Goal: Information Seeking & Learning: Learn about a topic

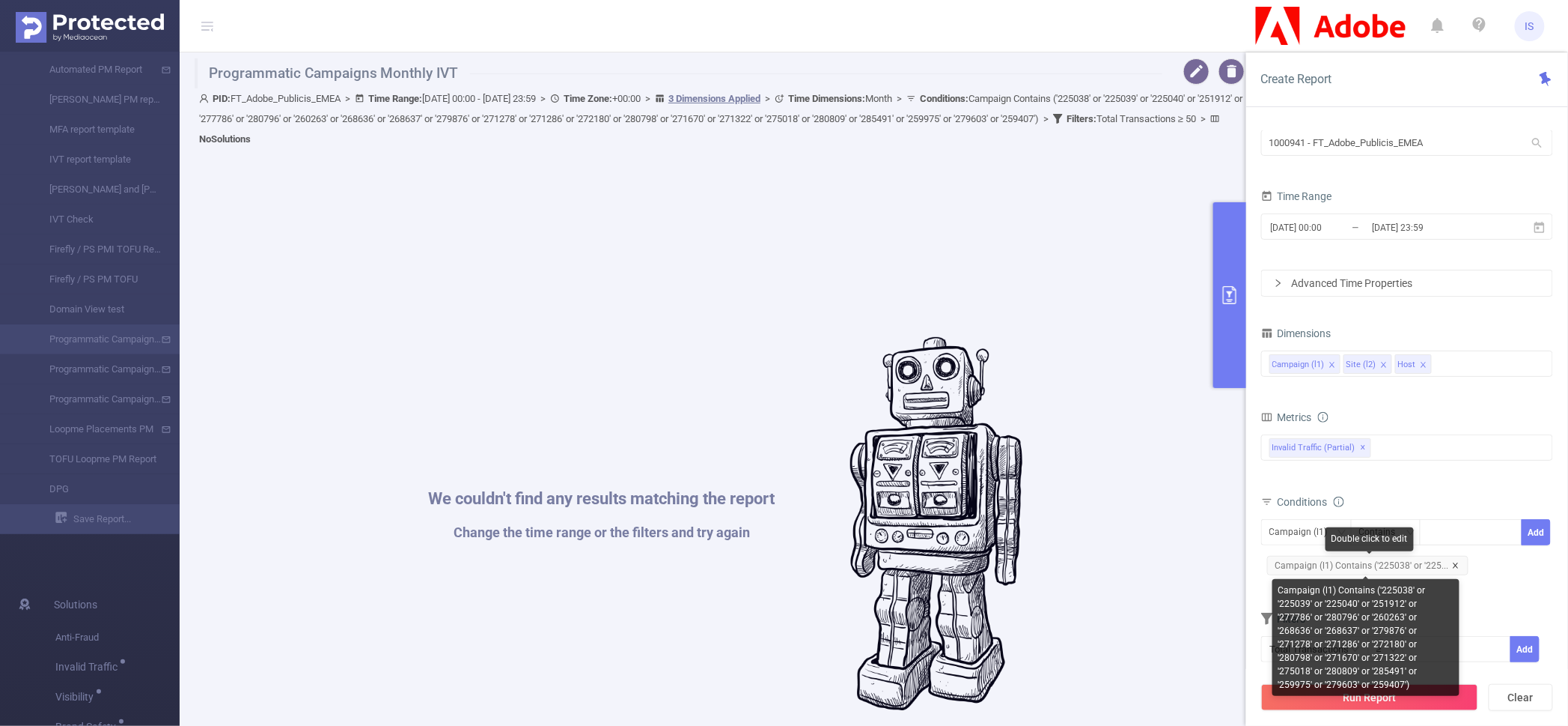
click at [1452, 562] on icon "icon: close" at bounding box center [1456, 565] width 7 height 7
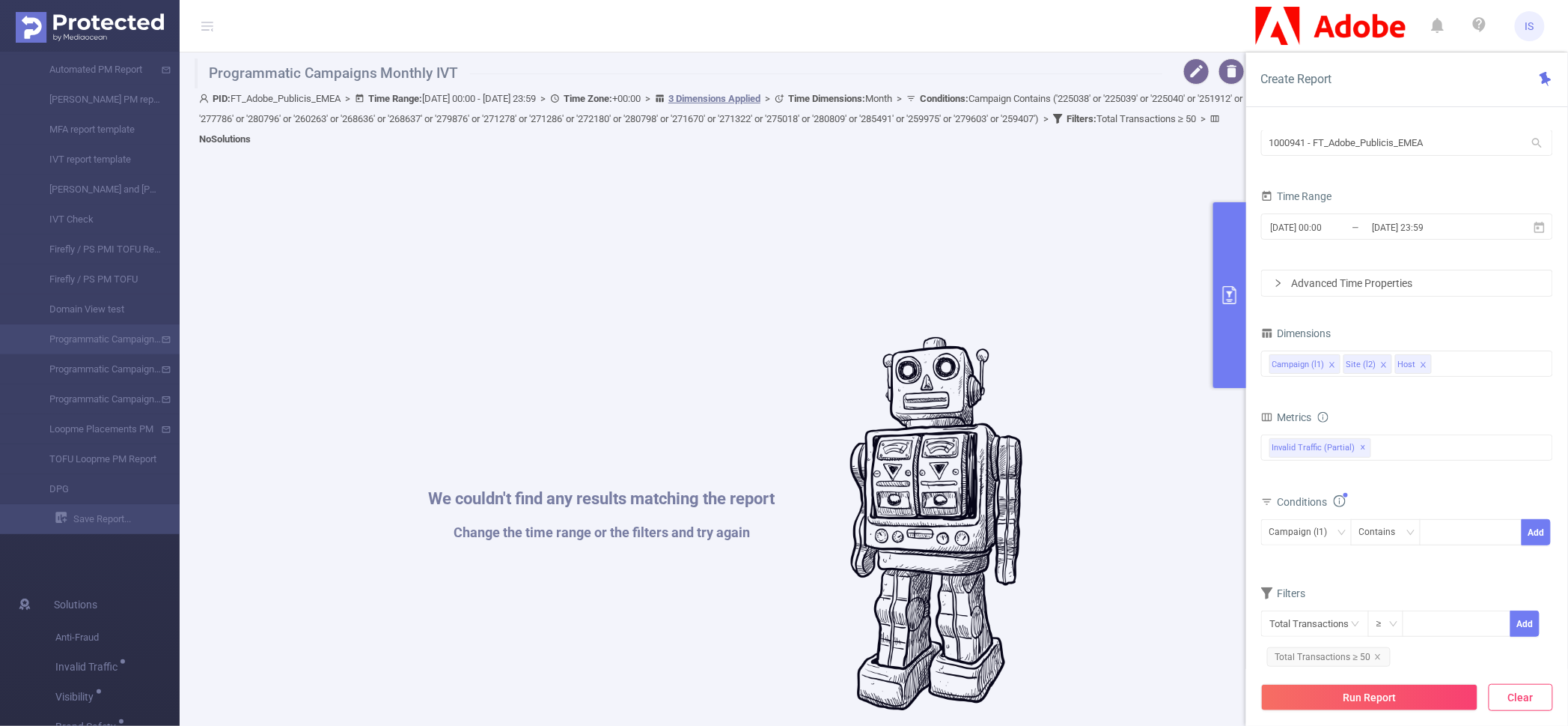
click at [1518, 700] on button "Clear" at bounding box center [1521, 697] width 64 height 27
type input "[DATE] 07:00"
type input "[DATE] 07:59"
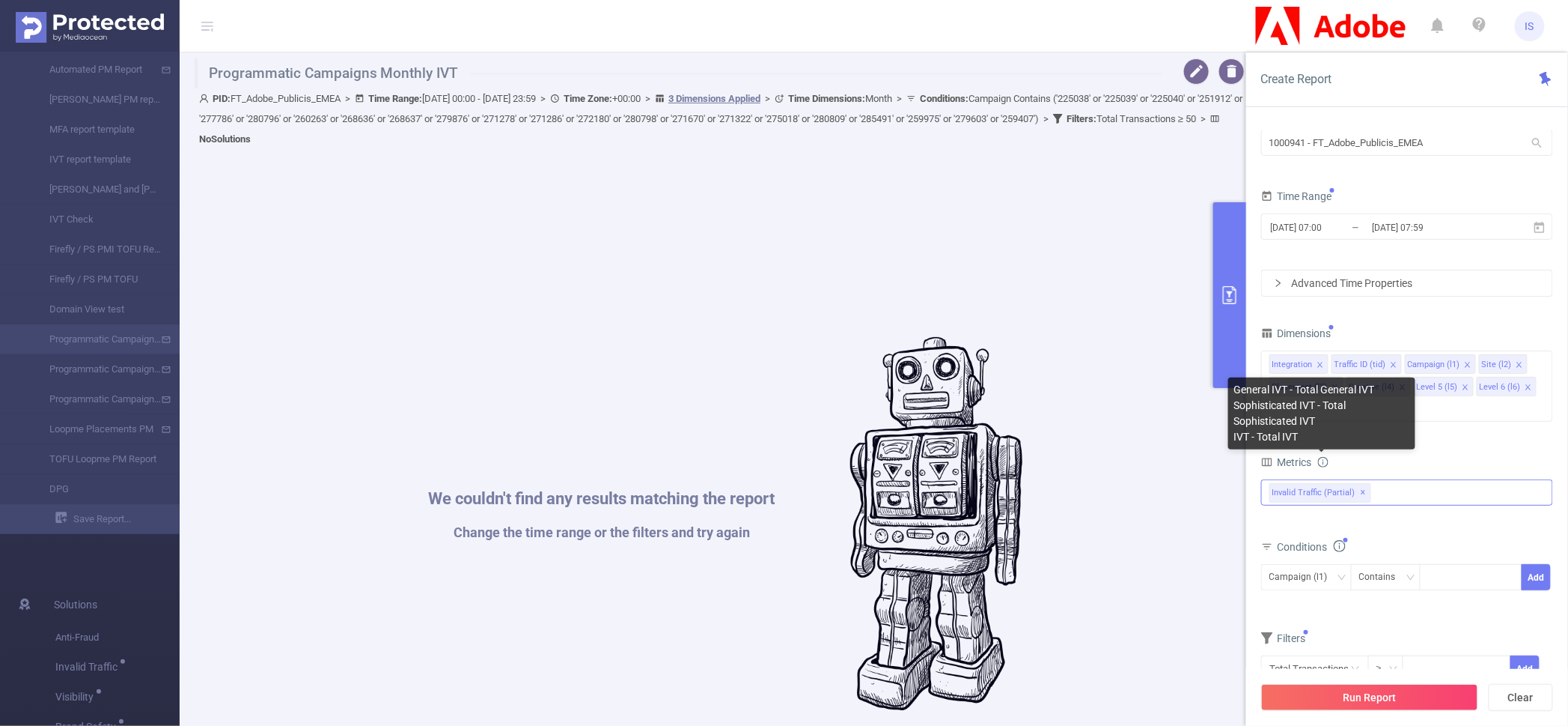
click at [1361, 484] on span "✕" at bounding box center [1364, 493] width 6 height 18
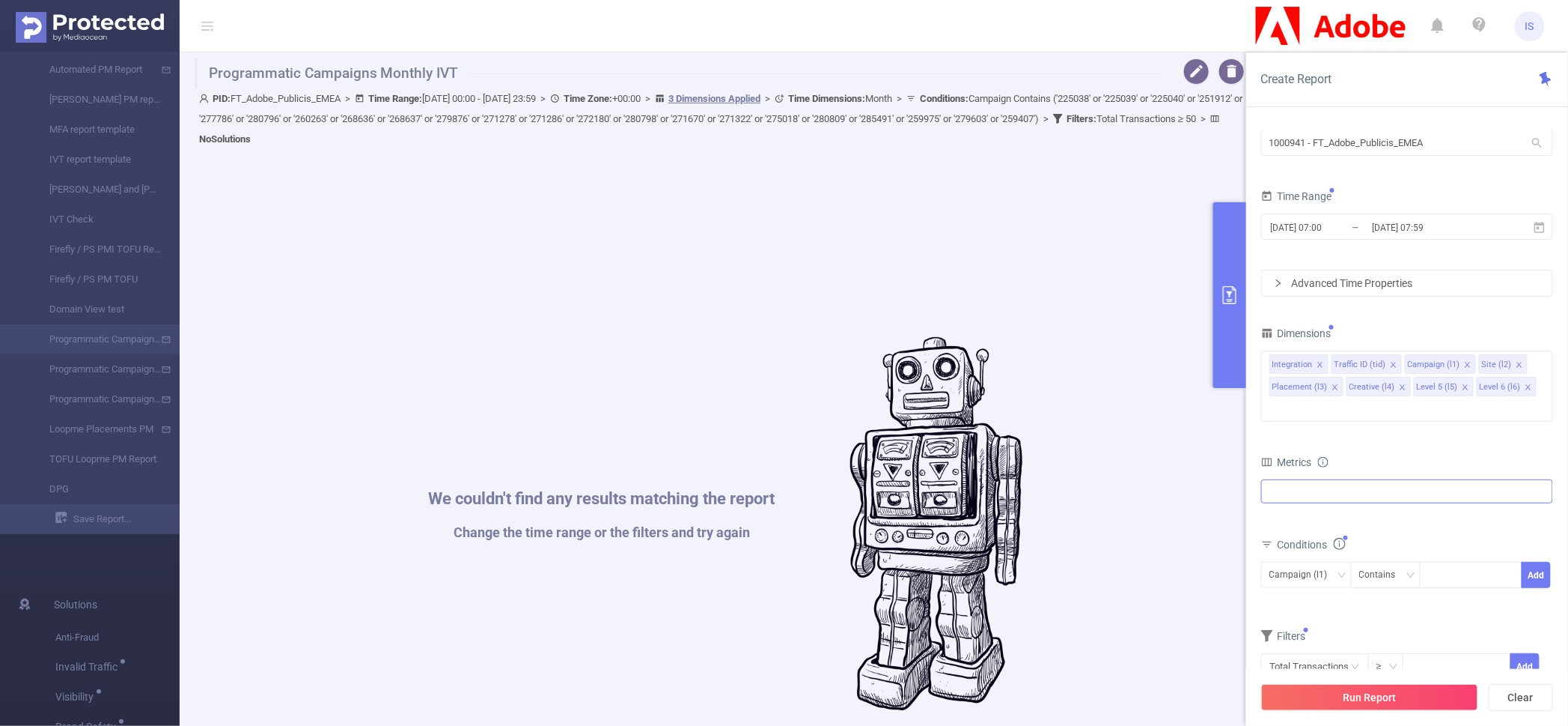
click at [1359, 480] on div at bounding box center [1407, 491] width 292 height 24
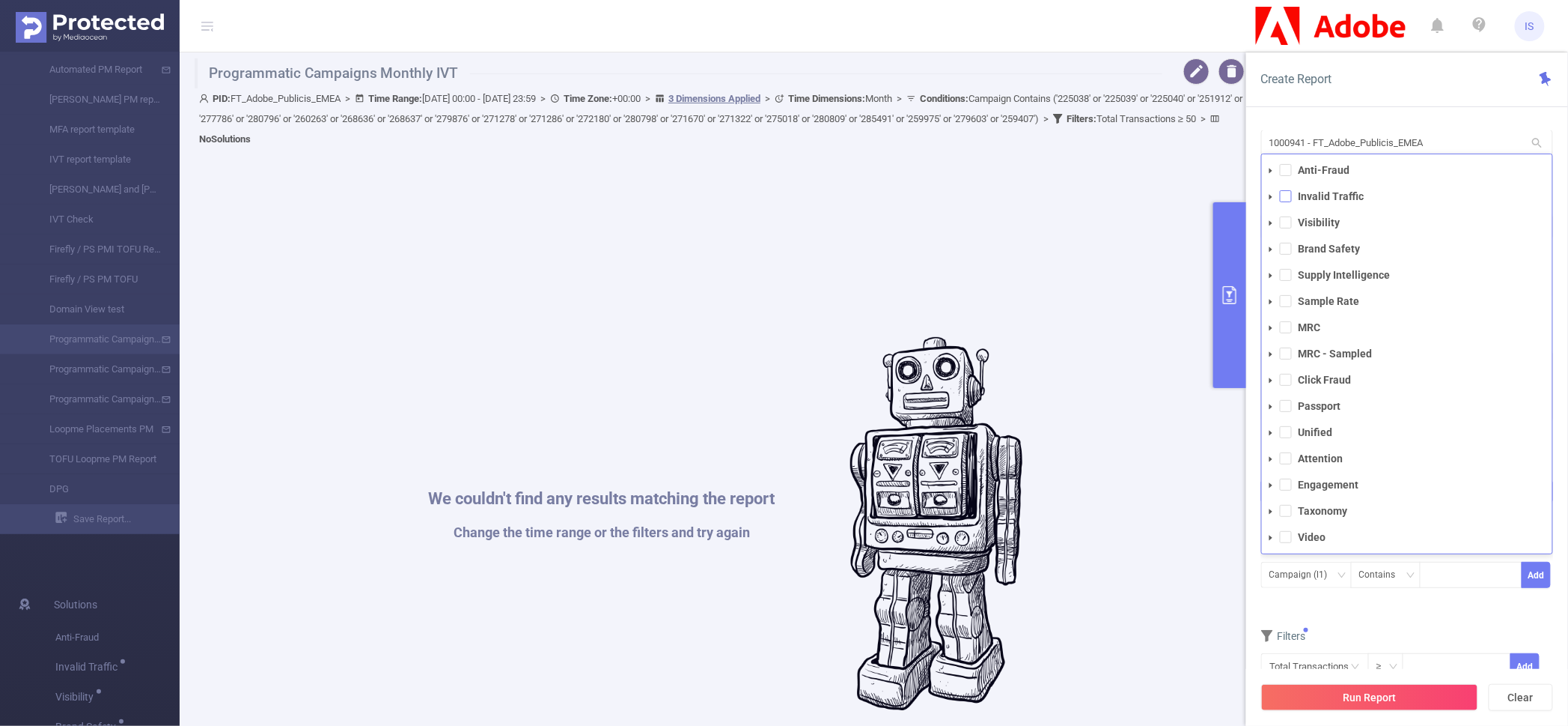
click at [1286, 191] on span at bounding box center [1286, 196] width 12 height 12
click at [1289, 242] on span at bounding box center [1286, 248] width 12 height 12
click at [1286, 269] on span at bounding box center [1286, 274] width 12 height 12
click at [1225, 259] on button "primary" at bounding box center [1230, 295] width 33 height 186
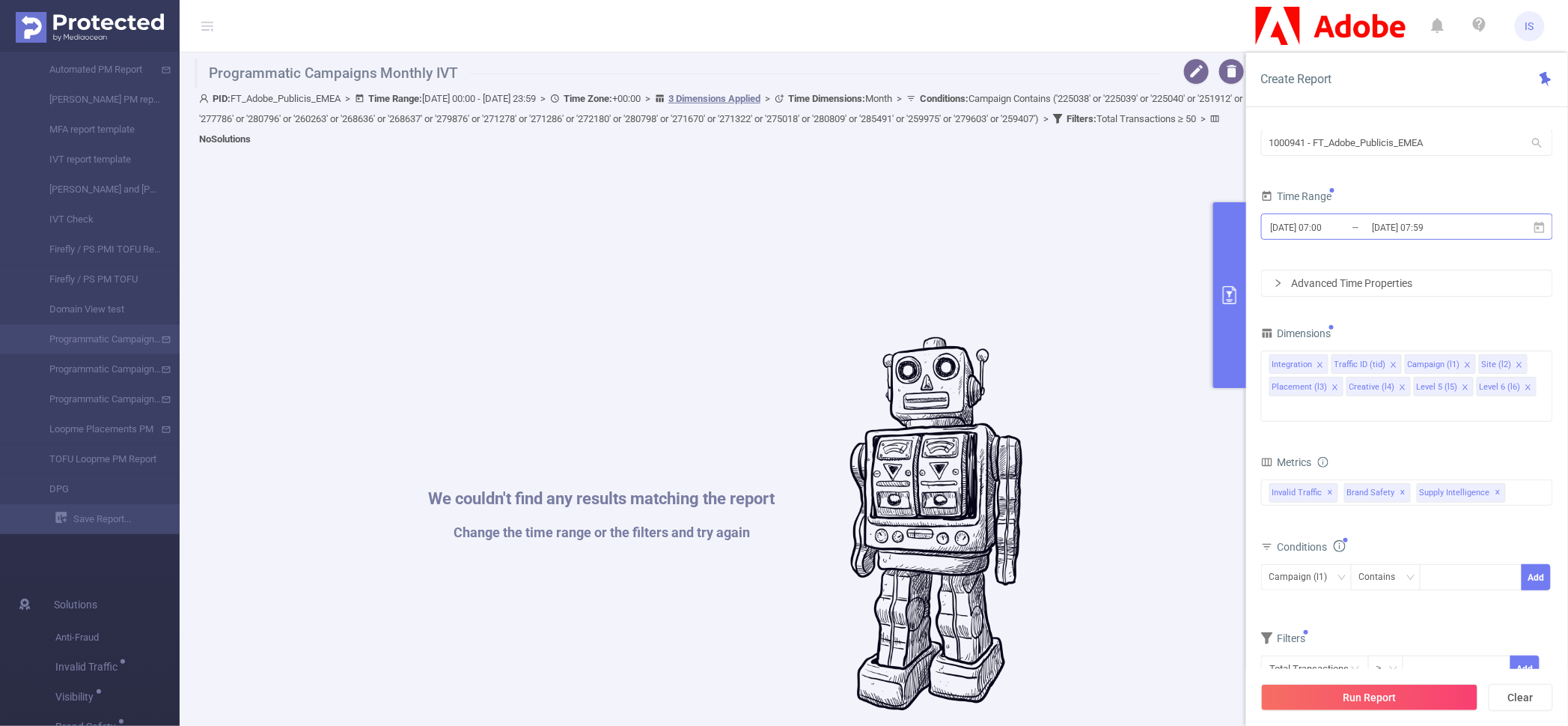
click at [1414, 233] on input "[DATE] 07:59" at bounding box center [1432, 227] width 121 height 21
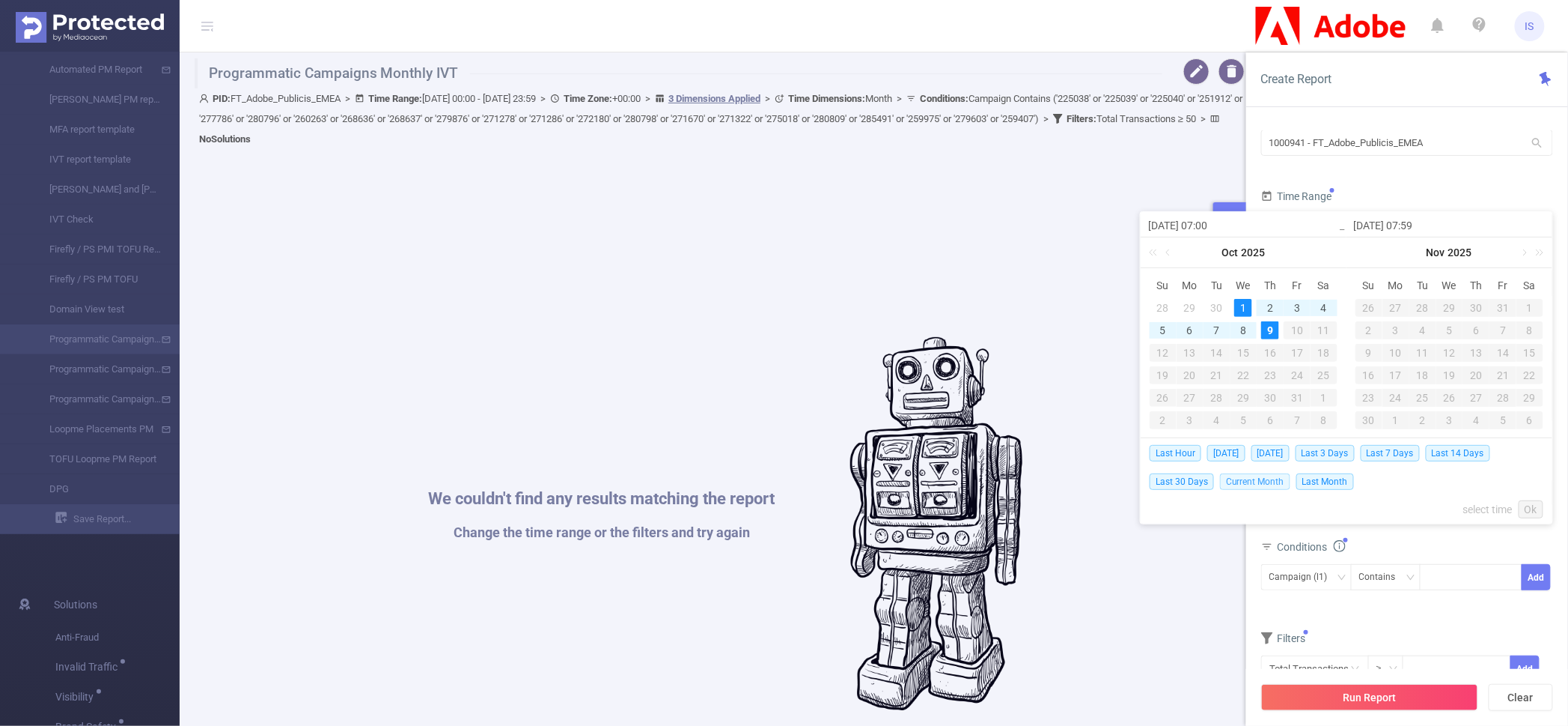
click at [1263, 484] on span "Current Month" at bounding box center [1255, 481] width 71 height 16
type input "[DATE] 00:00"
type input "[DATE] 23:59"
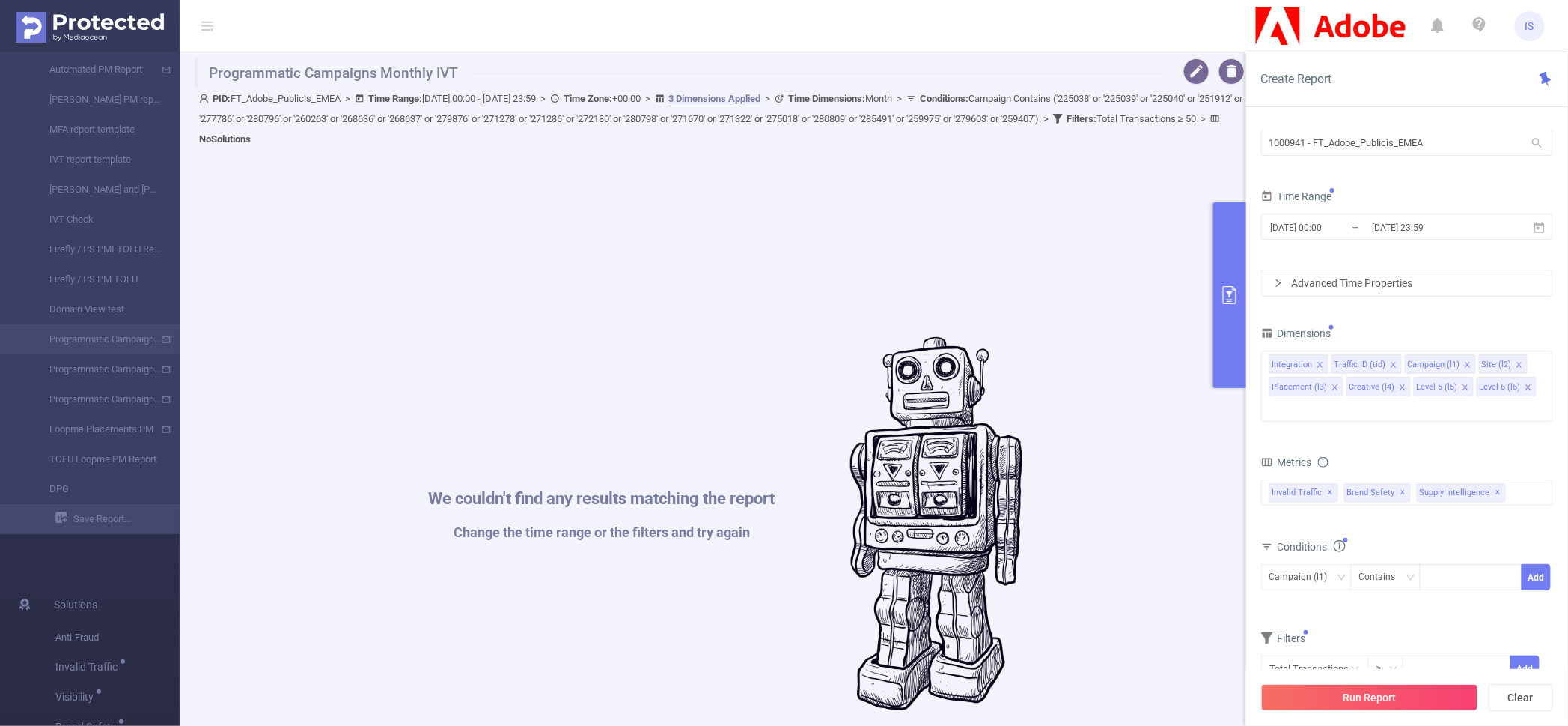
click at [1112, 420] on div "We couldn't find any results matching the report Change the time range or the f…" at bounding box center [726, 524] width 1048 height 726
click at [1400, 385] on icon "icon: close" at bounding box center [1402, 387] width 7 height 7
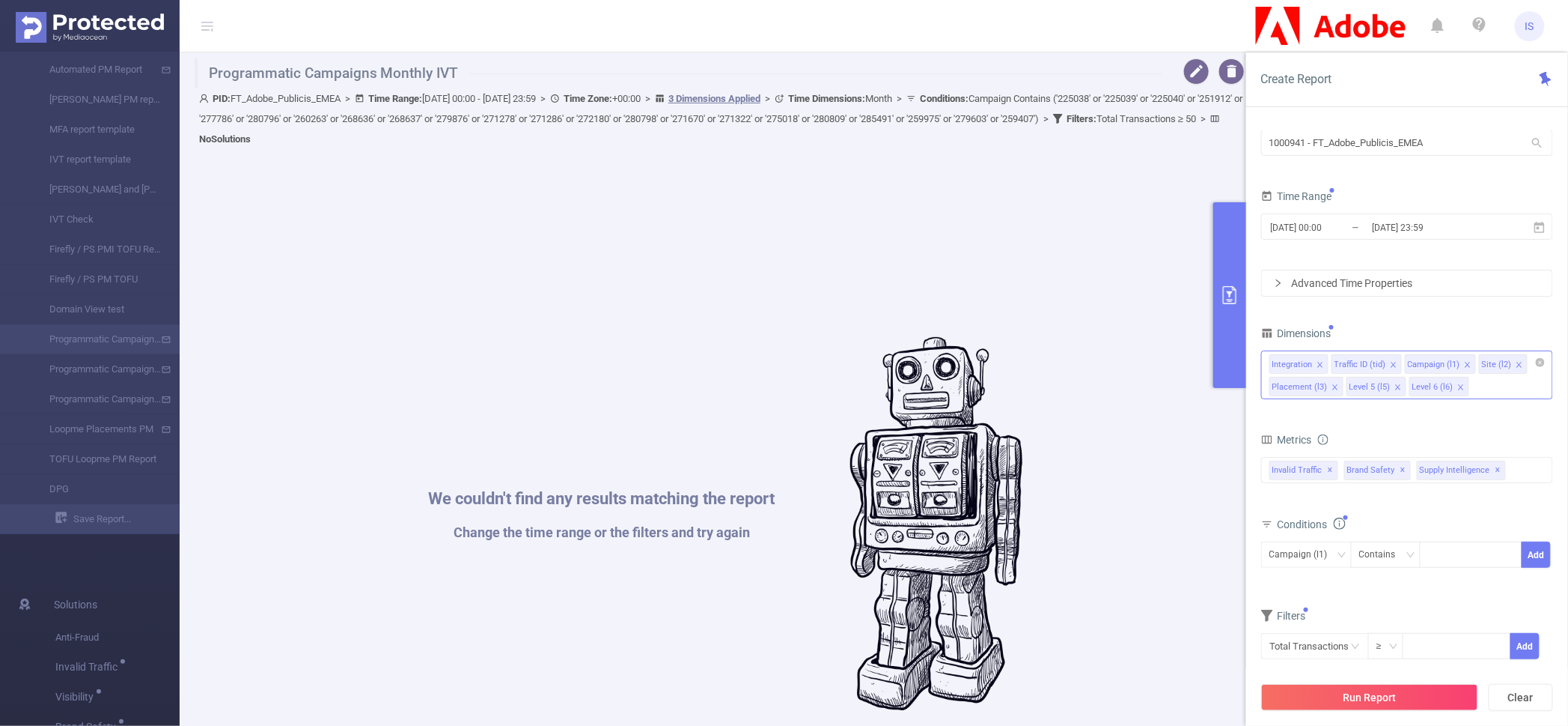
click at [1395, 387] on icon "icon: close" at bounding box center [1398, 387] width 7 height 7
click at [1337, 385] on icon "icon: close" at bounding box center [1335, 387] width 7 height 7
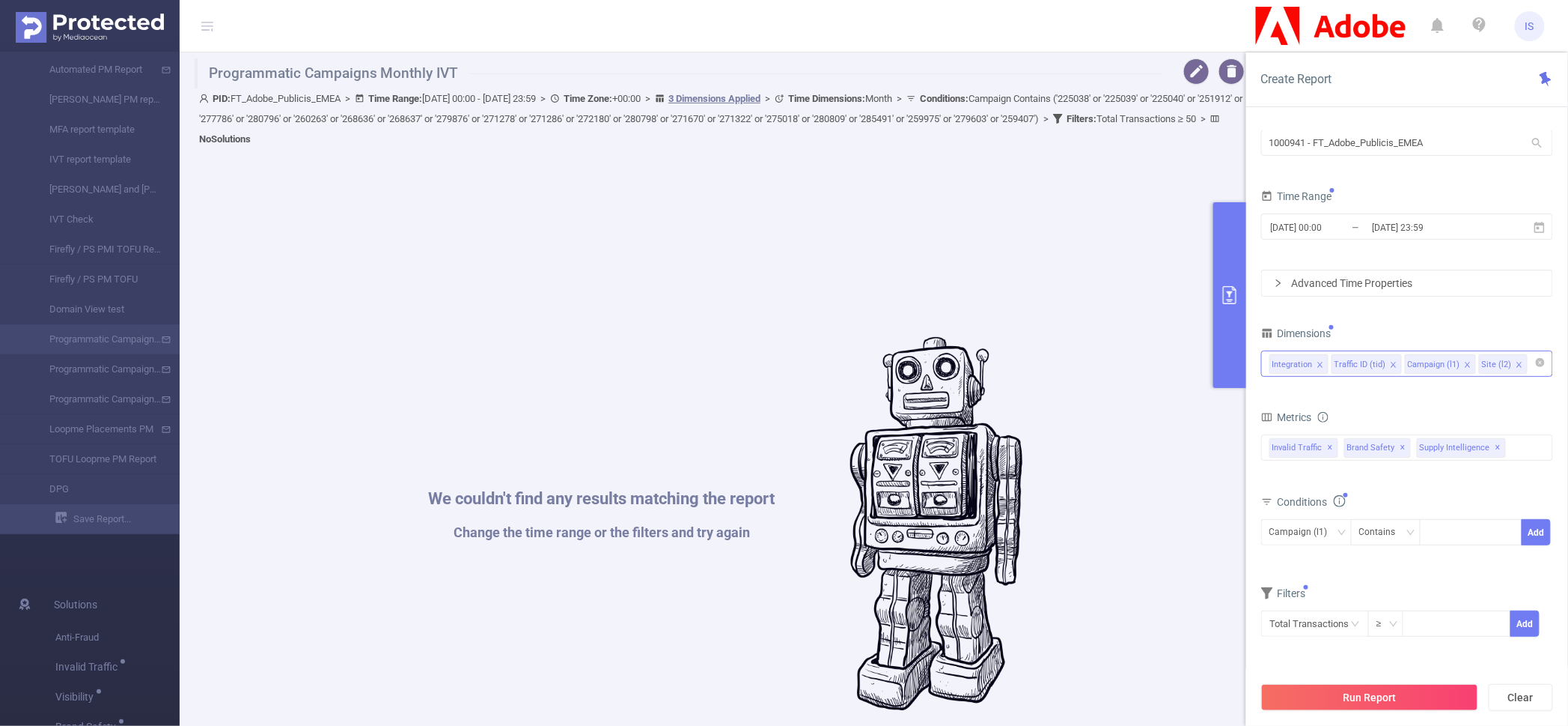
click at [1369, 389] on form "Dimensions Integration Traffic ID (tid) Campaign (l1) Site (l2) Metrics total T…" at bounding box center [1407, 489] width 292 height 333
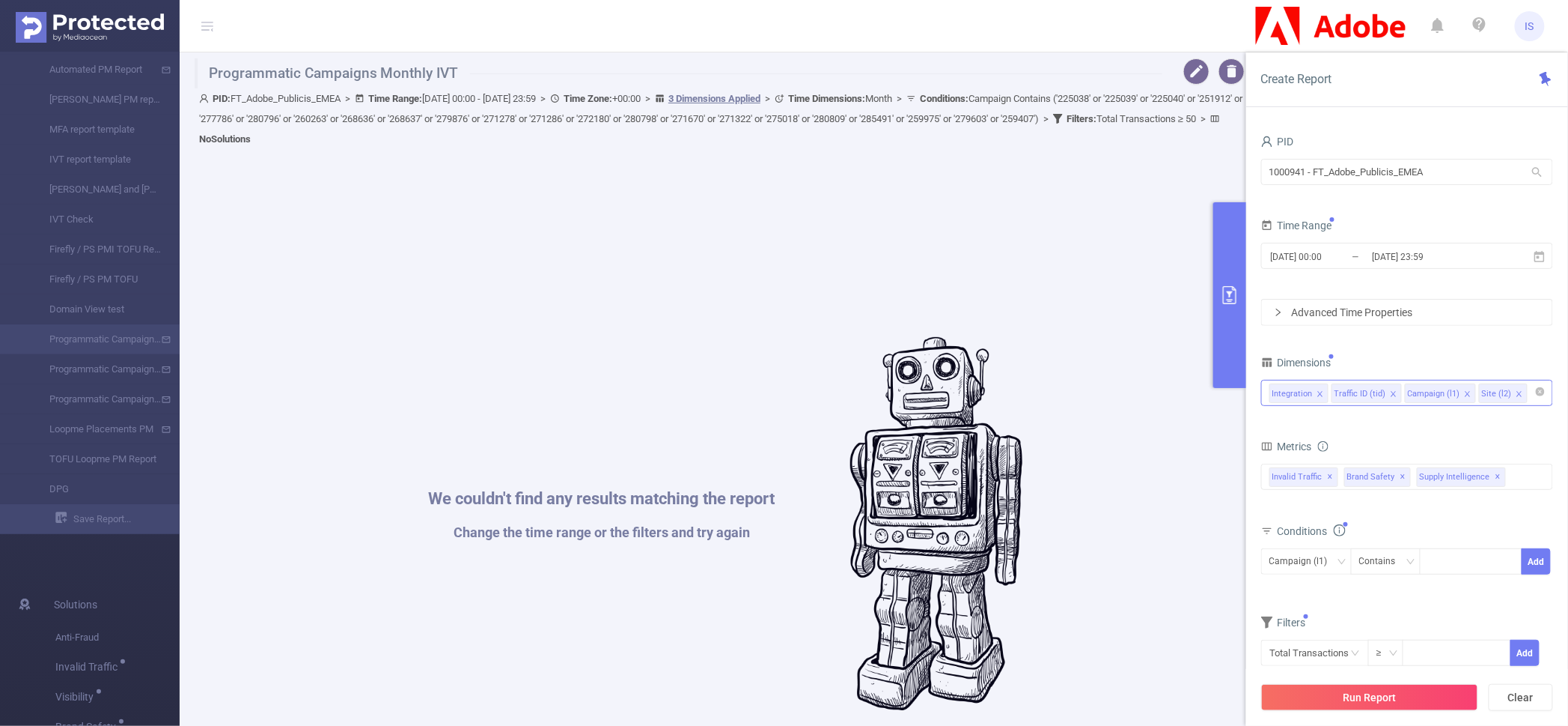
click at [1465, 395] on icon "icon: close" at bounding box center [1468, 393] width 7 height 7
click at [1395, 369] on div "Dimensions" at bounding box center [1407, 365] width 292 height 25
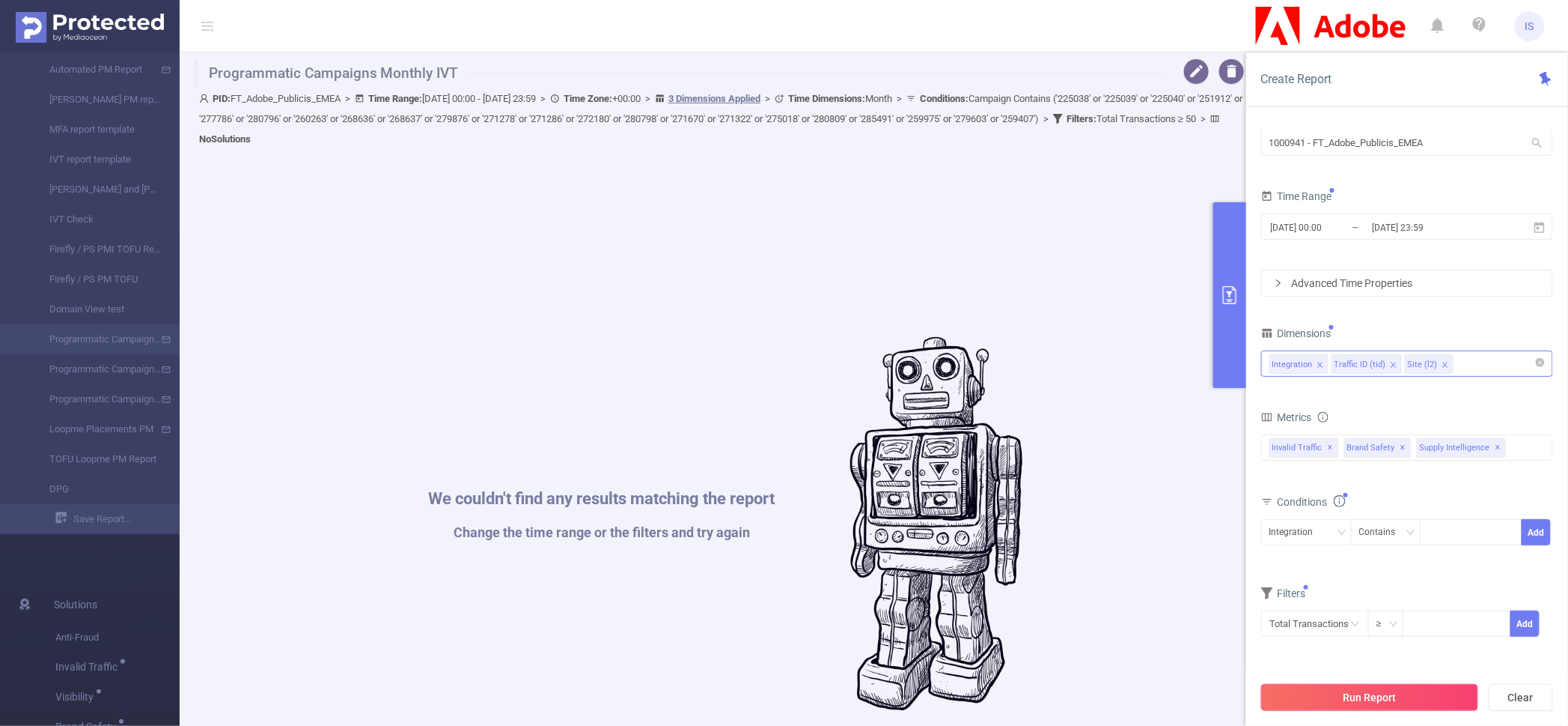
click at [1398, 692] on button "Run Report" at bounding box center [1369, 697] width 217 height 27
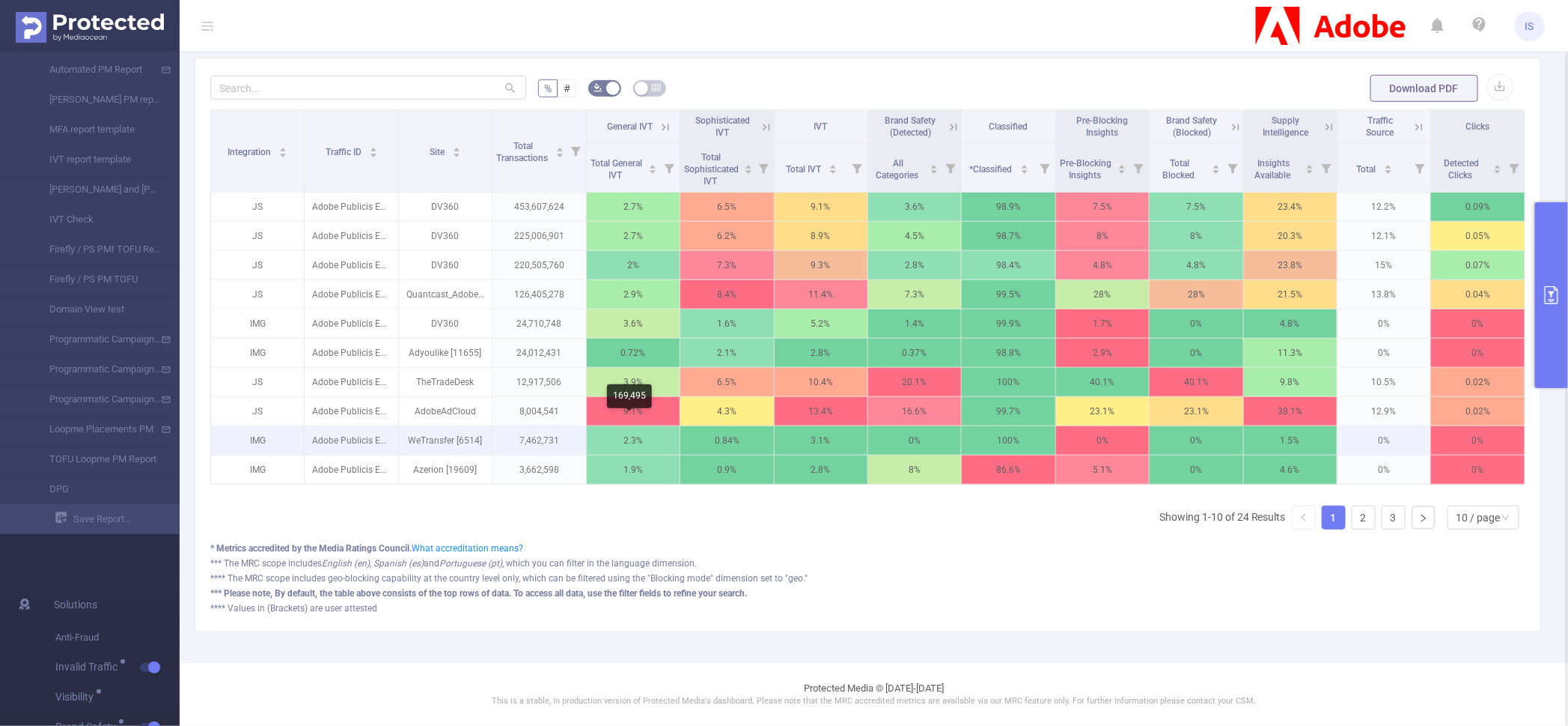
scroll to position [281, 0]
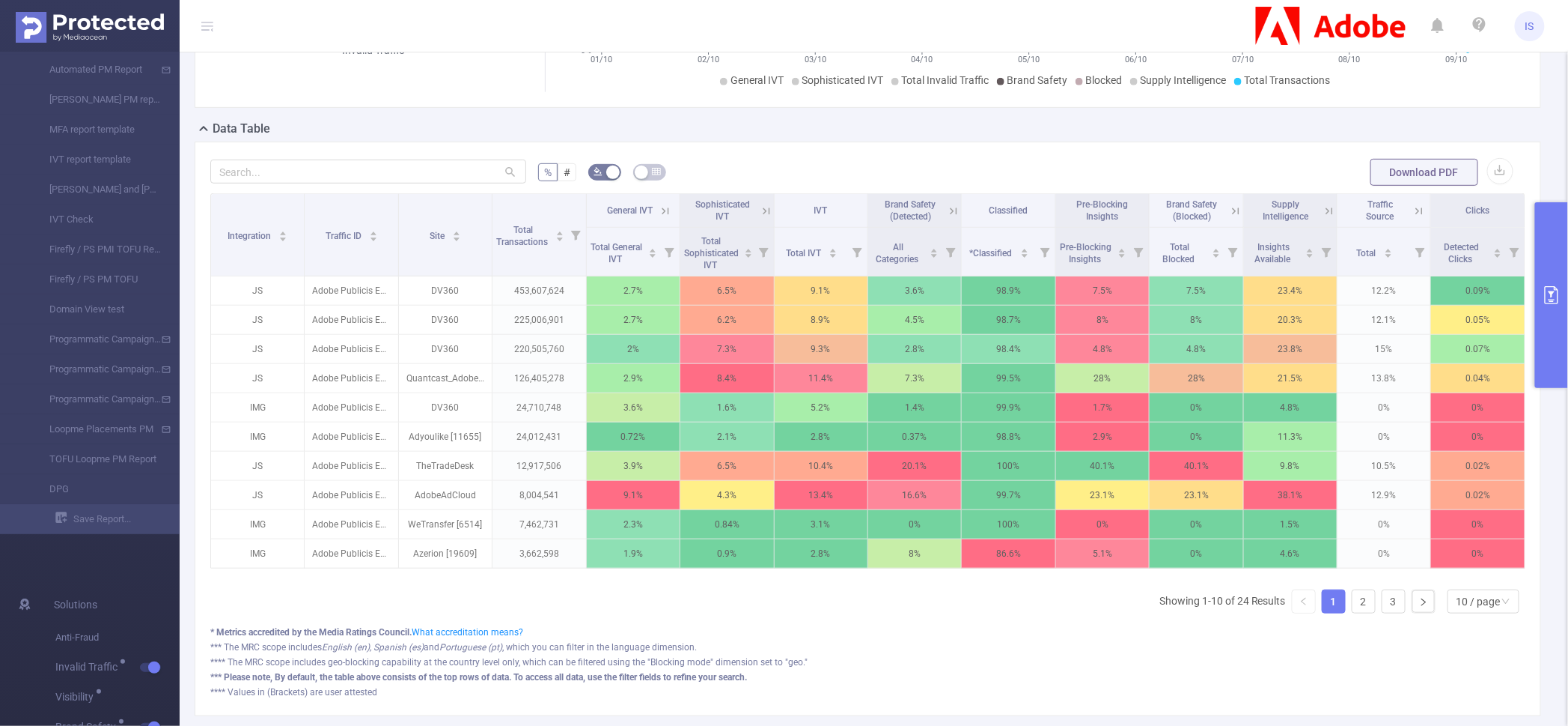
click at [760, 207] on icon at bounding box center [767, 211] width 13 height 13
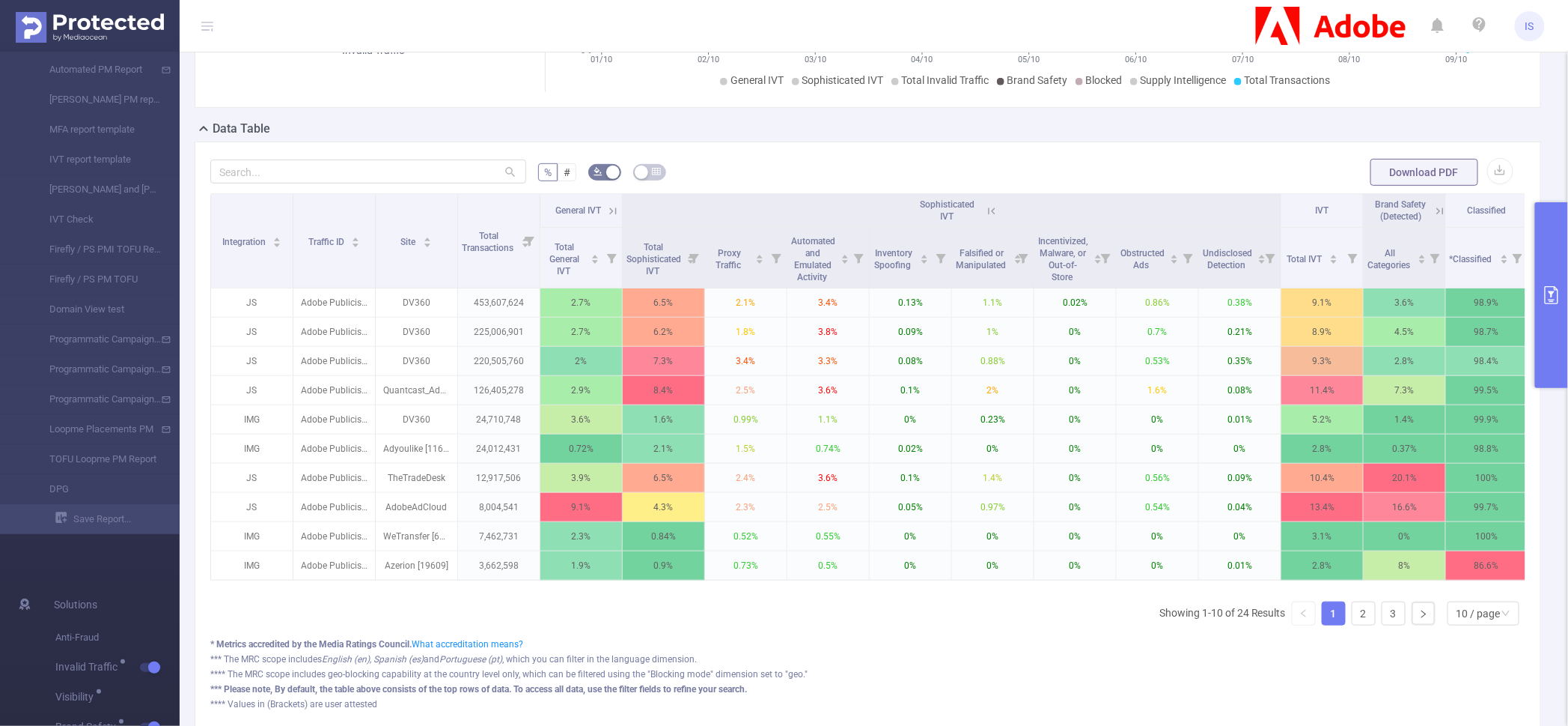
click at [985, 208] on icon at bounding box center [992, 211] width 13 height 13
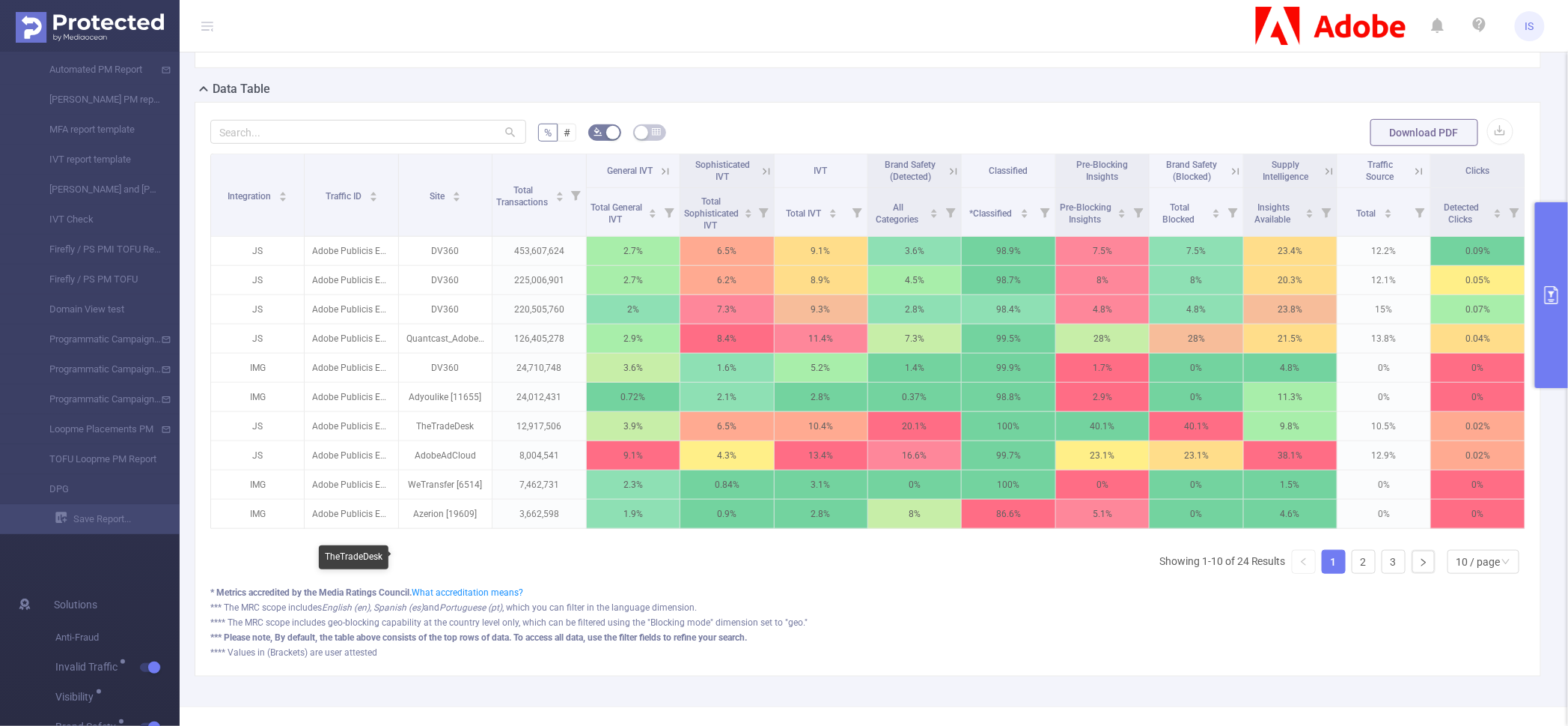
scroll to position [374, 0]
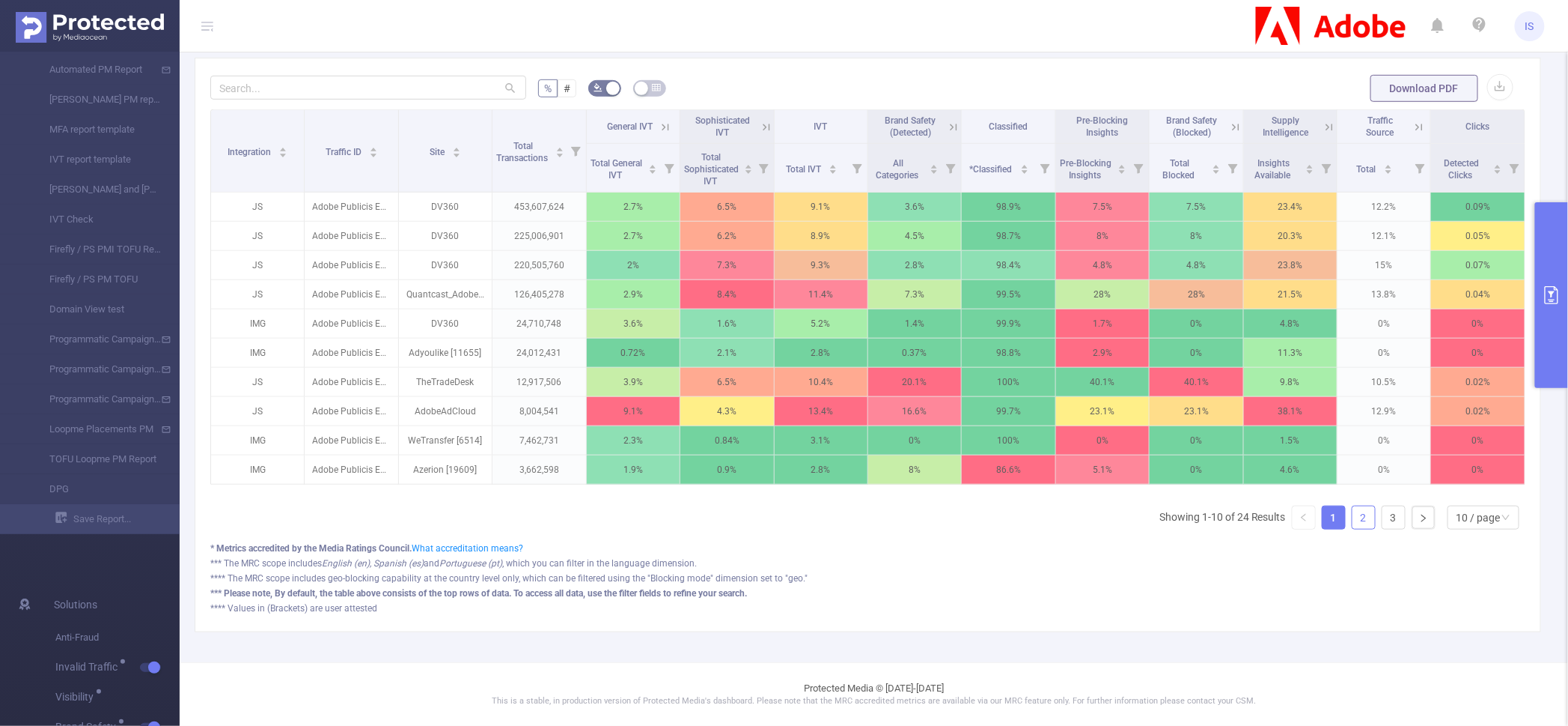
click at [1355, 520] on link "2" at bounding box center [1364, 517] width 22 height 22
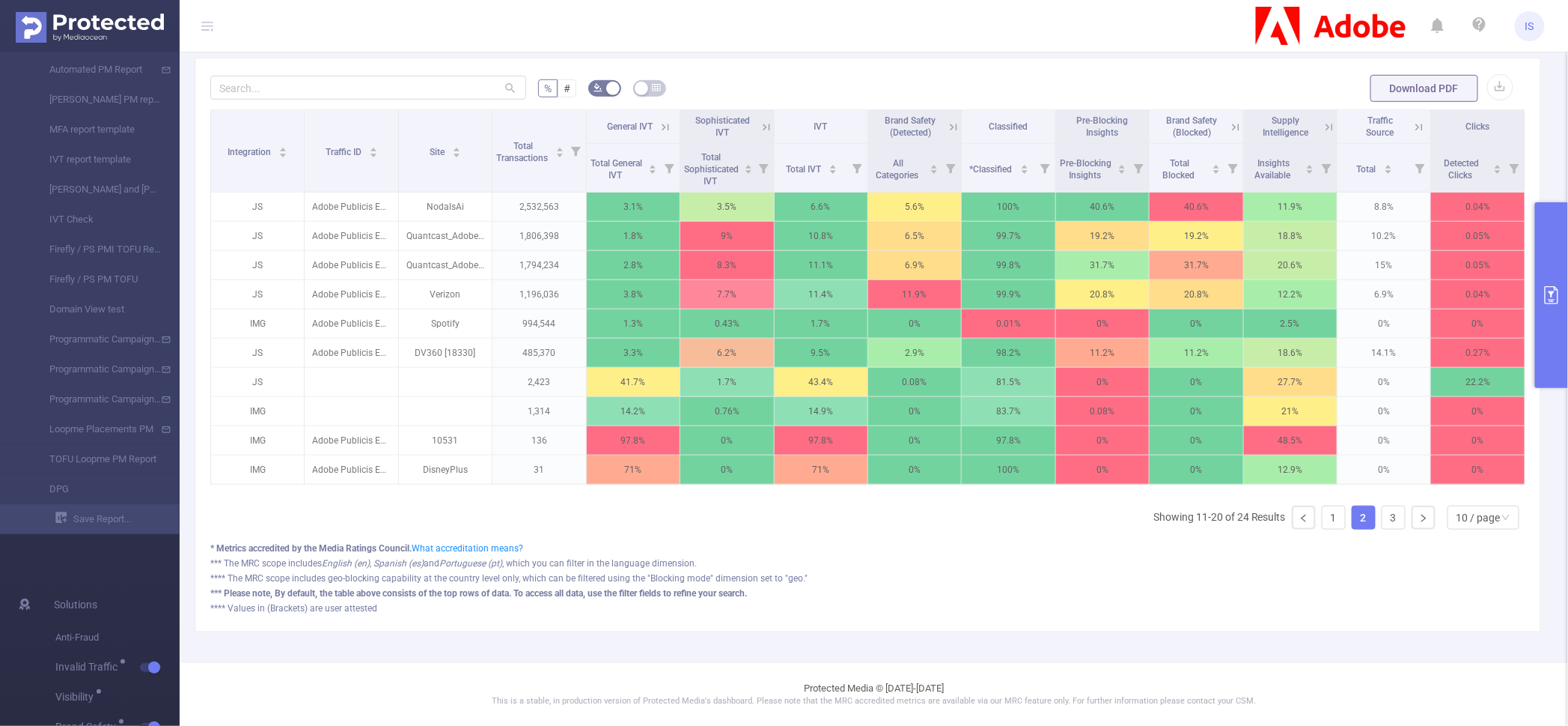
click at [1334, 520] on ul "Showing 11-20 of 24 Results 1 2 3 10 / page" at bounding box center [1339, 517] width 372 height 24
click at [1327, 521] on link "1" at bounding box center [1333, 517] width 22 height 22
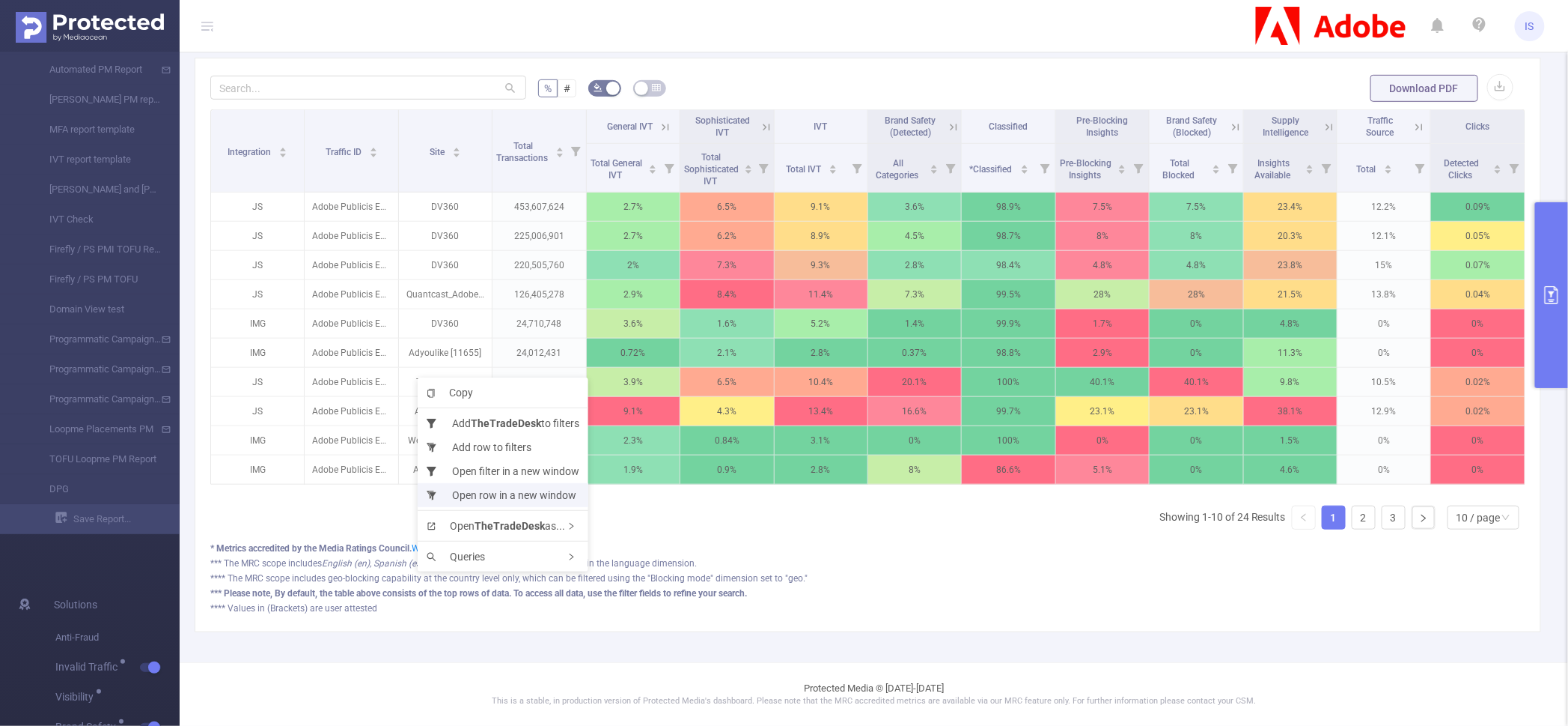
click at [497, 493] on li "Open row in a new window" at bounding box center [503, 494] width 171 height 24
click at [1229, 121] on icon at bounding box center [1236, 127] width 13 height 13
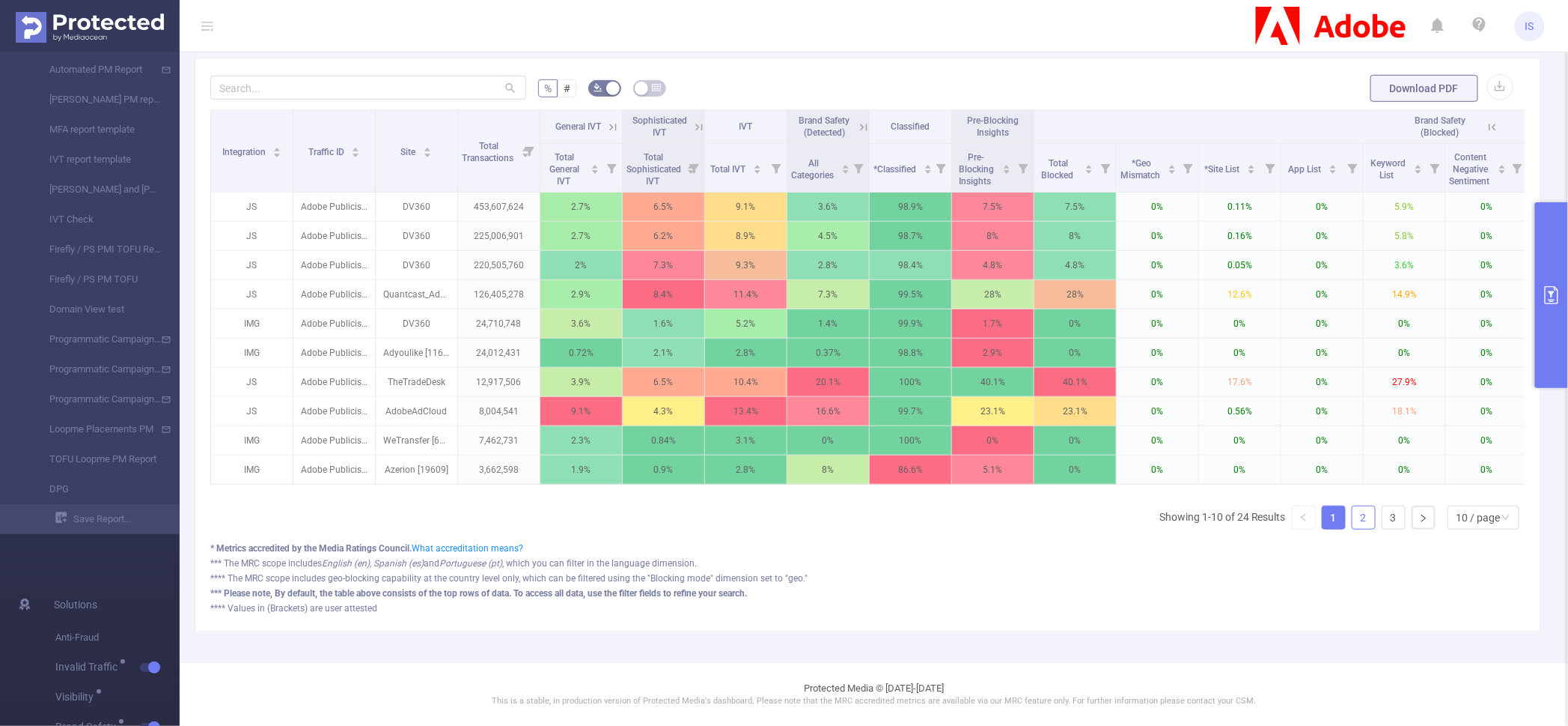
click at [1359, 524] on link "2" at bounding box center [1364, 517] width 22 height 22
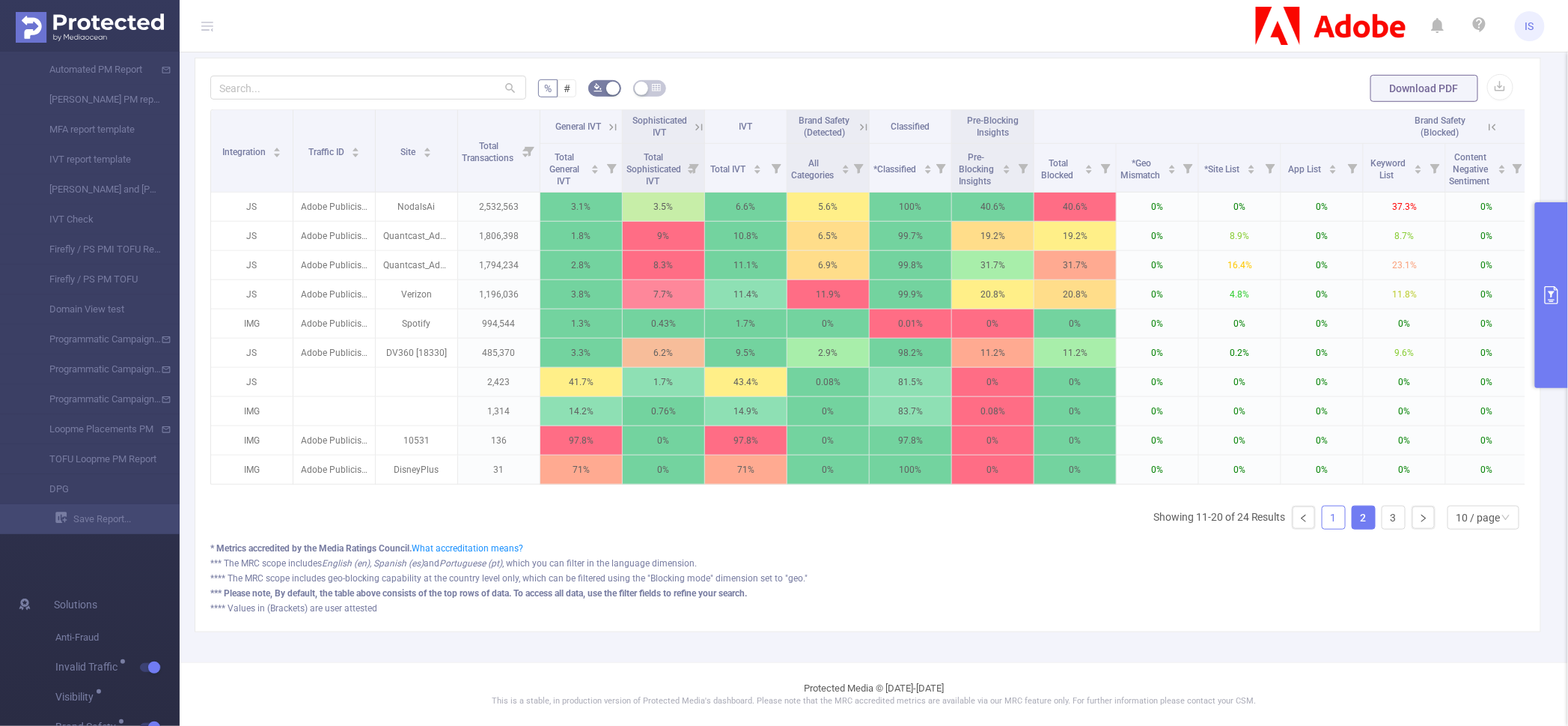
click at [1323, 522] on link "1" at bounding box center [1333, 517] width 22 height 22
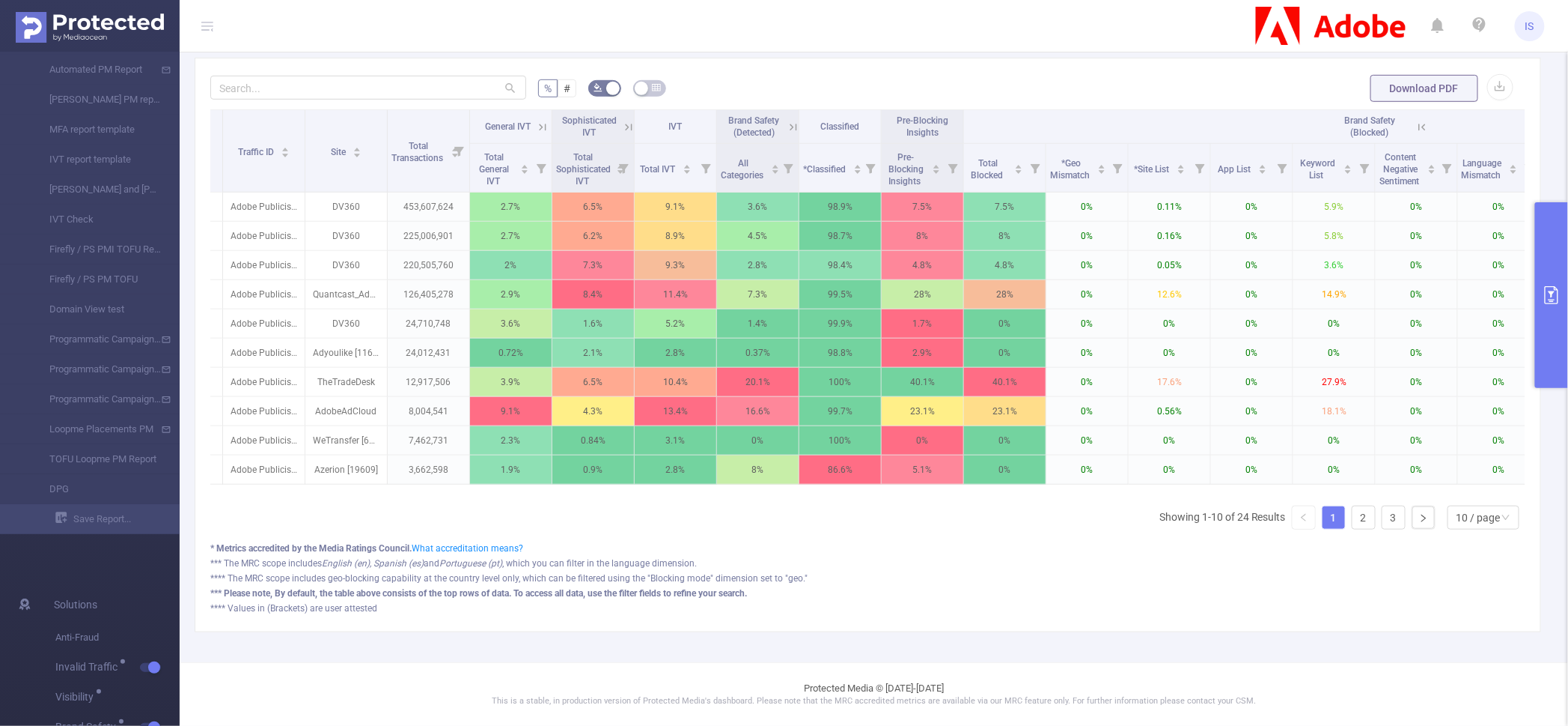
scroll to position [0, 0]
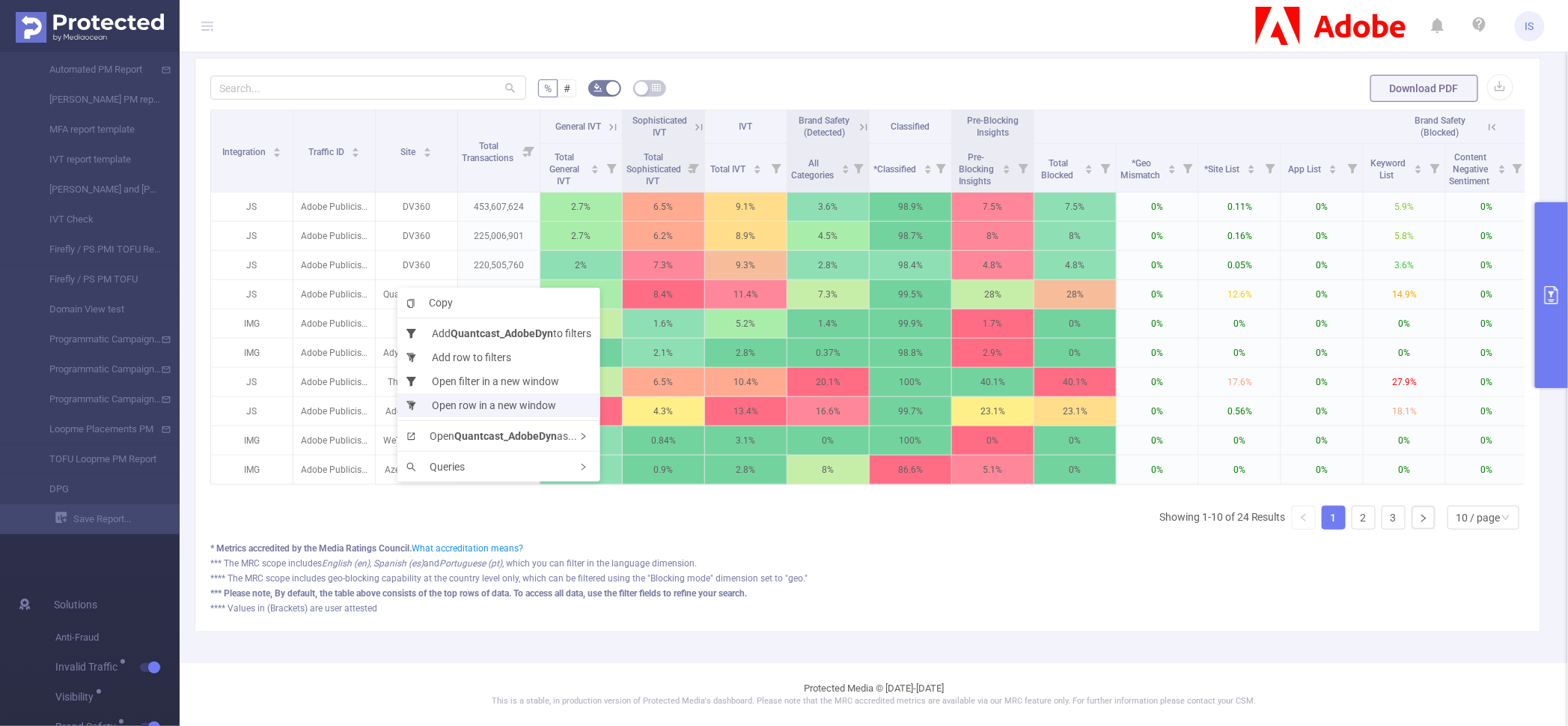
click at [442, 403] on li "Open row in a new window" at bounding box center [498, 405] width 203 height 24
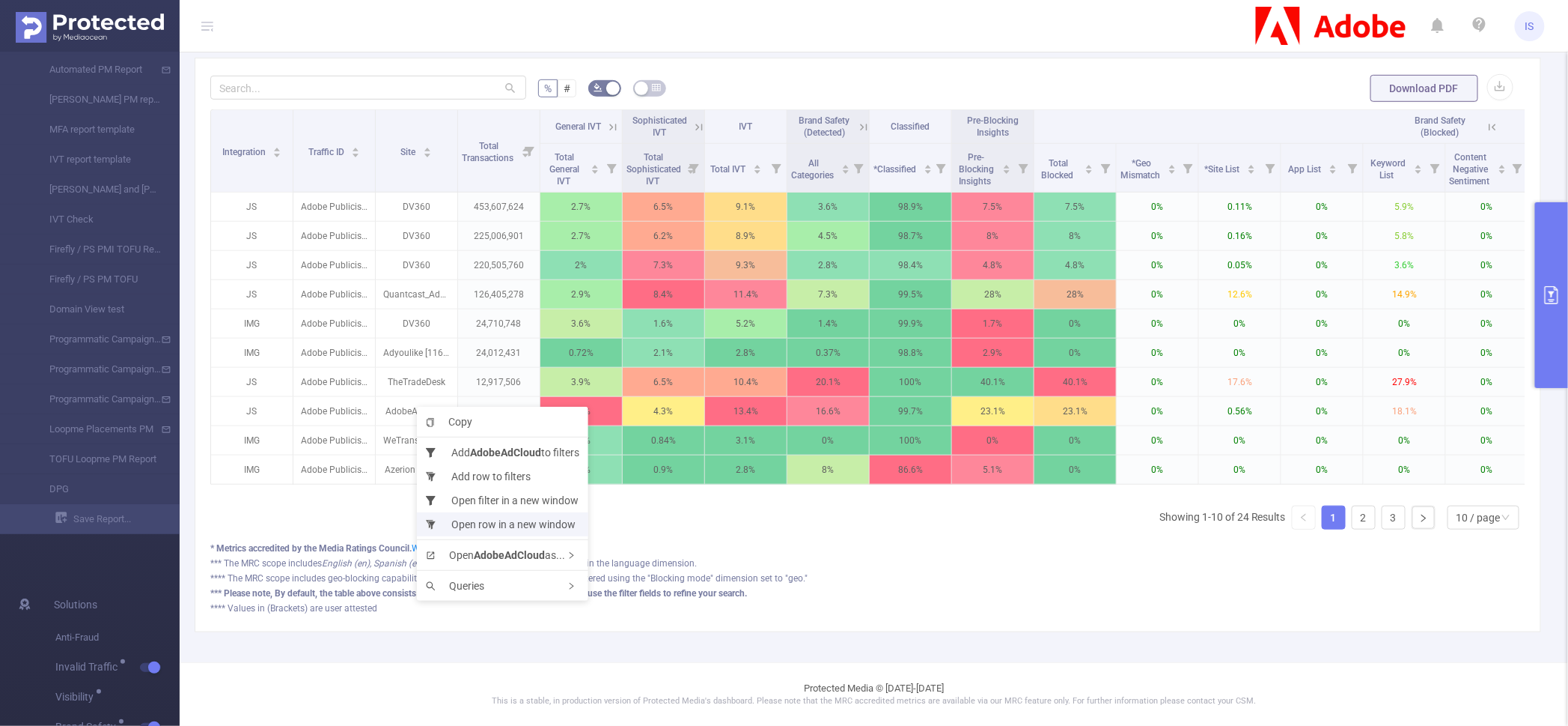
click at [528, 531] on li "Open row in a new window" at bounding box center [502, 524] width 172 height 24
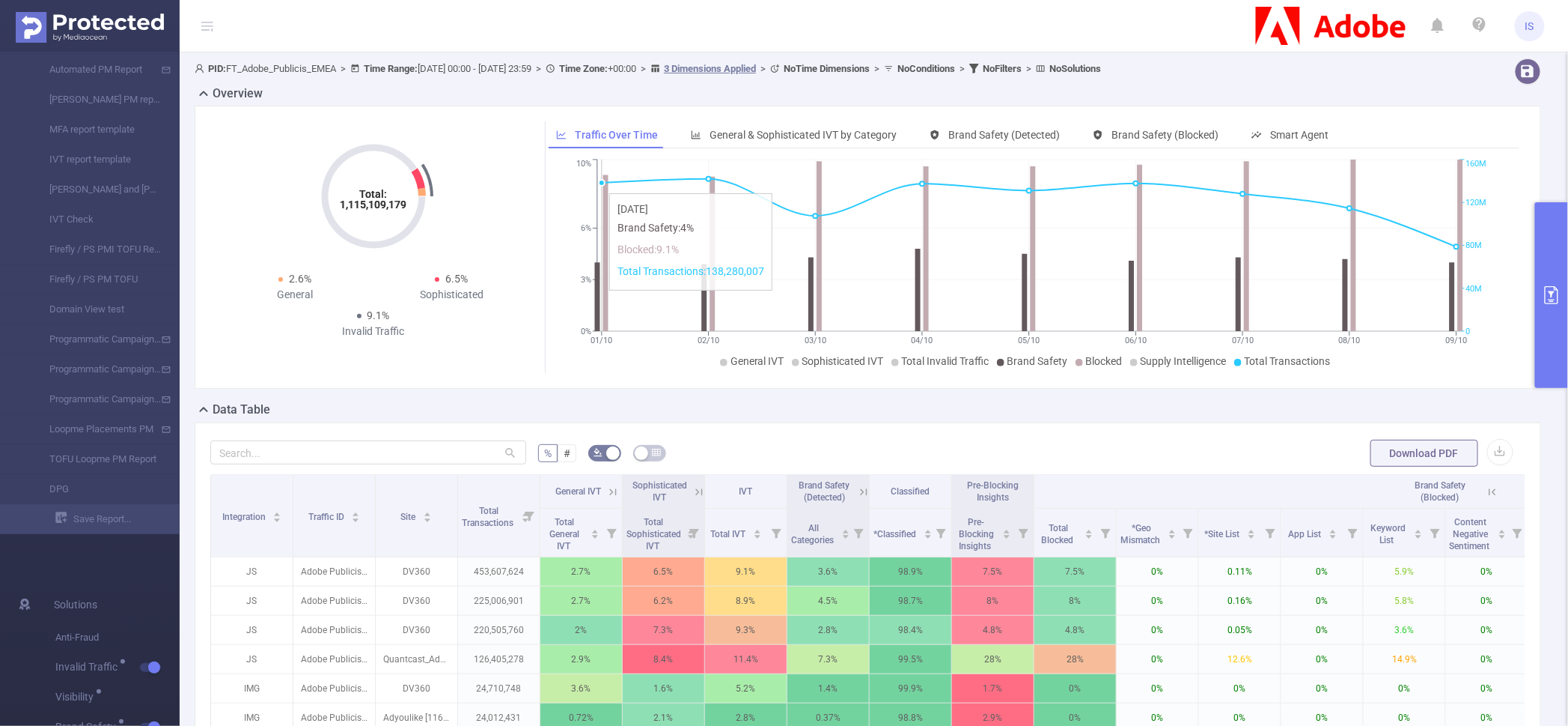
scroll to position [374, 0]
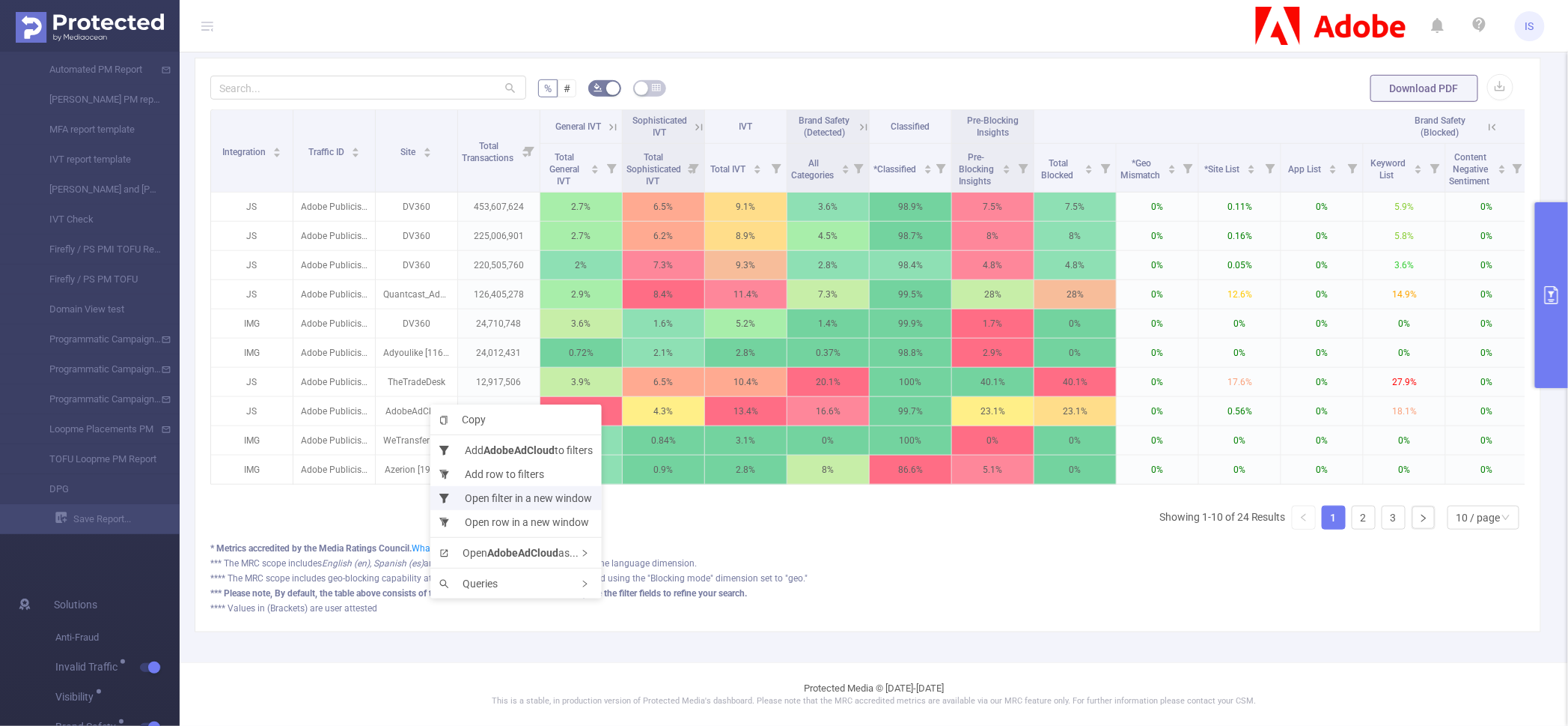
click at [522, 498] on li "Open filter in a new window" at bounding box center [516, 498] width 172 height 24
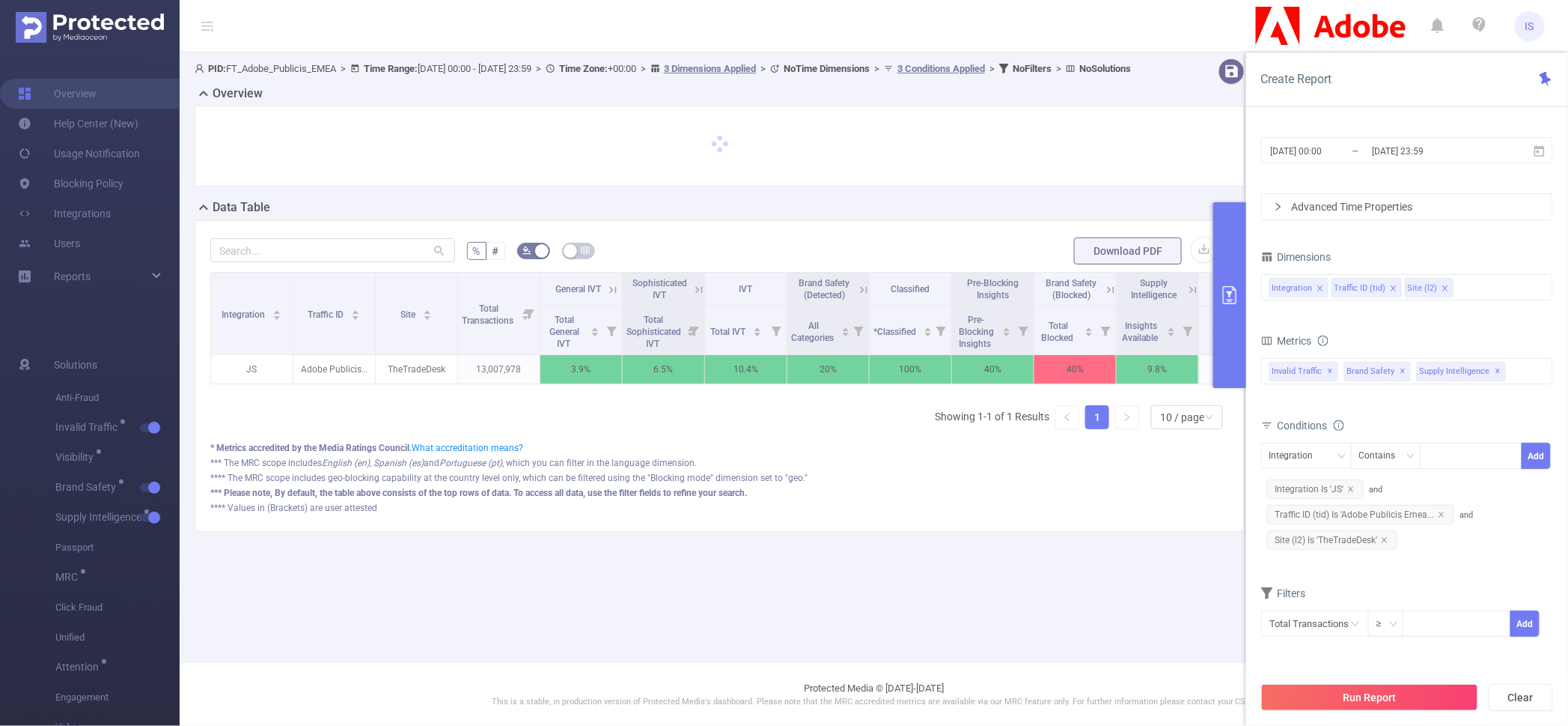
click at [702, 293] on icon at bounding box center [699, 289] width 7 height 7
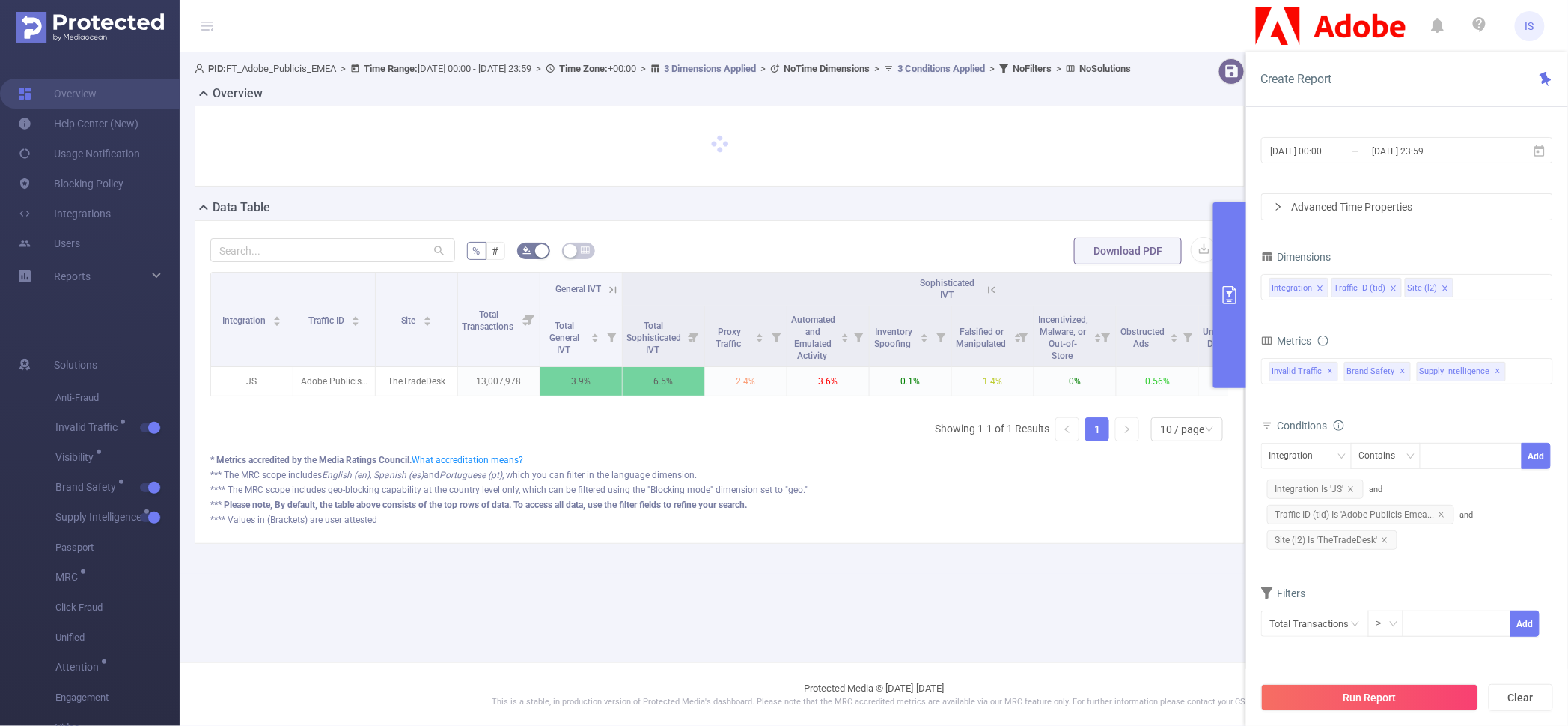
click at [616, 296] on icon at bounding box center [613, 290] width 13 height 13
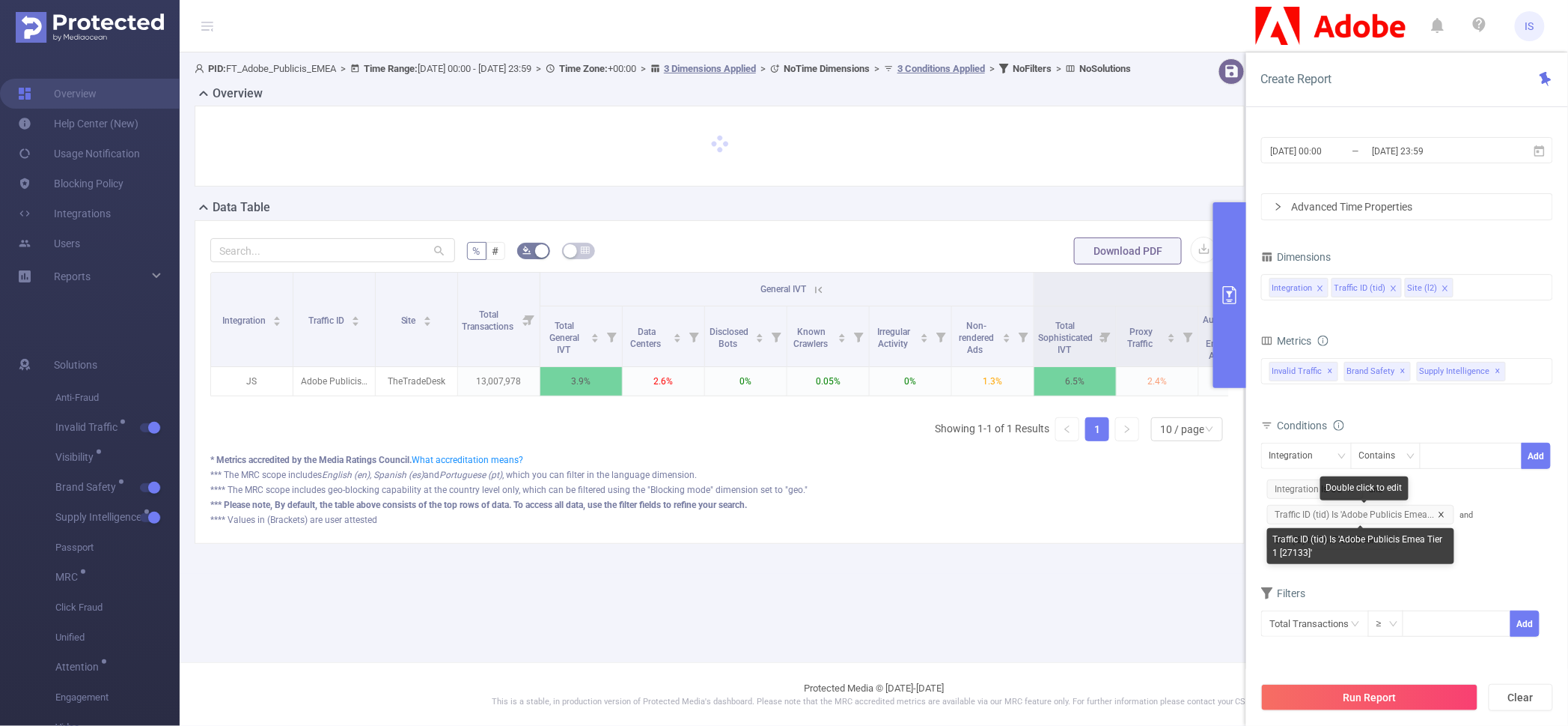
click at [1440, 513] on icon "icon: close" at bounding box center [1442, 514] width 7 height 7
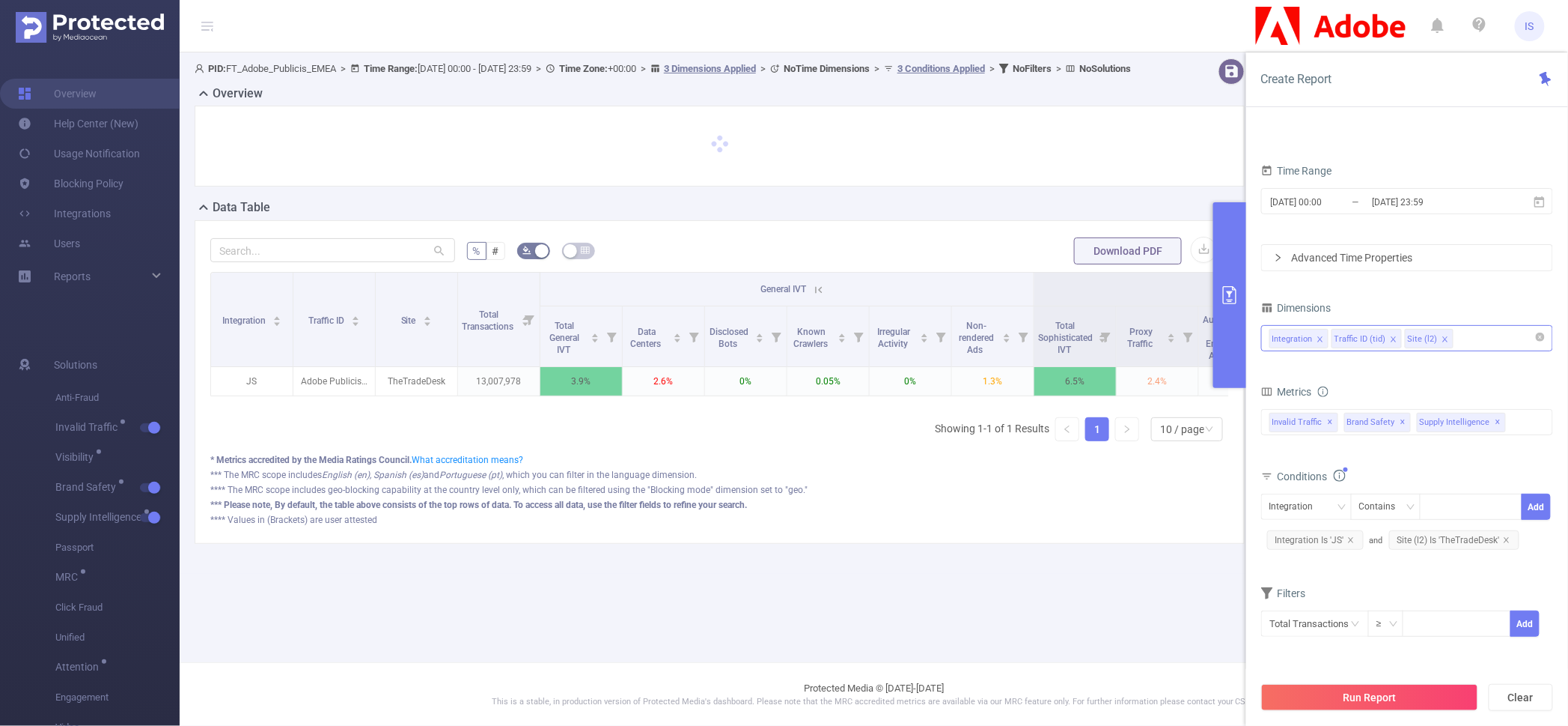
click at [1470, 340] on div "Integration Traffic ID (tid) Site (l2)" at bounding box center [1408, 338] width 276 height 25
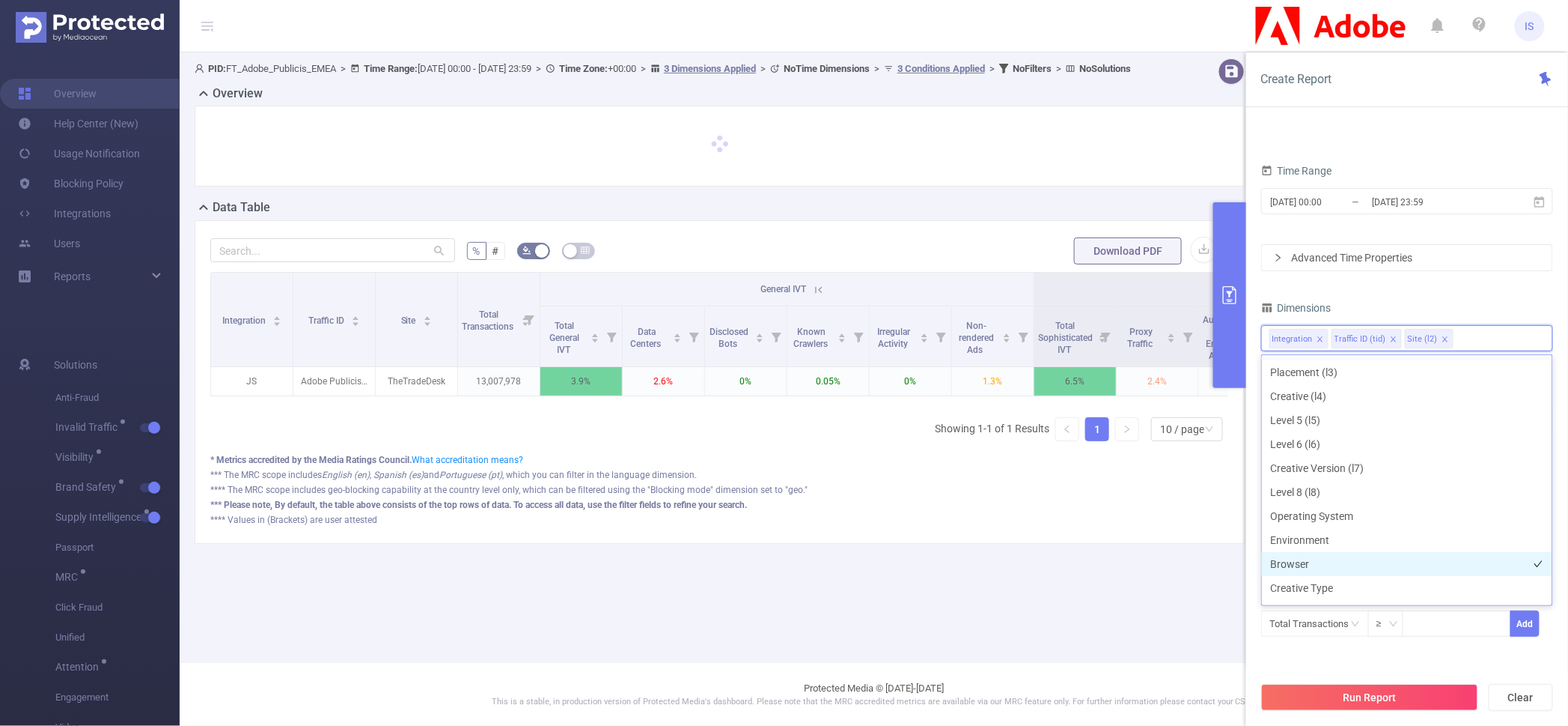
scroll to position [186, 0]
click at [1304, 541] on li "App" at bounding box center [1407, 543] width 291 height 24
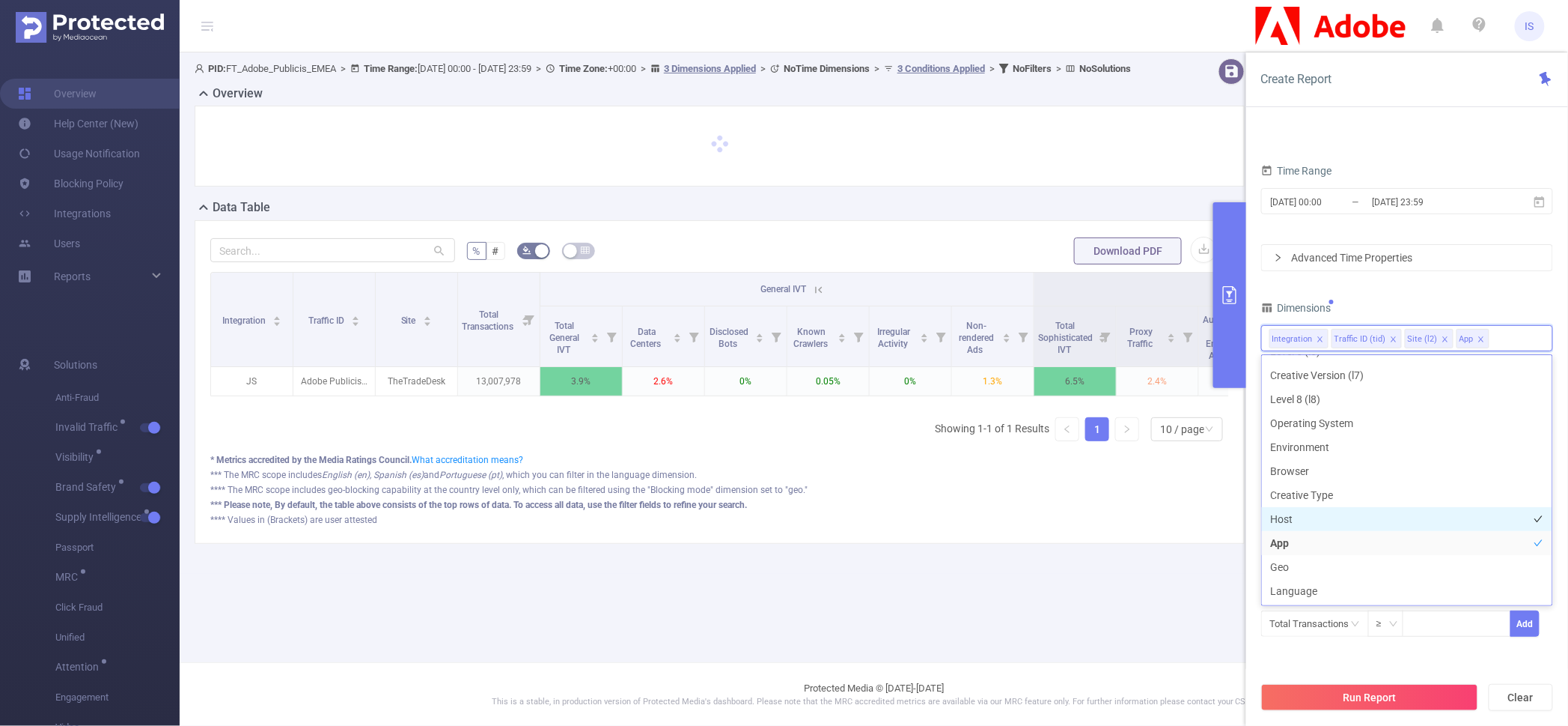
click at [1309, 526] on li "Host" at bounding box center [1407, 518] width 291 height 24
click at [1371, 659] on div "PID 1000941 - FT_Adobe_Publicis_EMEA 1000941 - FT_Adobe_Publicis_EMEA Time Rang…" at bounding box center [1407, 375] width 292 height 598
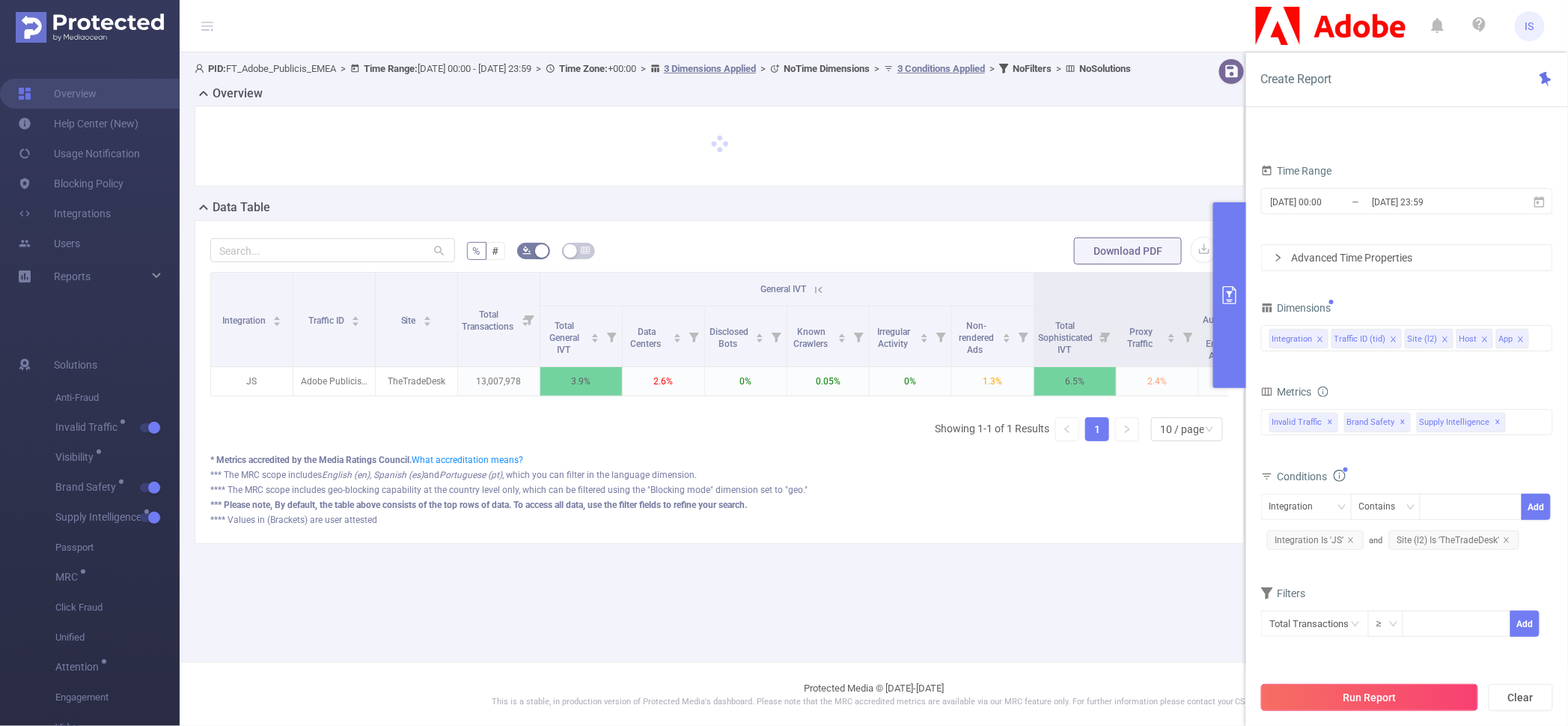
click at [1375, 700] on button "Run Report" at bounding box center [1369, 697] width 217 height 27
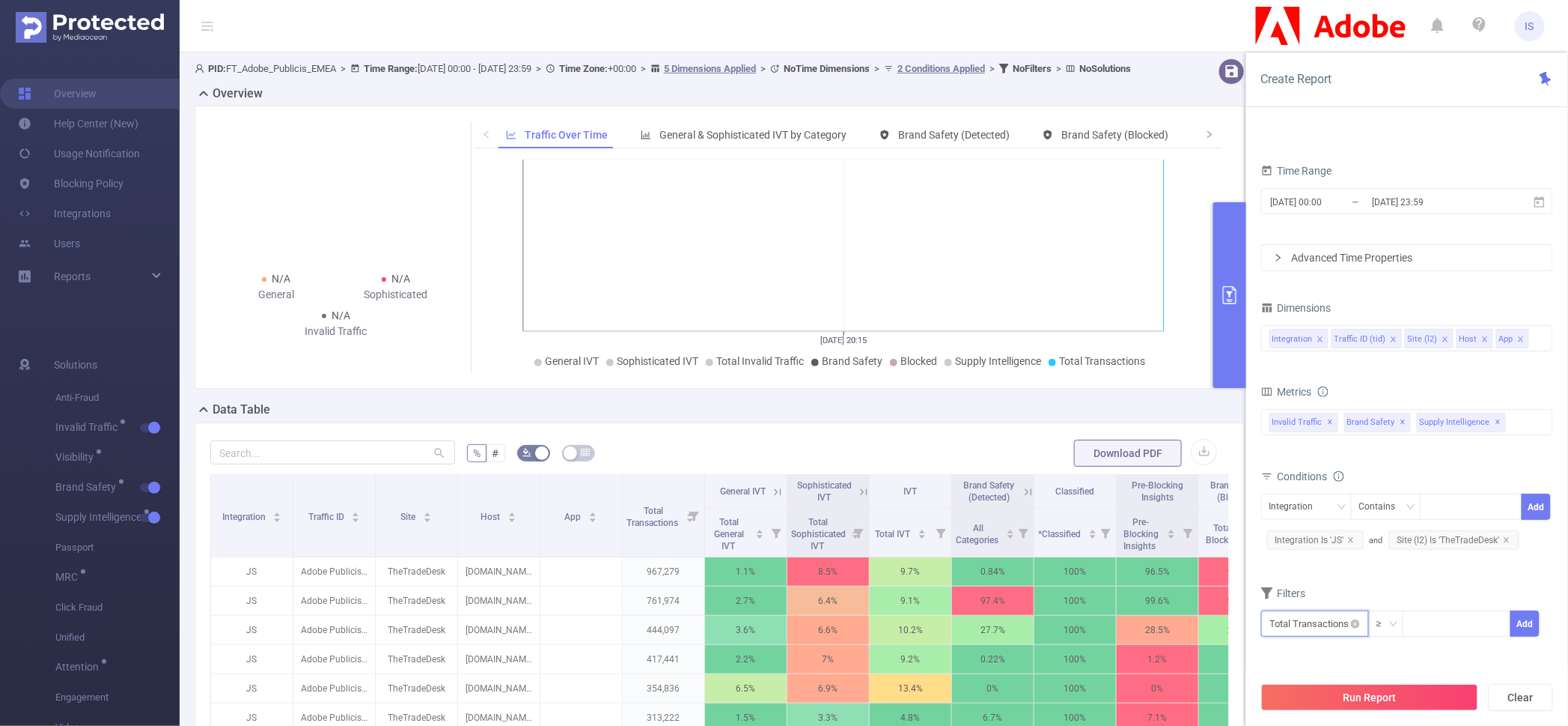
click at [1321, 621] on input "text" at bounding box center [1314, 623] width 108 height 26
click at [1315, 514] on li "Invalid Traffic" at bounding box center [1318, 511] width 113 height 24
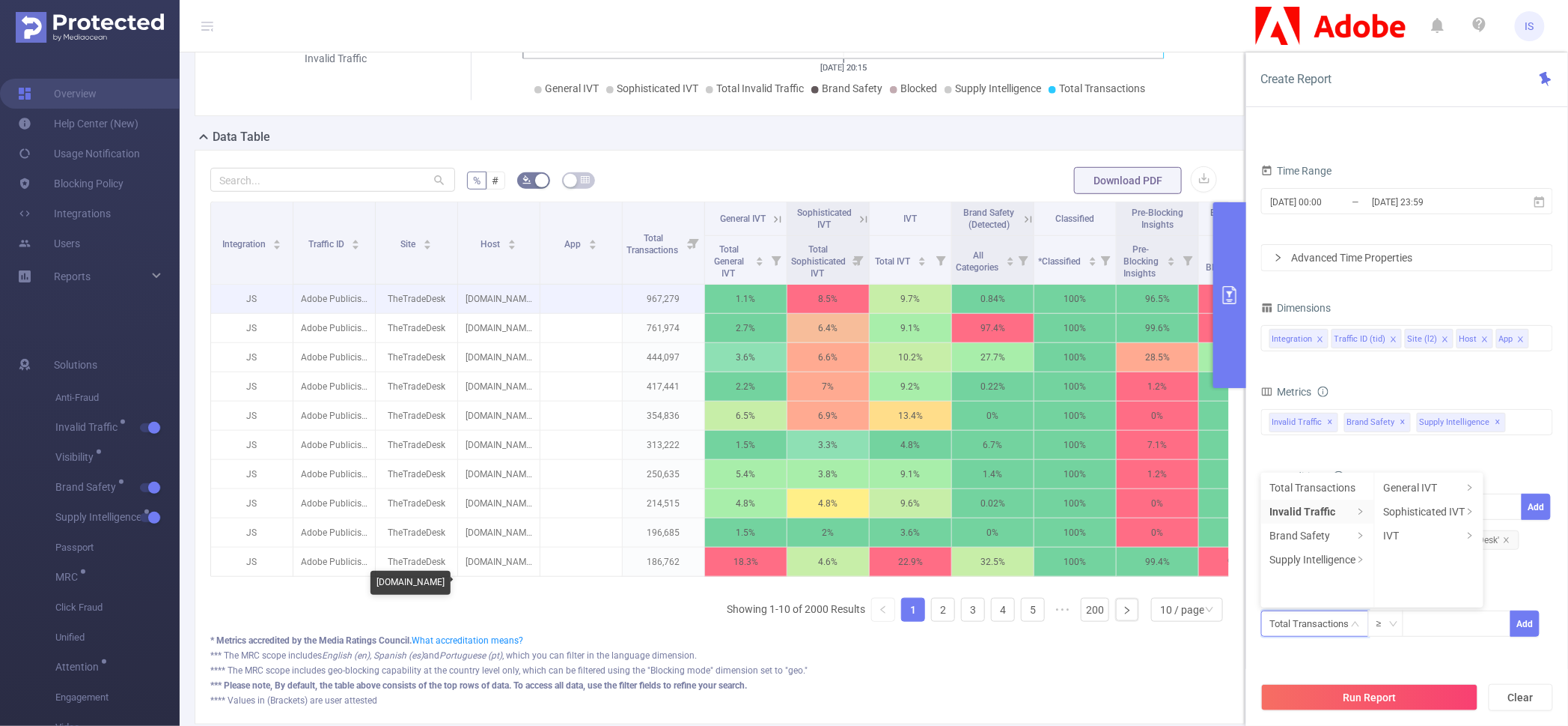
scroll to position [281, 0]
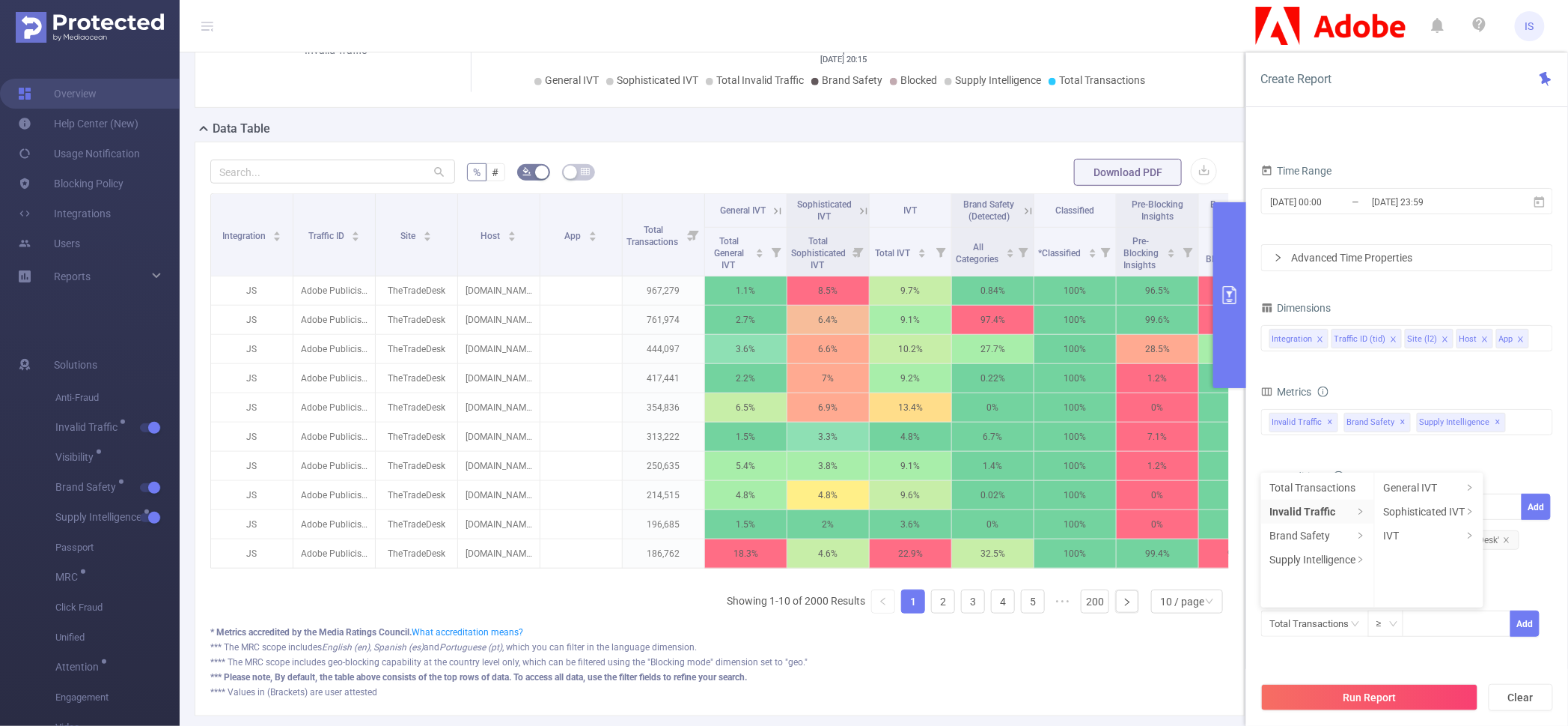
click at [780, 214] on icon at bounding box center [778, 211] width 7 height 7
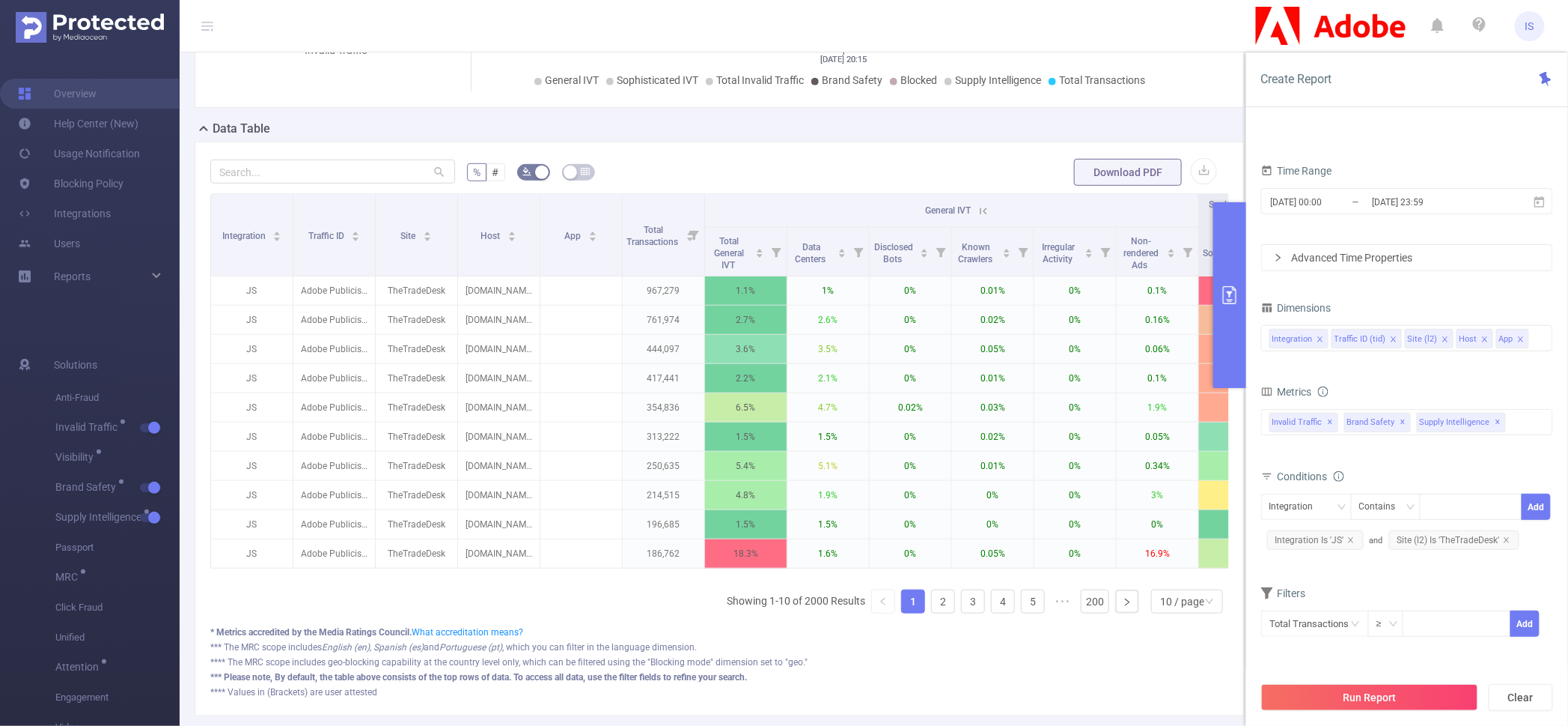
click at [988, 218] on icon at bounding box center [983, 211] width 13 height 13
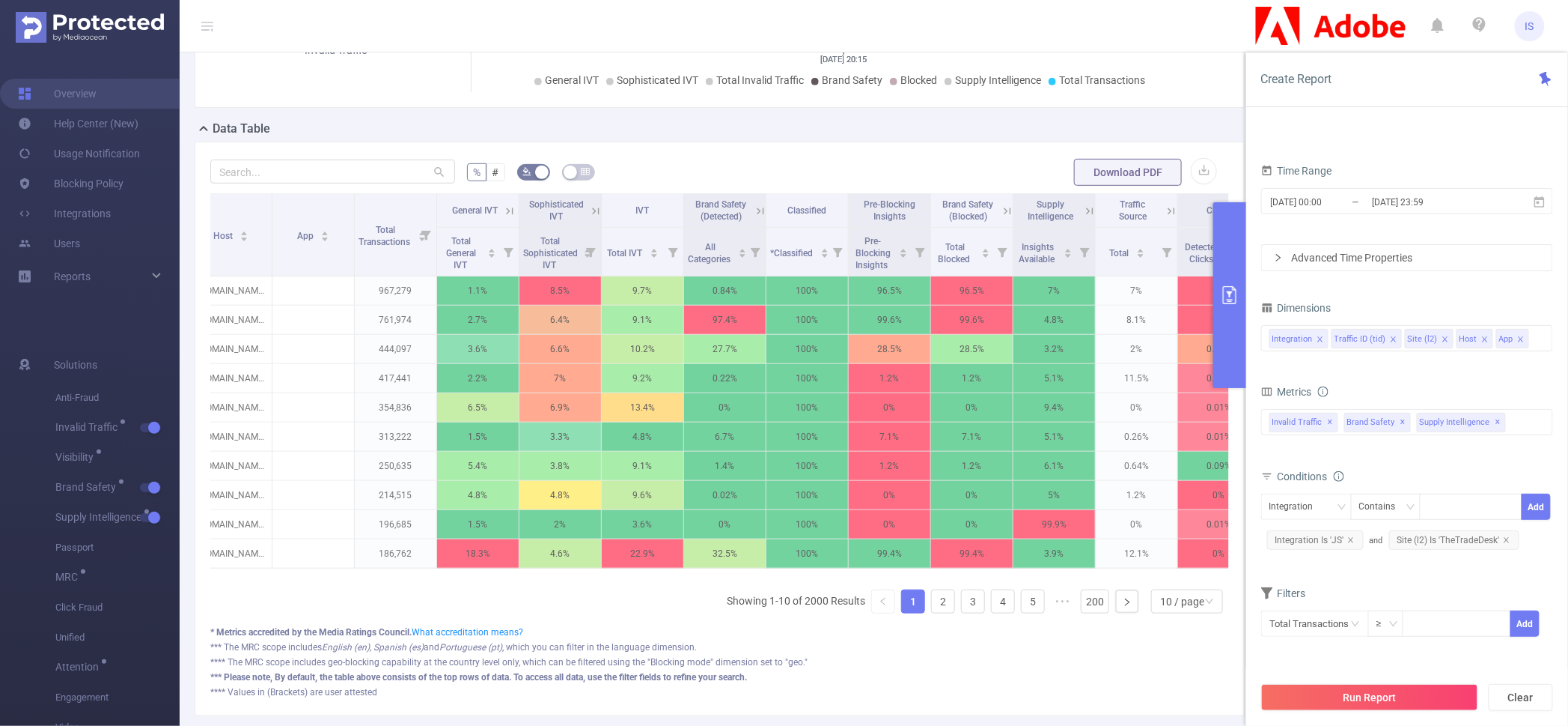
scroll to position [0, 315]
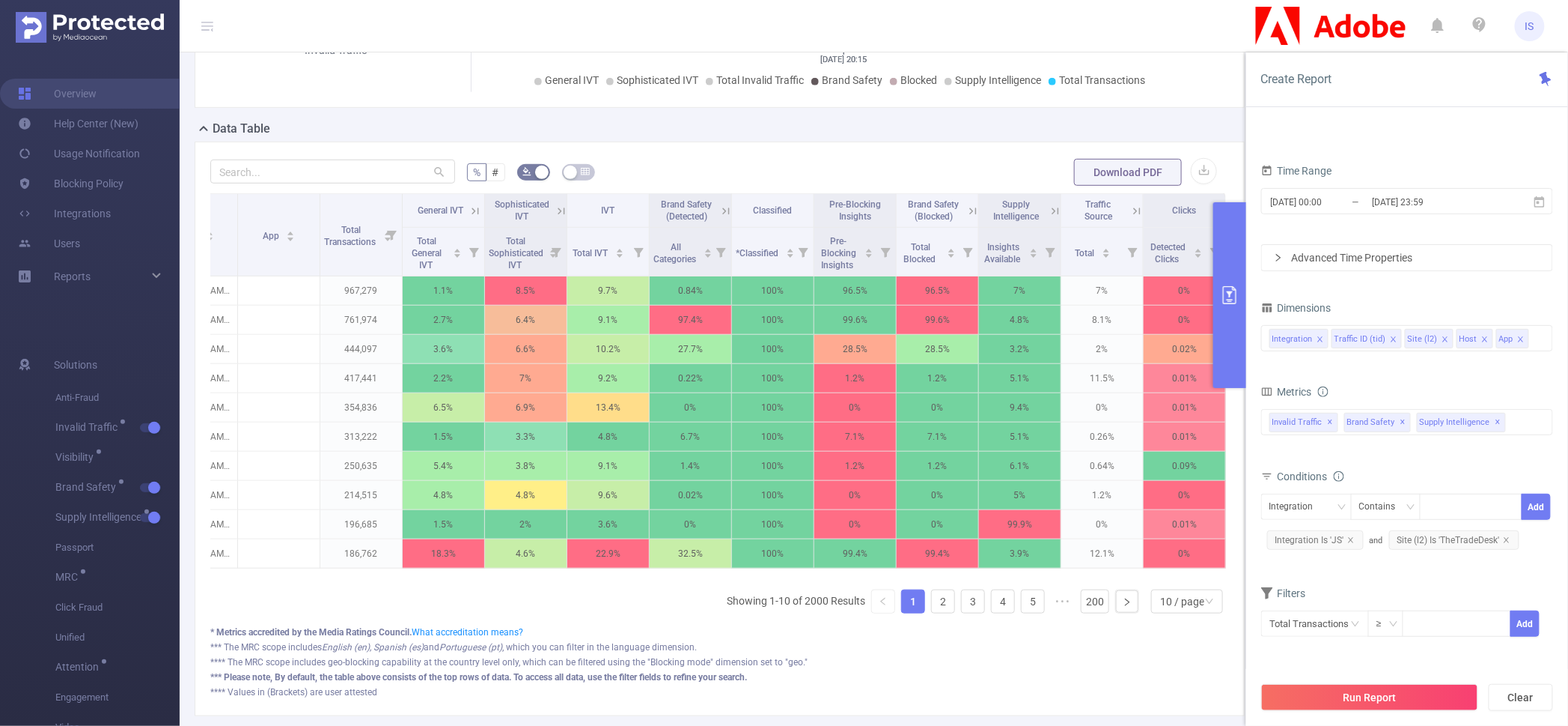
click at [1044, 218] on icon at bounding box center [1053, 210] width 18 height 15
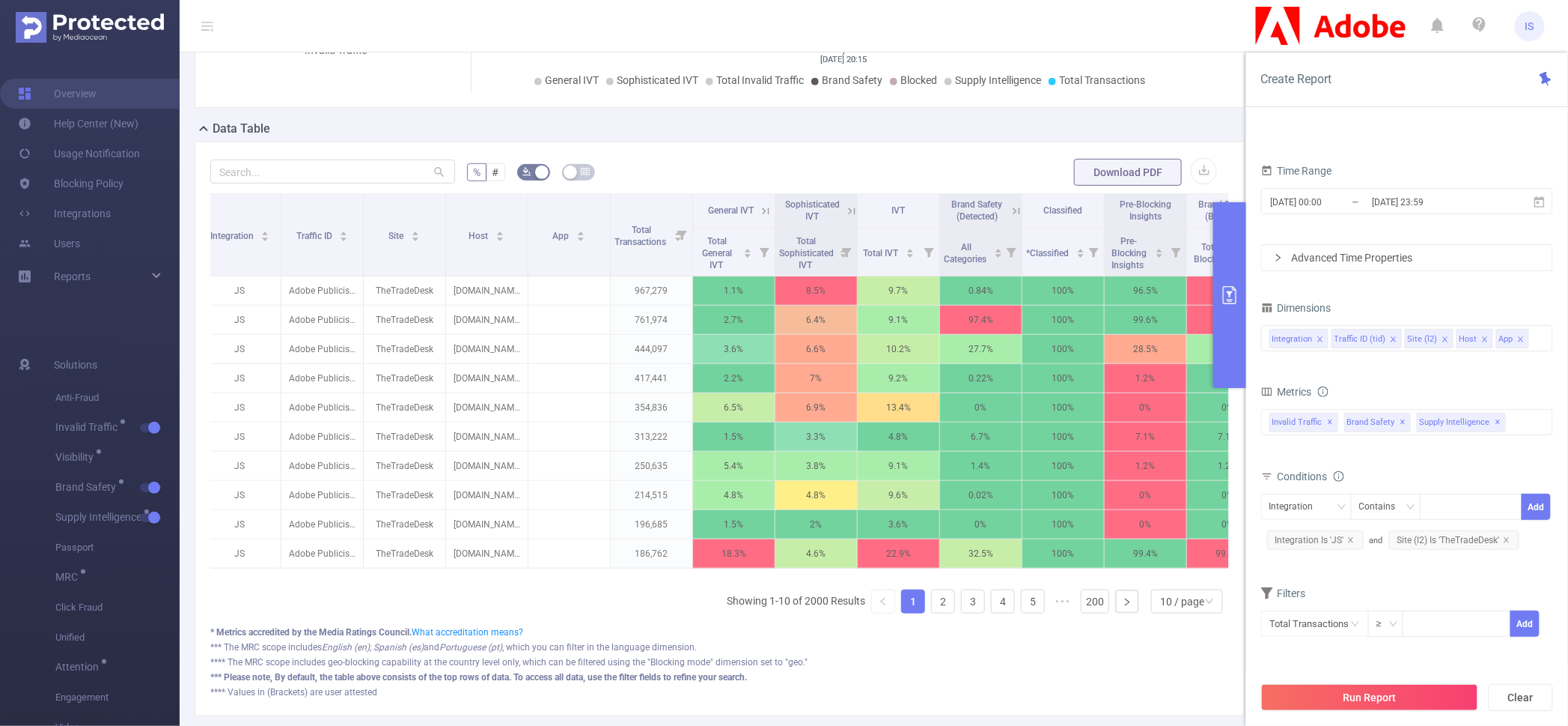
scroll to position [0, 0]
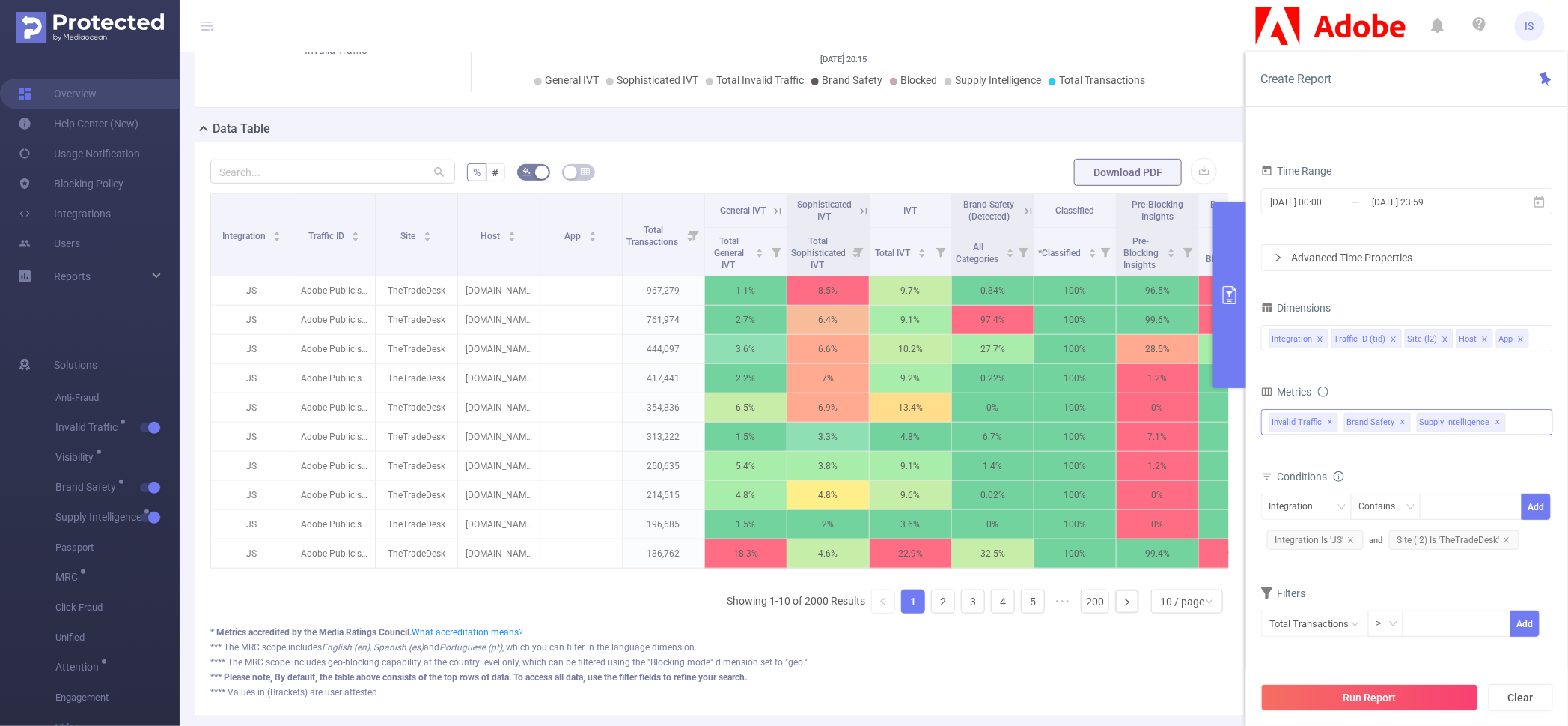
click at [1496, 422] on span "✕" at bounding box center [1498, 422] width 6 height 18
click at [1295, 629] on input "text" at bounding box center [1314, 623] width 108 height 26
click at [1402, 475] on div "Conditions" at bounding box center [1407, 478] width 292 height 25
click at [1325, 619] on input "text" at bounding box center [1314, 623] width 108 height 26
click at [1318, 517] on li "Invalid Traffic" at bounding box center [1314, 511] width 108 height 24
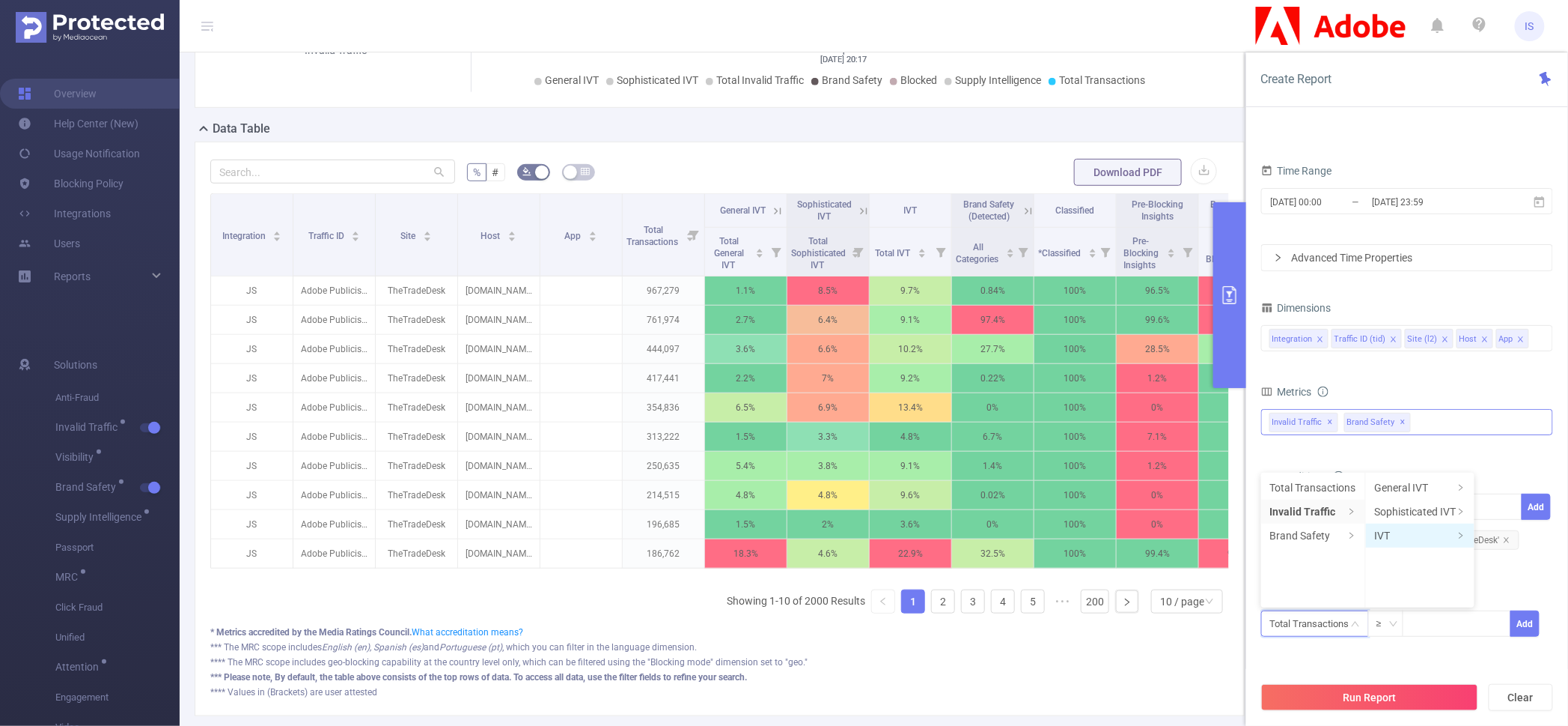
click at [1397, 531] on li "IVT" at bounding box center [1420, 535] width 108 height 24
click at [1498, 488] on li "Total IVT" at bounding box center [1516, 487] width 82 height 24
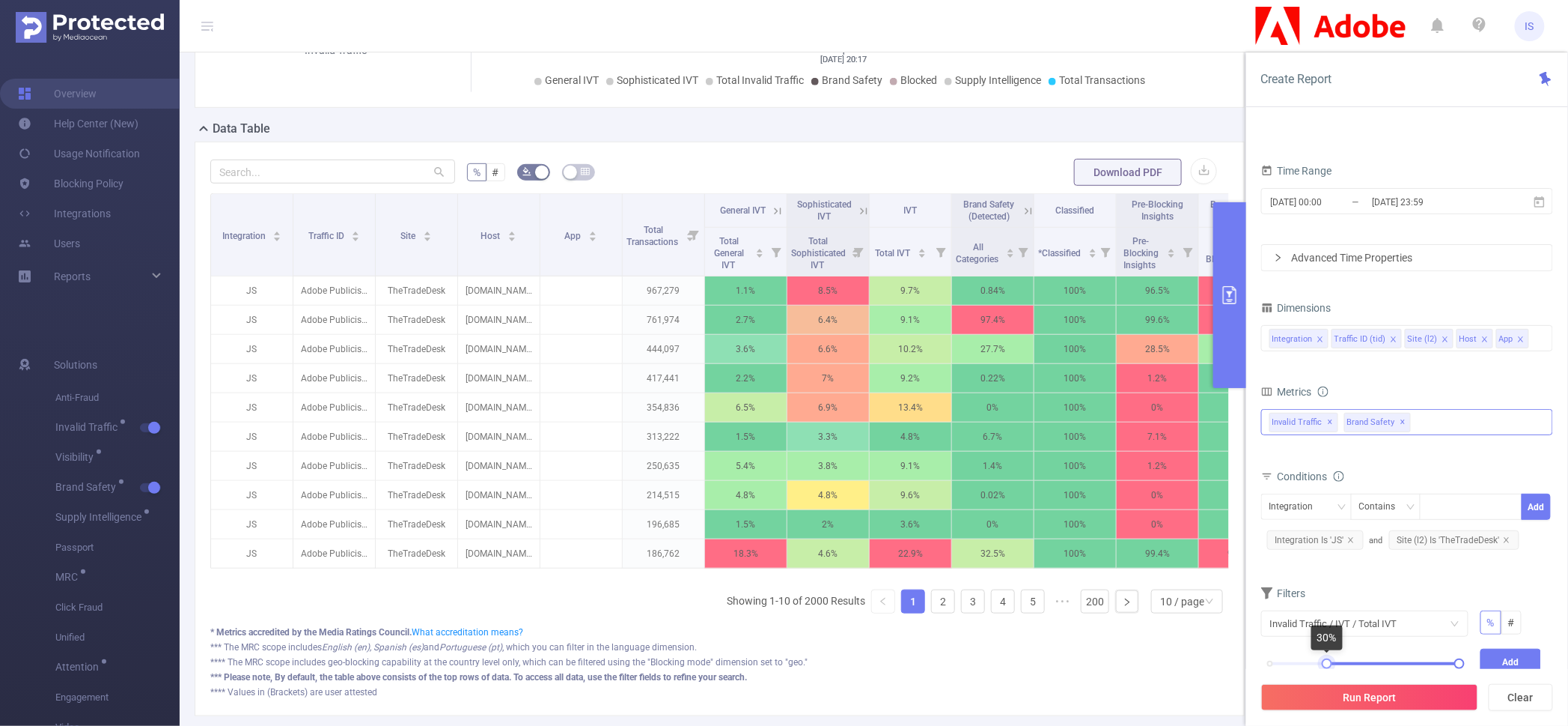
drag, startPoint x: 1270, startPoint y: 664, endPoint x: 1327, endPoint y: 664, distance: 57.0
click at [1327, 664] on div at bounding box center [1327, 664] width 11 height 11
click at [1493, 654] on button "Add" at bounding box center [1511, 662] width 62 height 26
click at [1399, 593] on div "Filters" at bounding box center [1407, 595] width 292 height 25
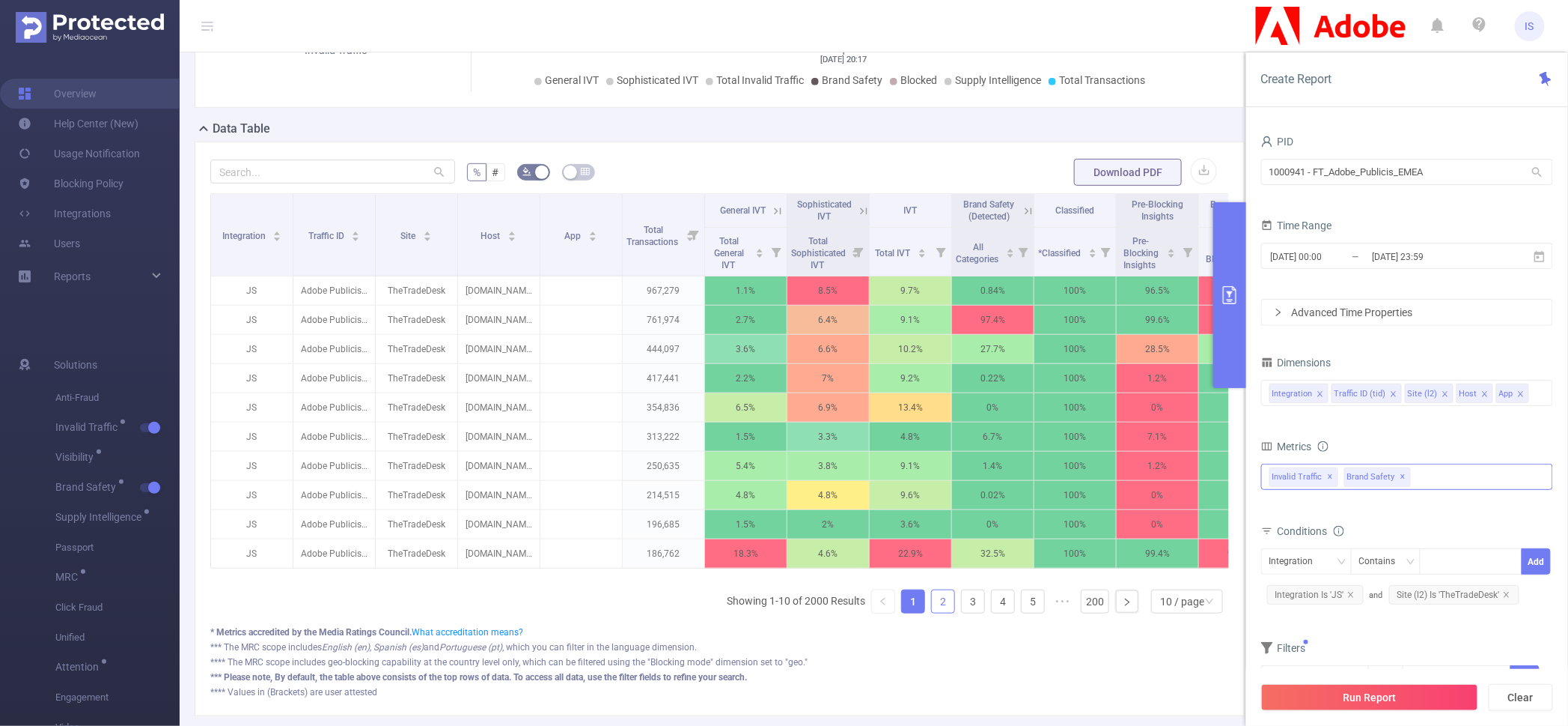
click at [934, 613] on link "2" at bounding box center [942, 601] width 22 height 22
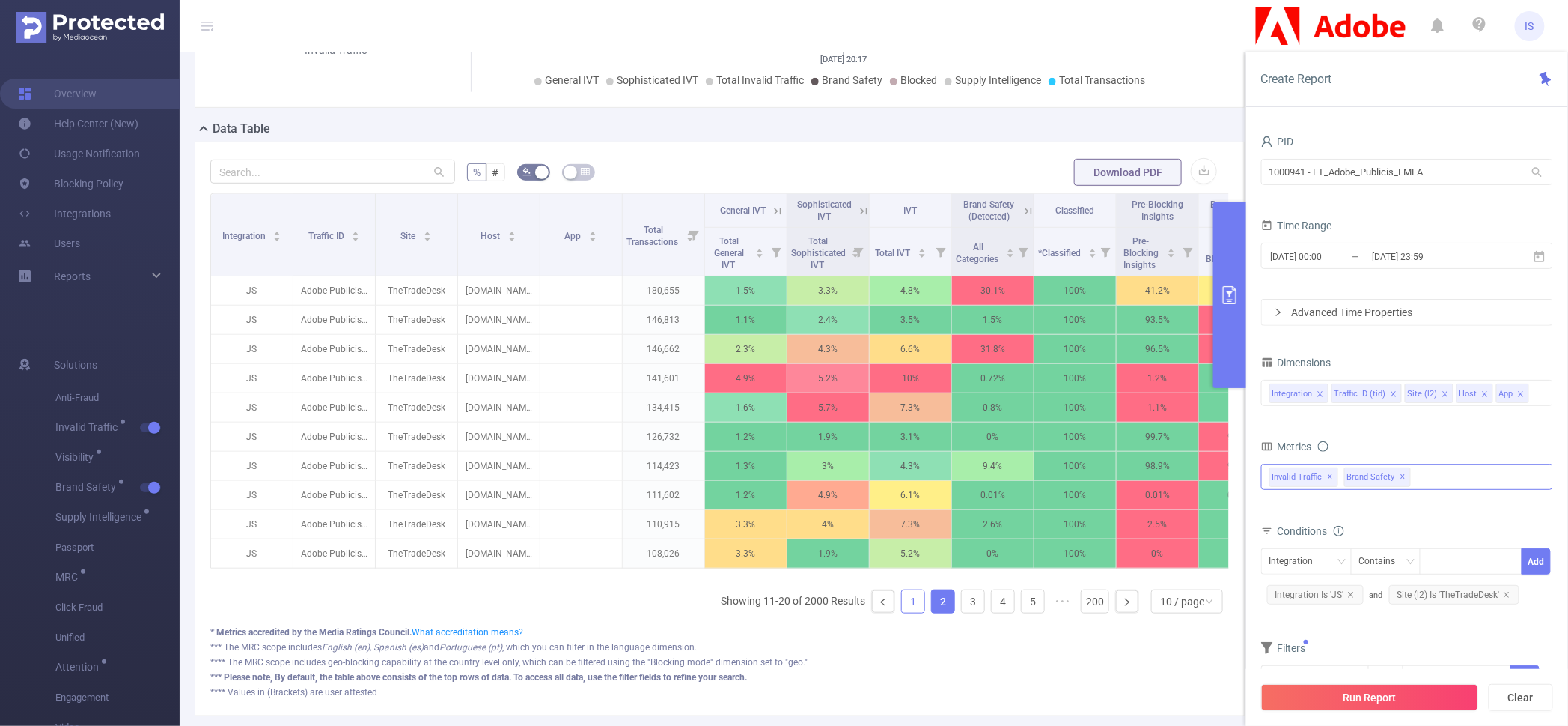
click at [902, 613] on link "1" at bounding box center [913, 601] width 22 height 22
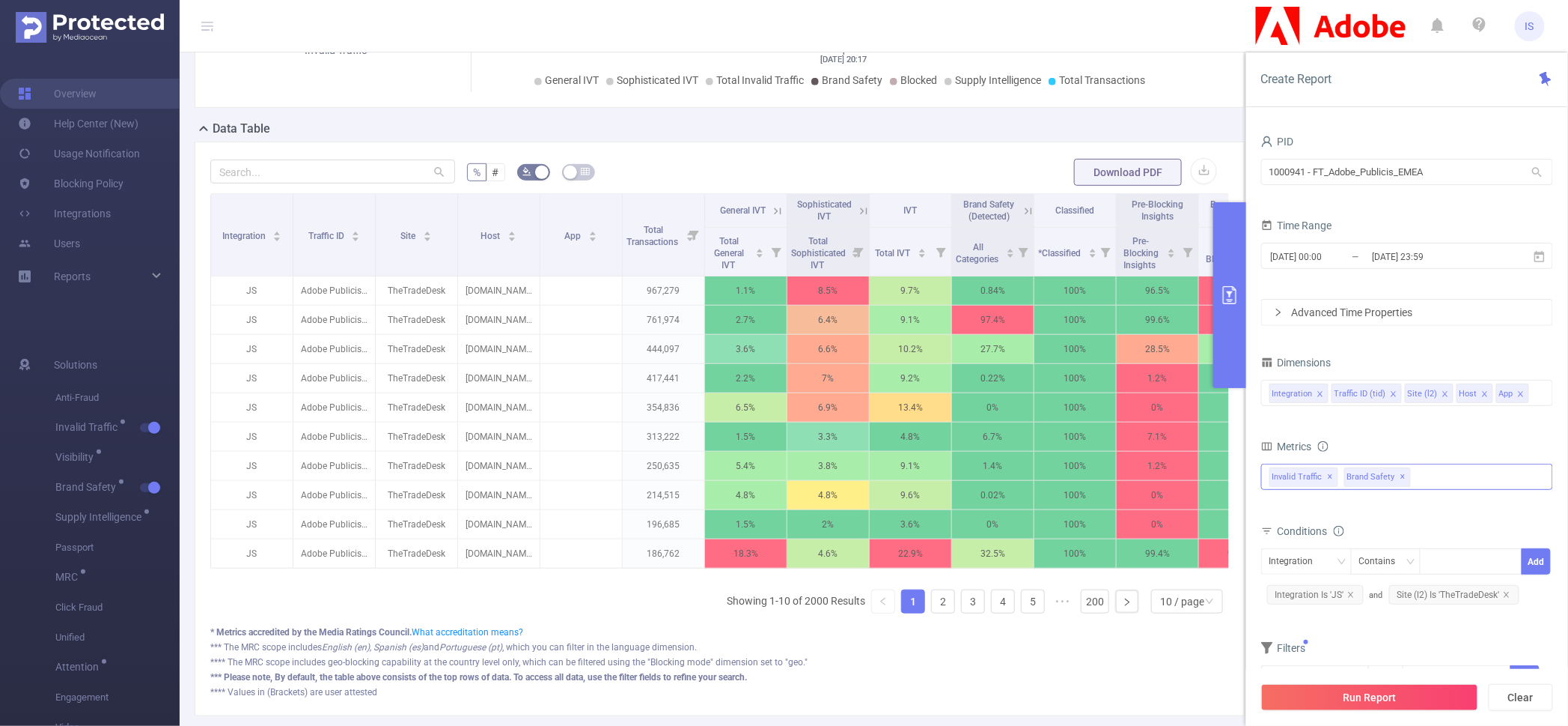
click at [1332, 642] on div "Filters" at bounding box center [1407, 650] width 292 height 25
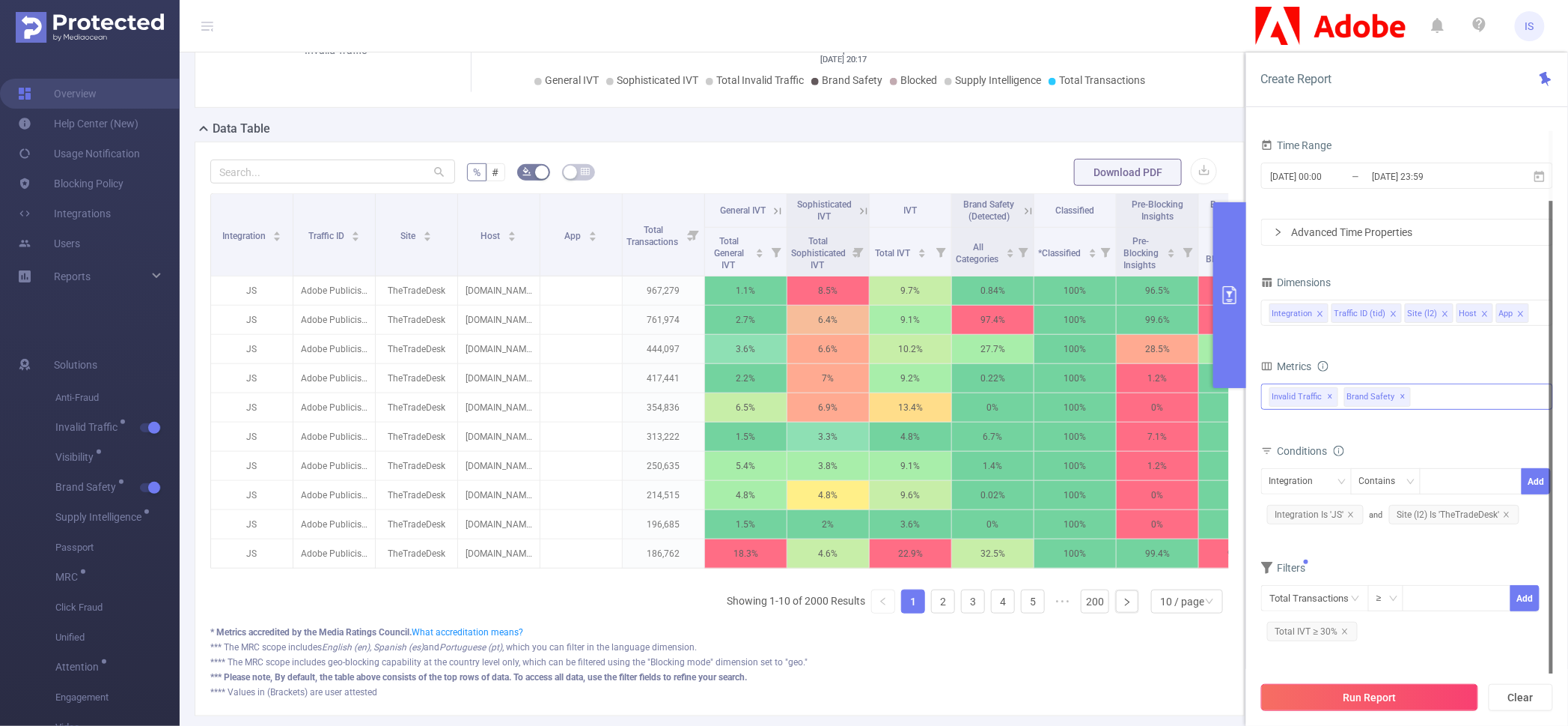
click at [1348, 694] on button "Run Report" at bounding box center [1369, 697] width 217 height 27
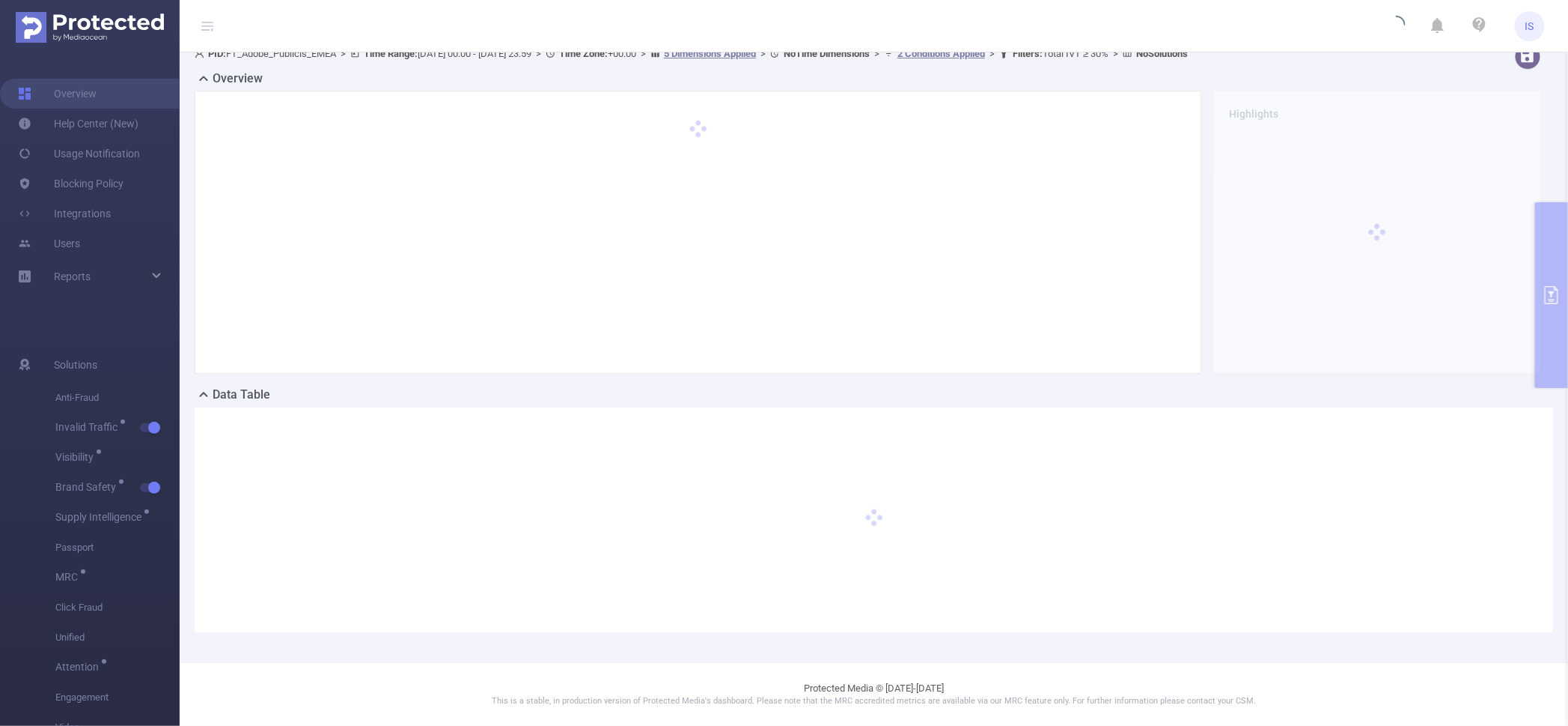
scroll to position [14, 0]
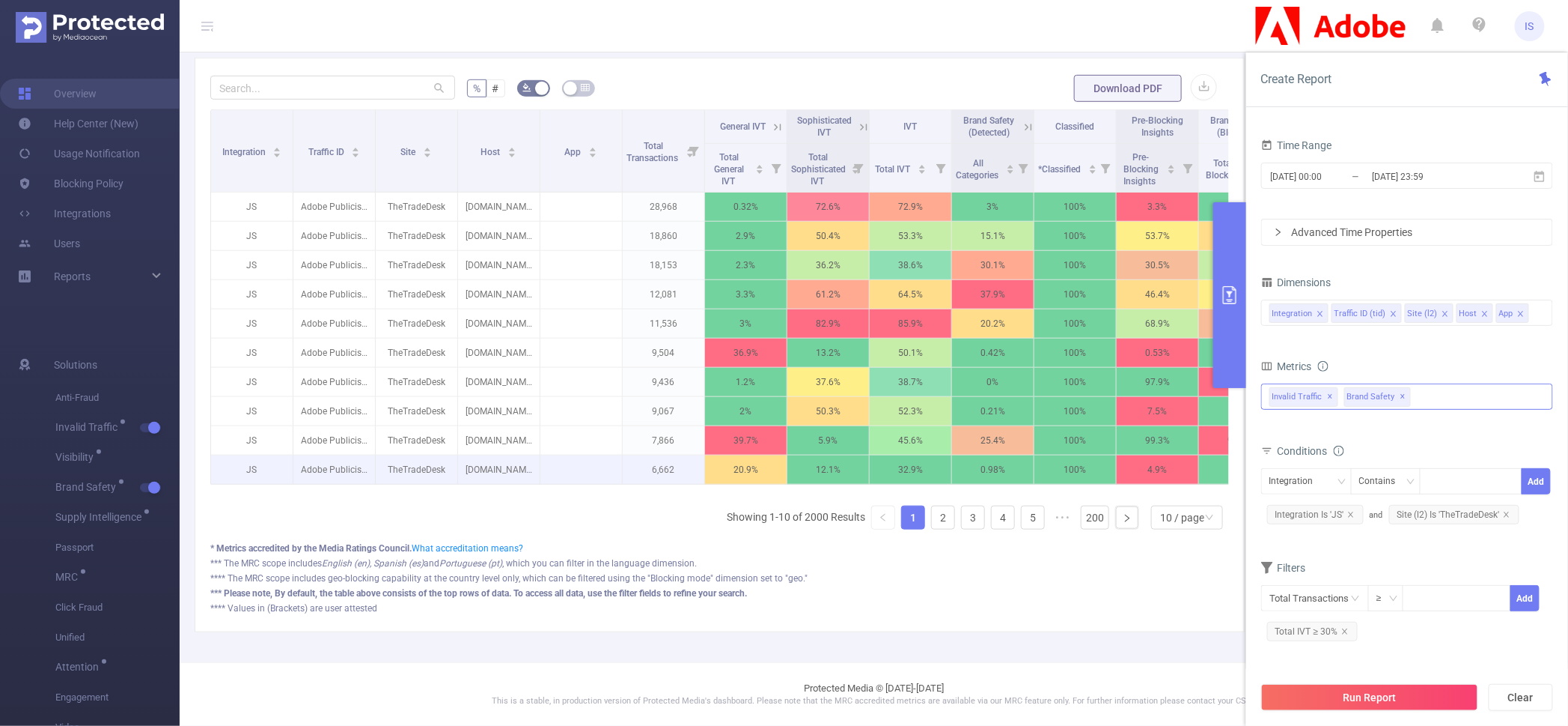
scroll to position [393, 0]
click at [863, 121] on icon at bounding box center [864, 127] width 13 height 13
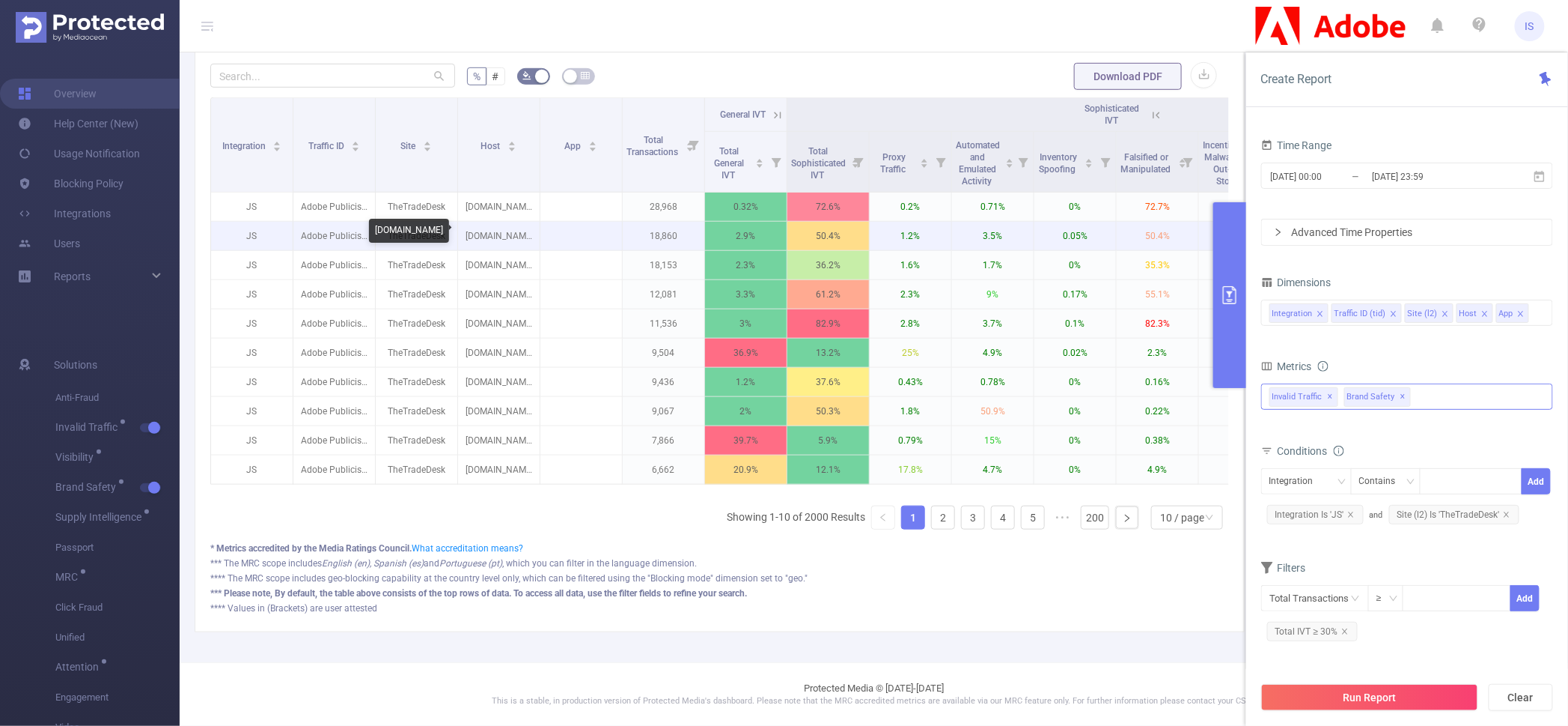
click at [493, 232] on p "followfollow.com" at bounding box center [498, 236] width 81 height 29
copy p "followfollow.com"
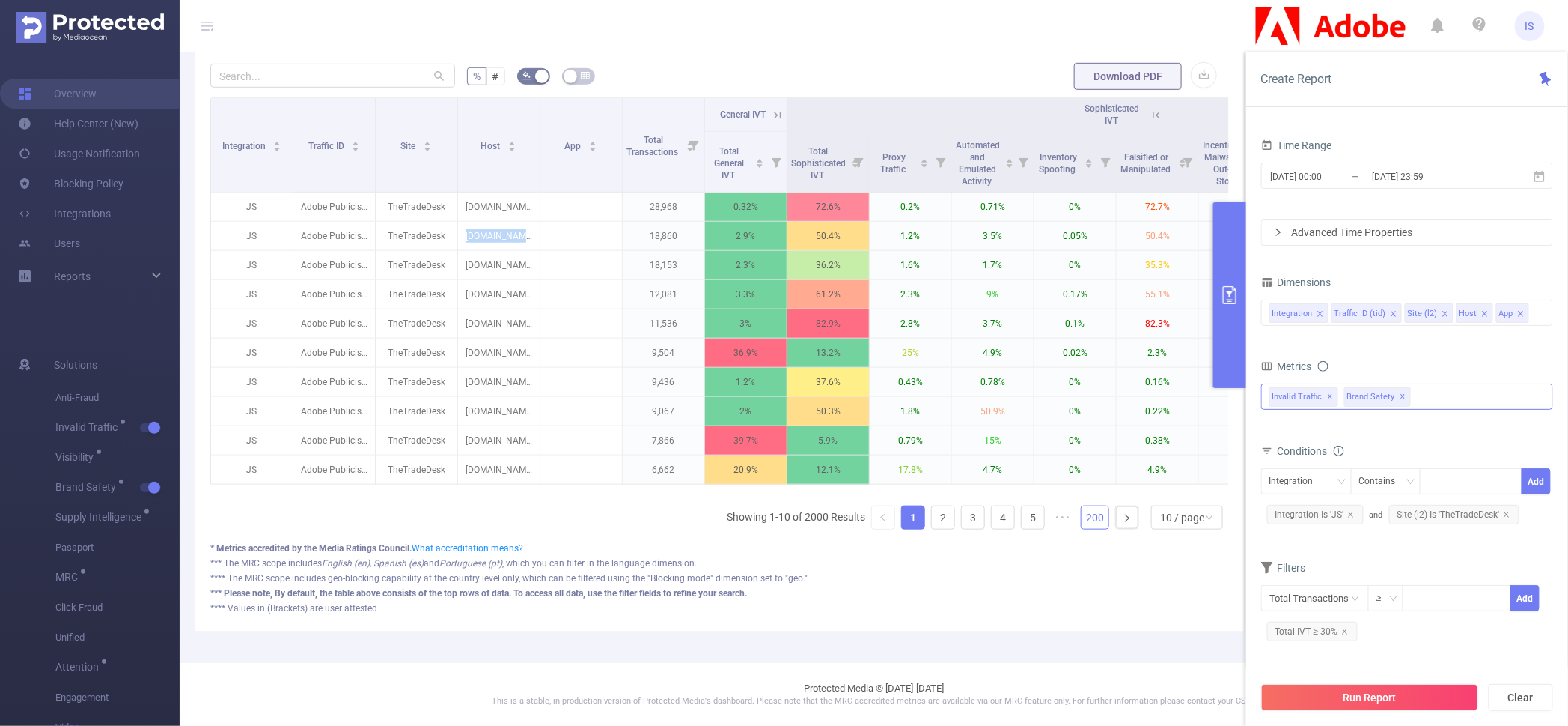
click at [1082, 527] on link "200" at bounding box center [1095, 517] width 27 height 22
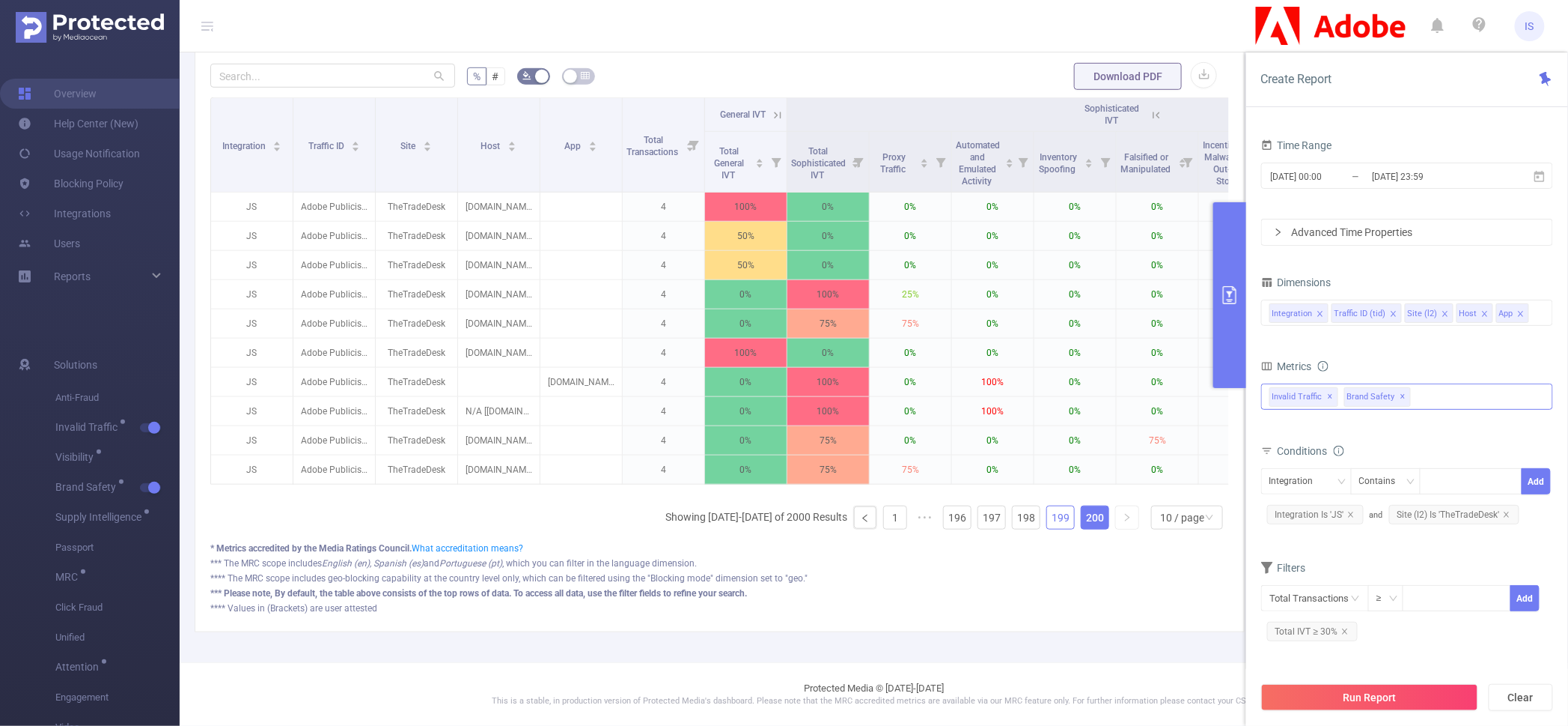
click at [1048, 527] on link "199" at bounding box center [1061, 517] width 27 height 22
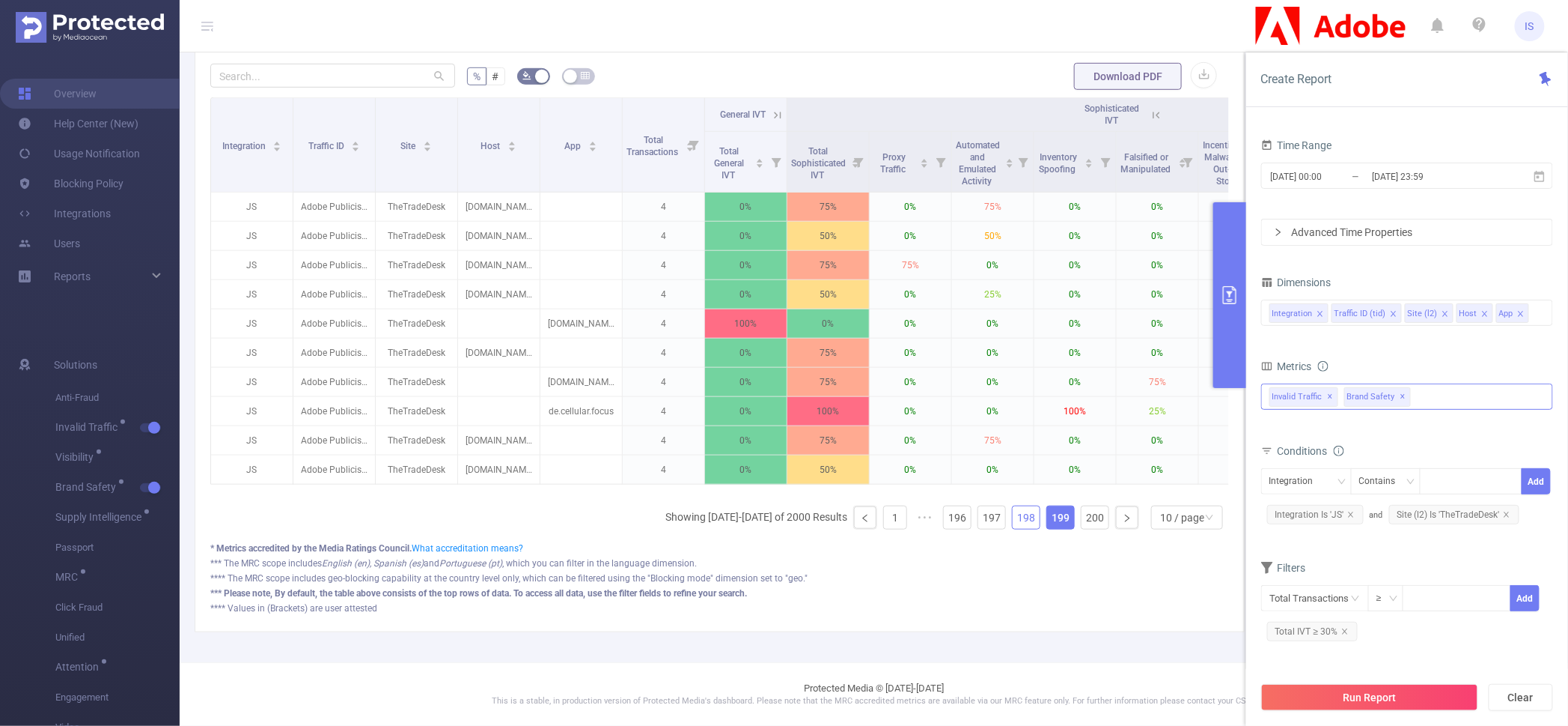
click at [1020, 525] on link "198" at bounding box center [1026, 517] width 27 height 22
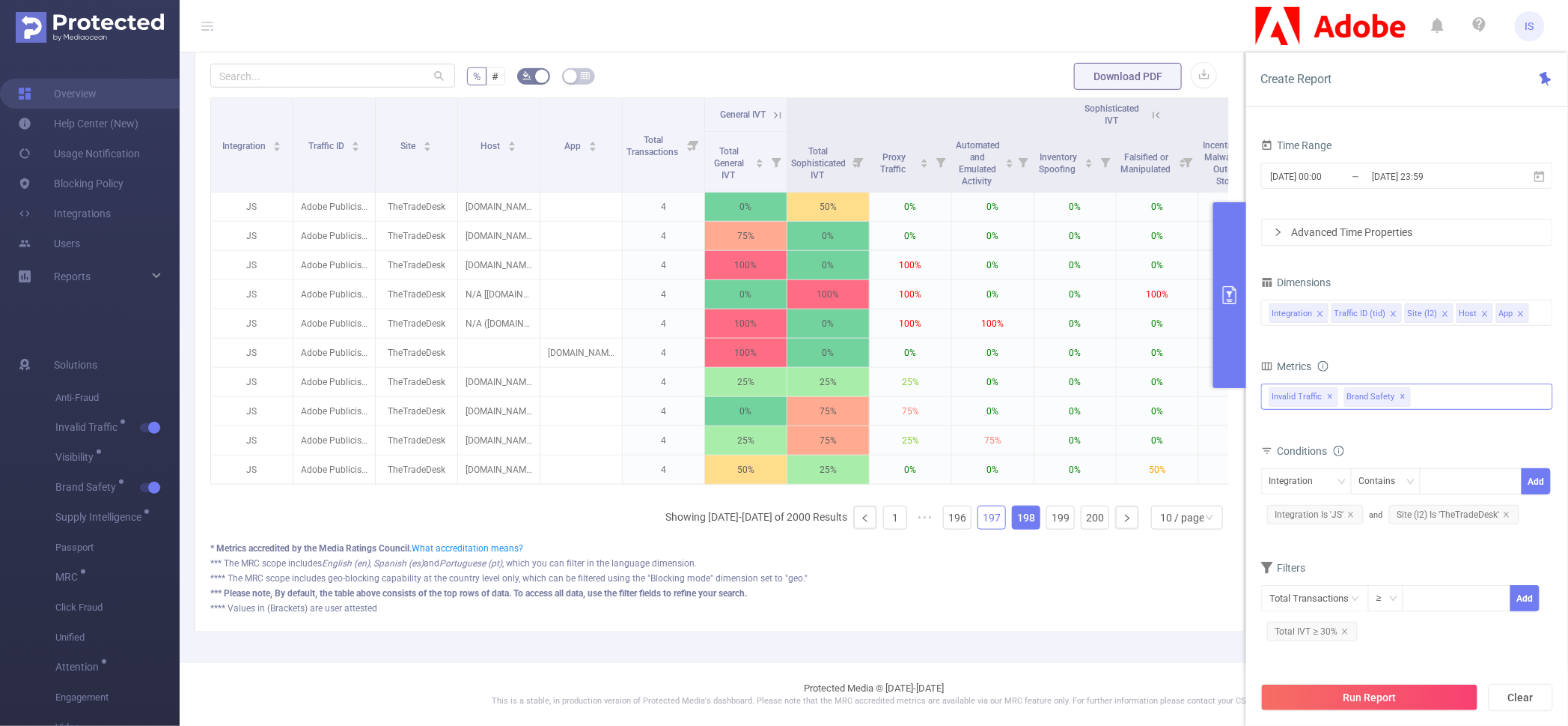
click at [989, 529] on link "197" at bounding box center [992, 517] width 27 height 22
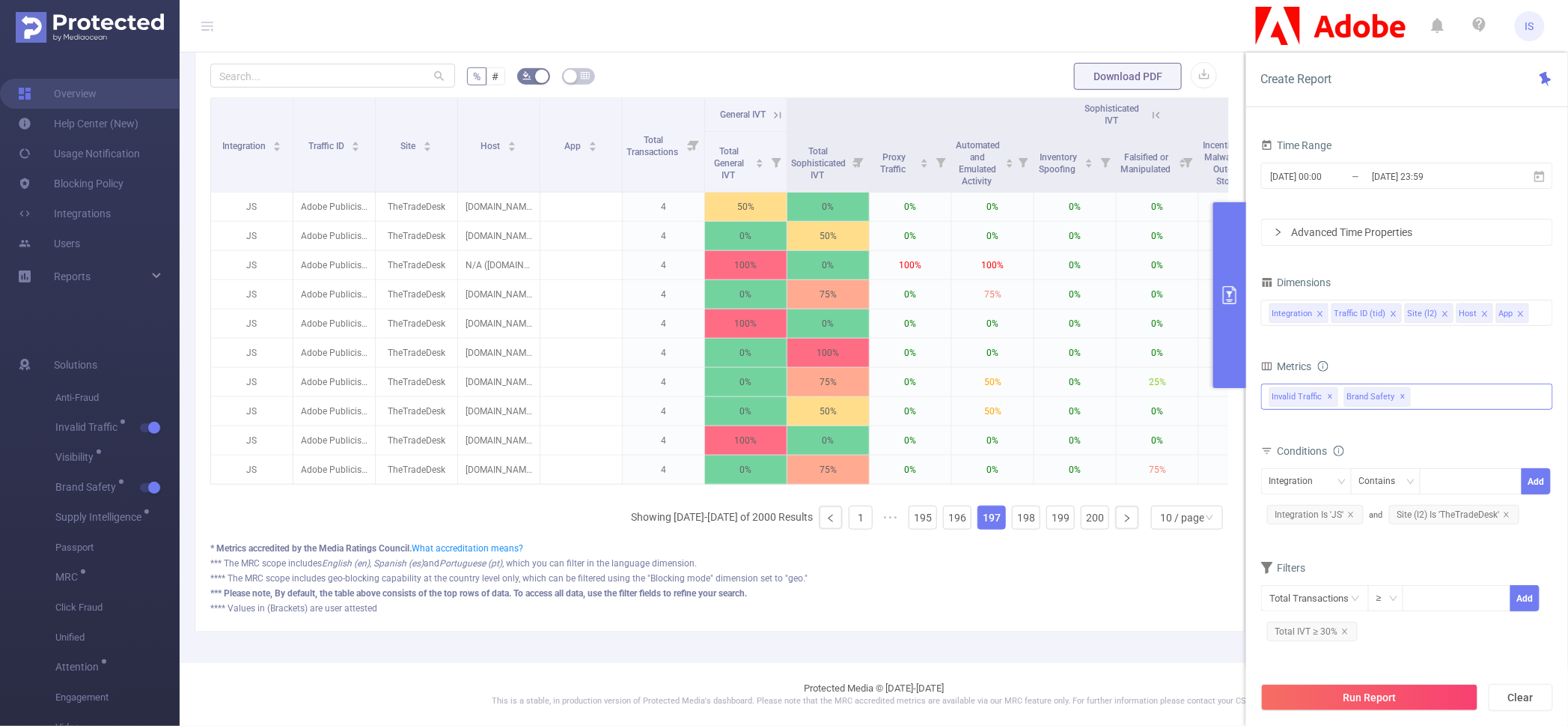
click at [963, 526] on ul "Showing 1961-1970 of 2000 Results 1 ••• 195 196 197 198 199 200 10 / page" at bounding box center [930, 517] width 598 height 24
click at [944, 529] on link "196" at bounding box center [957, 517] width 27 height 22
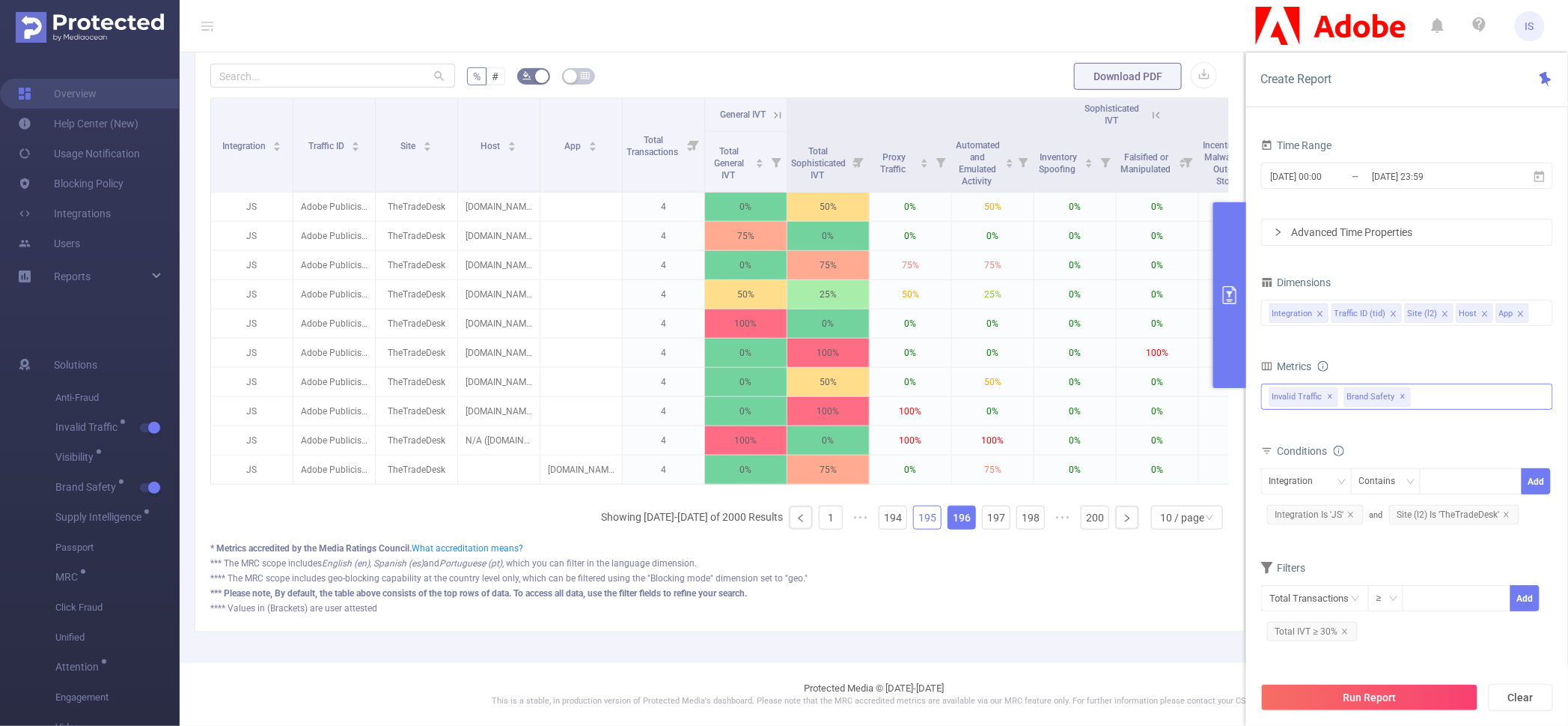
click at [922, 529] on link "195" at bounding box center [927, 517] width 27 height 22
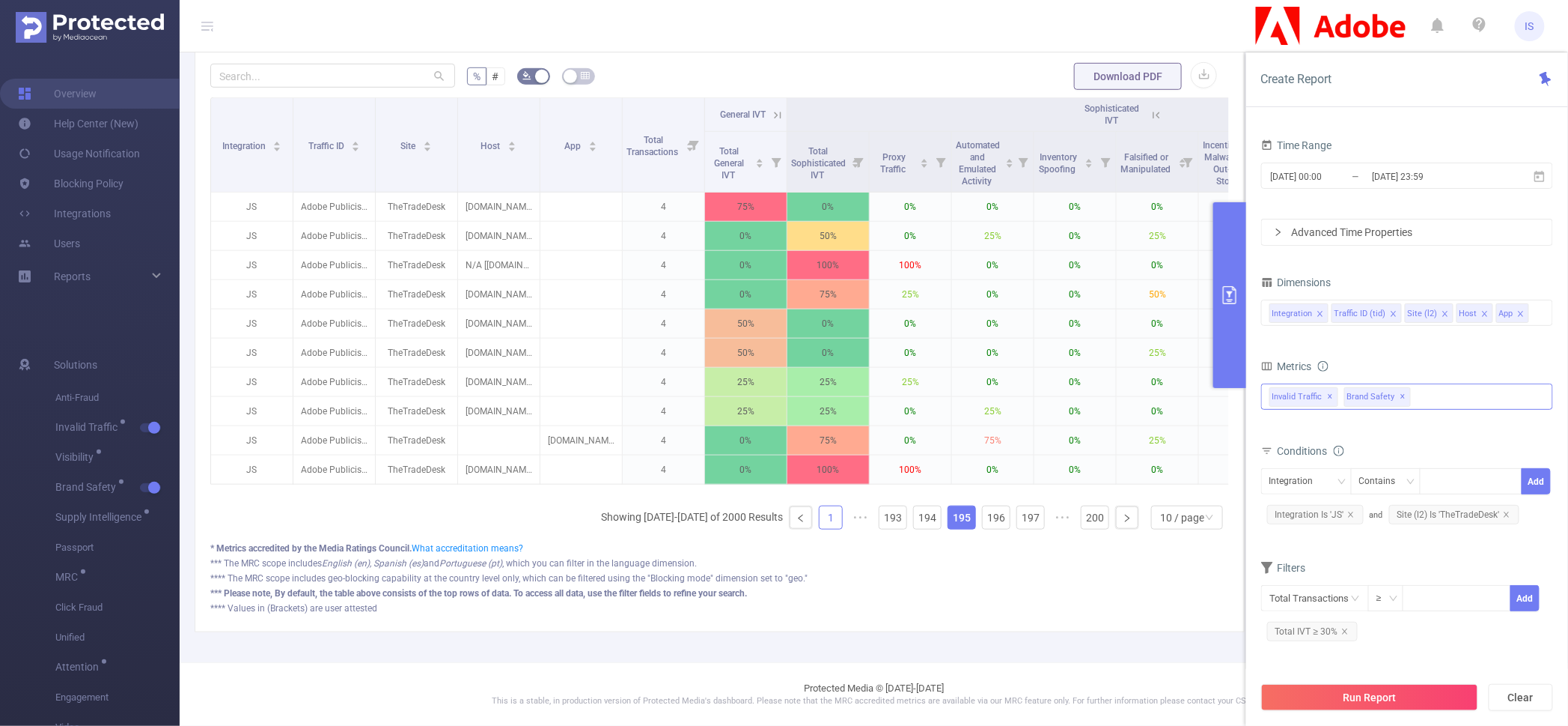
click at [819, 522] on link "1" at bounding box center [830, 517] width 22 height 22
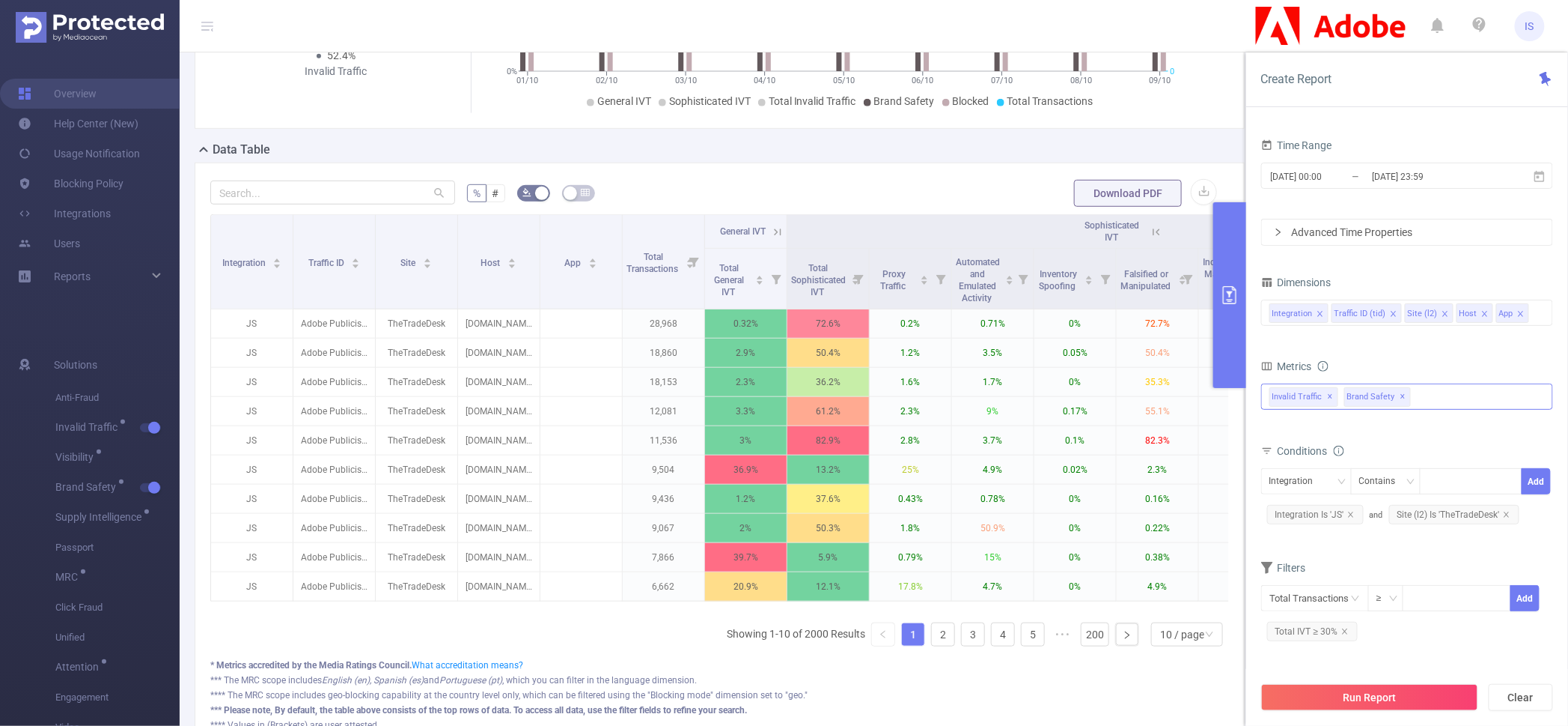
scroll to position [281, 0]
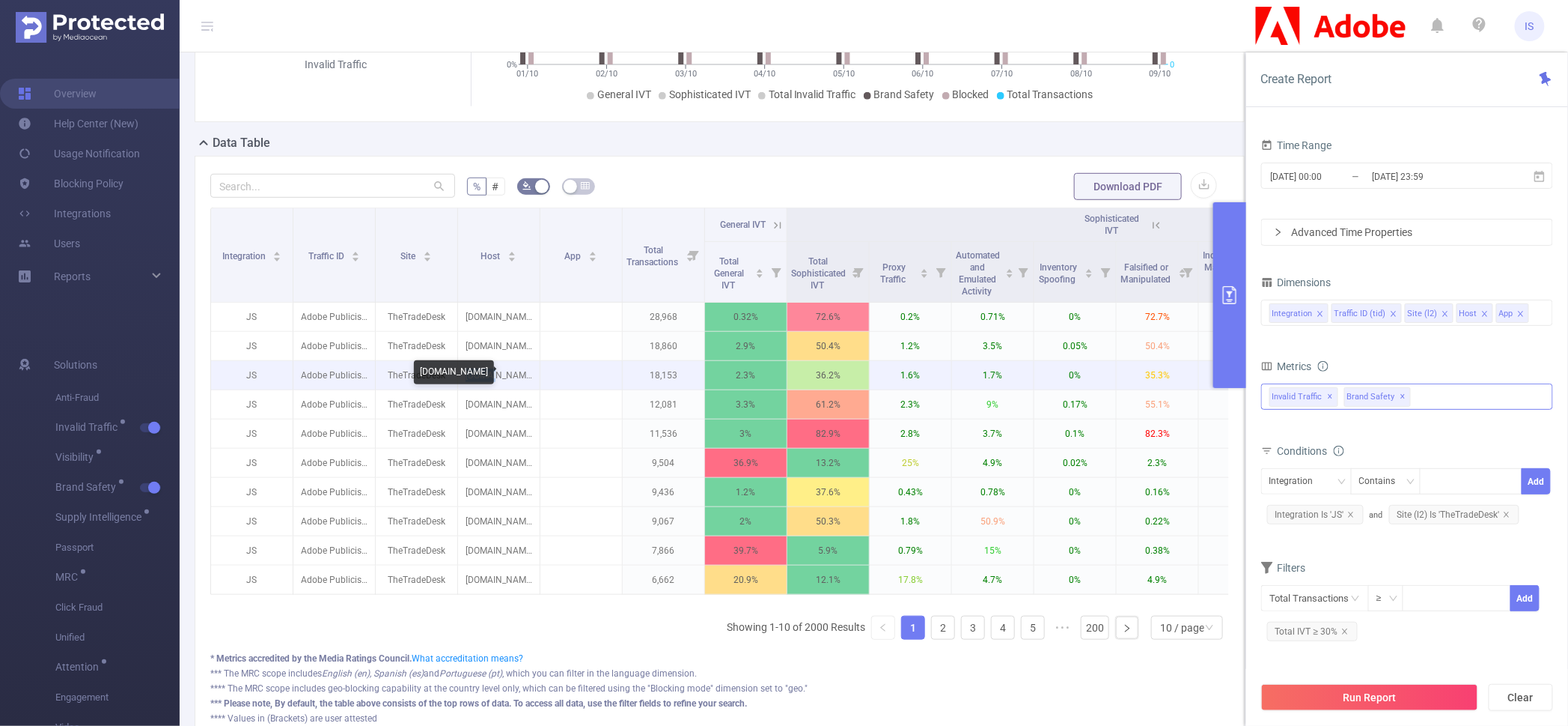
drag, startPoint x: 486, startPoint y: 375, endPoint x: 524, endPoint y: 361, distance: 40.5
click at [524, 361] on p "fut.gg" at bounding box center [498, 375] width 81 height 29
copy p "fut.gg"
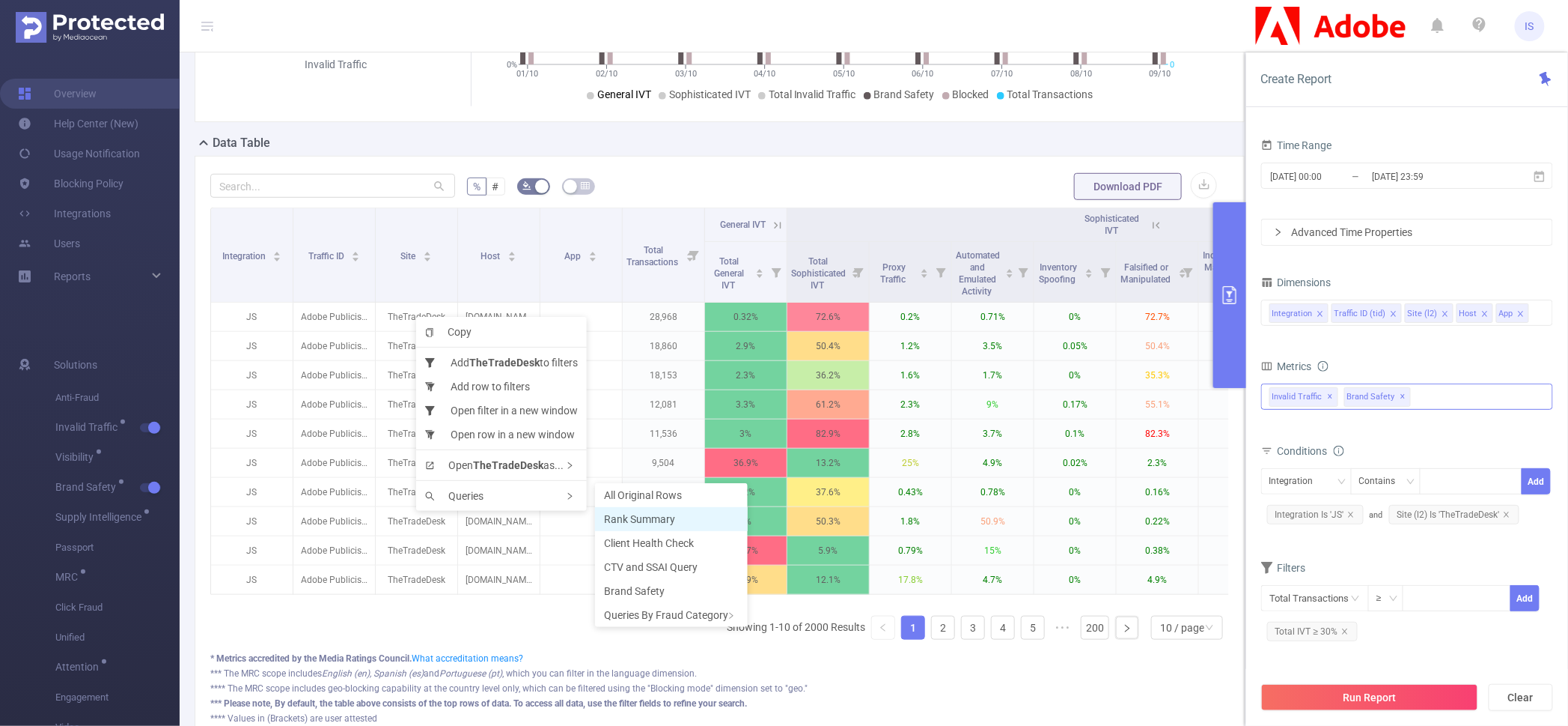
click at [660, 517] on span "Rank Summary" at bounding box center [640, 519] width 71 height 12
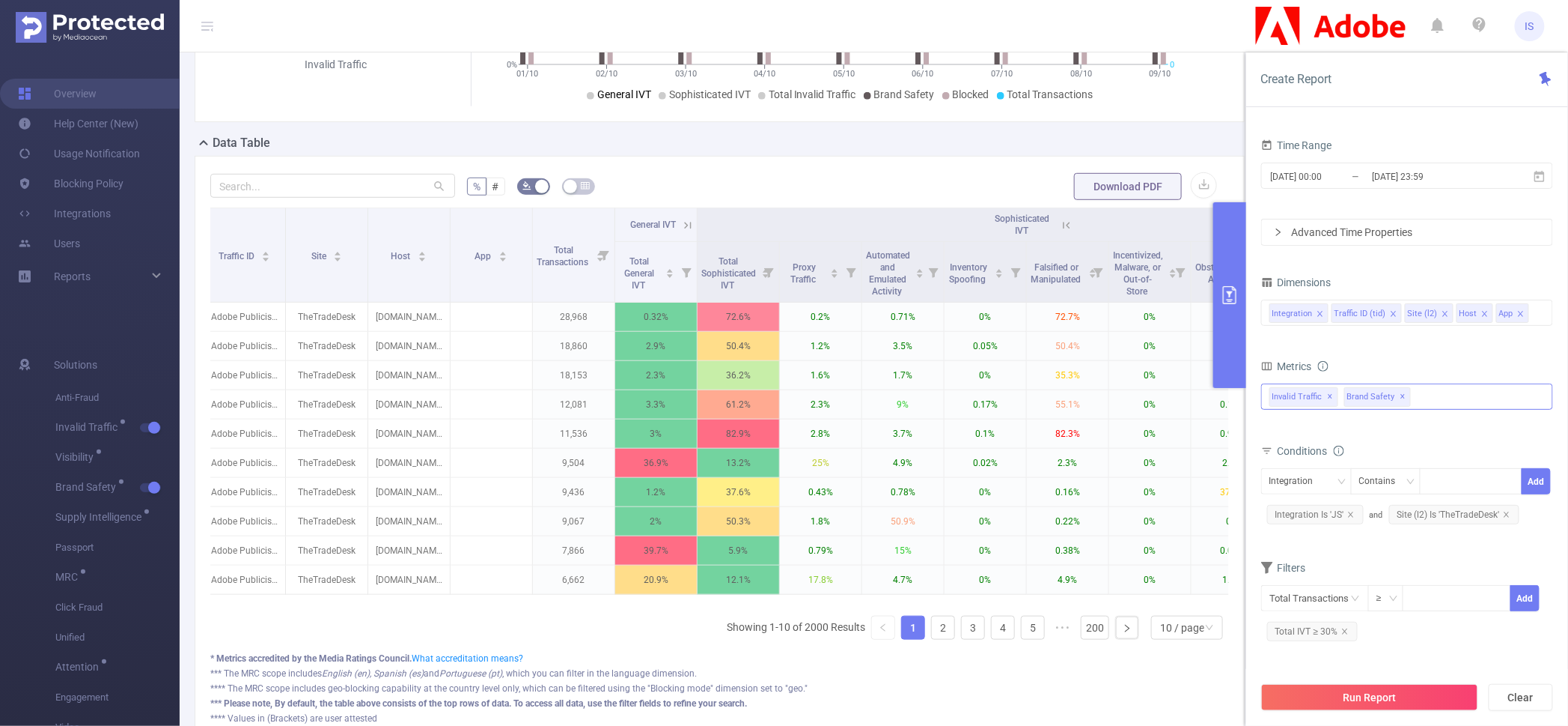
scroll to position [0, 0]
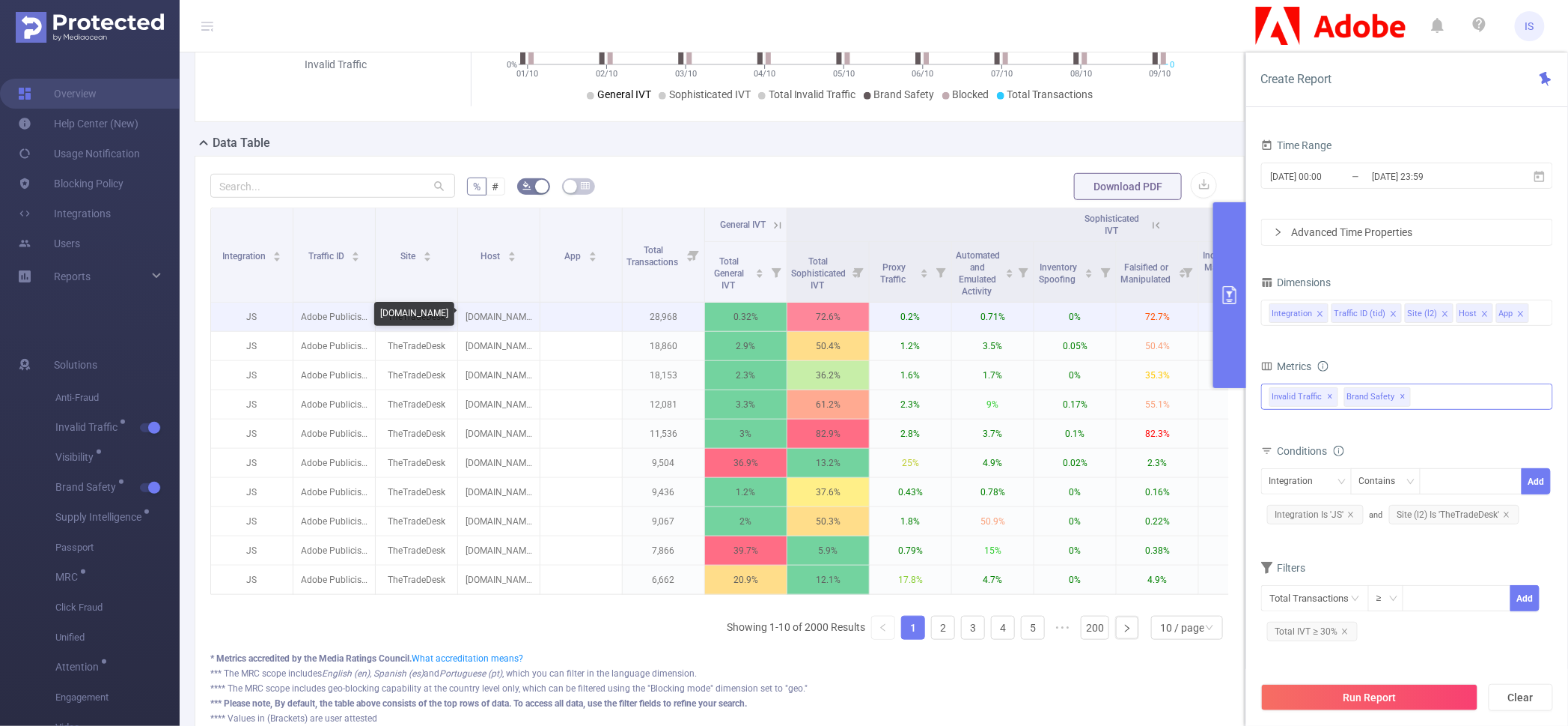
click at [495, 315] on p "free-hearts.com" at bounding box center [498, 316] width 81 height 29
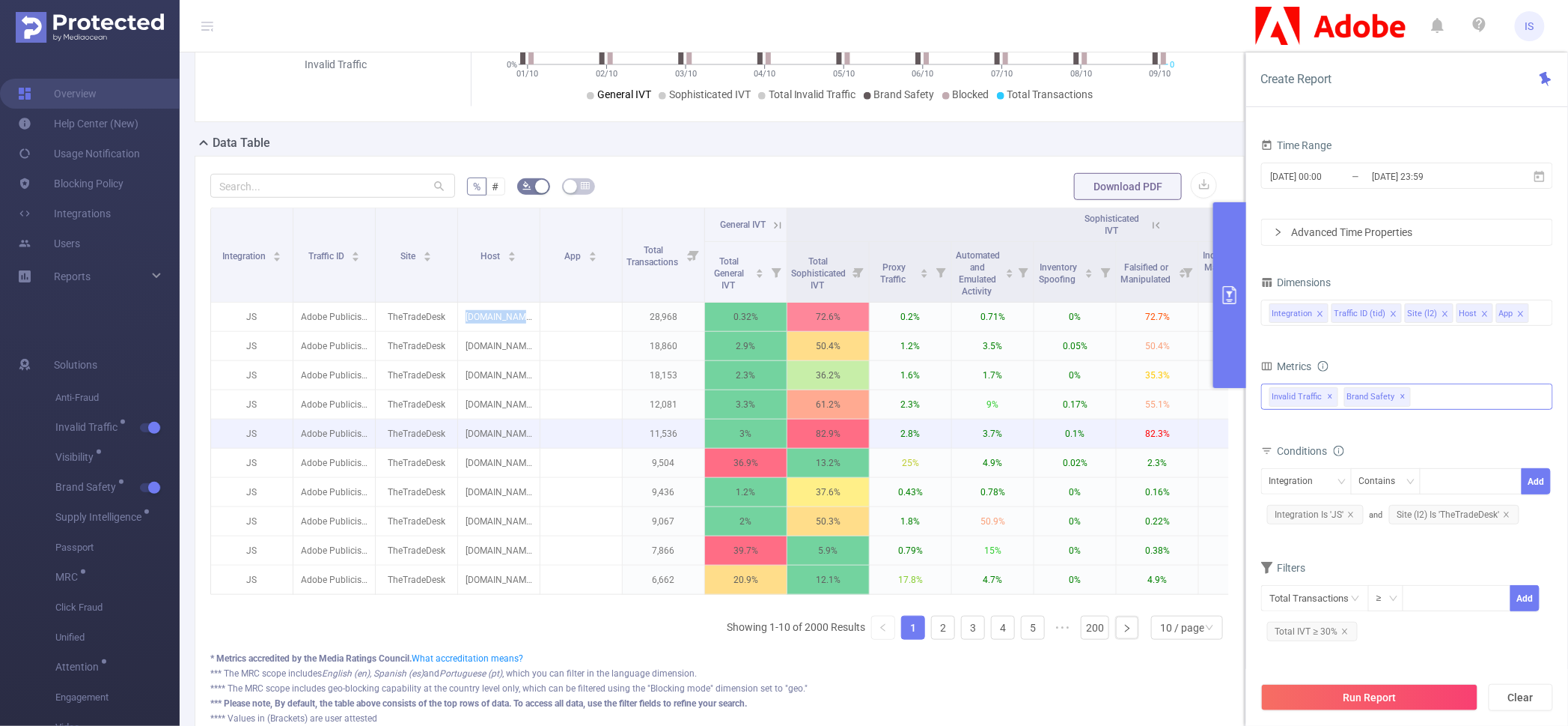
copy p "free-hearts.com"
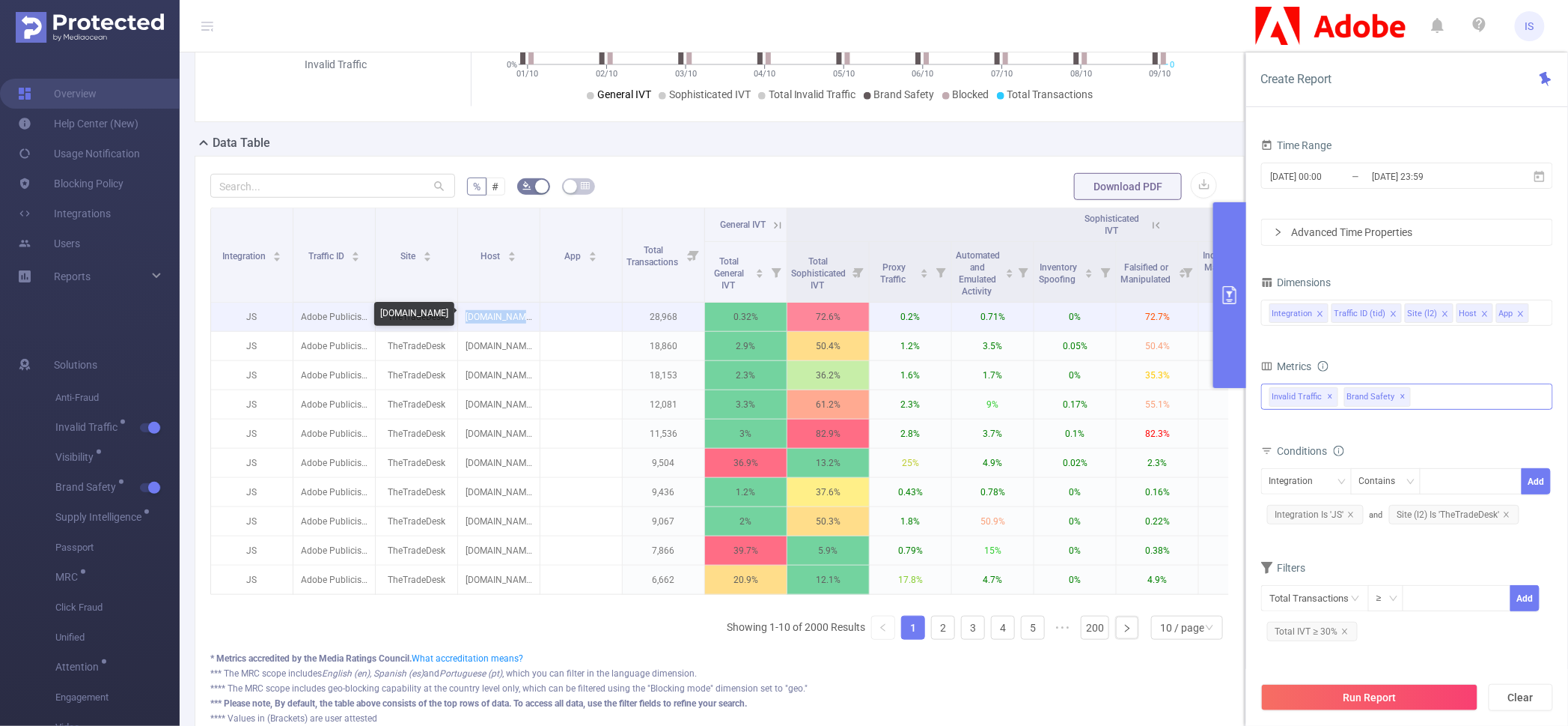
click at [493, 312] on p "free-hearts.com" at bounding box center [498, 316] width 81 height 29
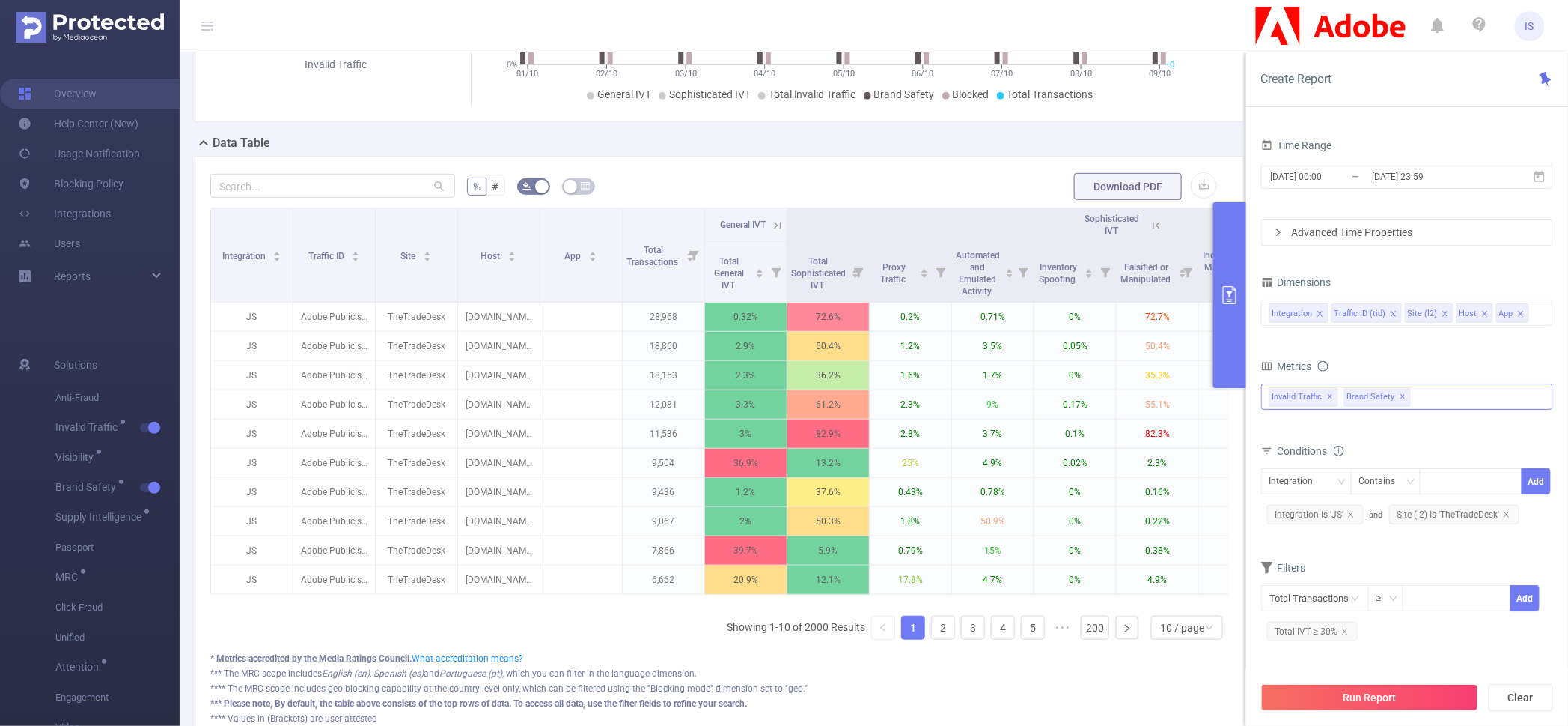
click at [770, 163] on div "% # Download PDF Integration Traffic ID Site Host App Total Transactions Genera…" at bounding box center [719, 449] width 1050 height 586
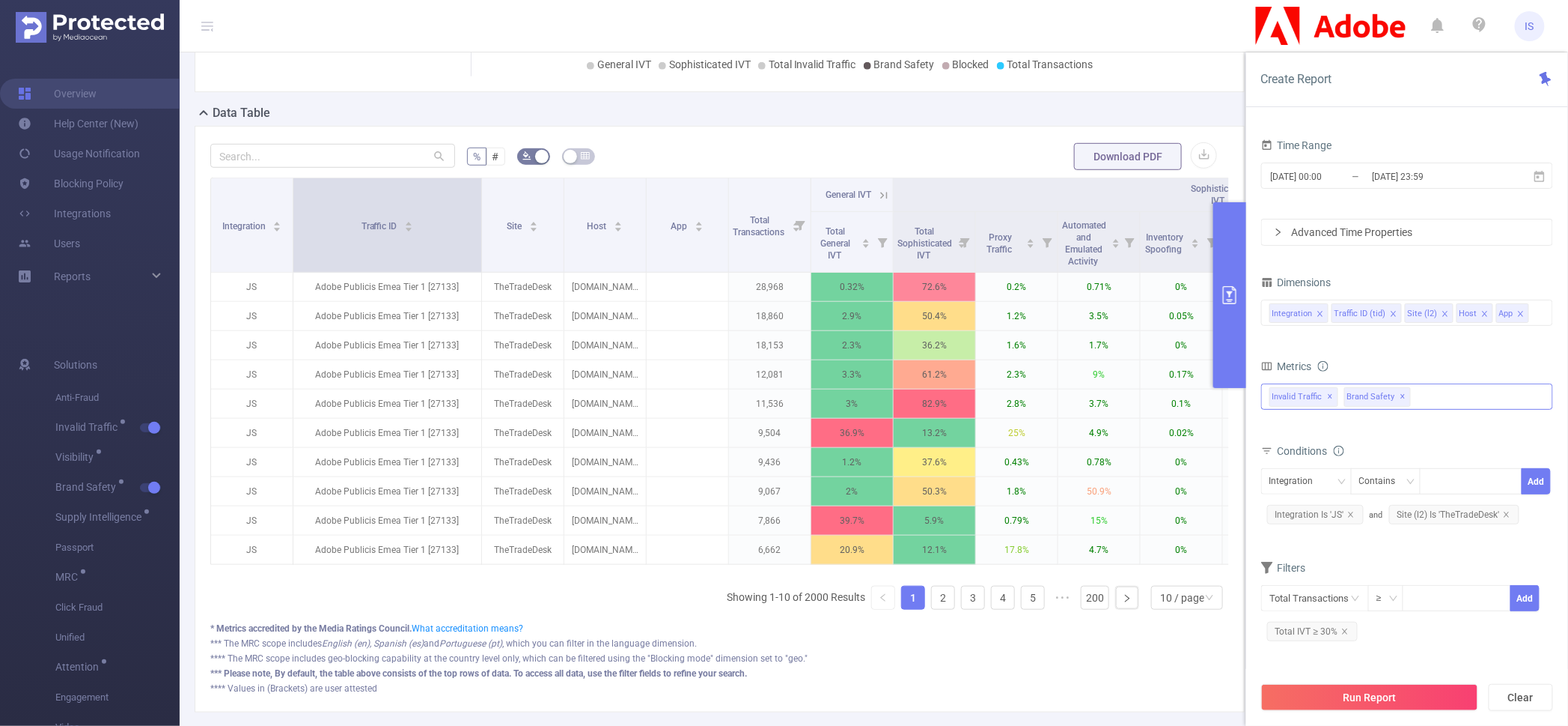
drag, startPoint x: 372, startPoint y: 209, endPoint x: 478, endPoint y: 217, distance: 106.3
click at [478, 217] on span at bounding box center [481, 225] width 7 height 94
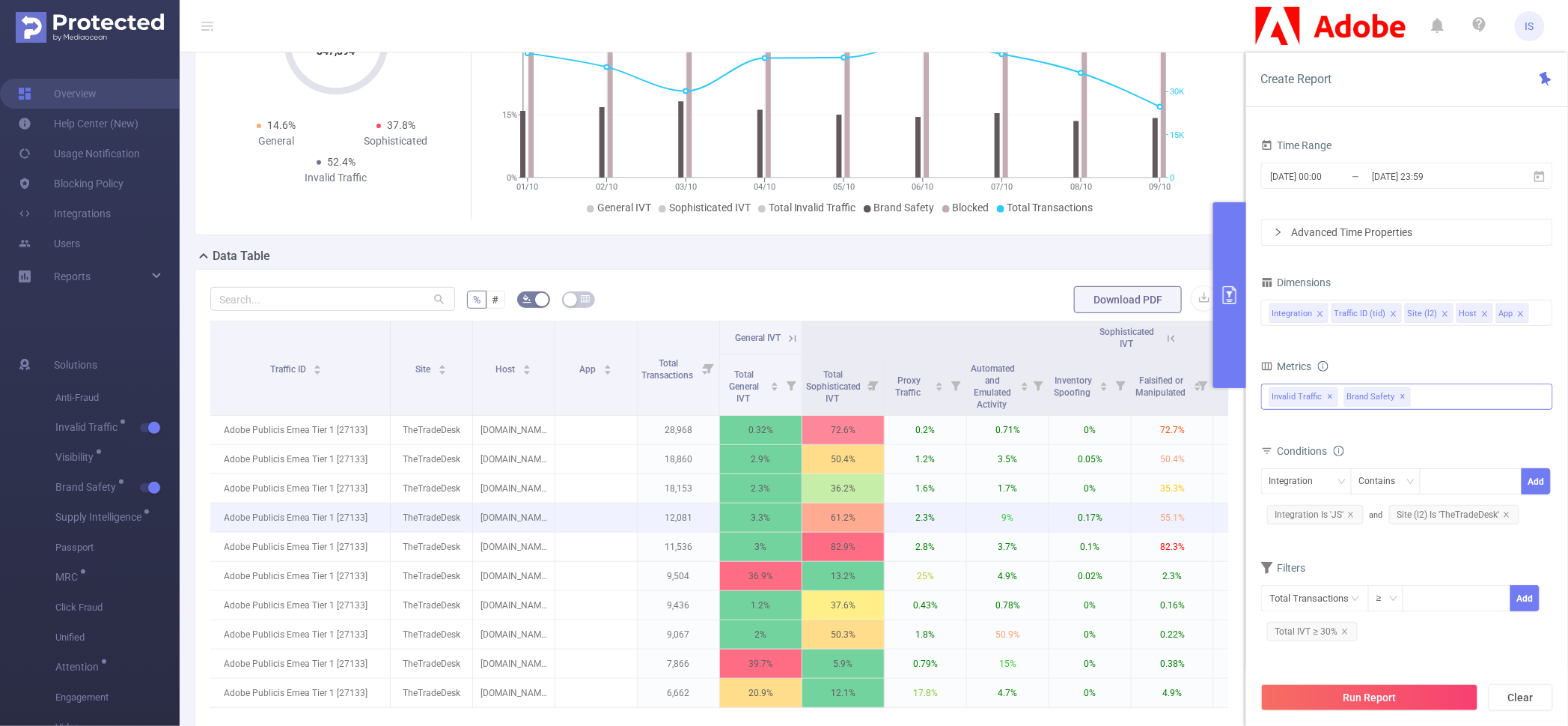
scroll to position [186, 0]
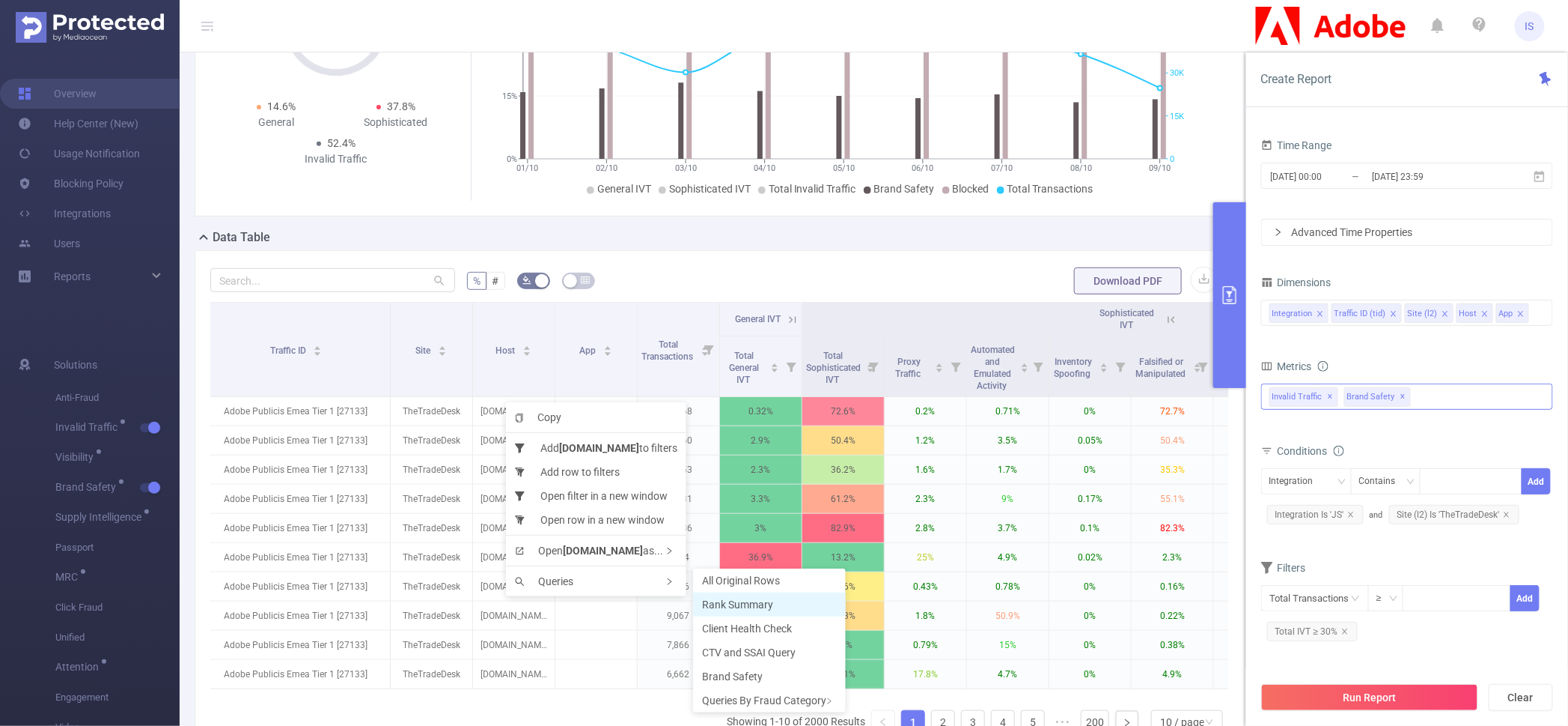
click at [777, 600] on li "Rank Summary" at bounding box center [769, 604] width 153 height 24
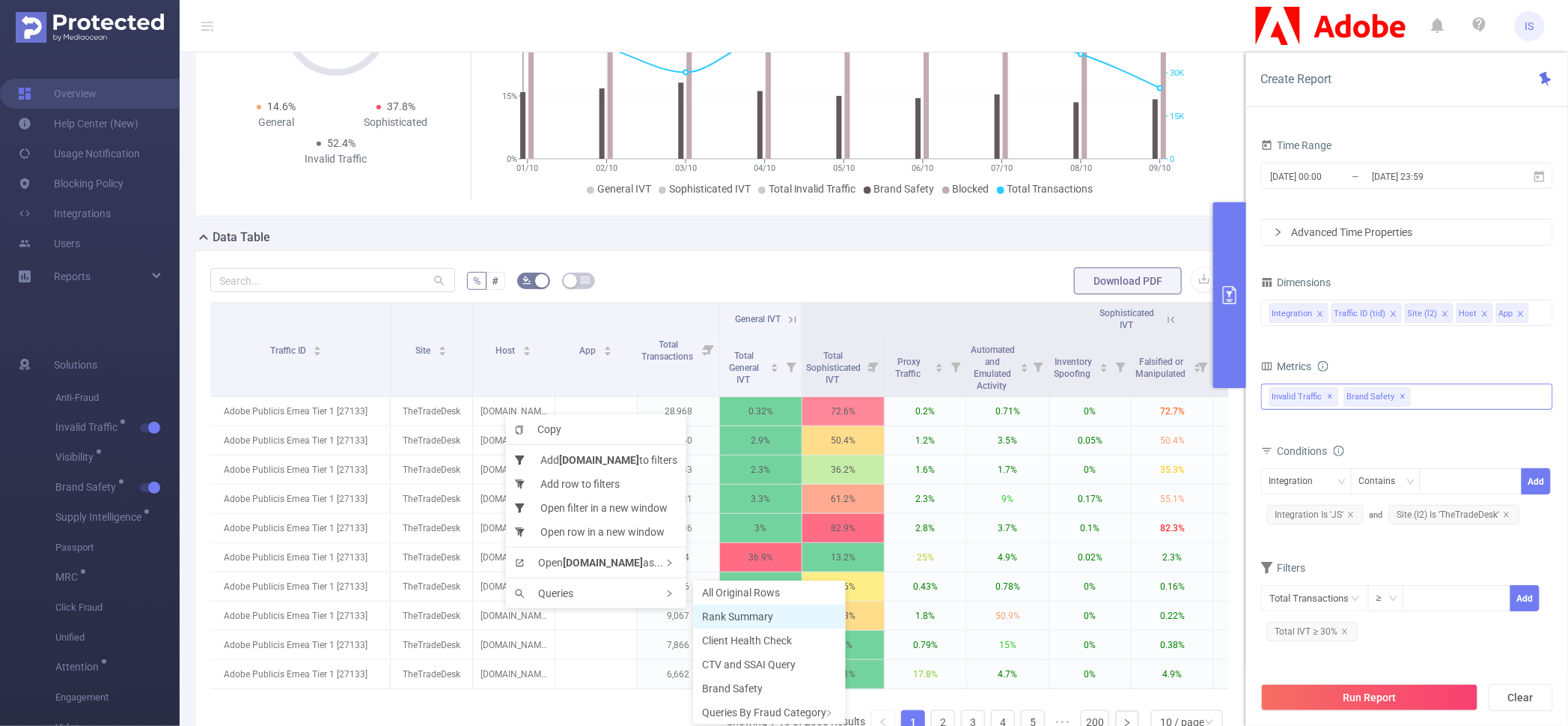
click at [722, 614] on span "Rank Summary" at bounding box center [737, 616] width 71 height 12
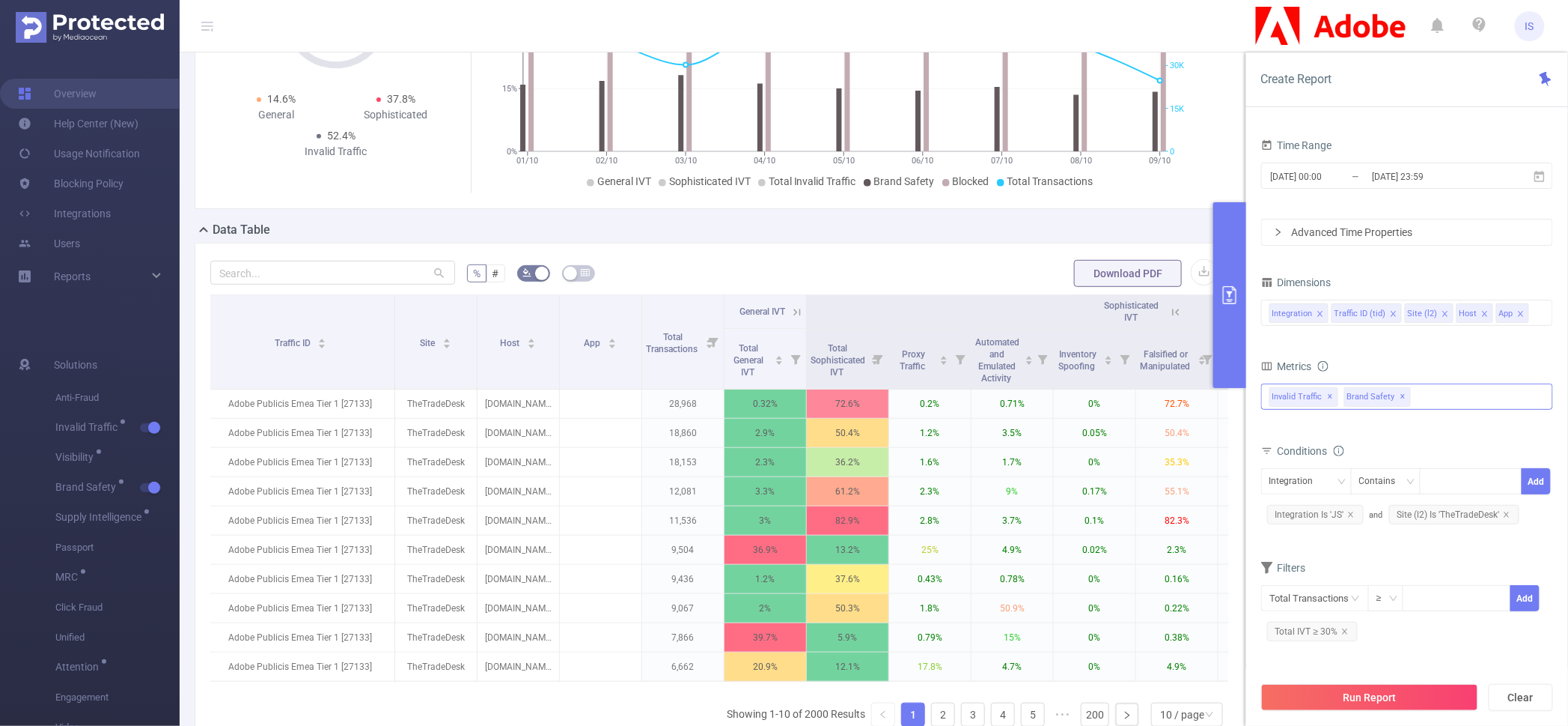
scroll to position [0, 0]
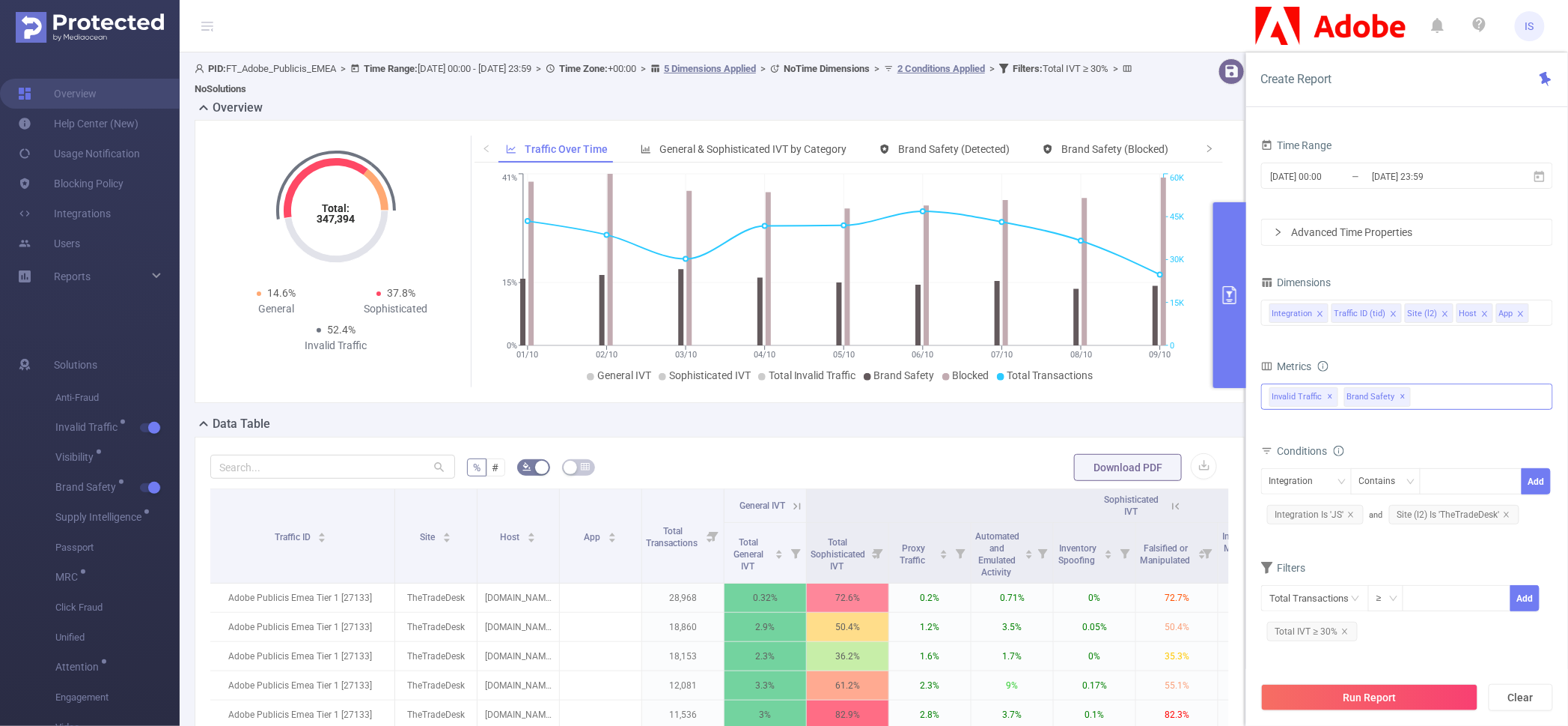
click at [651, 124] on div "Total: 347,394 Total: 347,394 14.6% General 37.8% Sophisticated 52.4% Invalid T…" at bounding box center [719, 261] width 1050 height 283
click at [505, 403] on div "Total: 347,394 Total: 347,394 14.6% General 37.8% Sophisticated 52.4% Invalid T…" at bounding box center [720, 267] width 1062 height 295
click at [778, 144] on span "General & Sophisticated IVT by Category" at bounding box center [753, 149] width 187 height 12
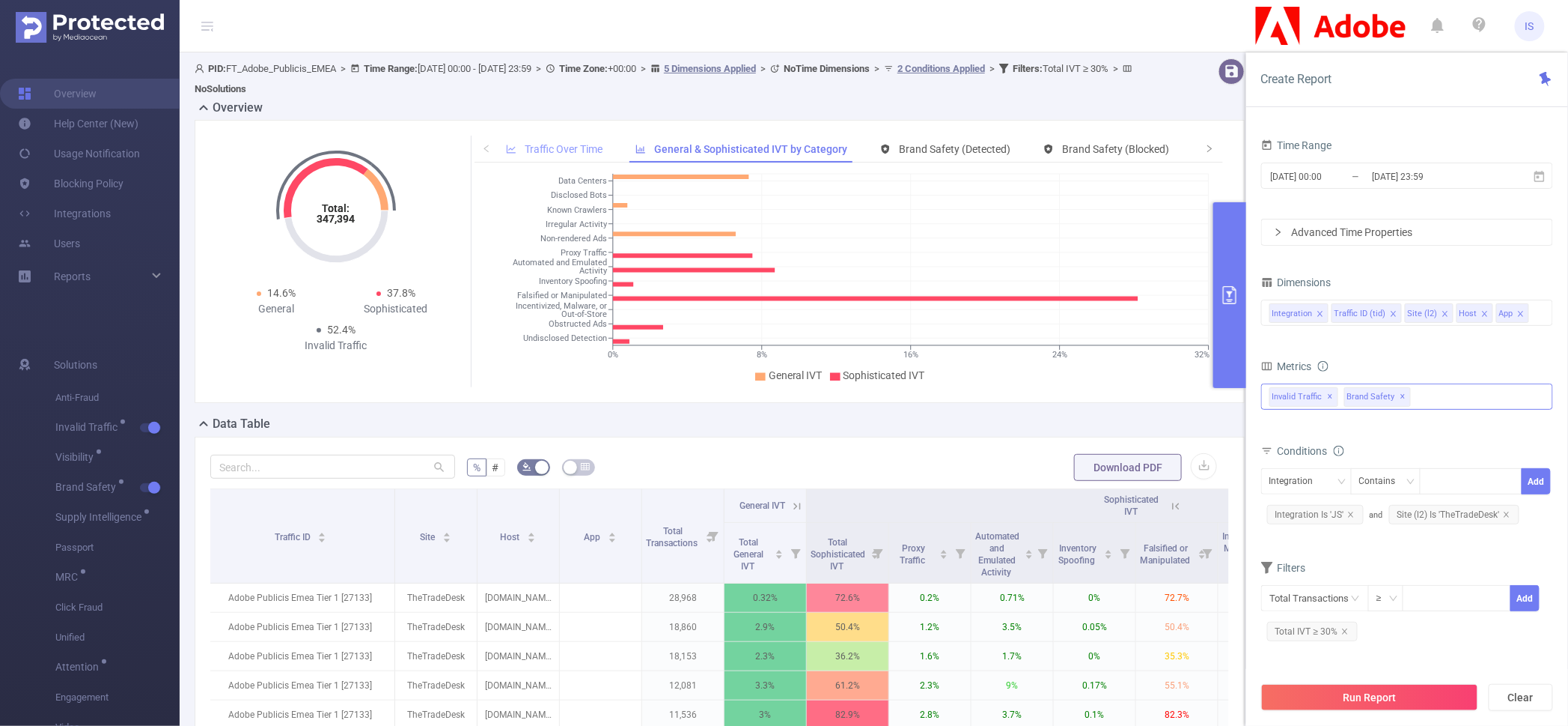
click at [561, 154] on span "Traffic Over Time" at bounding box center [563, 149] width 78 height 12
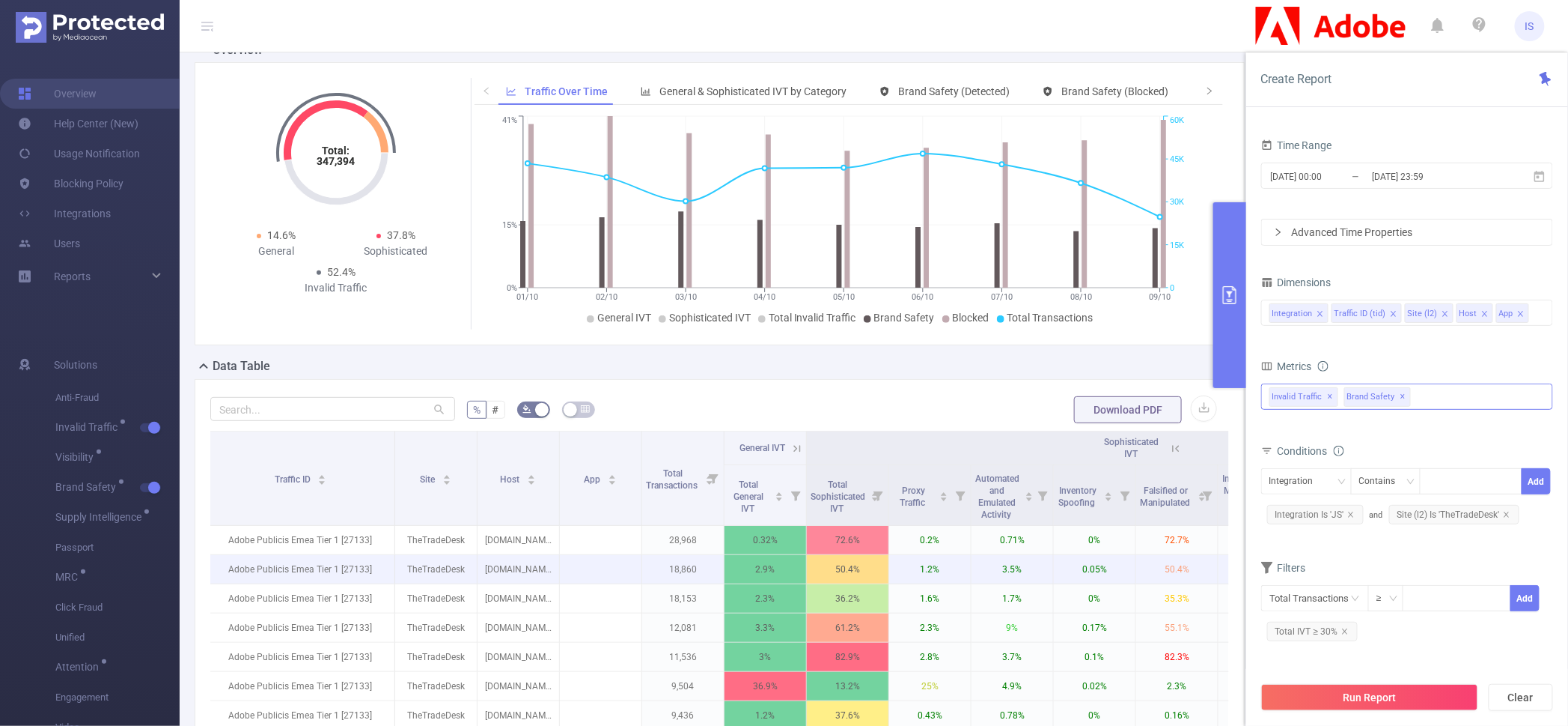
scroll to position [186, 0]
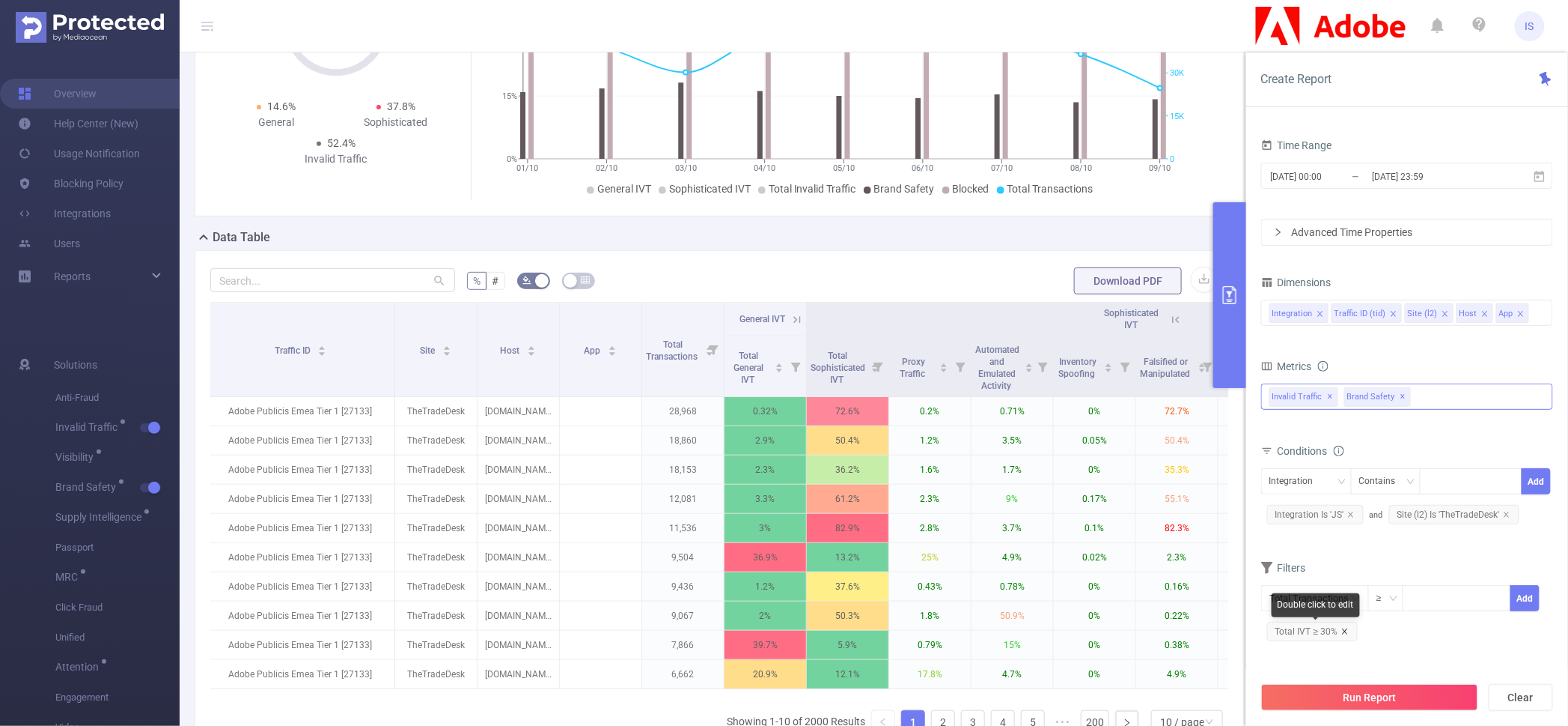
click at [1346, 632] on icon "icon: close" at bounding box center [1345, 631] width 7 height 7
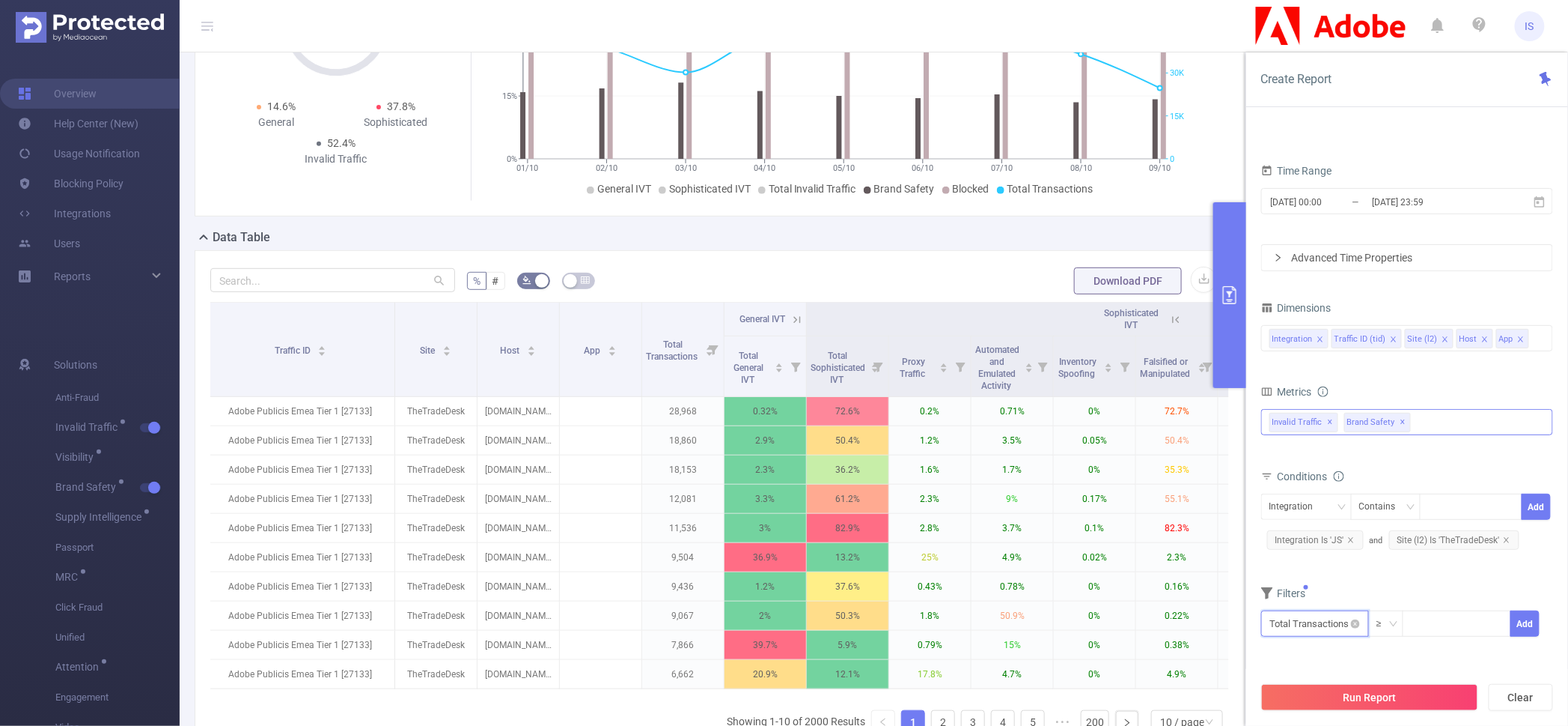
click at [1342, 627] on input "text" at bounding box center [1314, 623] width 108 height 26
click at [1315, 532] on li "Brand Safety" at bounding box center [1314, 535] width 108 height 24
click at [1405, 558] on li "Brand Safety (Blocked)" at bounding box center [1435, 559] width 139 height 24
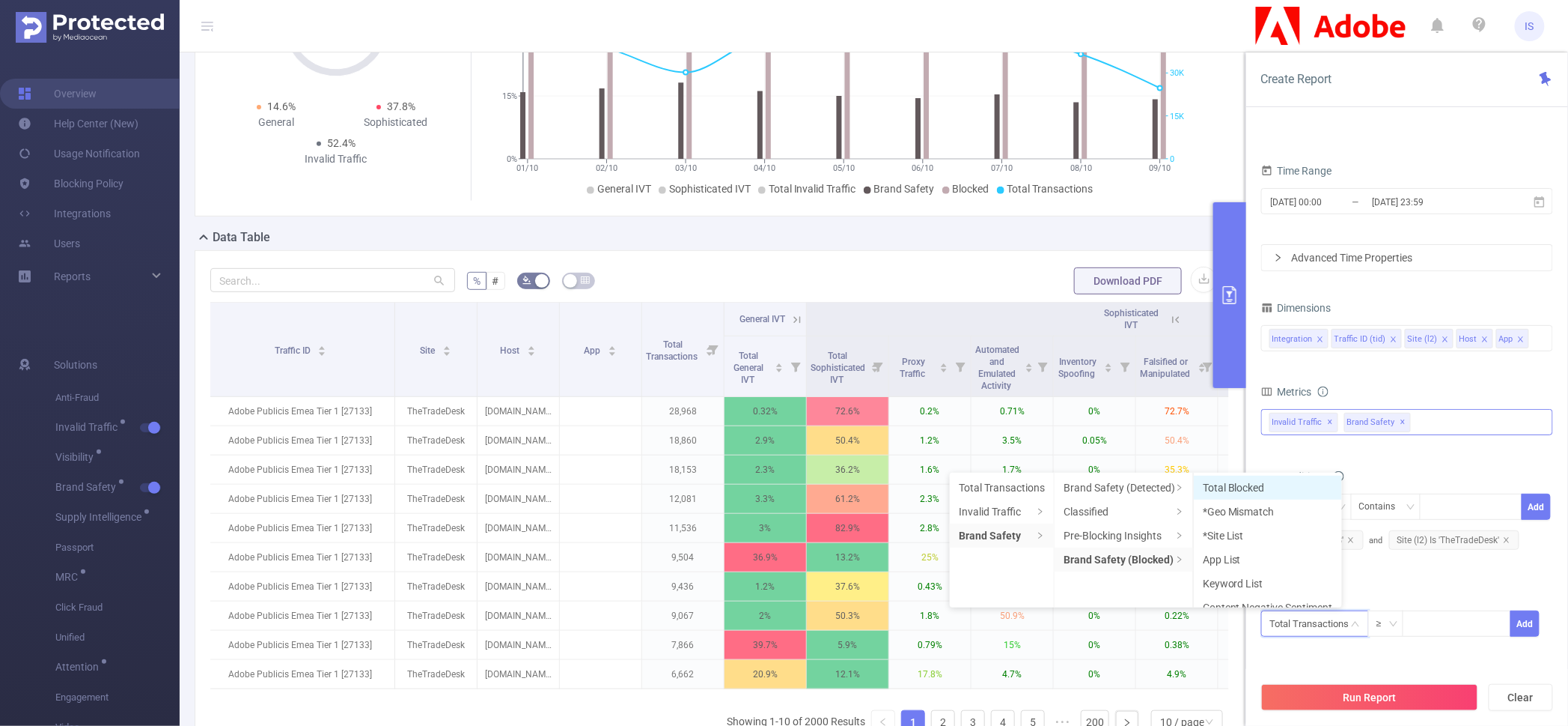
click at [1265, 488] on li "Total Blocked" at bounding box center [1268, 487] width 149 height 24
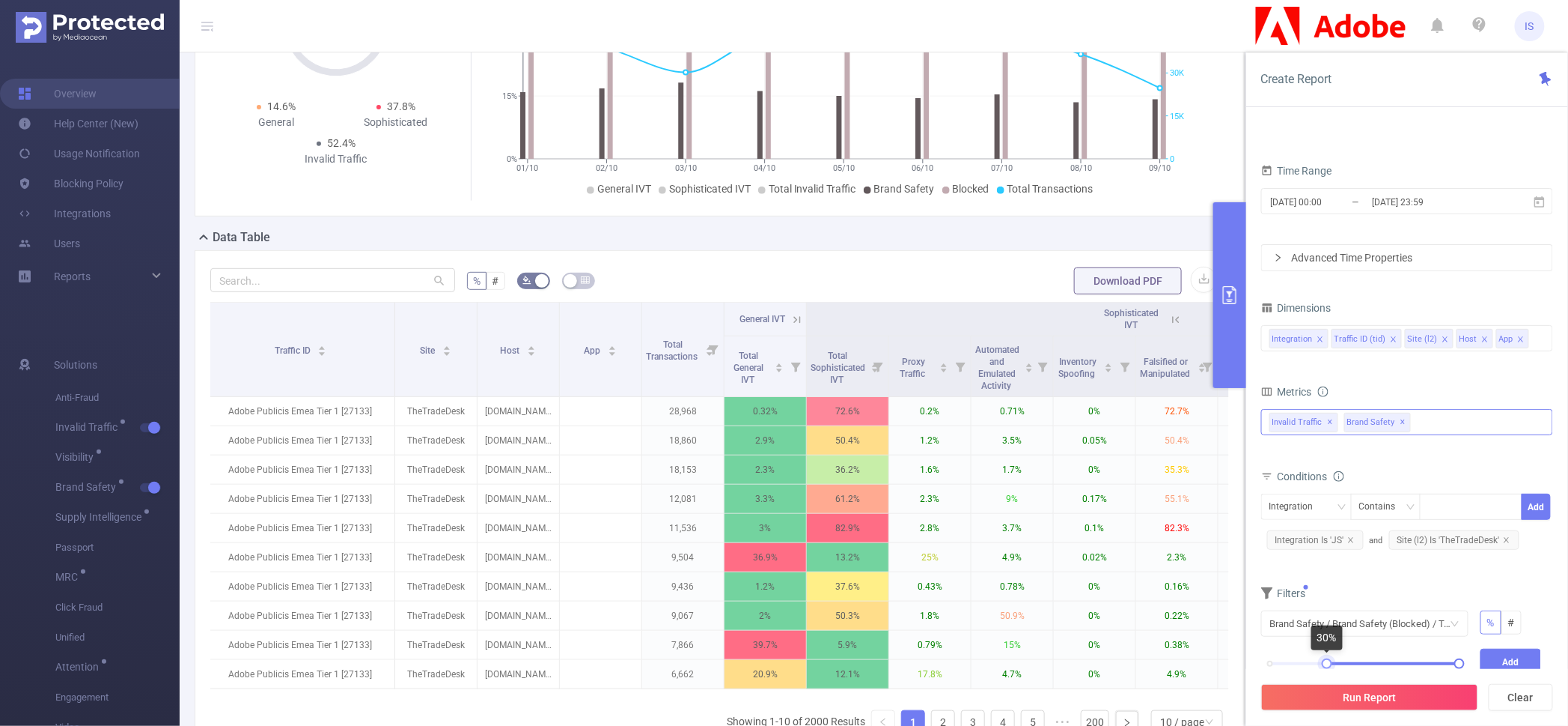
drag, startPoint x: 1269, startPoint y: 665, endPoint x: 1326, endPoint y: 664, distance: 57.0
click at [1326, 664] on div at bounding box center [1327, 664] width 11 height 11
click at [1491, 659] on button "Add" at bounding box center [1511, 662] width 62 height 26
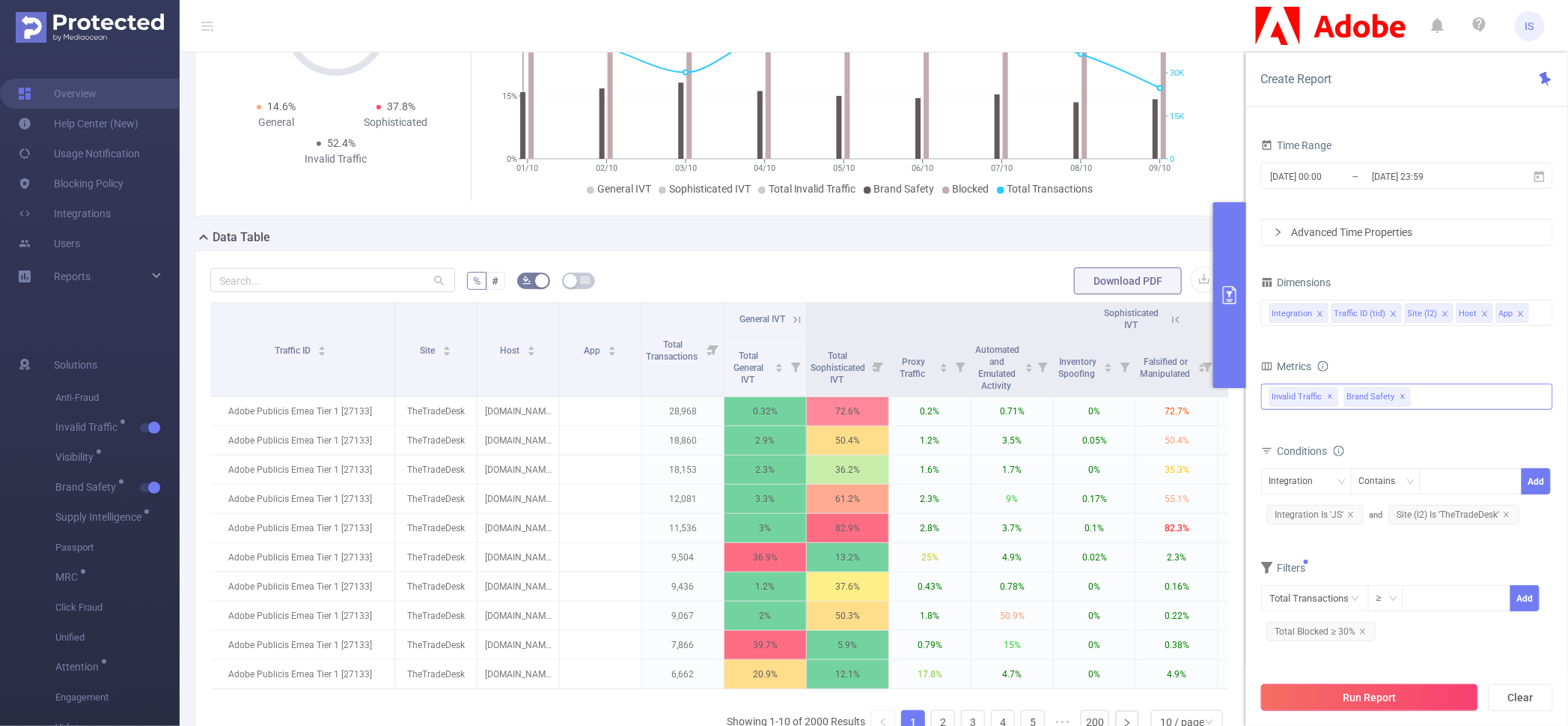
click at [1377, 700] on button "Run Report" at bounding box center [1369, 697] width 217 height 27
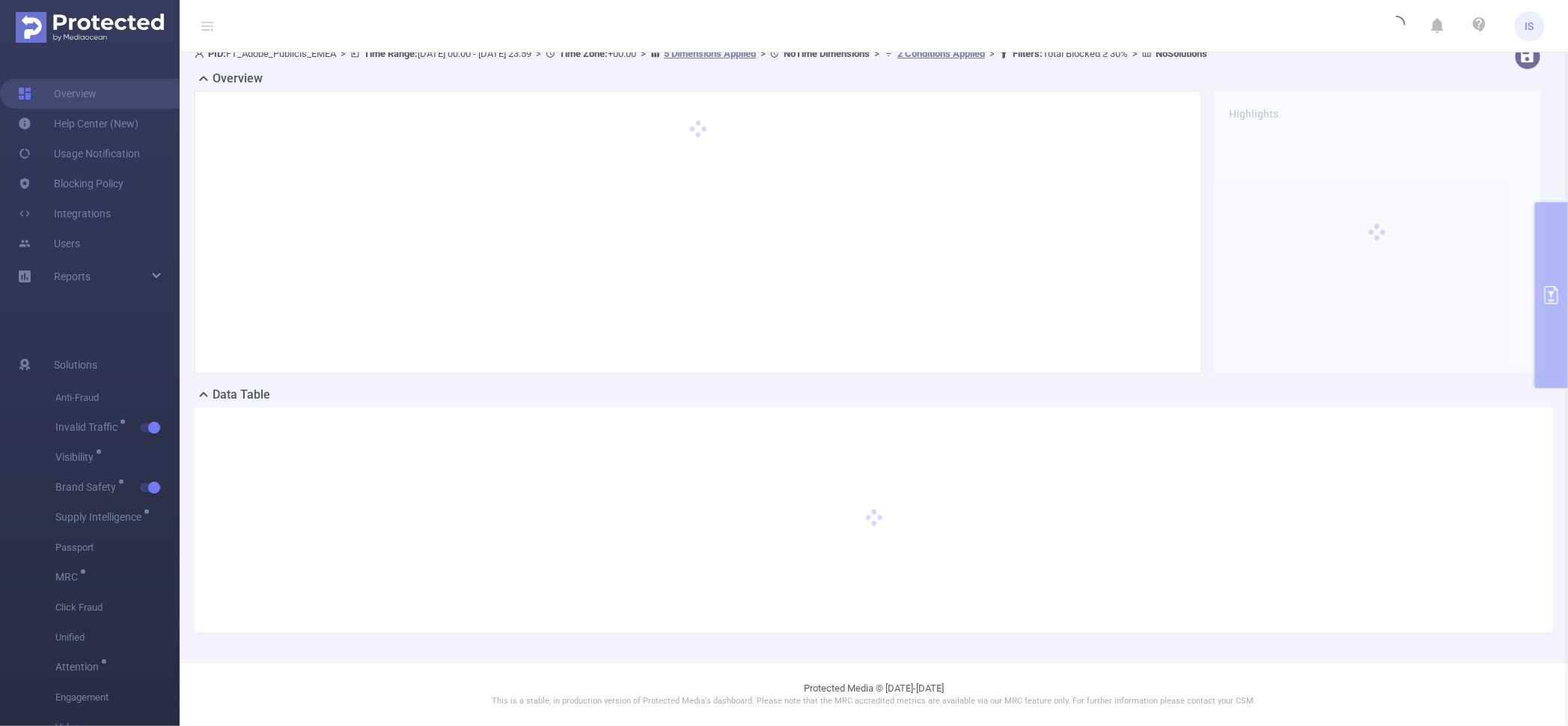
scroll to position [14, 0]
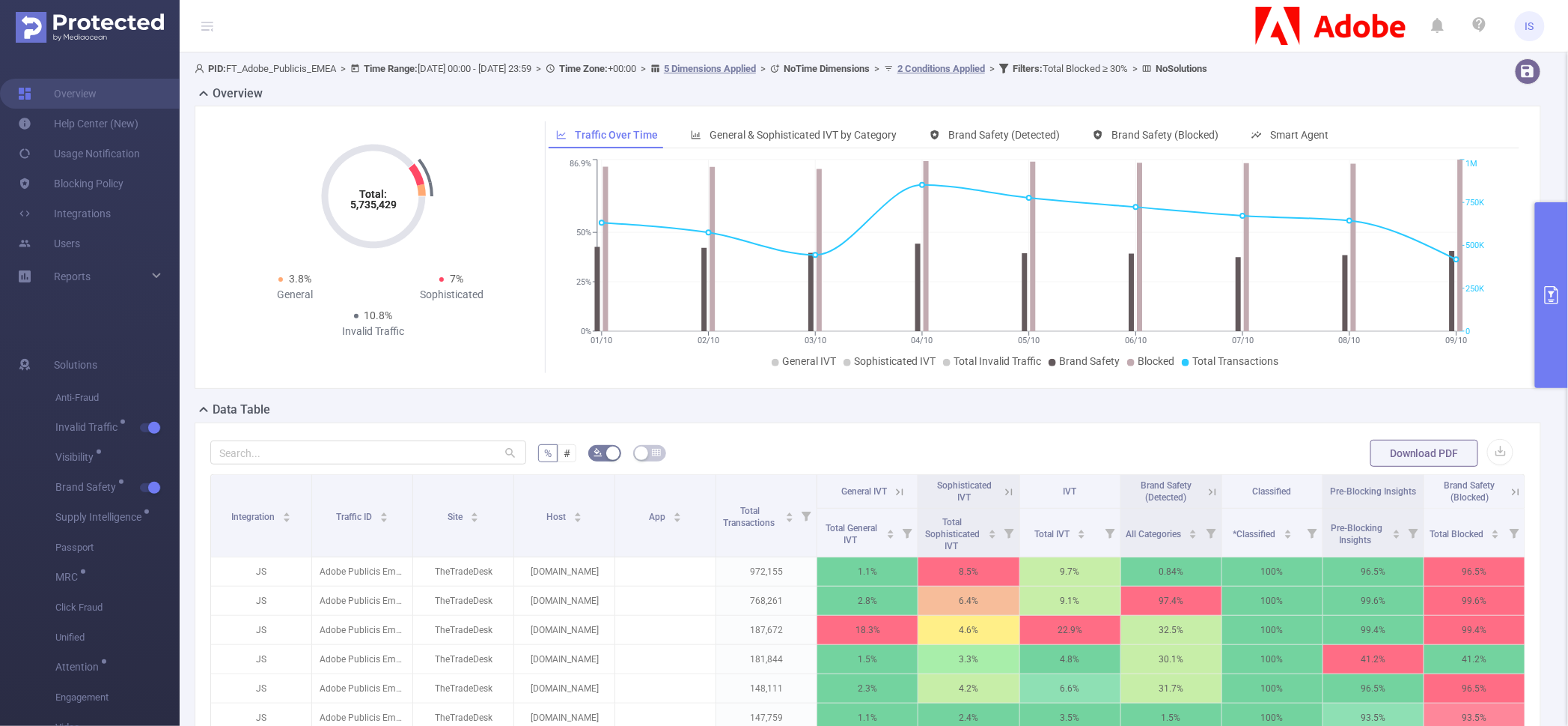
click at [649, 106] on div "Total: 5,735,429 Total: 5,735,429 3.8% General 7% Sophisticated 10.8% Invalid T…" at bounding box center [868, 247] width 1346 height 283
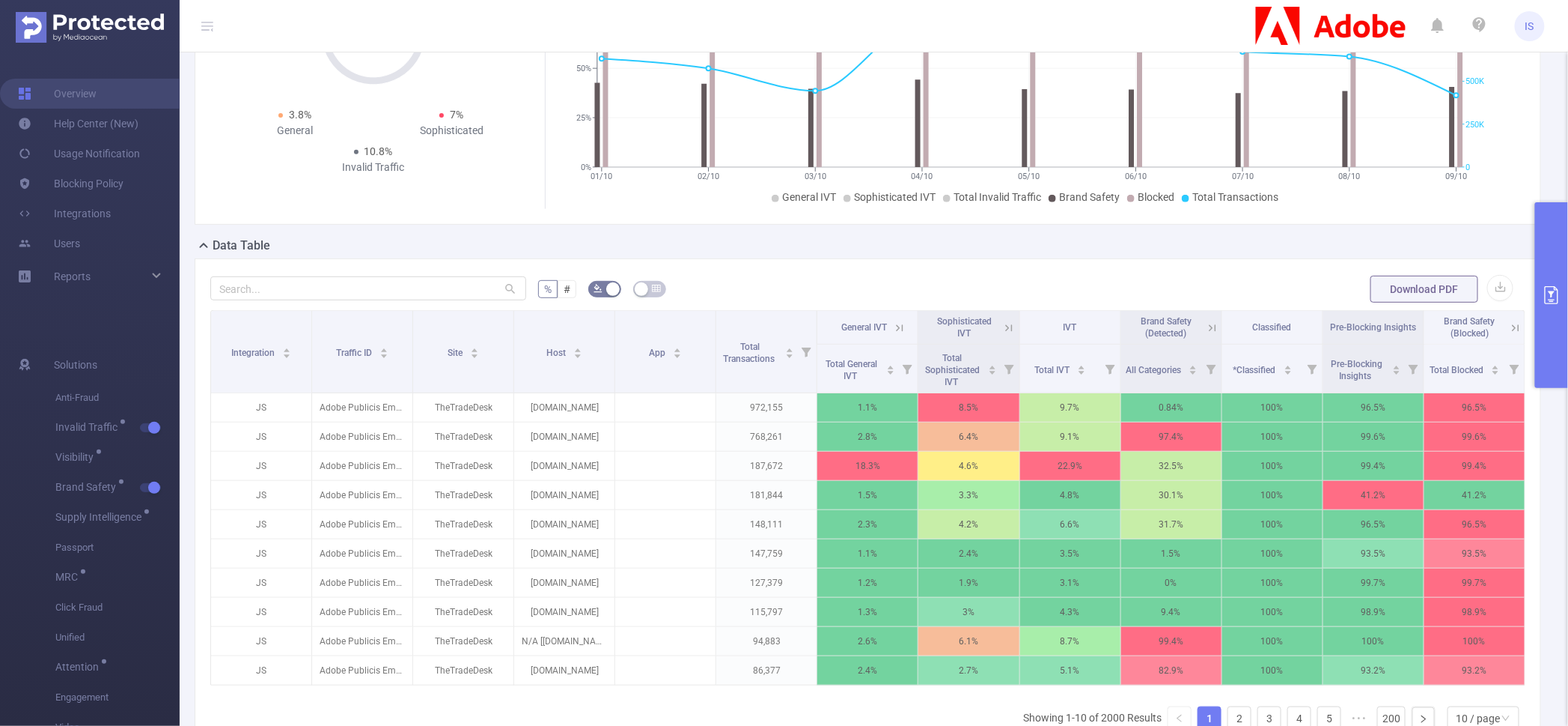
scroll to position [186, 0]
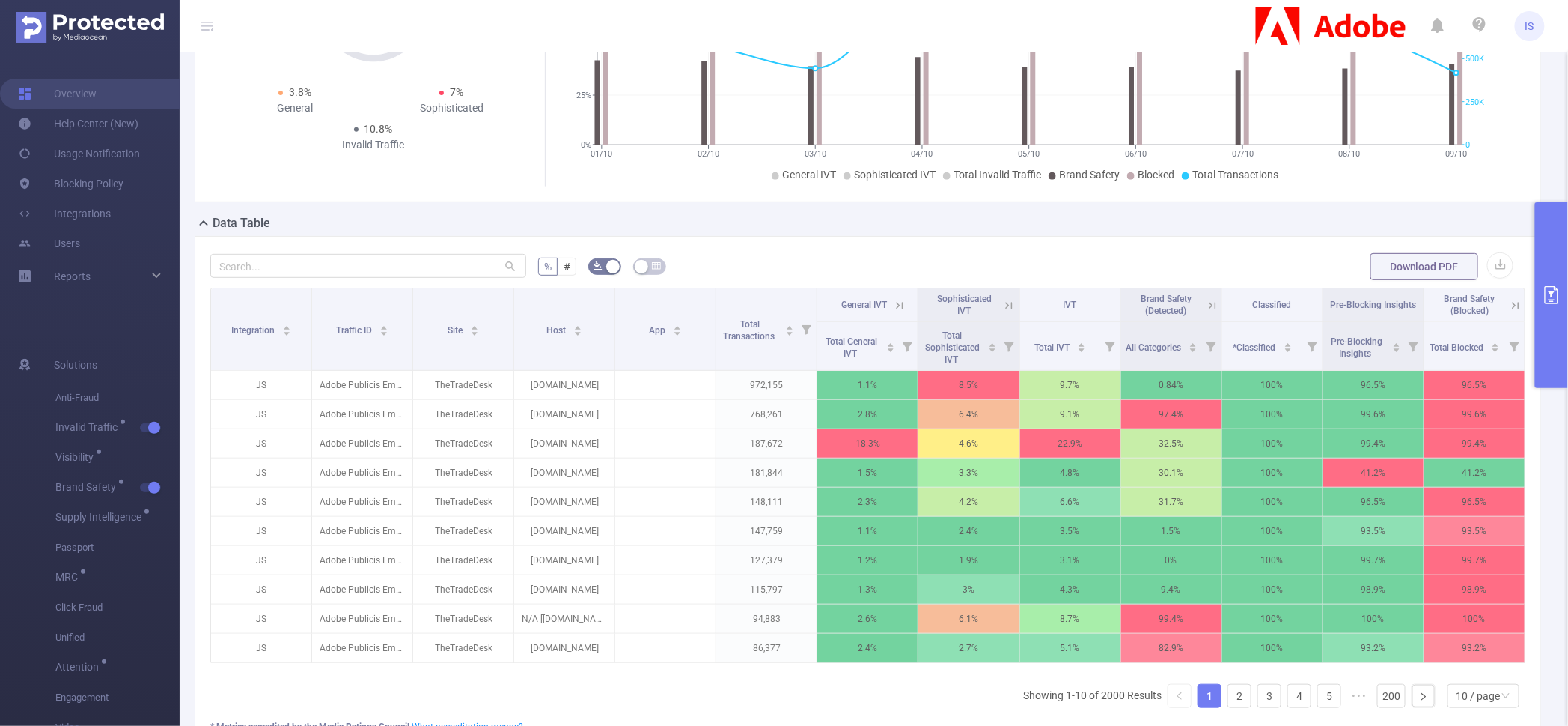
click at [1509, 307] on icon at bounding box center [1515, 306] width 13 height 13
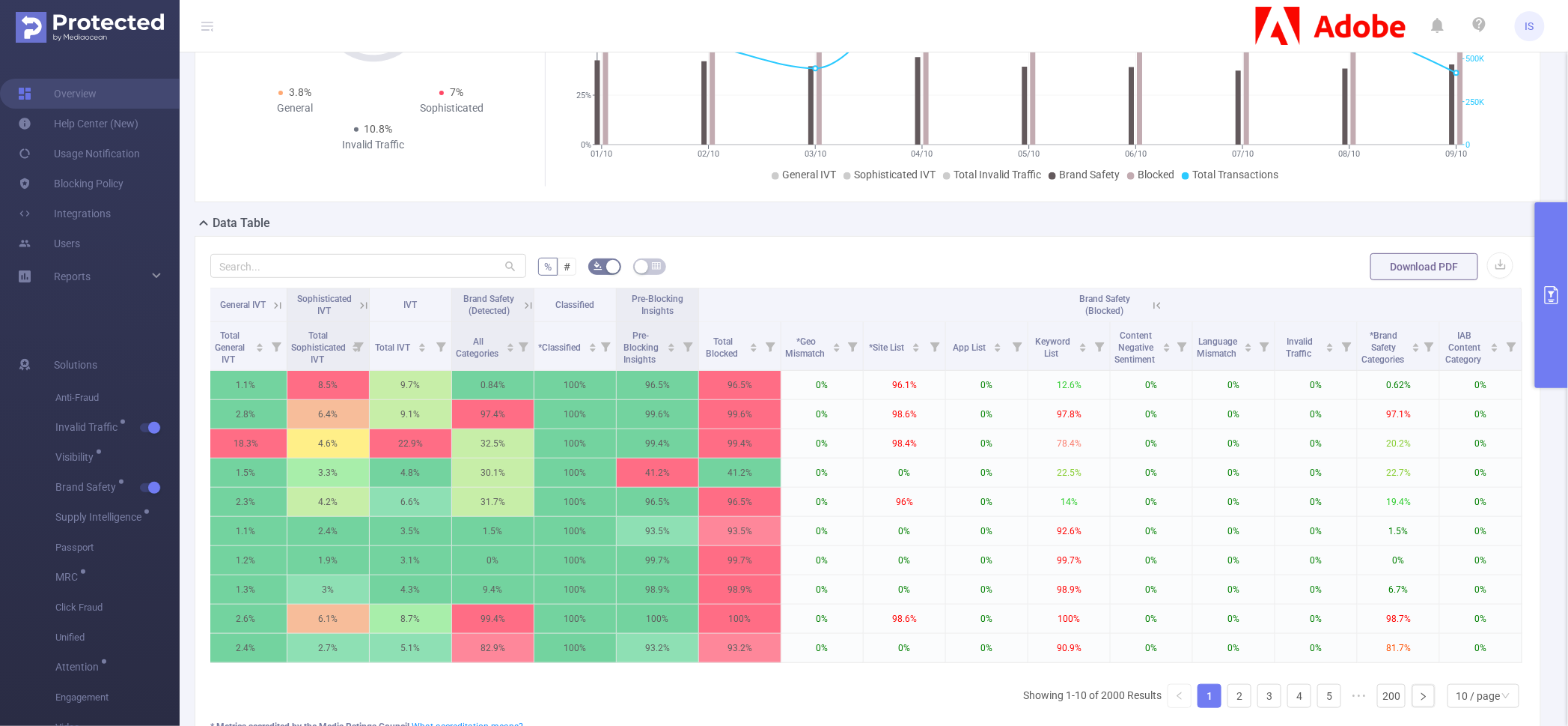
scroll to position [0, 0]
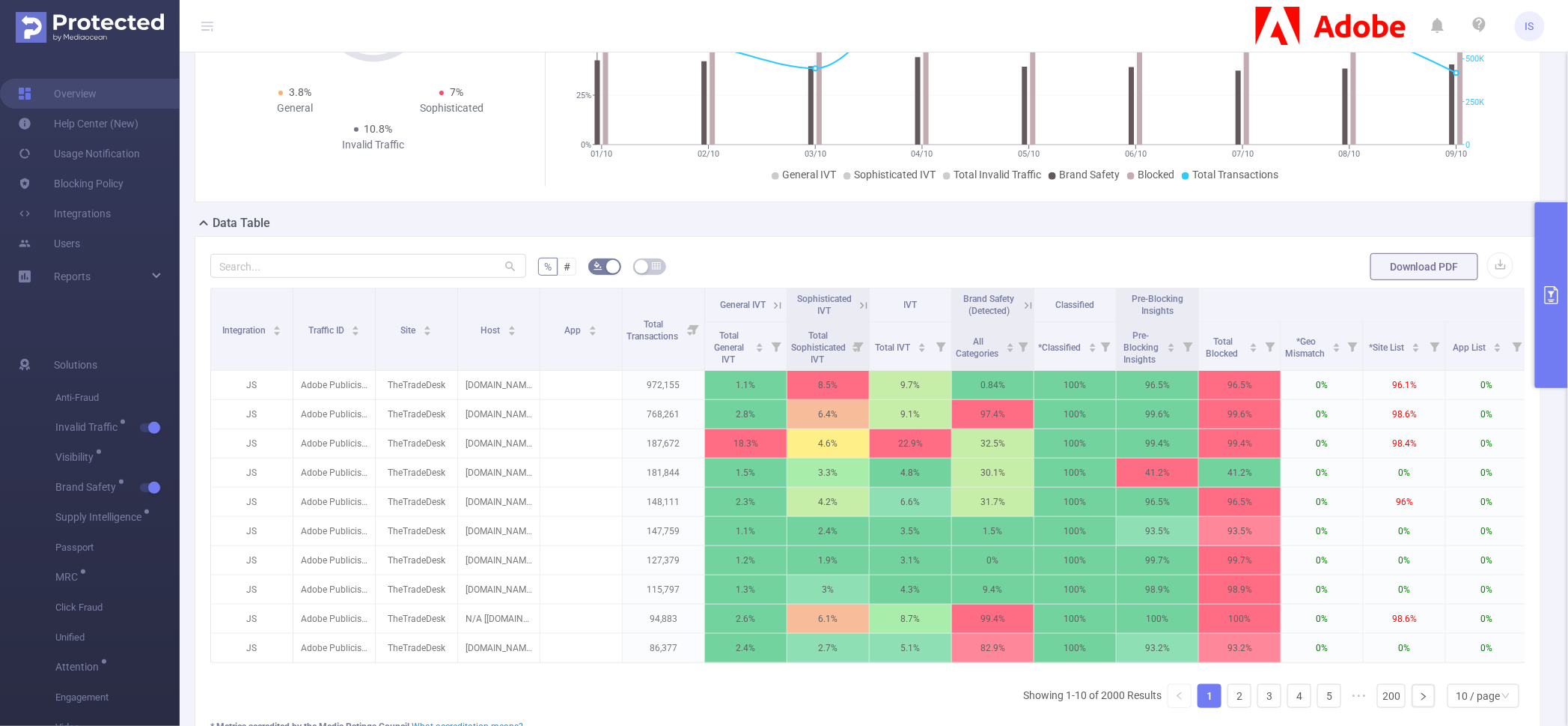
click at [1554, 237] on button "primary" at bounding box center [1552, 295] width 33 height 186
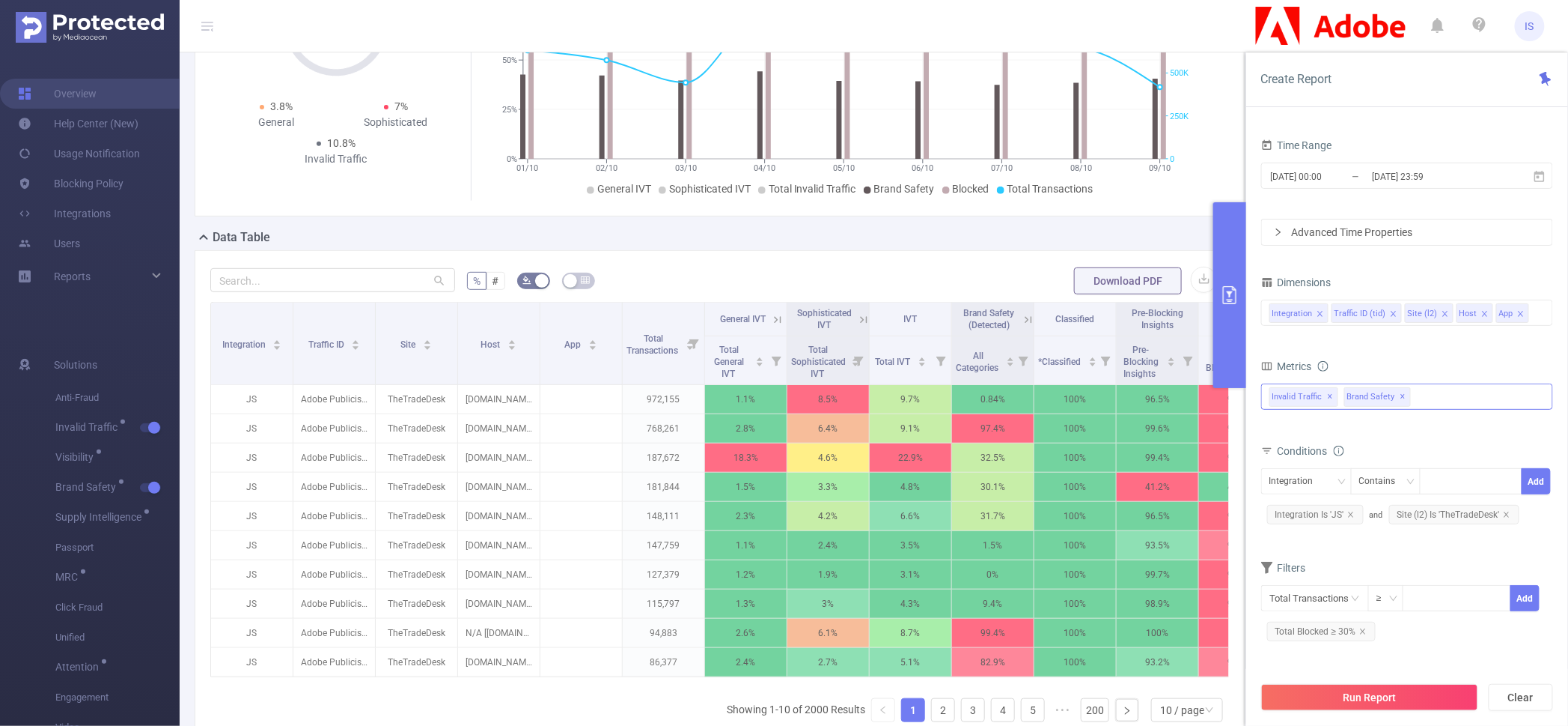
click at [658, 250] on div "% # Download PDF Integration Traffic ID Site Host App Total Transactions Genera…" at bounding box center [719, 537] width 1050 height 574
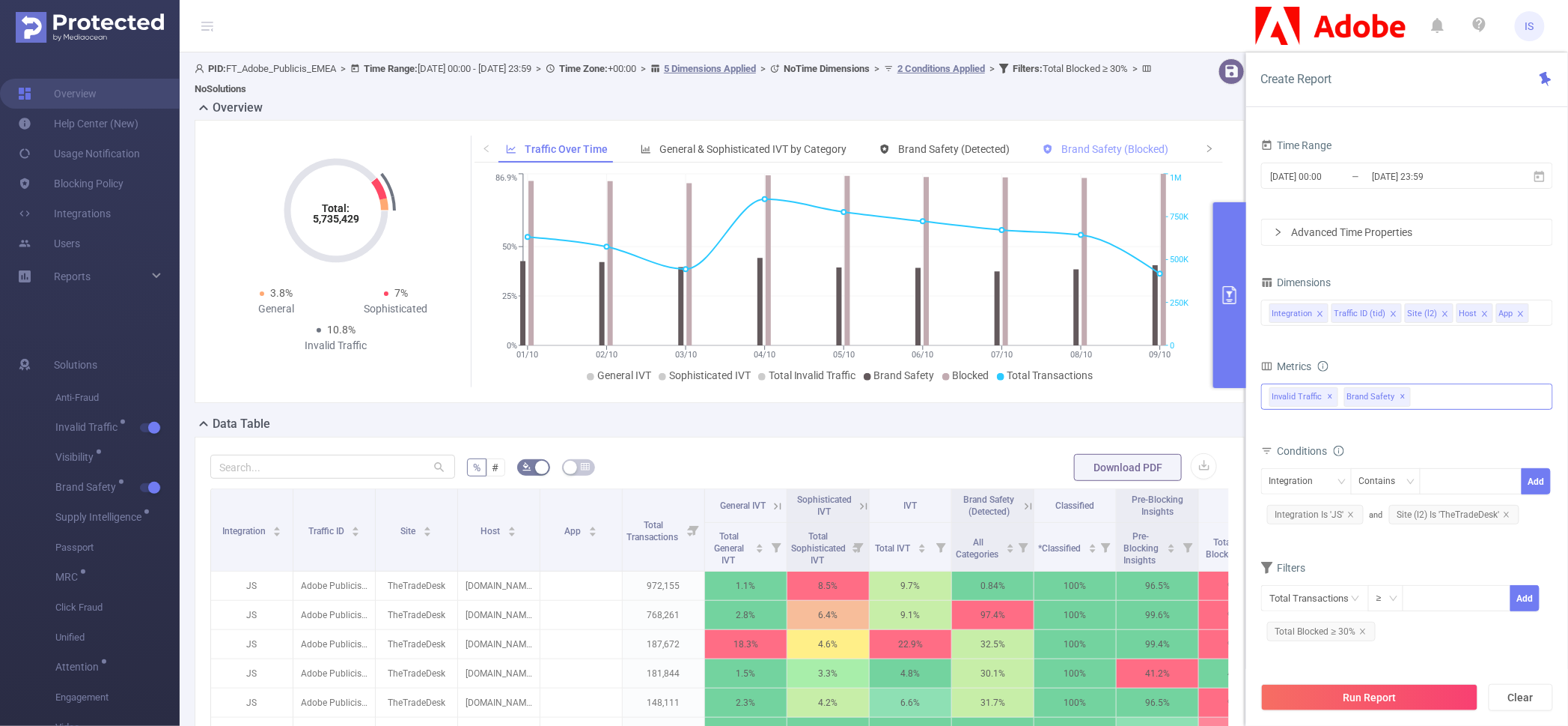
click at [1110, 155] on div "Brand Safety (Blocked)" at bounding box center [1105, 149] width 140 height 28
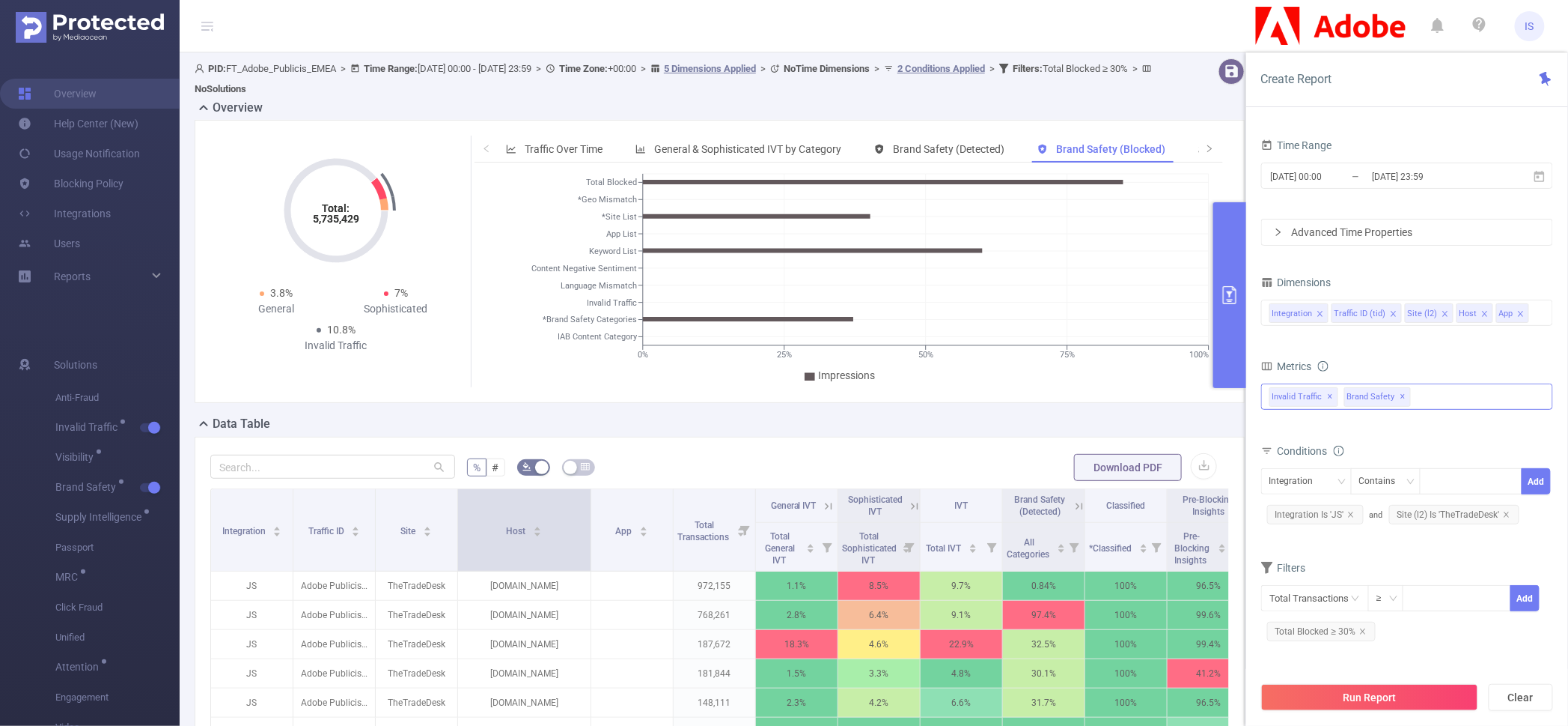
drag, startPoint x: 539, startPoint y: 515, endPoint x: 589, endPoint y: 516, distance: 50.0
click at [589, 516] on span at bounding box center [590, 529] width 7 height 81
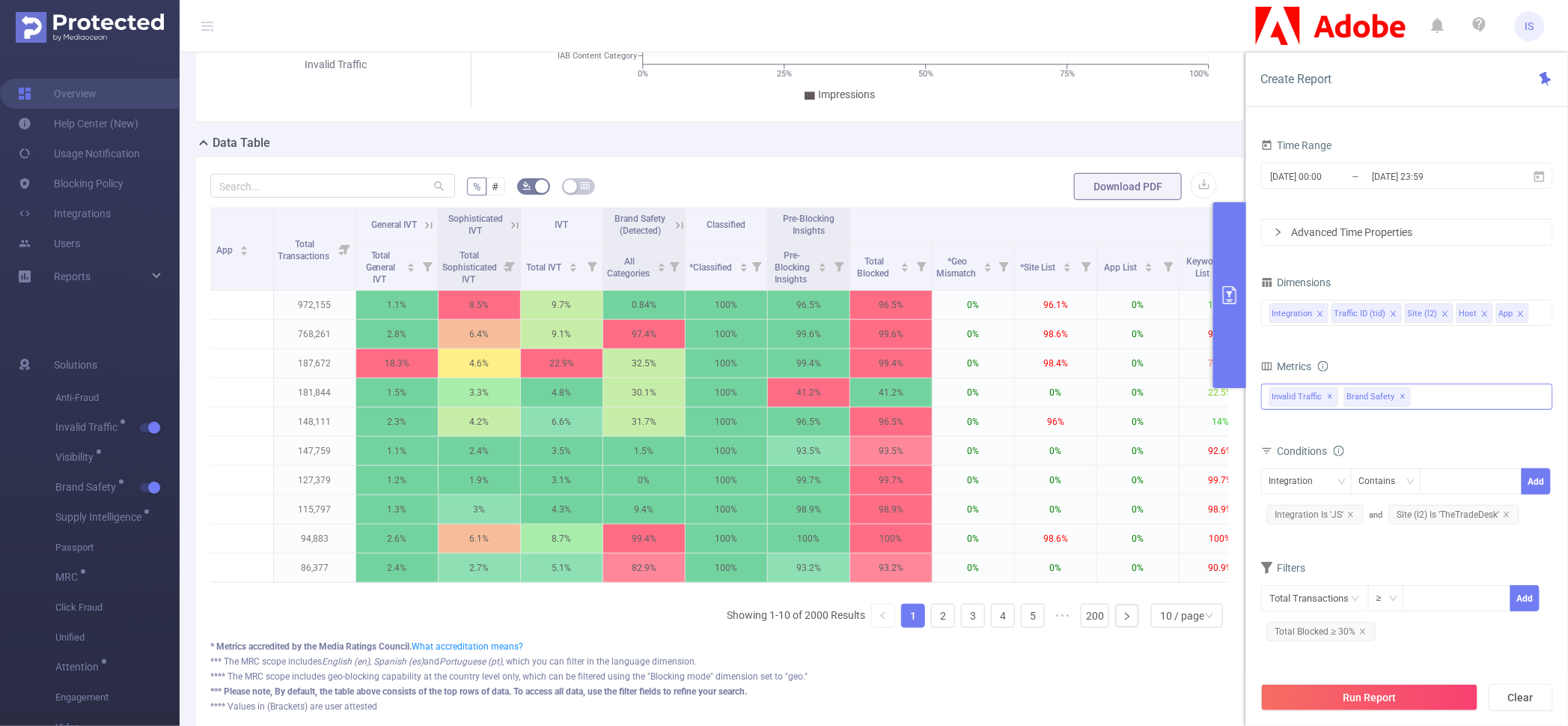
scroll to position [0, 378]
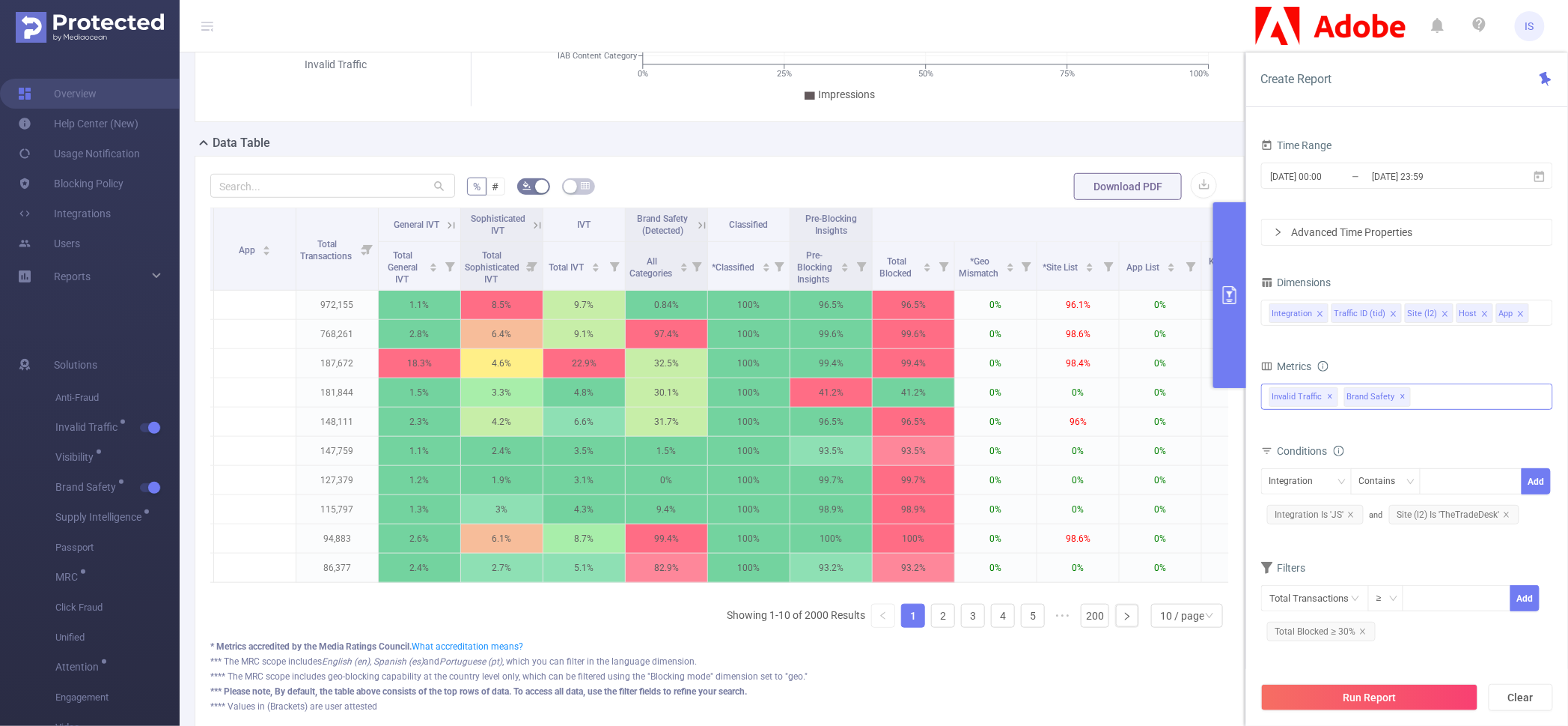
click at [703, 223] on icon at bounding box center [702, 225] width 13 height 13
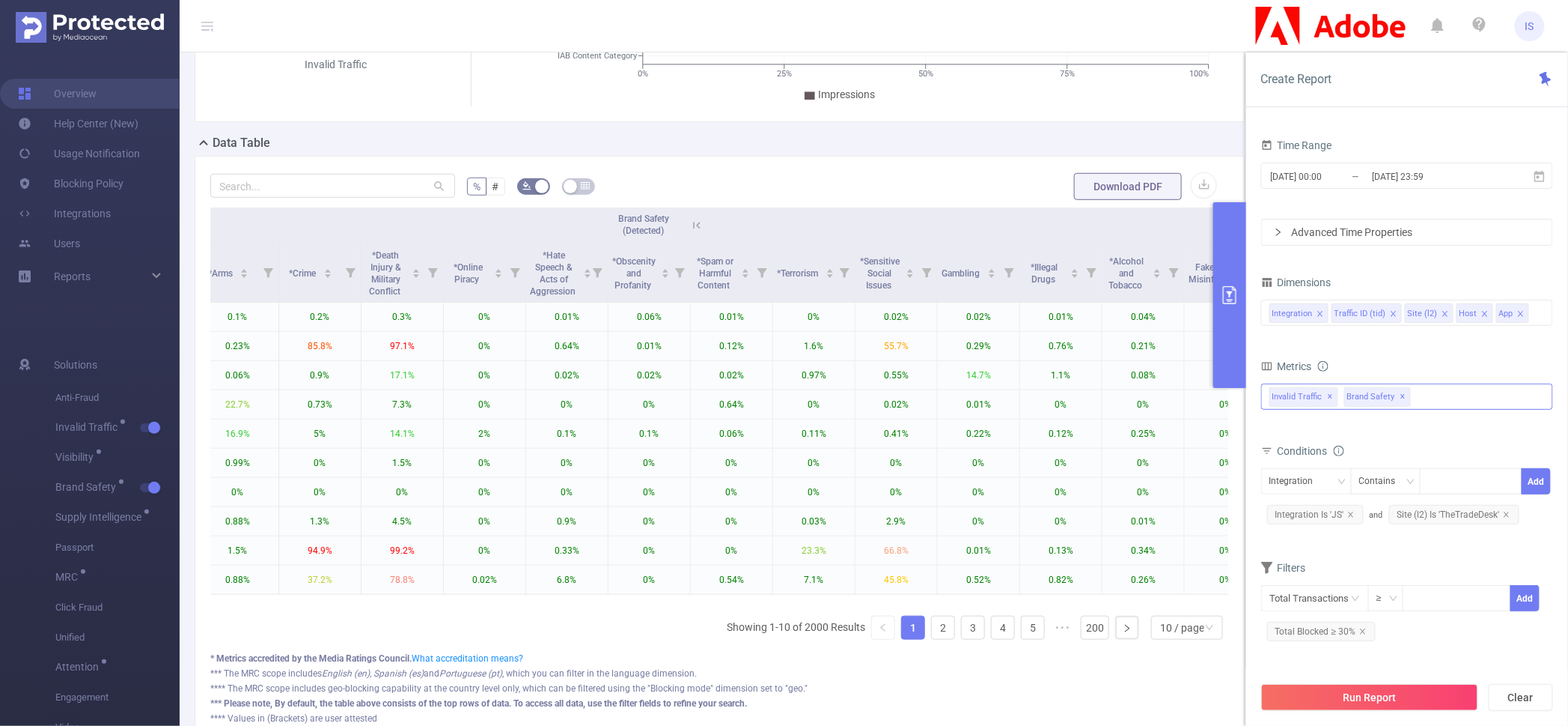
scroll to position [0, 938]
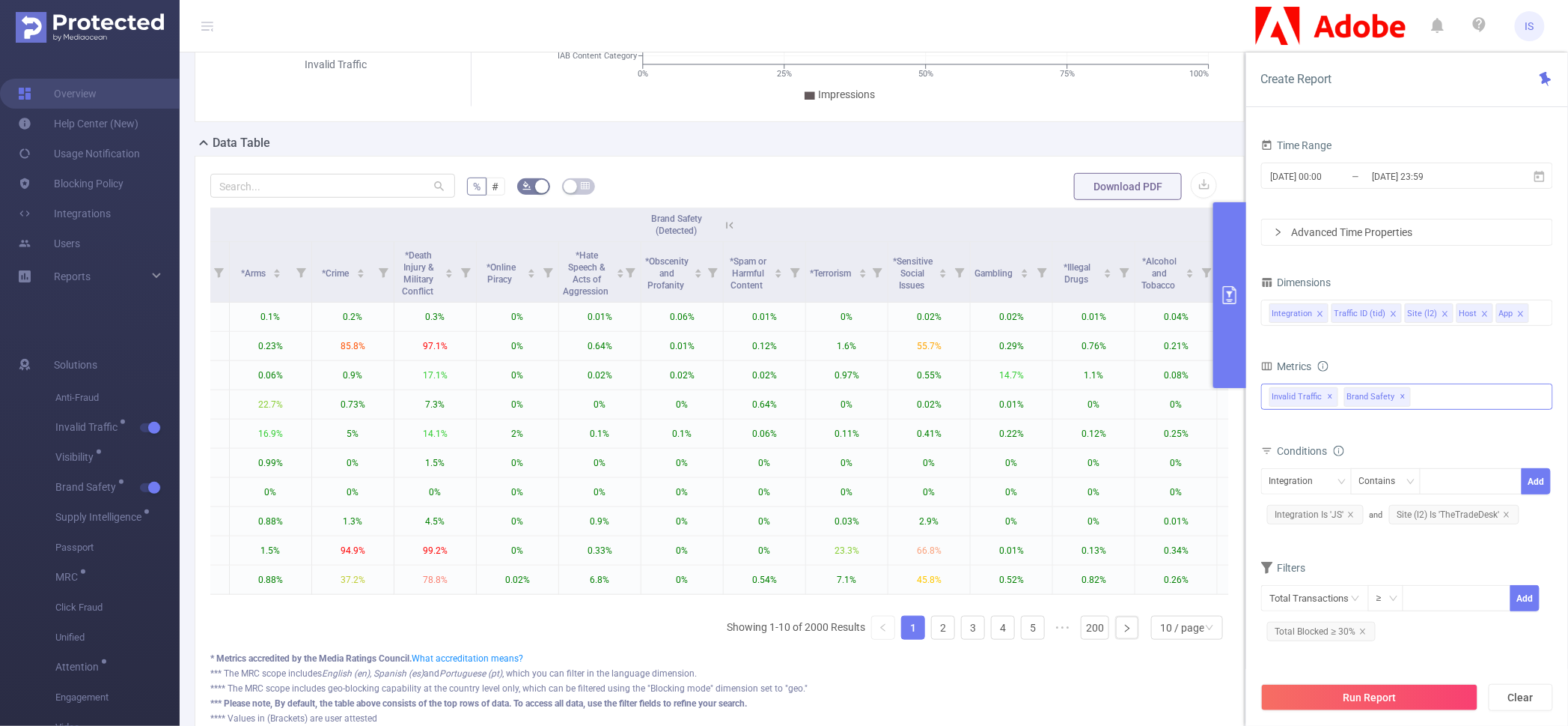
click at [733, 223] on icon at bounding box center [730, 225] width 7 height 7
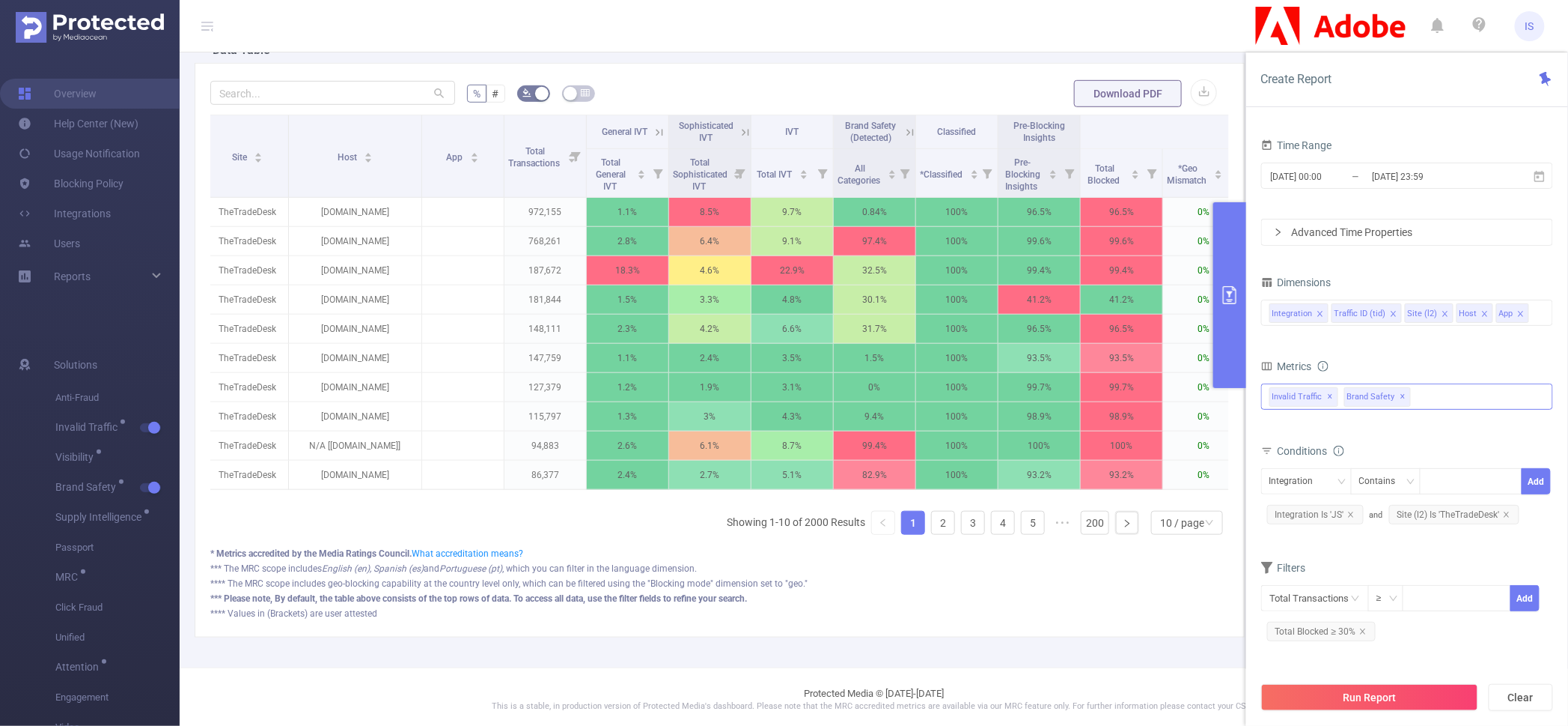
scroll to position [0, 0]
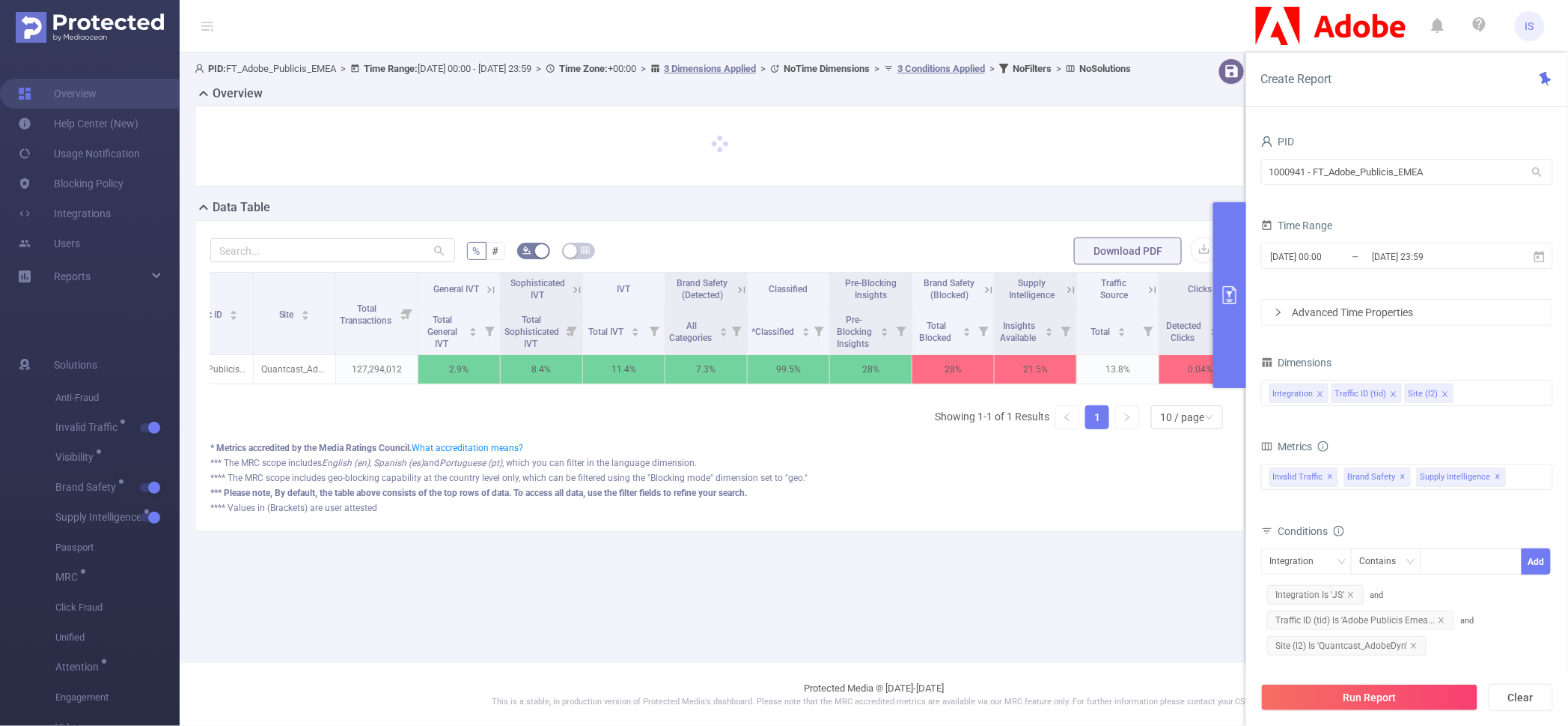
scroll to position [0, 137]
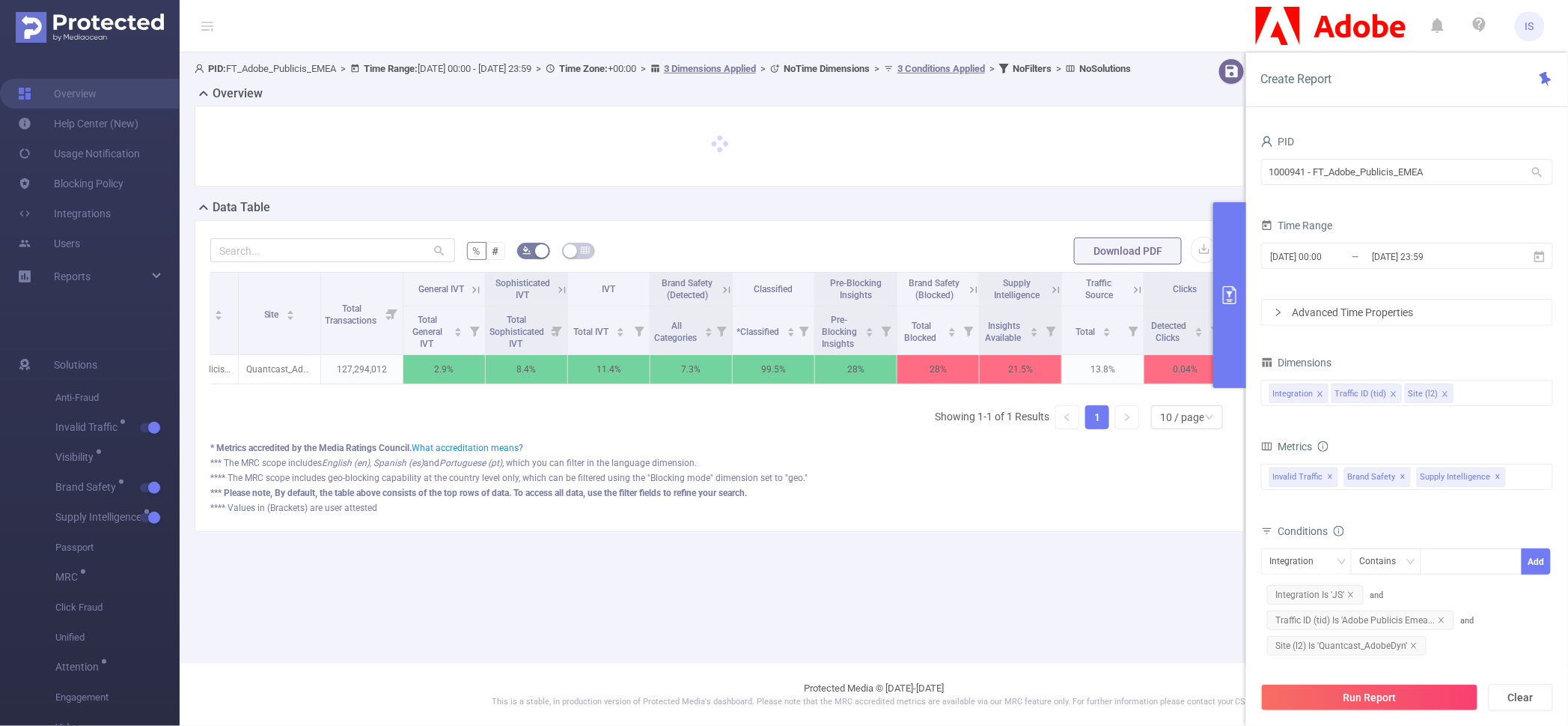
click at [1055, 296] on icon at bounding box center [1056, 290] width 13 height 13
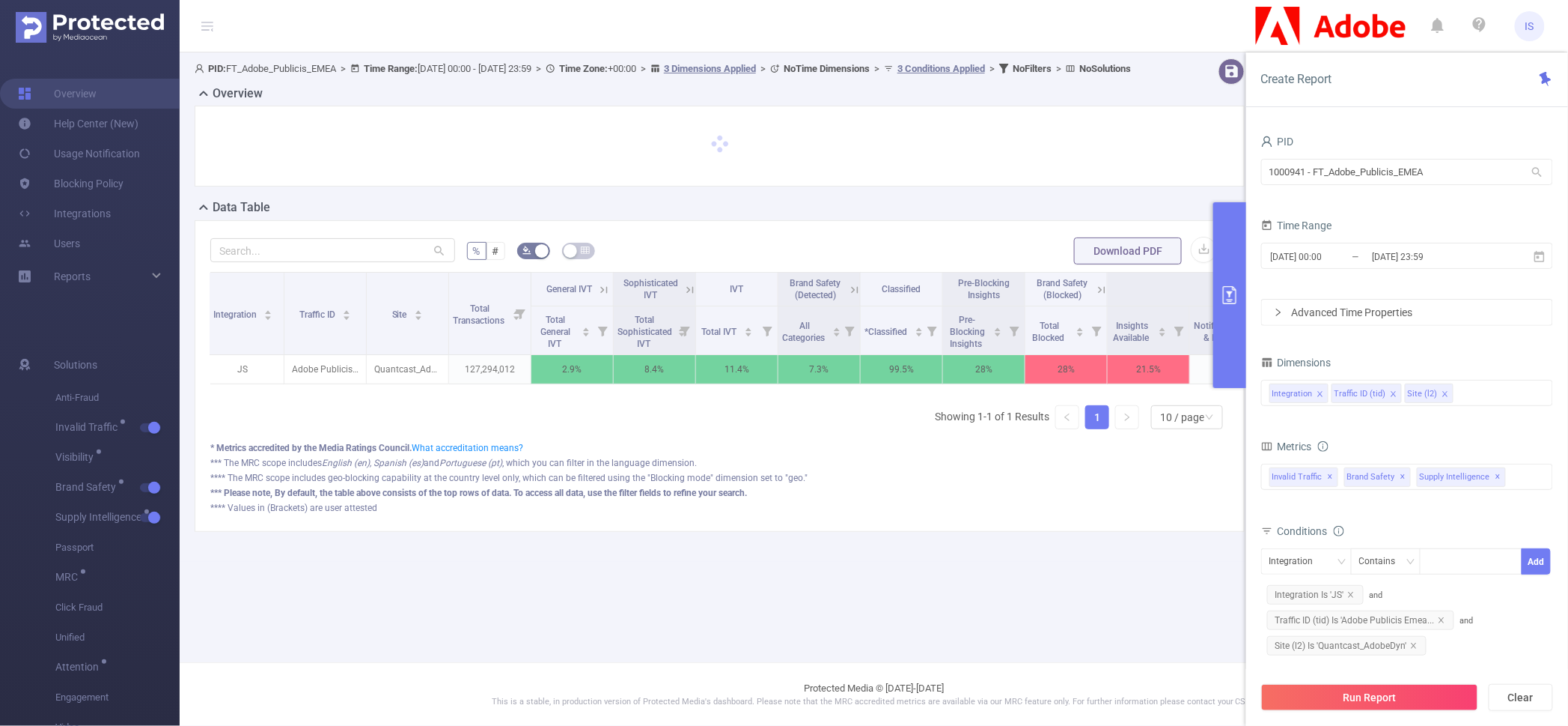
scroll to position [0, 0]
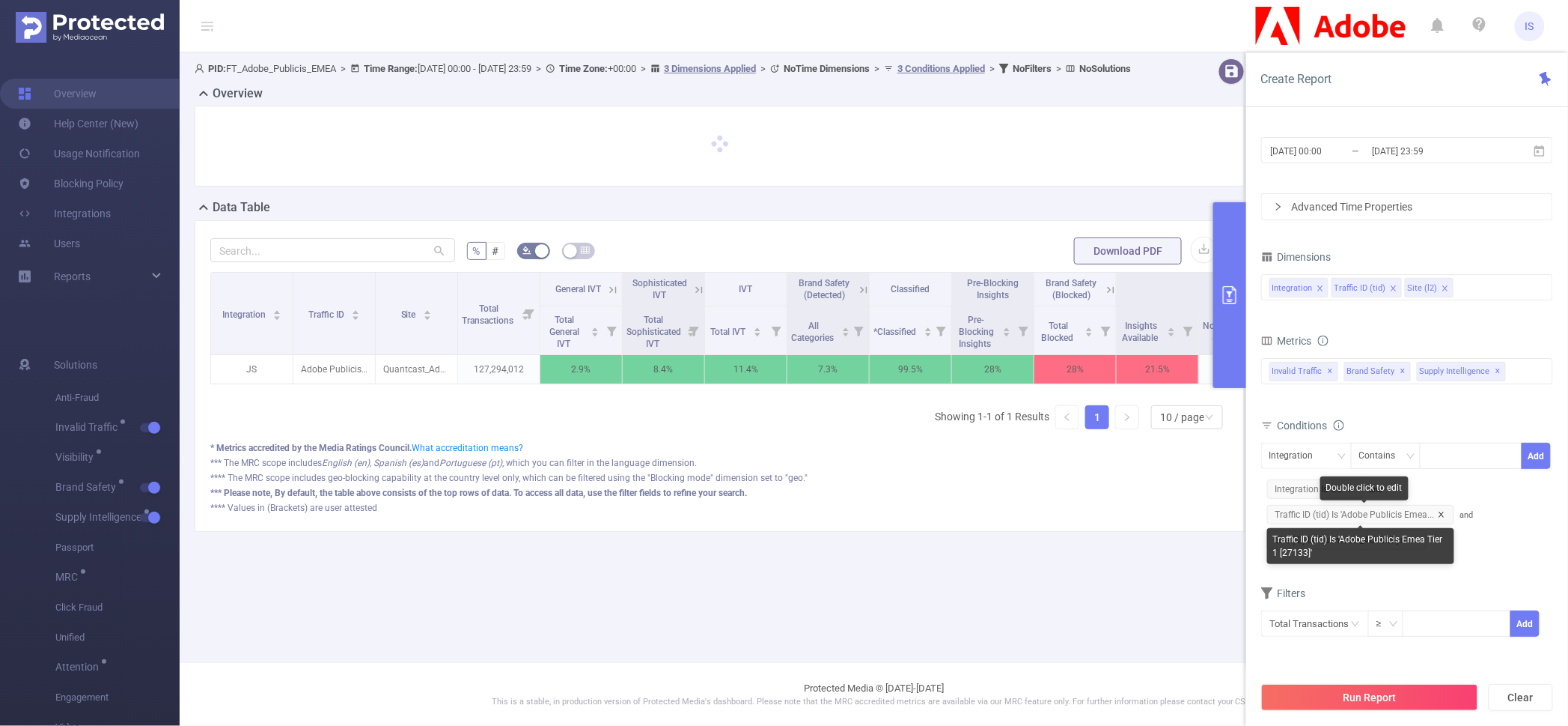
click at [1440, 513] on icon "icon: close" at bounding box center [1442, 514] width 7 height 7
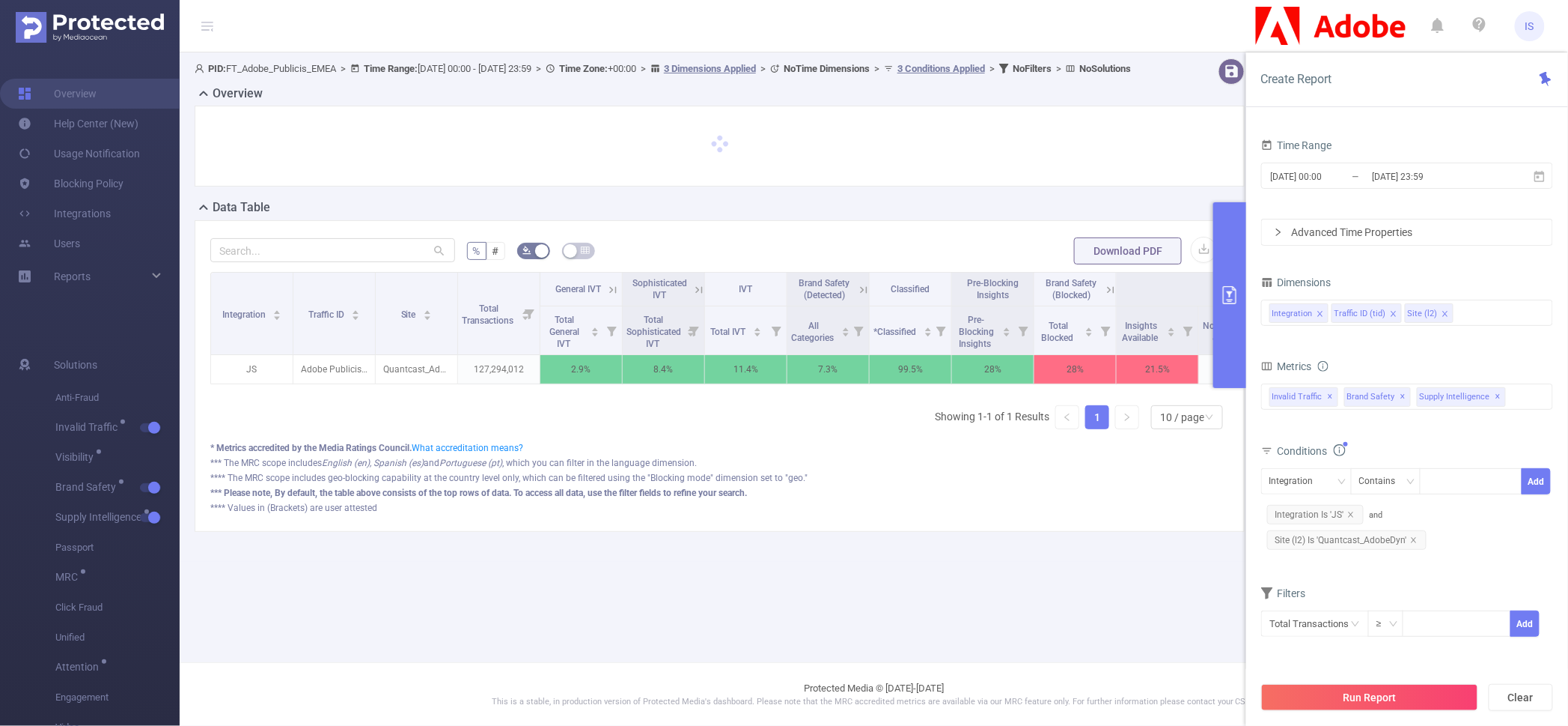
click at [1461, 531] on div "Integration Contains Add Integration Is 'JS' and Site (l2) Is 'Quantcast_AdobeD…" at bounding box center [1407, 510] width 292 height 85
click at [1474, 319] on div "Integration Traffic ID (tid) Site (l2)" at bounding box center [1408, 313] width 276 height 25
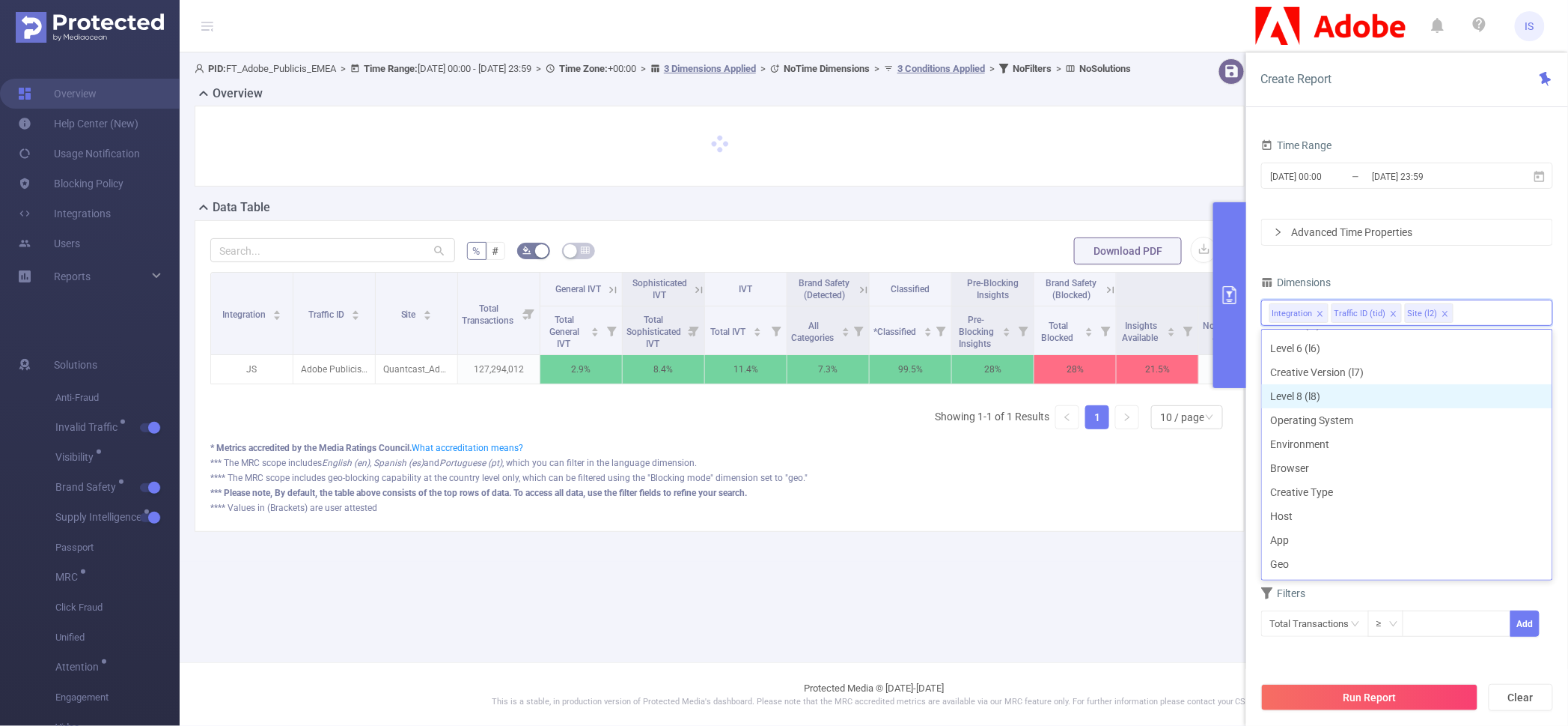
scroll to position [186, 0]
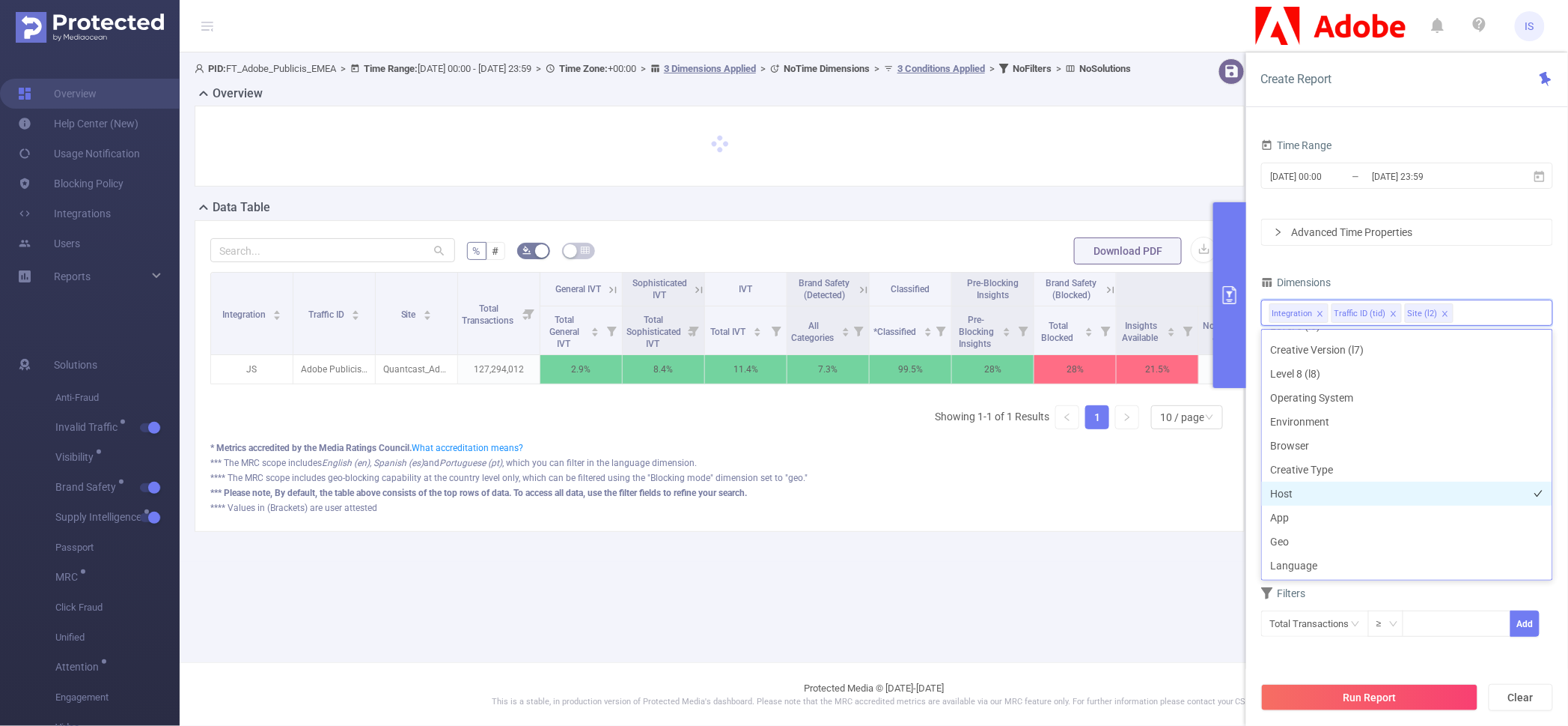
click at [1315, 489] on li "Host" at bounding box center [1407, 493] width 291 height 24
click at [1319, 513] on li "App" at bounding box center [1407, 517] width 291 height 24
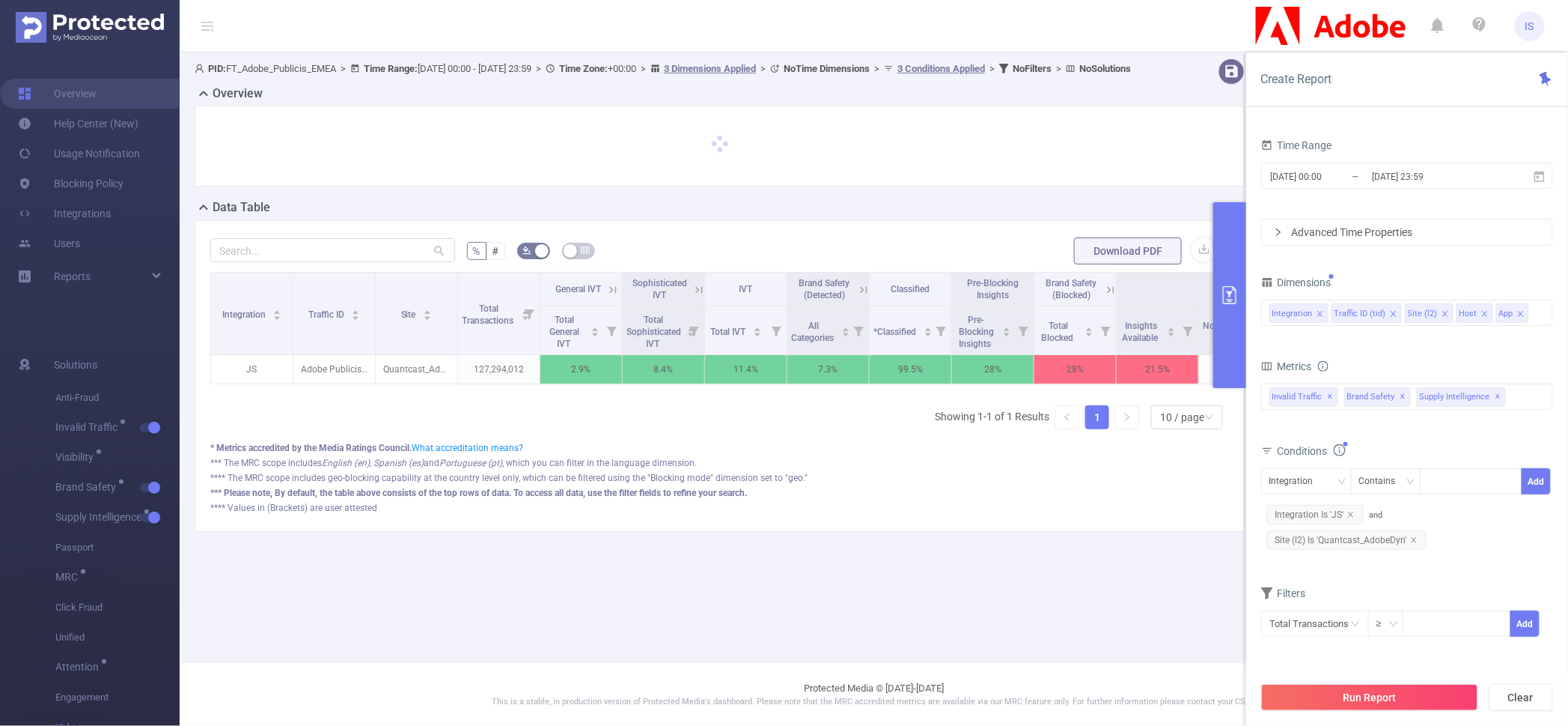
click at [1429, 276] on div "Dimensions" at bounding box center [1407, 284] width 292 height 25
click at [1374, 703] on button "Run Report" at bounding box center [1369, 697] width 217 height 27
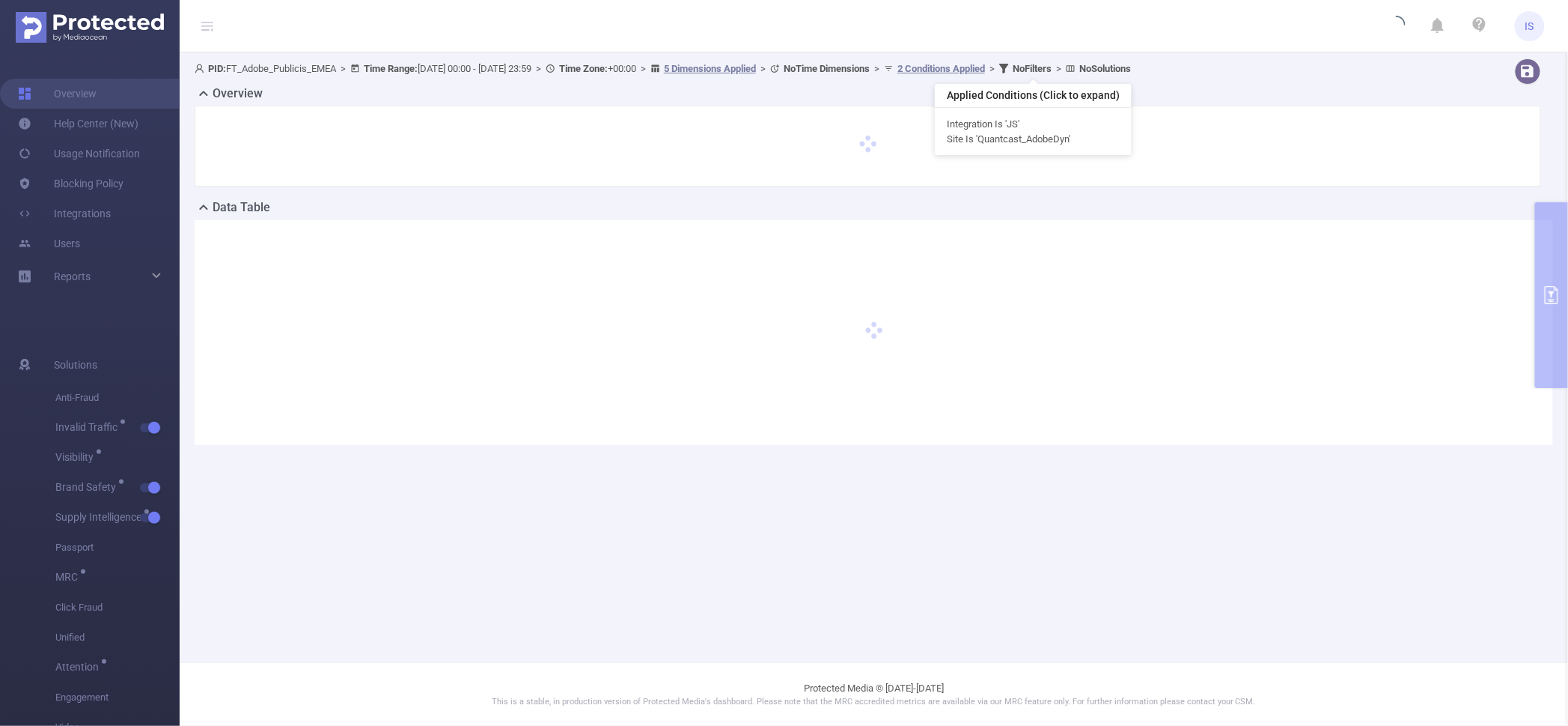
click at [985, 71] on u "2 Conditions Applied" at bounding box center [941, 69] width 88 height 11
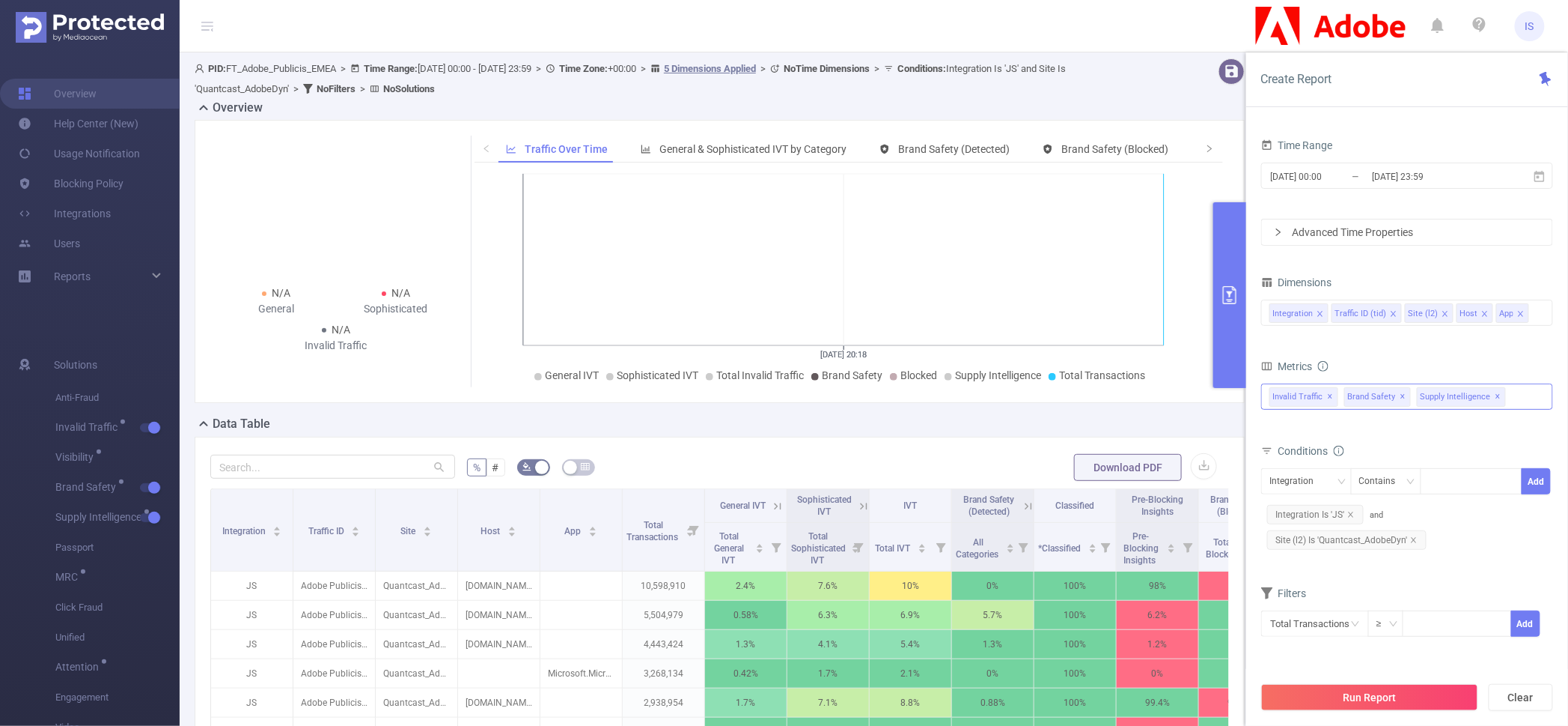
click at [1496, 396] on span "✕" at bounding box center [1498, 397] width 6 height 18
click at [1289, 627] on input "text" at bounding box center [1314, 623] width 108 height 26
click at [1328, 518] on li "Invalid Traffic" at bounding box center [1314, 511] width 108 height 24
click at [1380, 536] on li "IVT" at bounding box center [1420, 535] width 108 height 24
click at [1509, 488] on li "Total IVT" at bounding box center [1516, 487] width 82 height 24
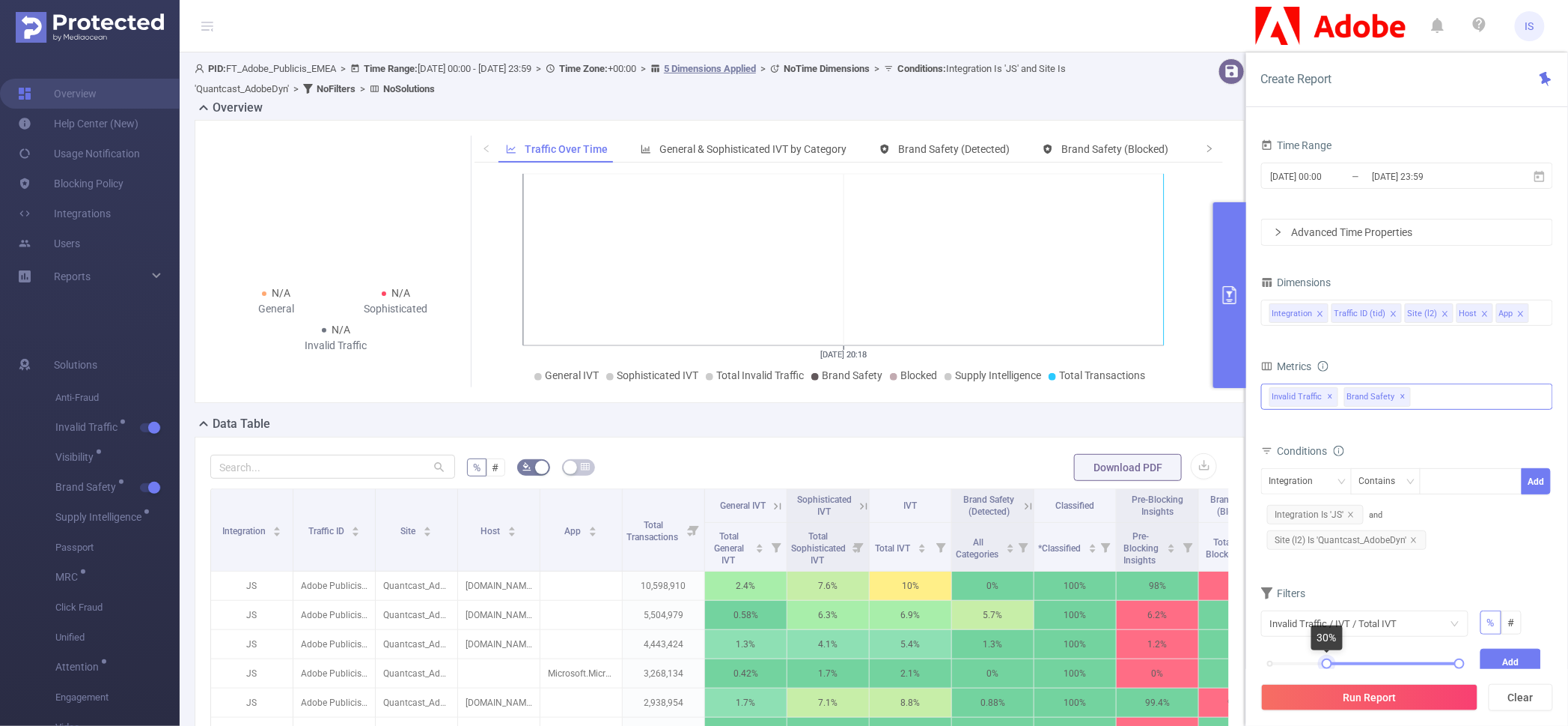
drag, startPoint x: 1271, startPoint y: 664, endPoint x: 1327, endPoint y: 656, distance: 56.6
click at [1327, 656] on div "0% 100%" at bounding box center [1364, 669] width 219 height 40
click at [1505, 653] on button "Add" at bounding box center [1511, 662] width 62 height 26
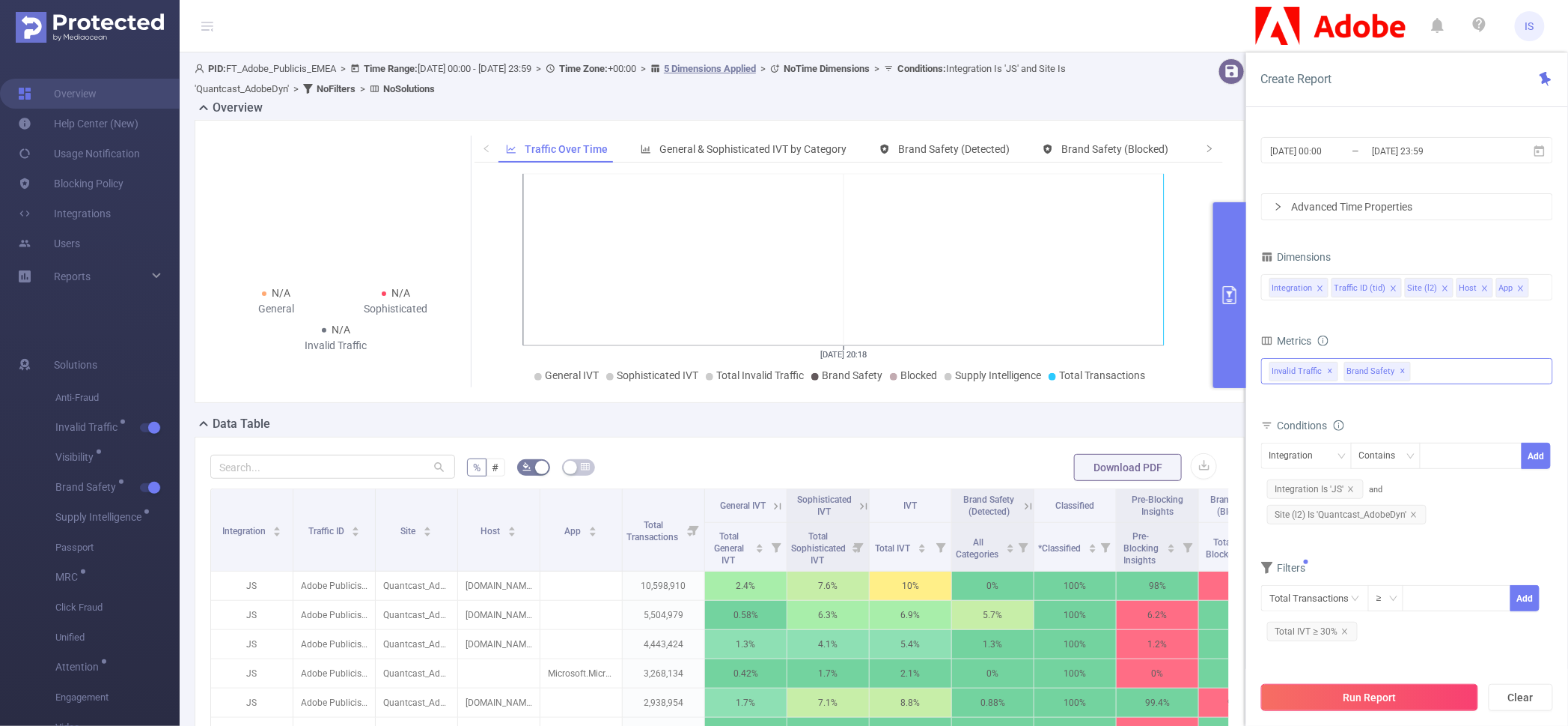
click at [1355, 700] on button "Run Report" at bounding box center [1369, 697] width 217 height 27
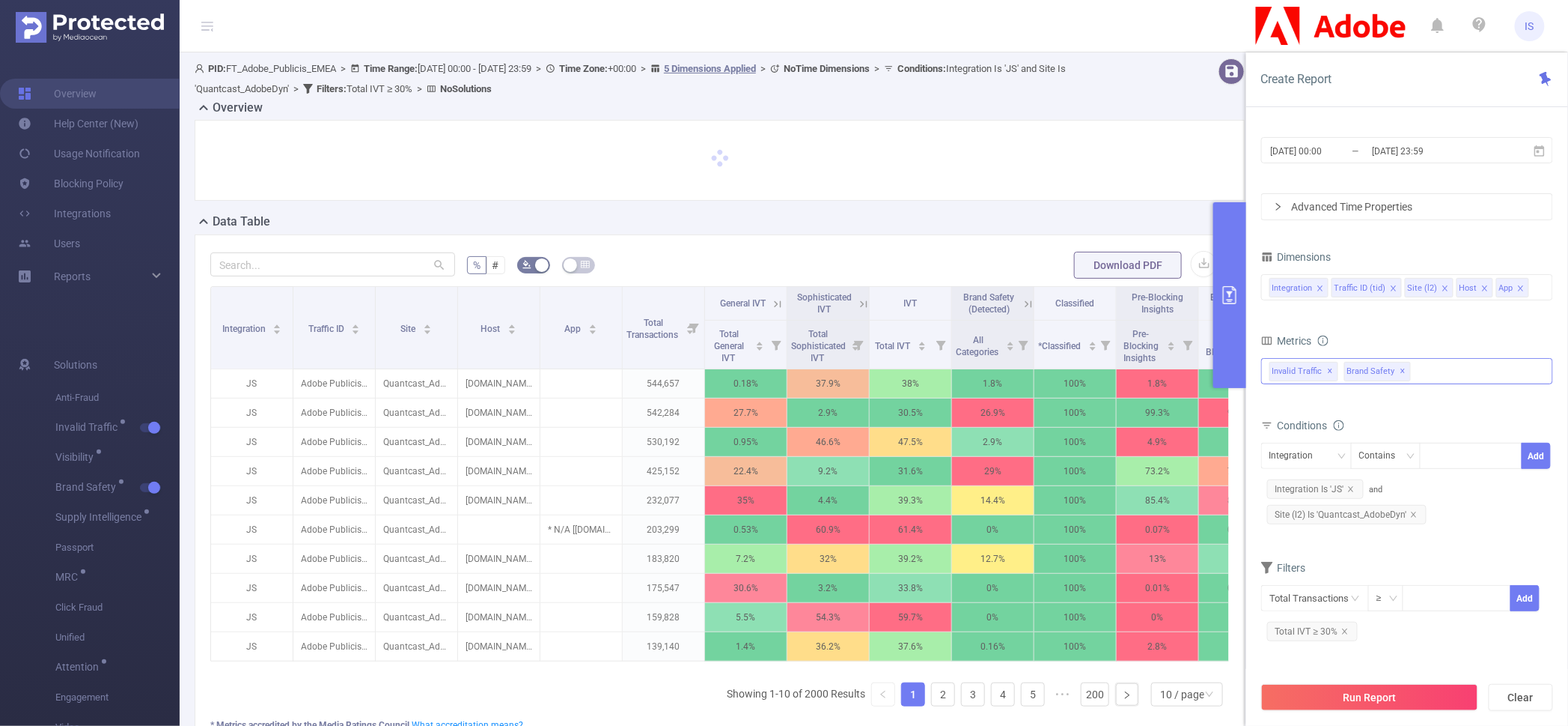
click at [782, 301] on icon at bounding box center [778, 304] width 7 height 7
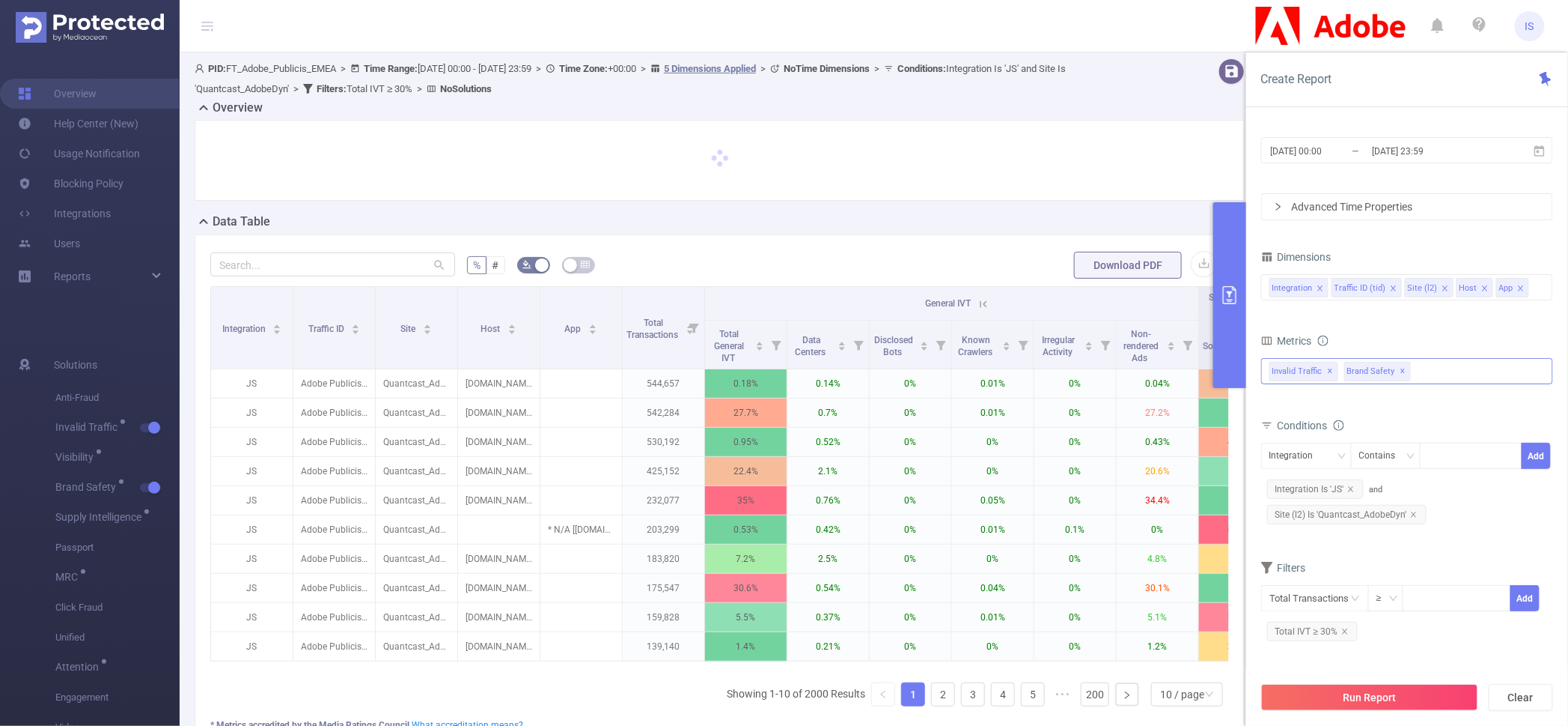
click at [989, 305] on icon at bounding box center [983, 304] width 13 height 13
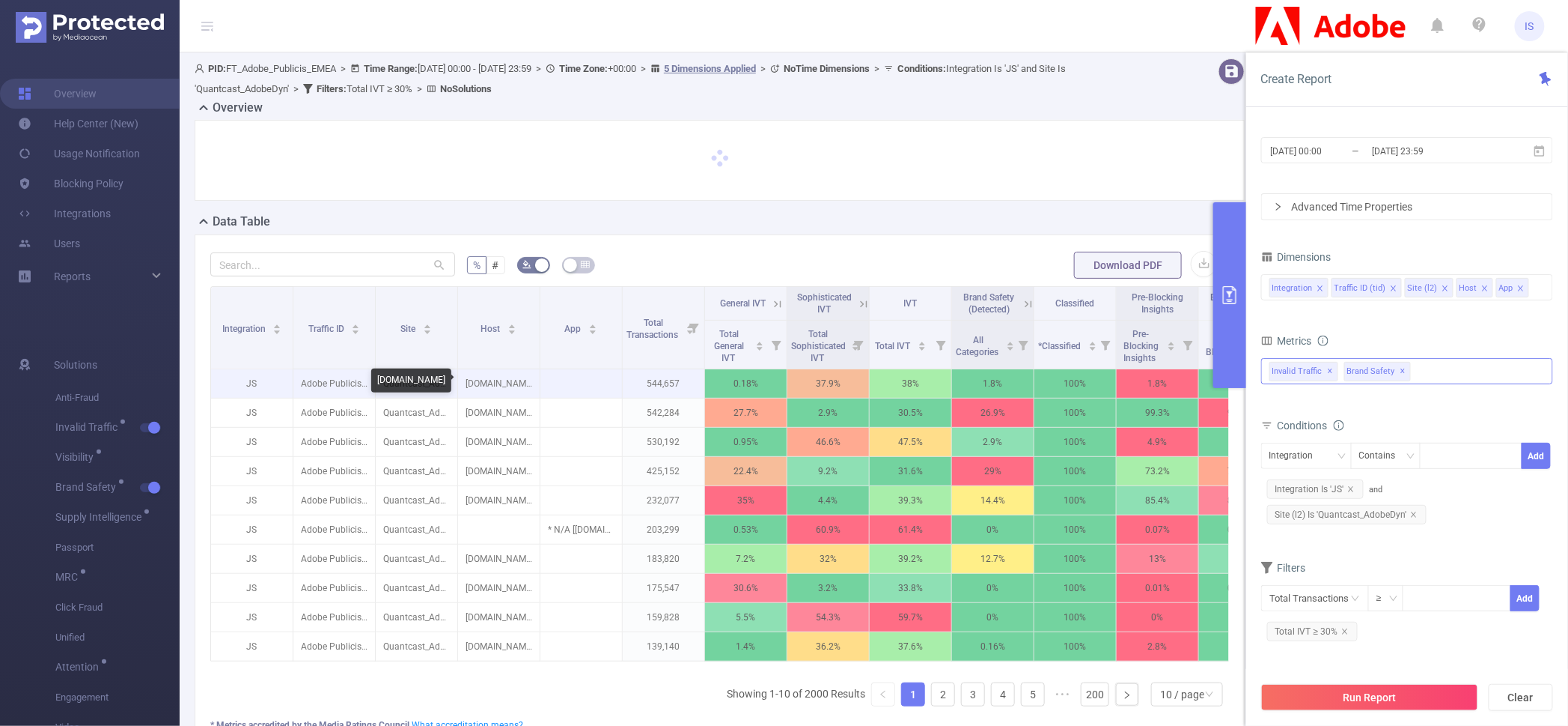
click at [520, 384] on p "jeuxdesolitaire.fr" at bounding box center [498, 384] width 81 height 29
copy p "jeuxdesolitaire.fr"
click at [869, 301] on icon at bounding box center [864, 304] width 13 height 13
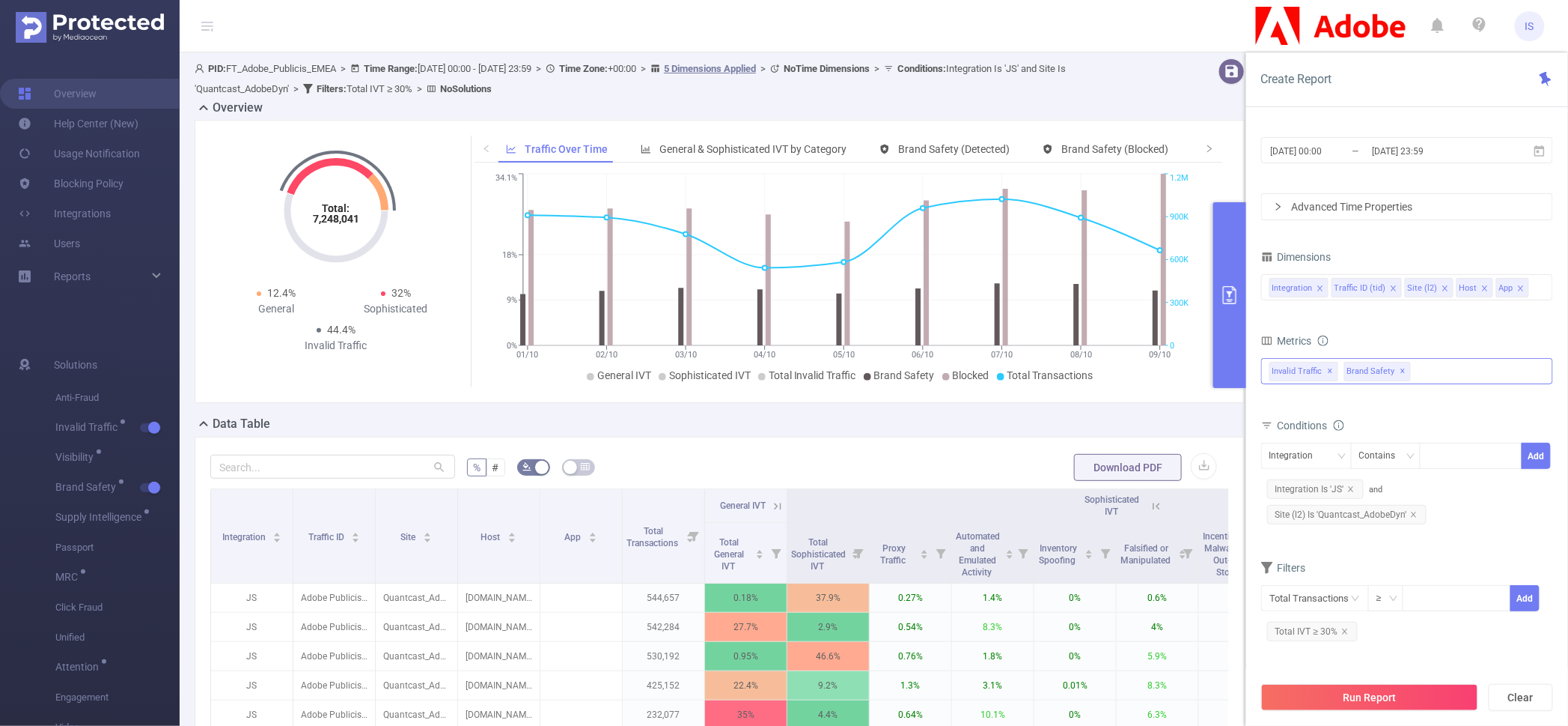
scroll to position [94, 0]
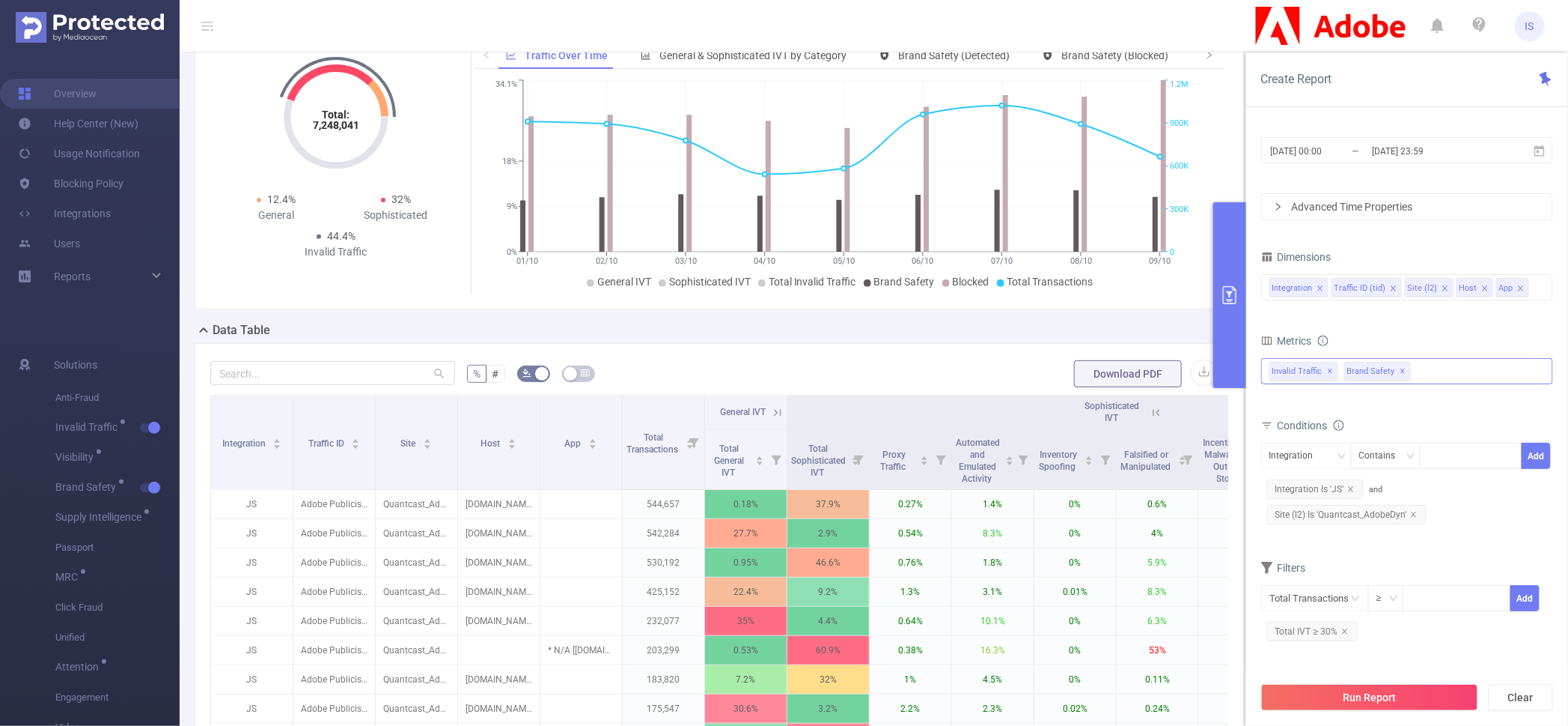
click at [1147, 413] on icon at bounding box center [1154, 411] width 18 height 15
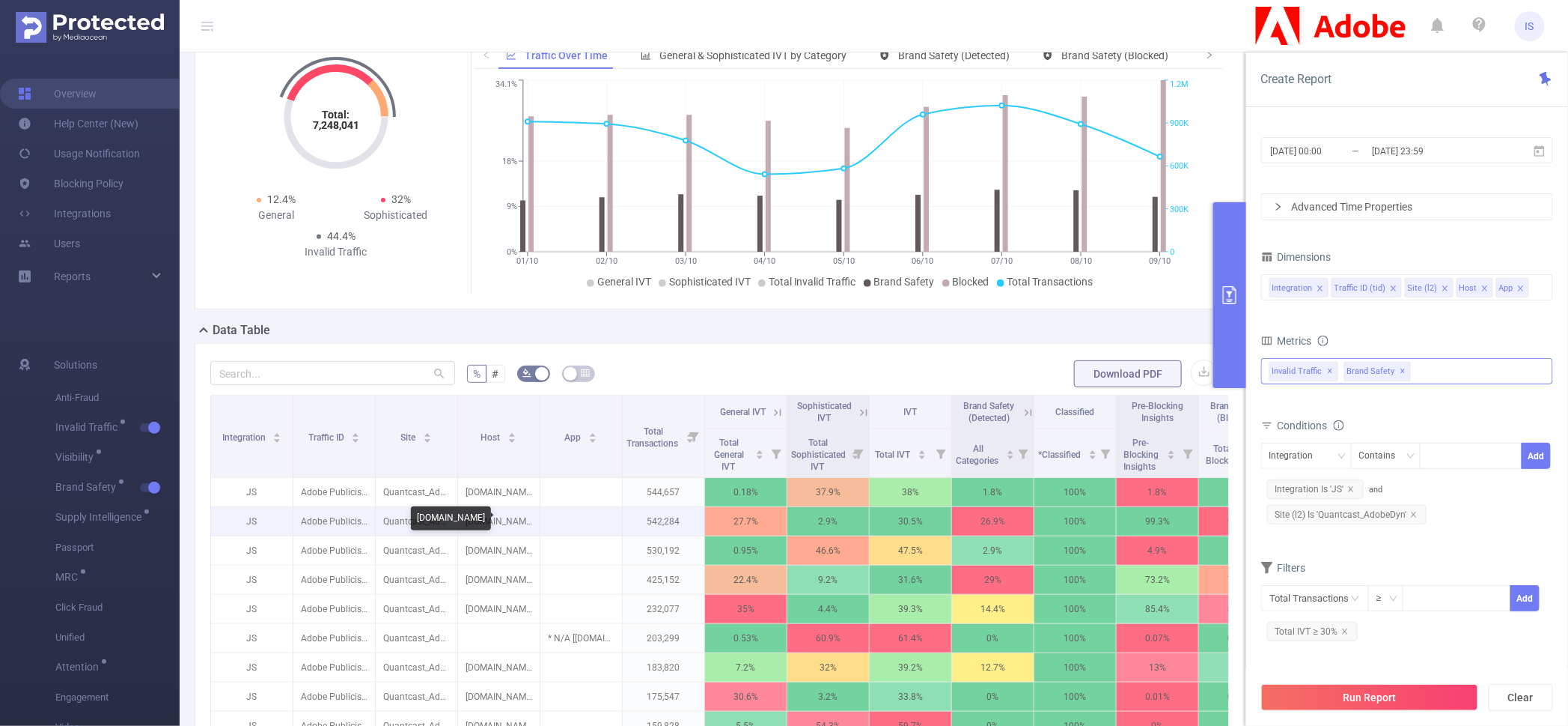
click at [497, 522] on p "bild.de" at bounding box center [498, 521] width 81 height 29
click at [777, 411] on icon at bounding box center [778, 412] width 7 height 7
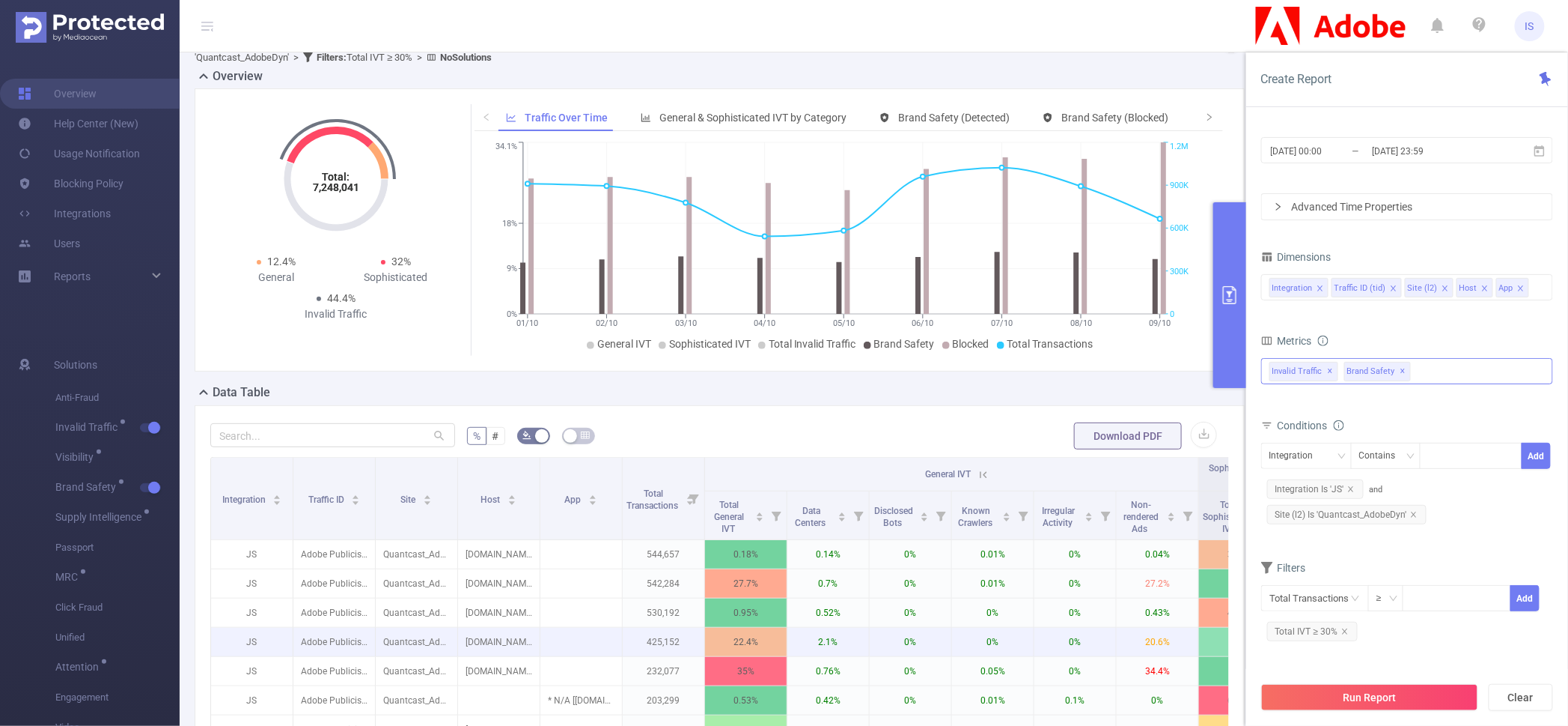
scroll to position [0, 0]
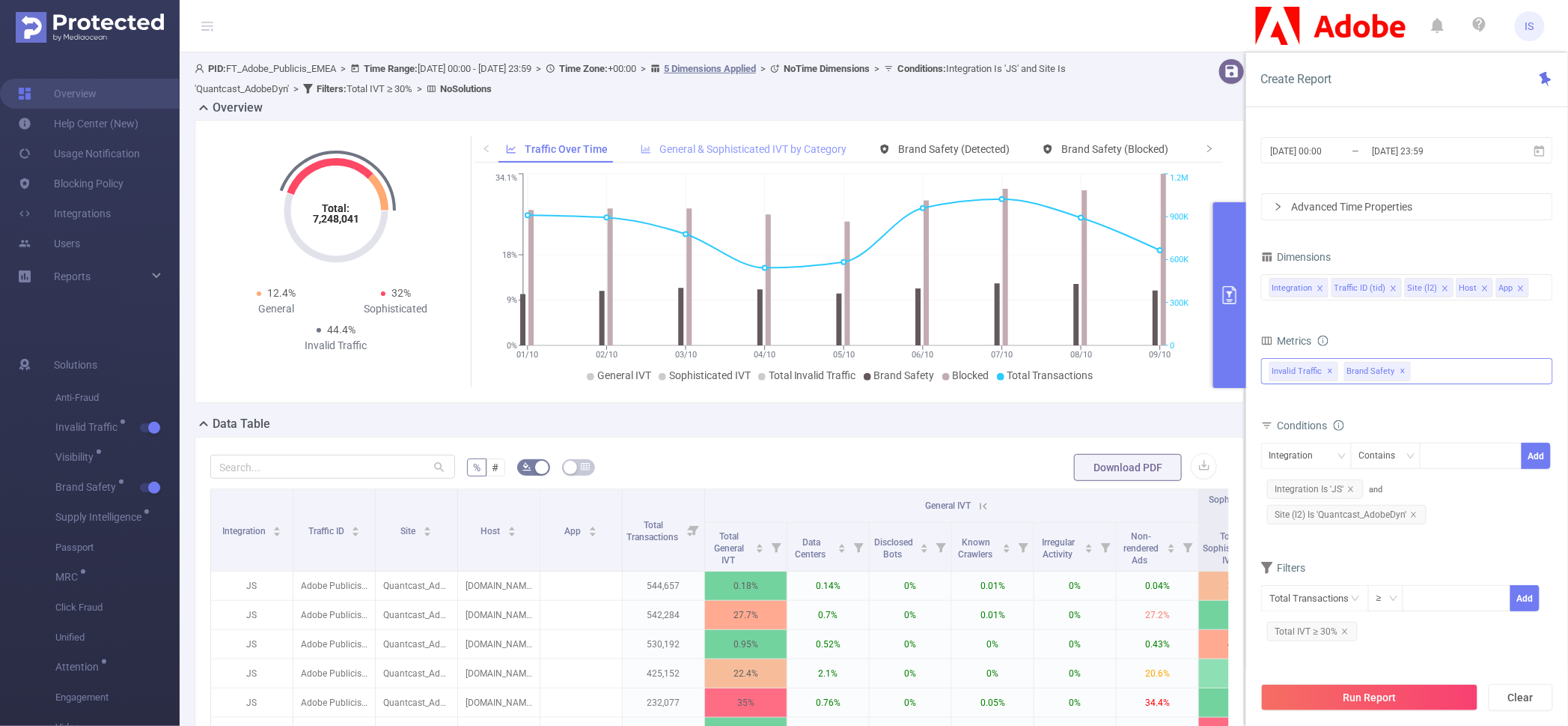
click at [713, 150] on span "General & Sophisticated IVT by Category" at bounding box center [753, 149] width 187 height 12
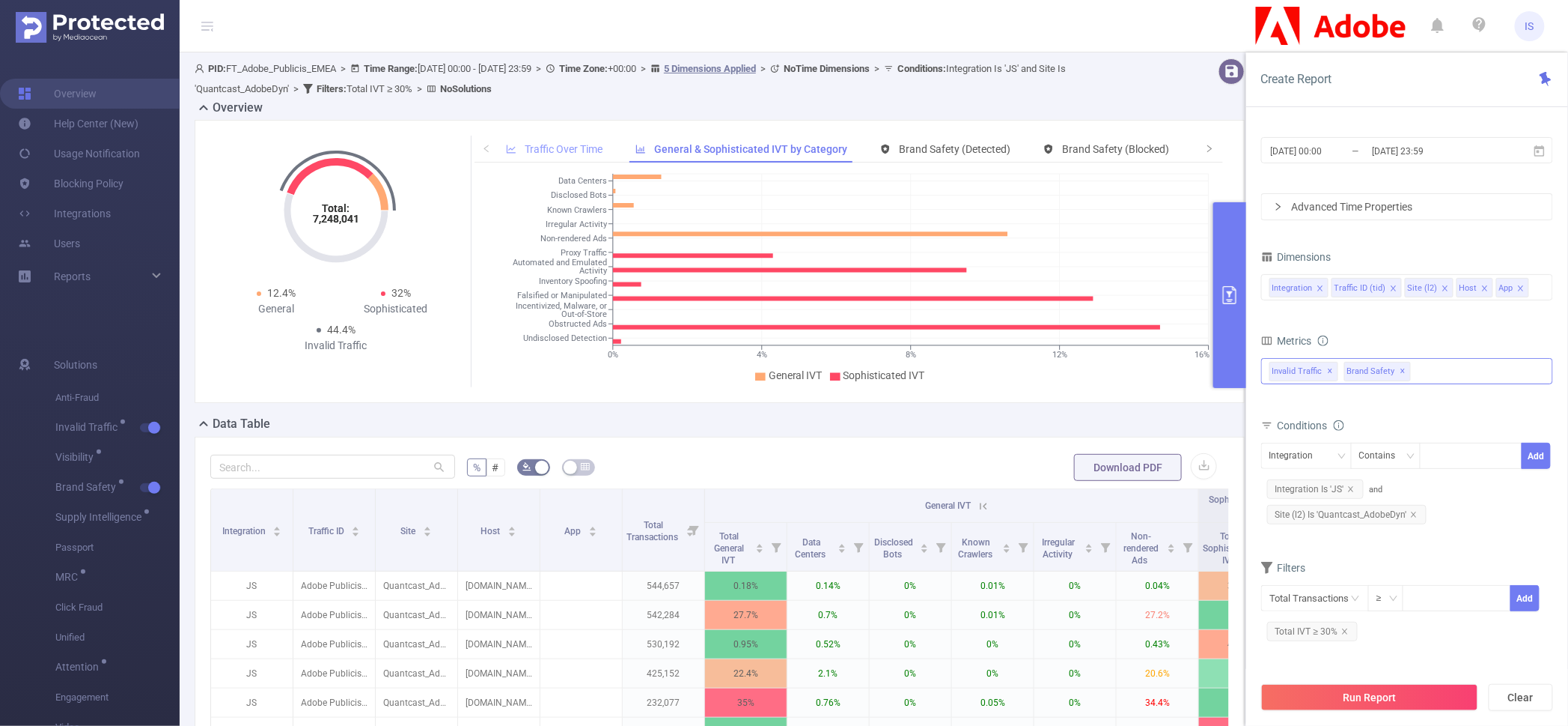
click at [561, 160] on div "Traffic Over Time" at bounding box center [554, 149] width 112 height 28
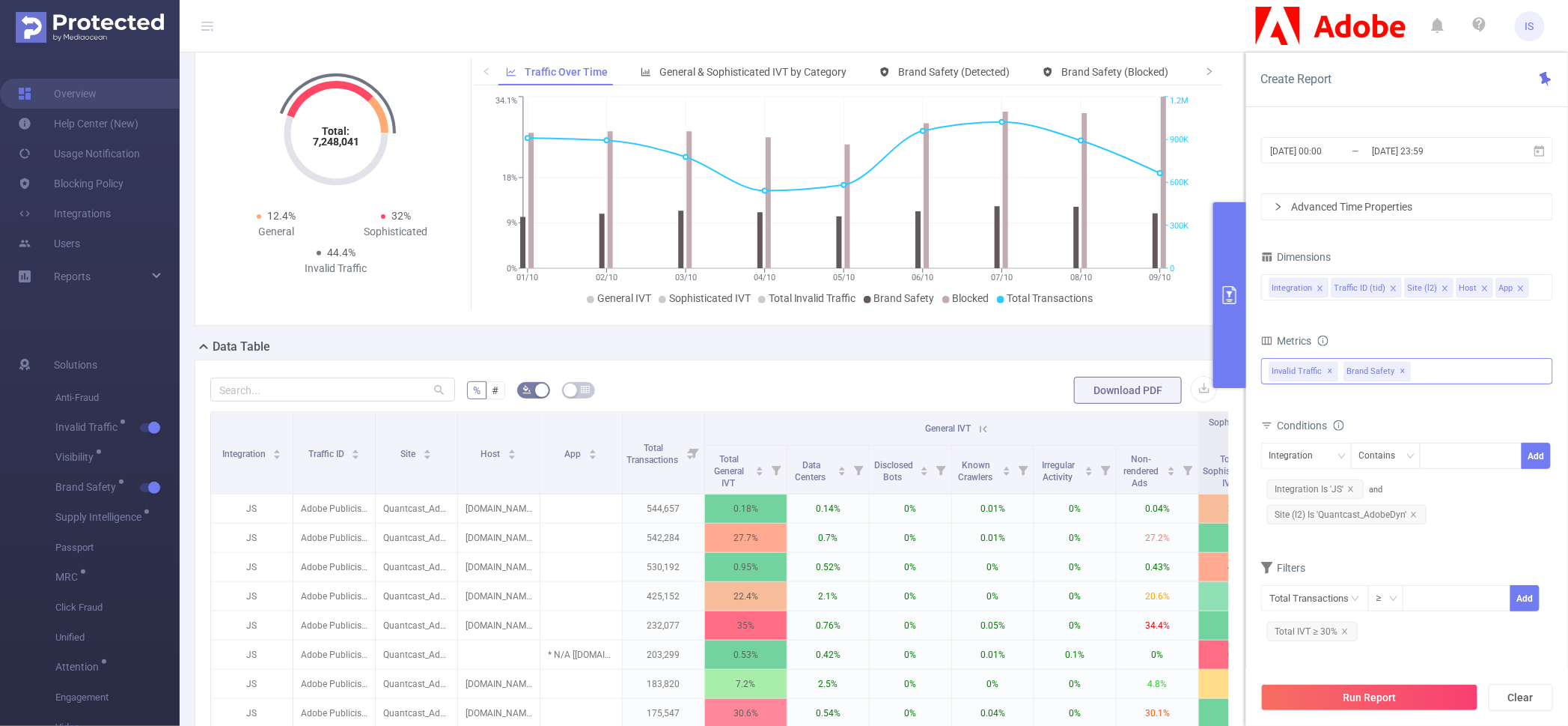
scroll to position [186, 0]
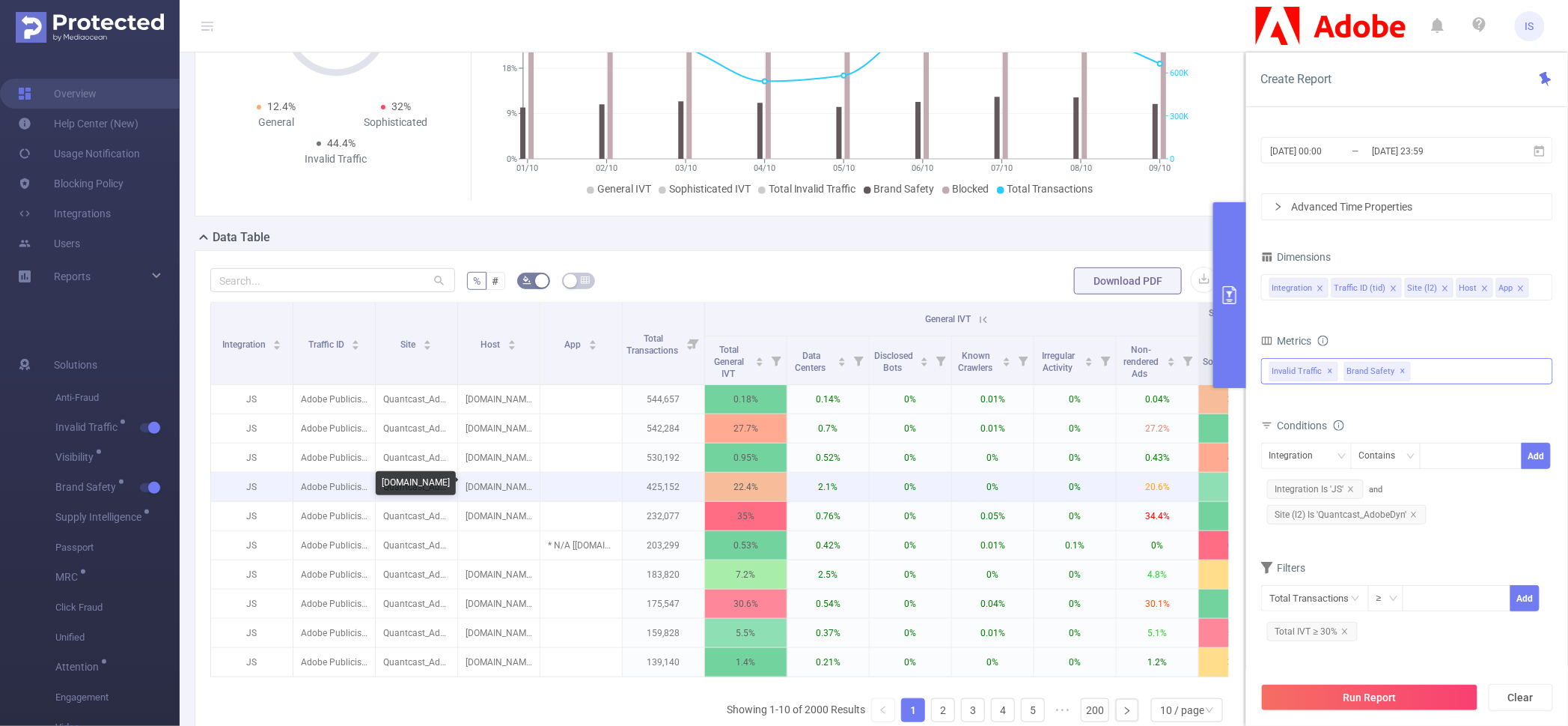
click at [516, 484] on p "newsnow.co.uk" at bounding box center [498, 486] width 81 height 29
copy p "newsnow.co.uk"
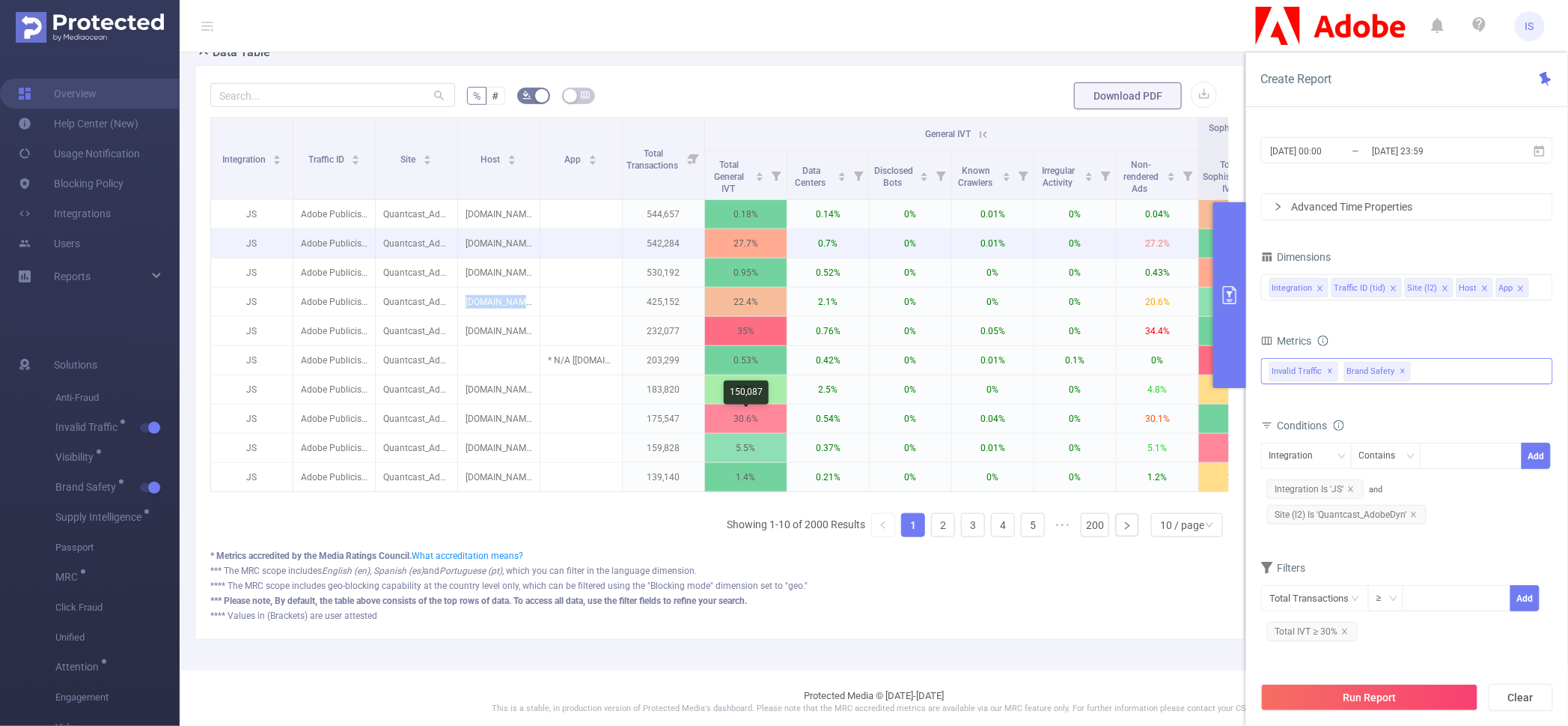
scroll to position [374, 0]
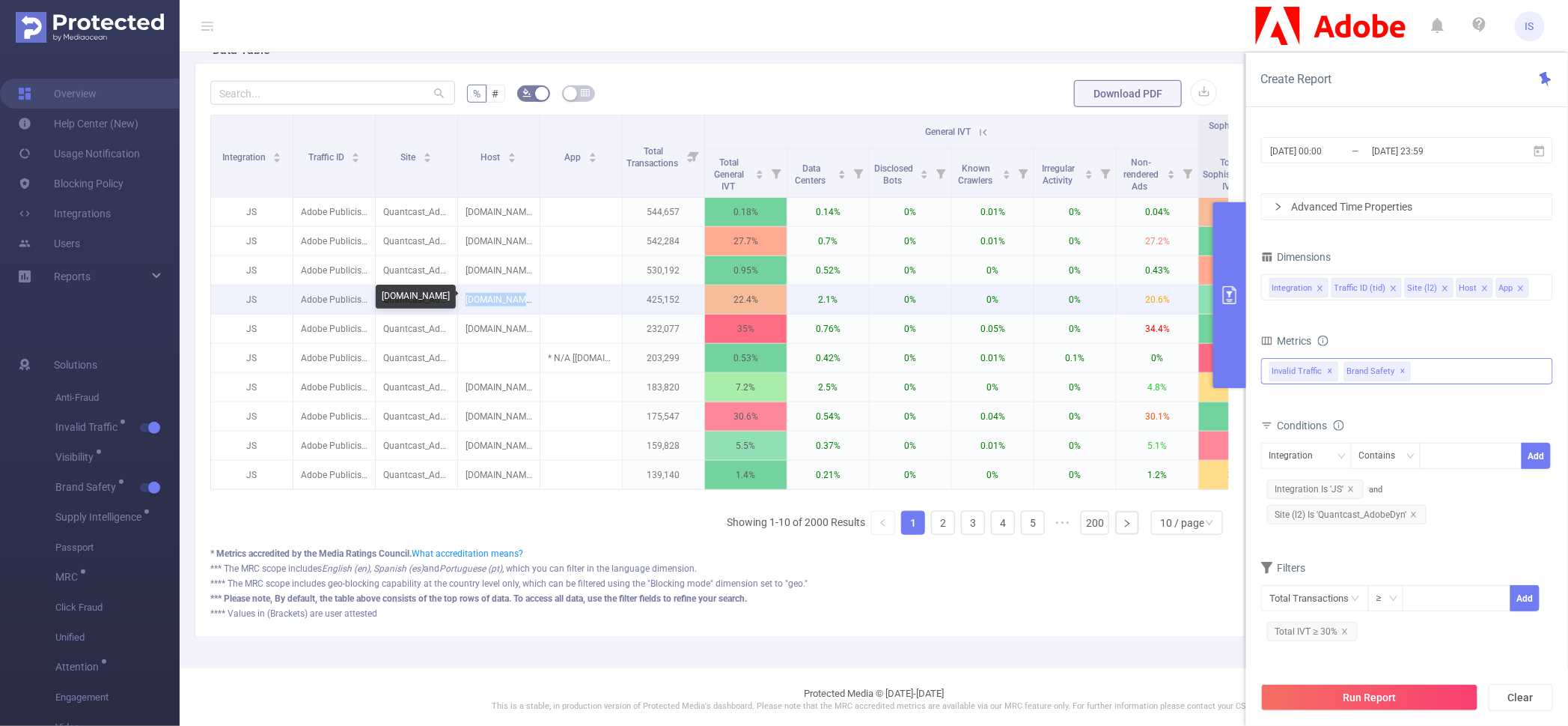
click at [483, 301] on p "newsnow.co.uk" at bounding box center [498, 299] width 81 height 29
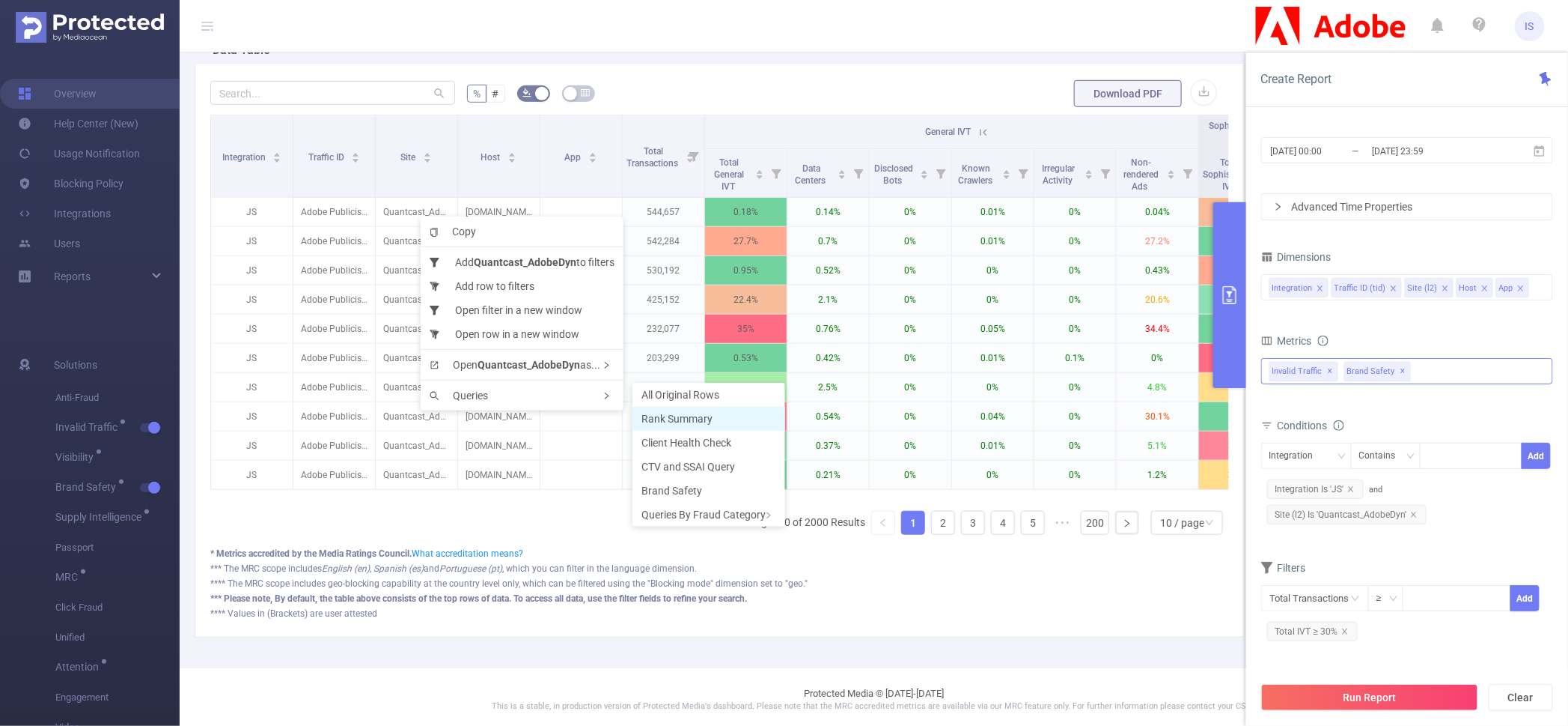
click at [672, 420] on span "Rank Summary" at bounding box center [676, 418] width 71 height 12
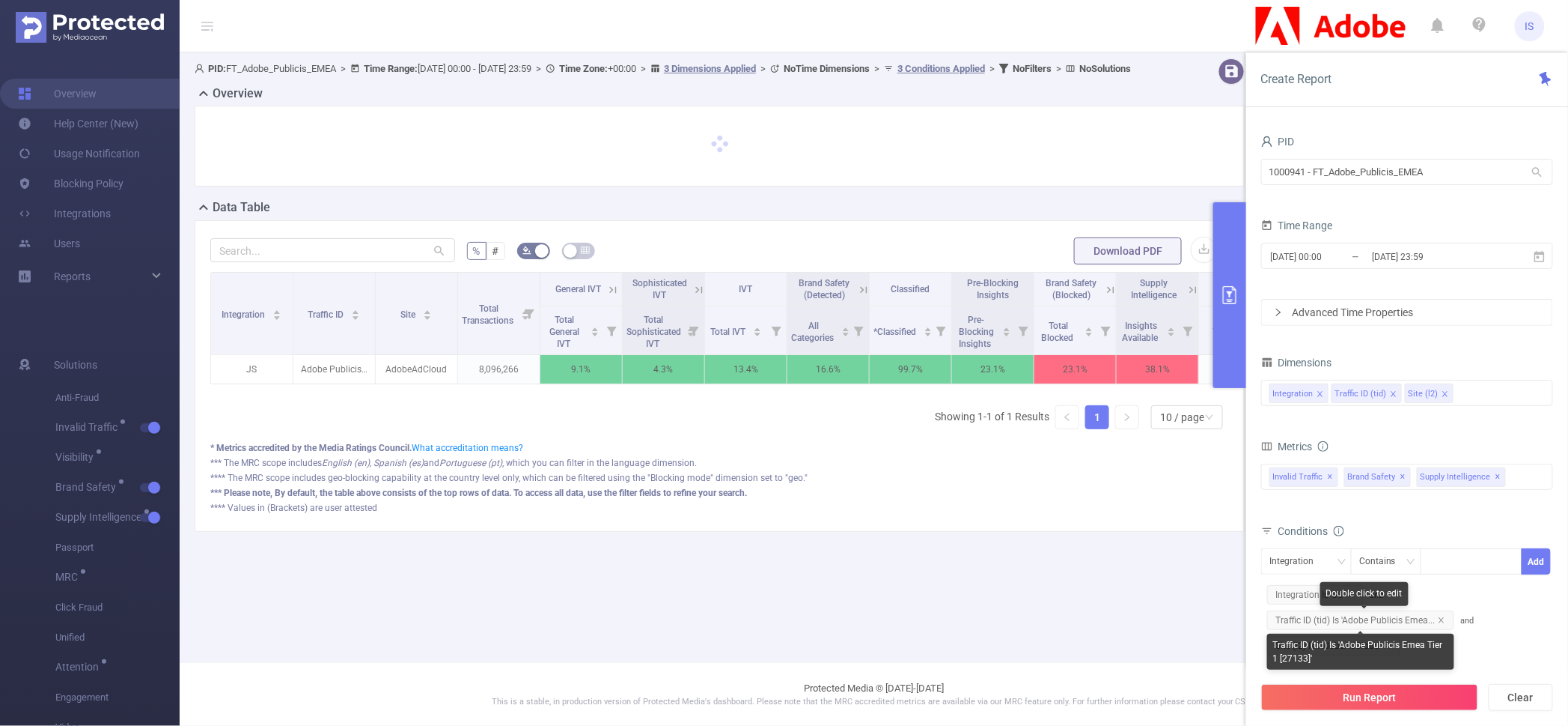
click at [1446, 619] on span "Traffic ID (tid) Is 'Adobe Publicis Emea..." at bounding box center [1361, 620] width 187 height 20
click at [1444, 620] on icon "icon: close" at bounding box center [1442, 619] width 7 height 7
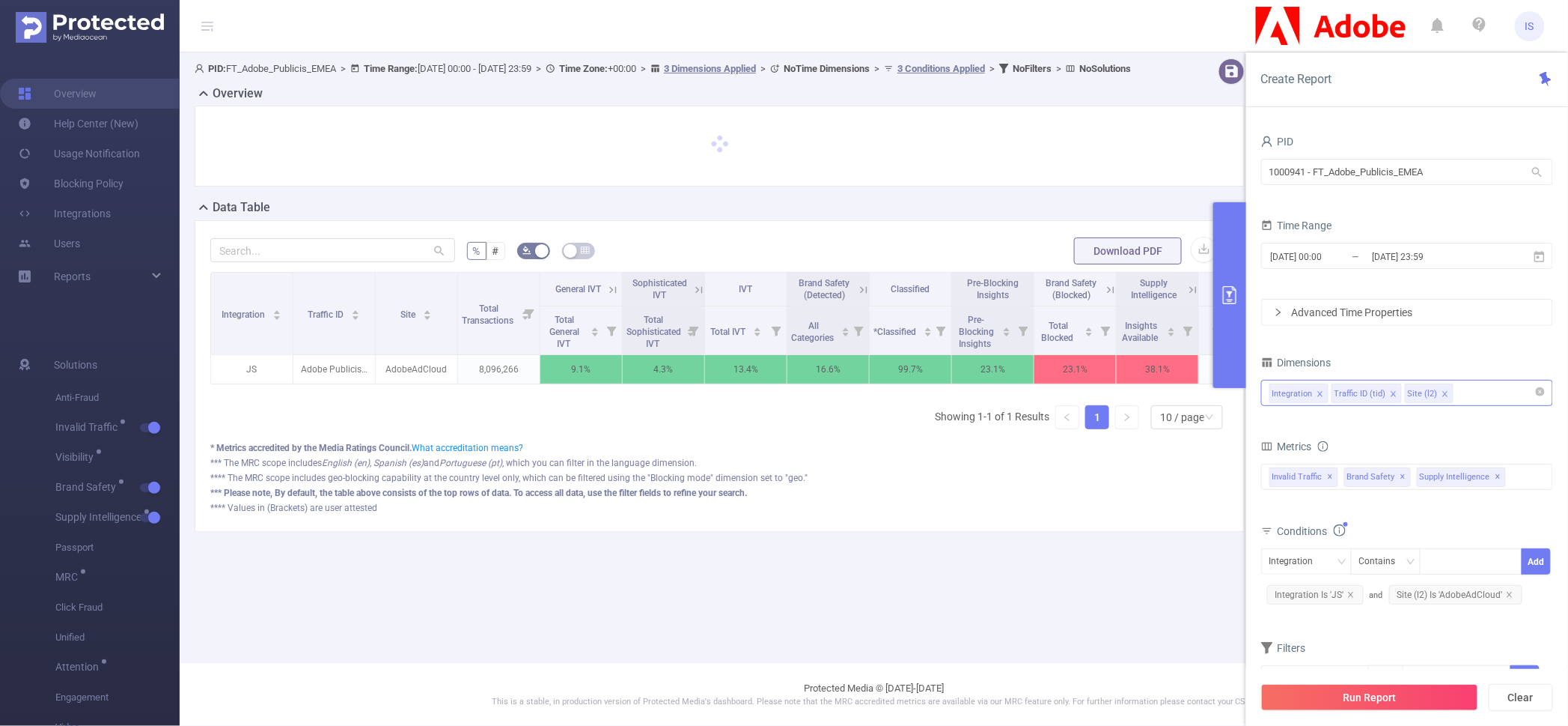
click at [1498, 403] on div "Integration Traffic ID (tid) Site (l2)" at bounding box center [1408, 393] width 276 height 25
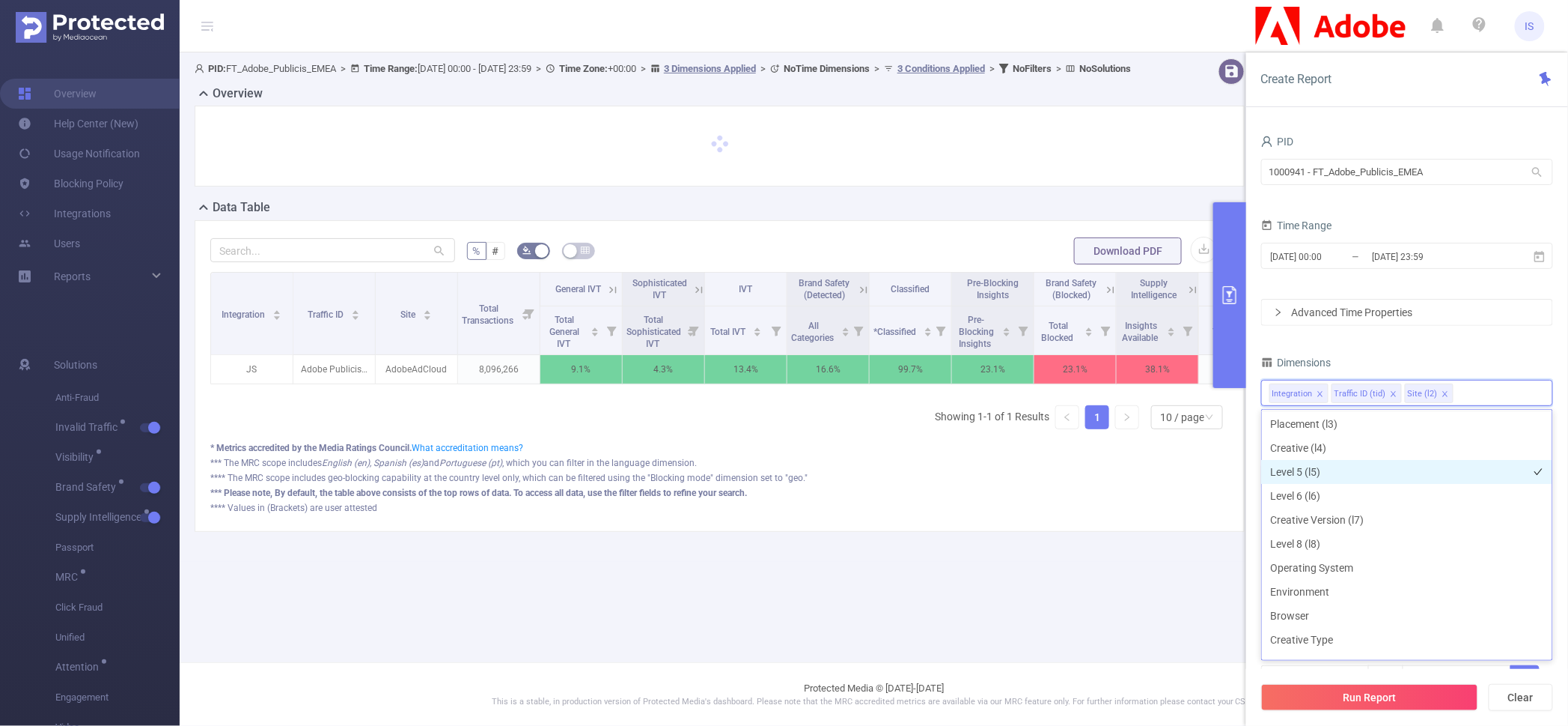
scroll to position [186, 0]
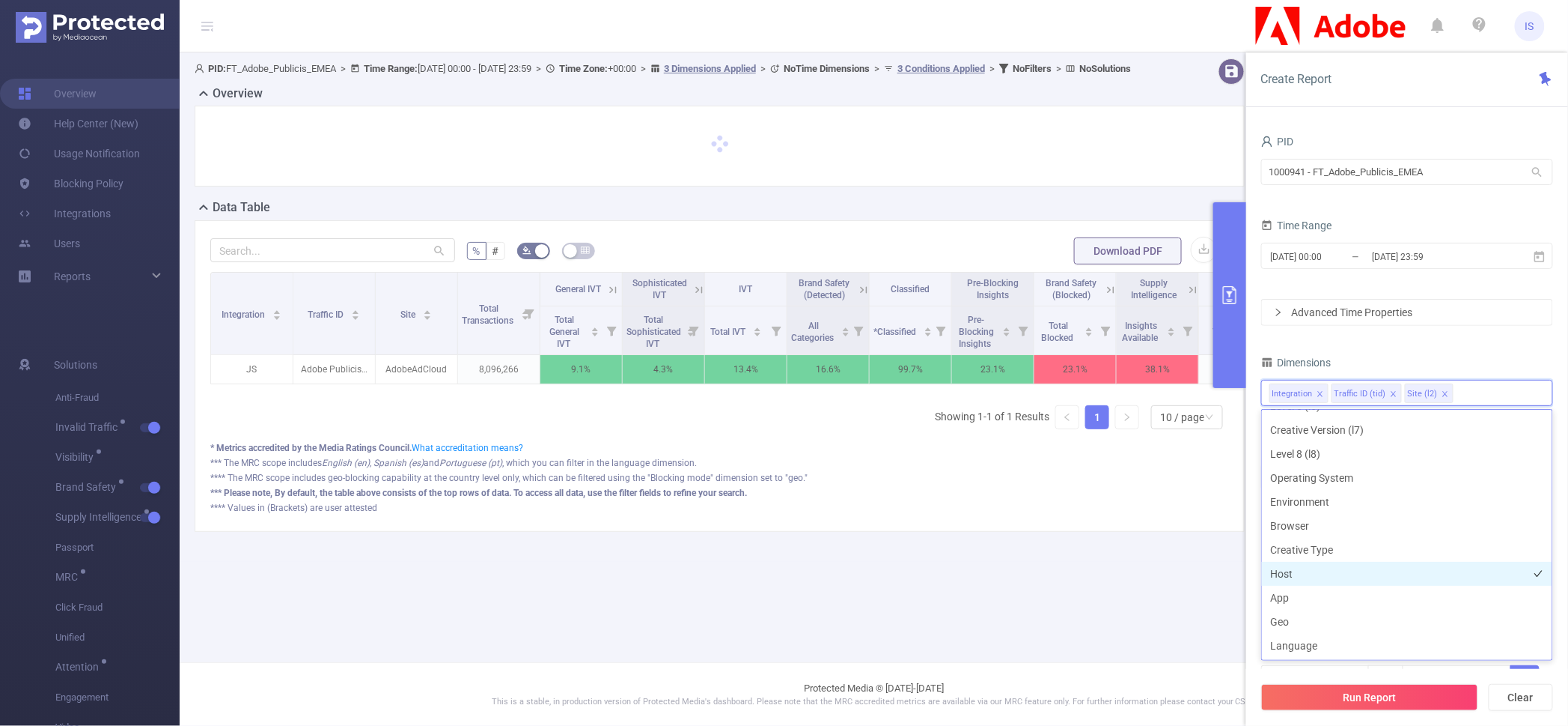
click at [1316, 568] on li "Host" at bounding box center [1407, 573] width 291 height 24
click at [1321, 592] on li "App" at bounding box center [1407, 597] width 291 height 24
click at [1462, 342] on div "PID 1000941 - FT_Adobe_Publicis_EMEA 1000941 - FT_Adobe_Publicis_EMEA Time Rang…" at bounding box center [1407, 421] width 292 height 580
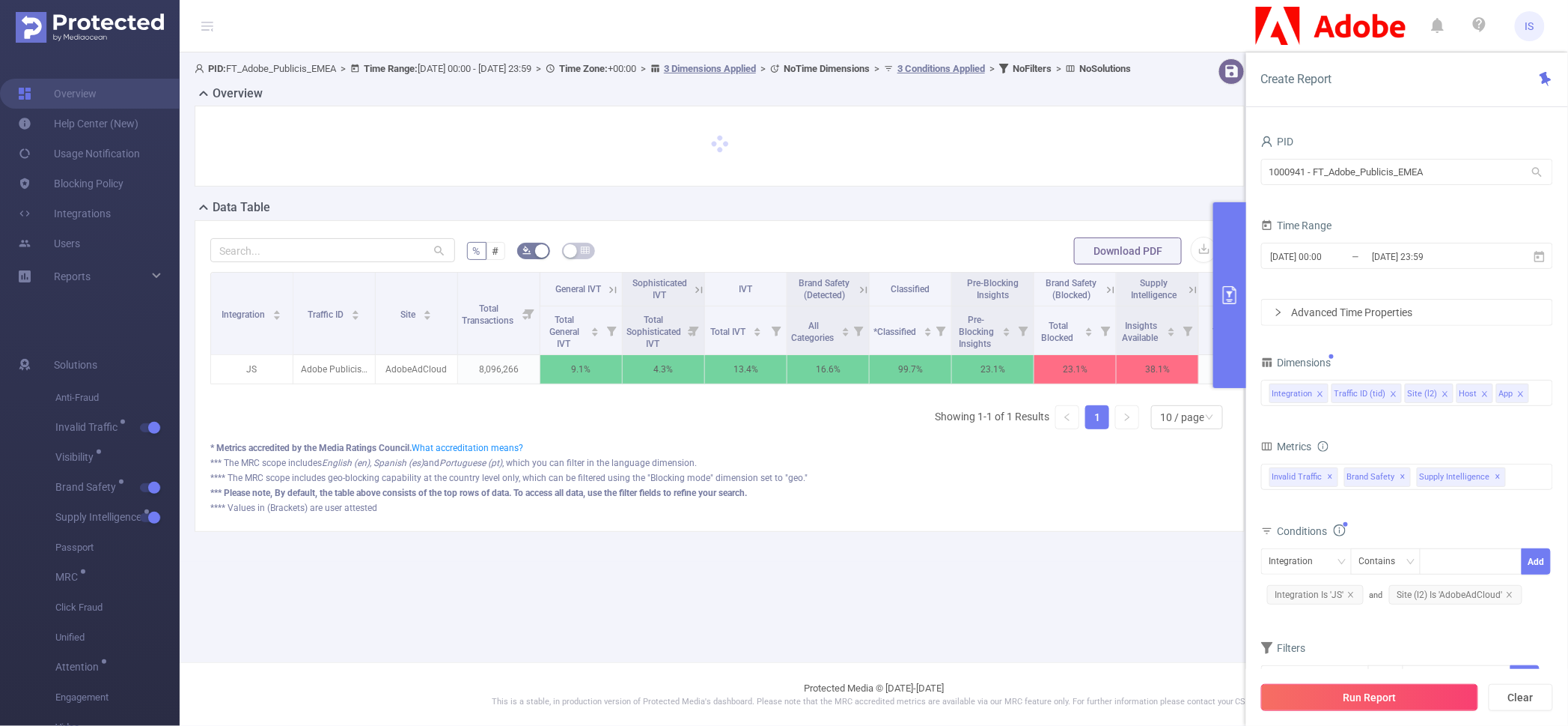
click at [1350, 700] on button "Run Report" at bounding box center [1369, 697] width 217 height 27
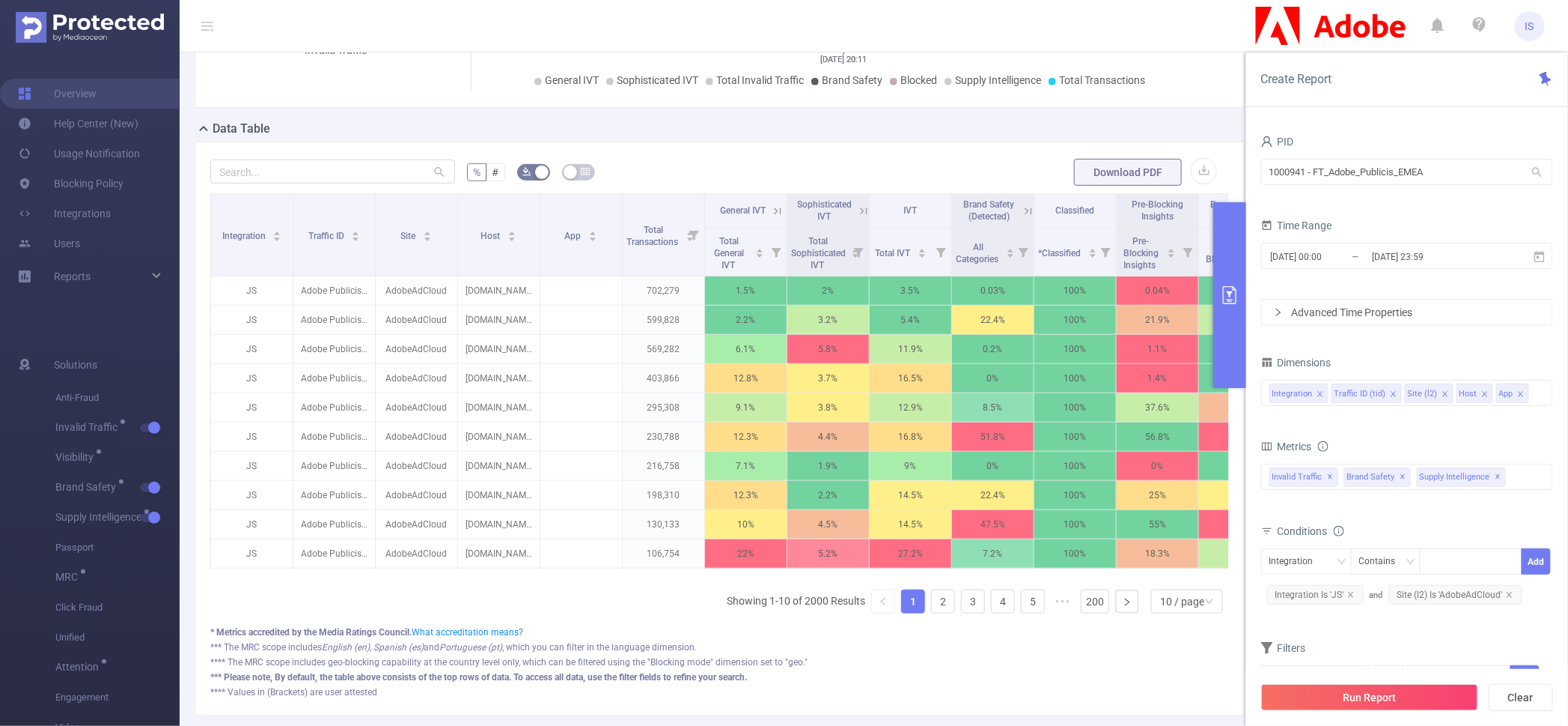
click at [775, 218] on icon at bounding box center [777, 211] width 13 height 13
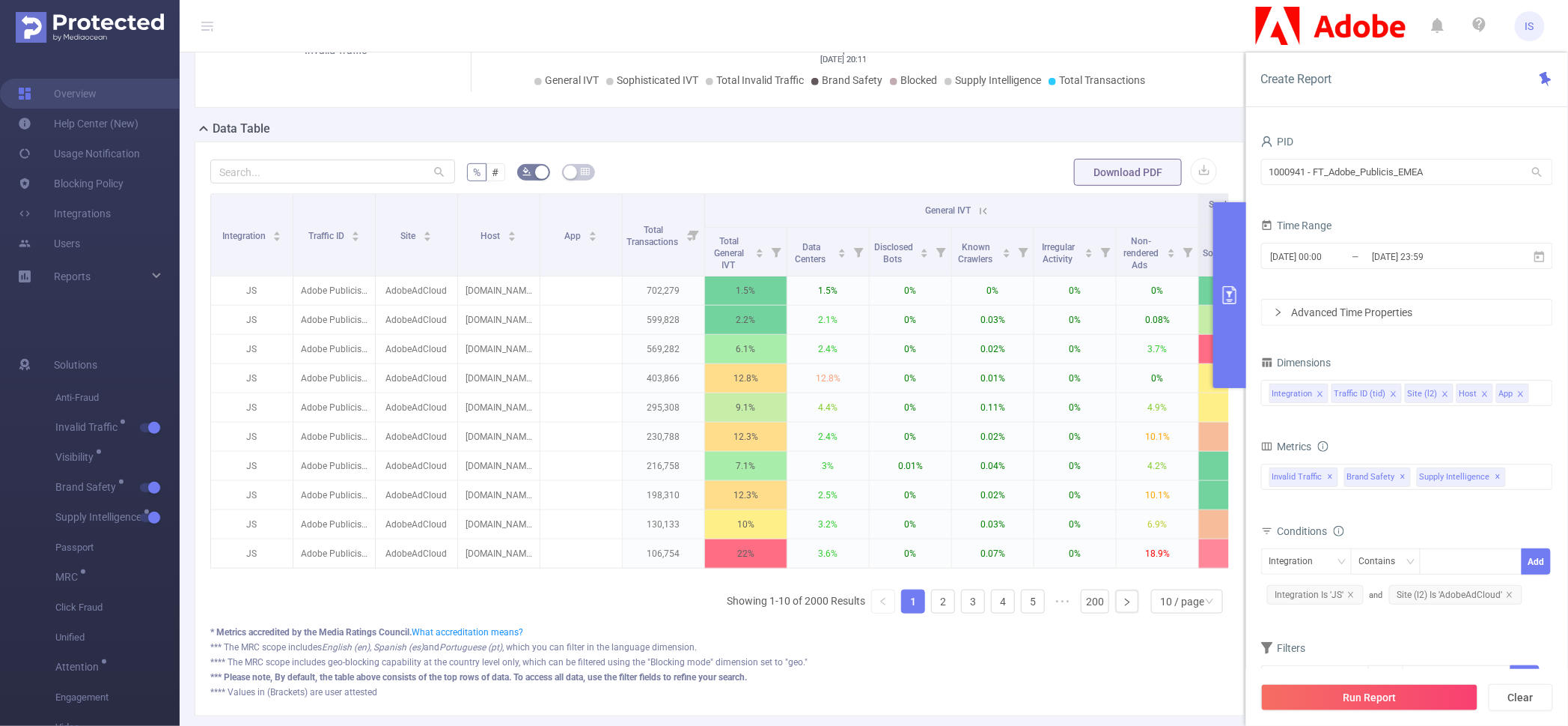
click at [981, 214] on icon at bounding box center [984, 211] width 7 height 7
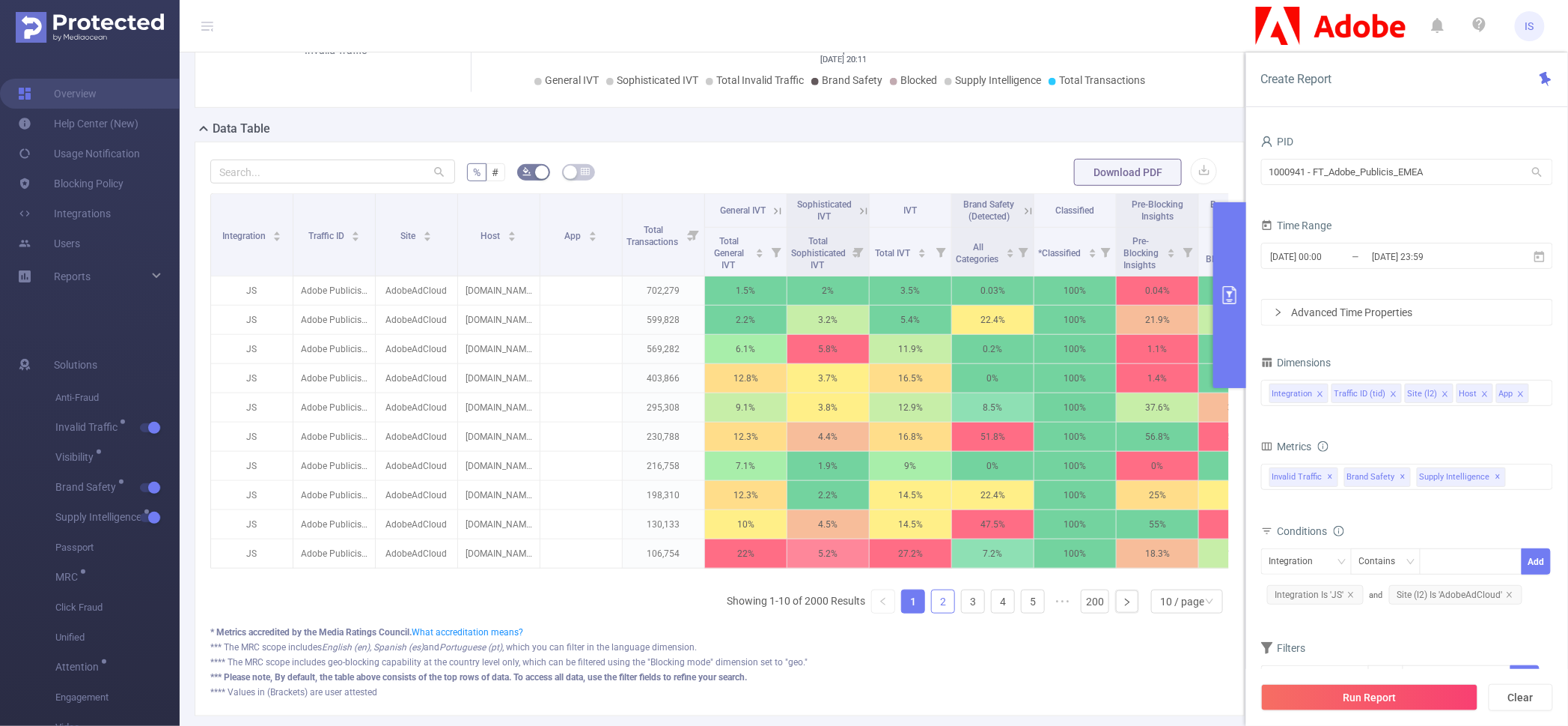
click at [932, 613] on link "2" at bounding box center [942, 601] width 22 height 22
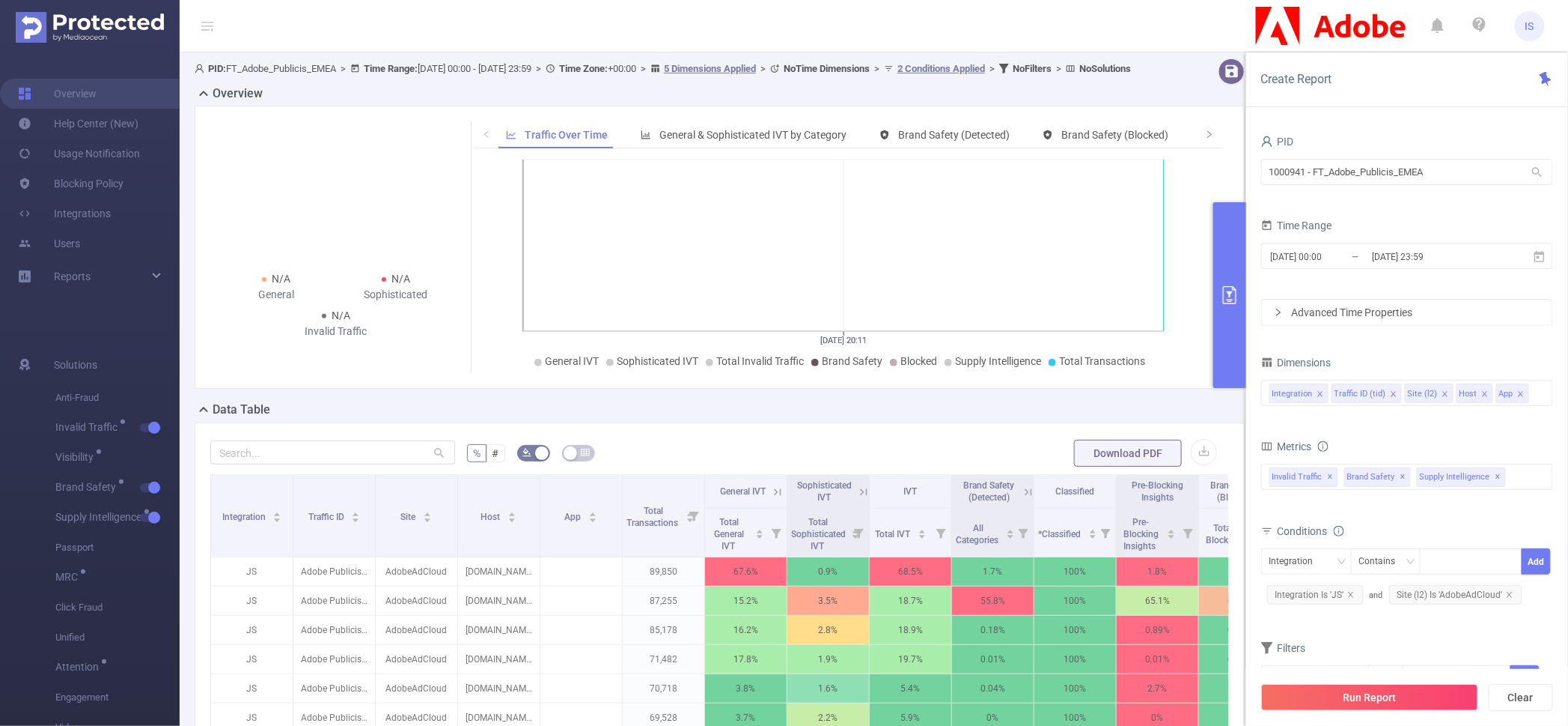
scroll to position [94, 0]
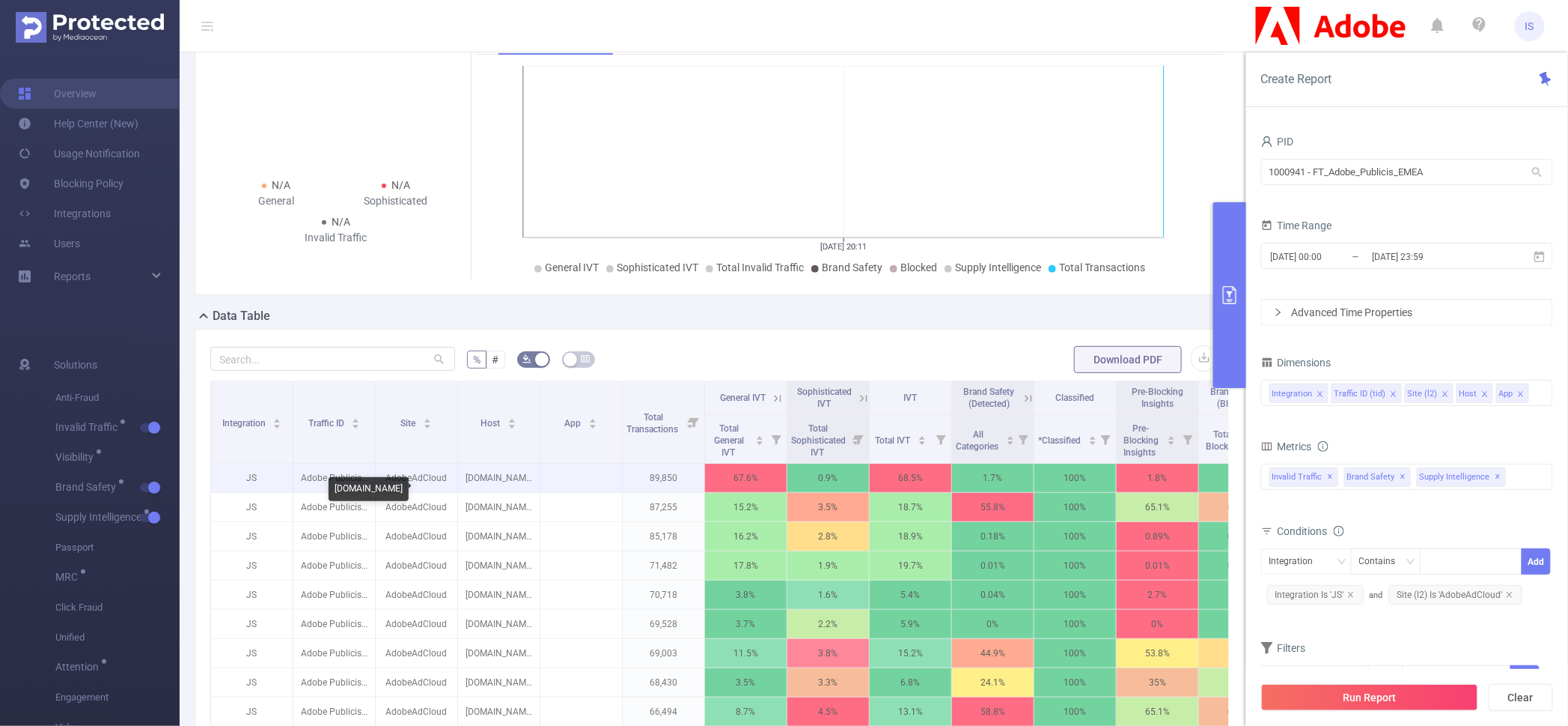
click at [514, 484] on p "physicsandmathstutor.com" at bounding box center [498, 477] width 81 height 29
copy p "physicsandmathstutor"
click at [488, 492] on p "physicsandmathstutor.com" at bounding box center [498, 477] width 81 height 29
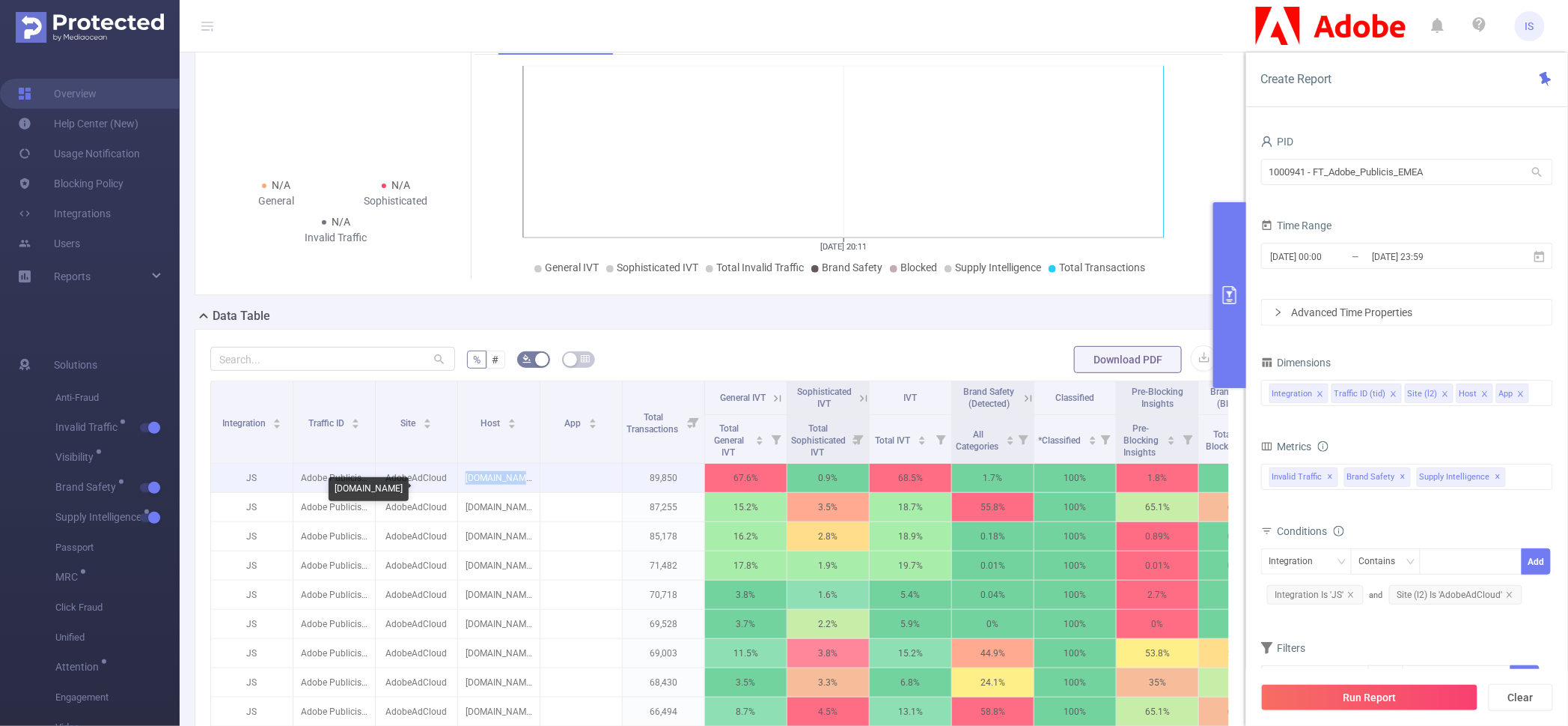
click at [488, 492] on p "physicsandmathstutor.com" at bounding box center [498, 477] width 81 height 29
click at [782, 402] on icon at bounding box center [778, 398] width 7 height 7
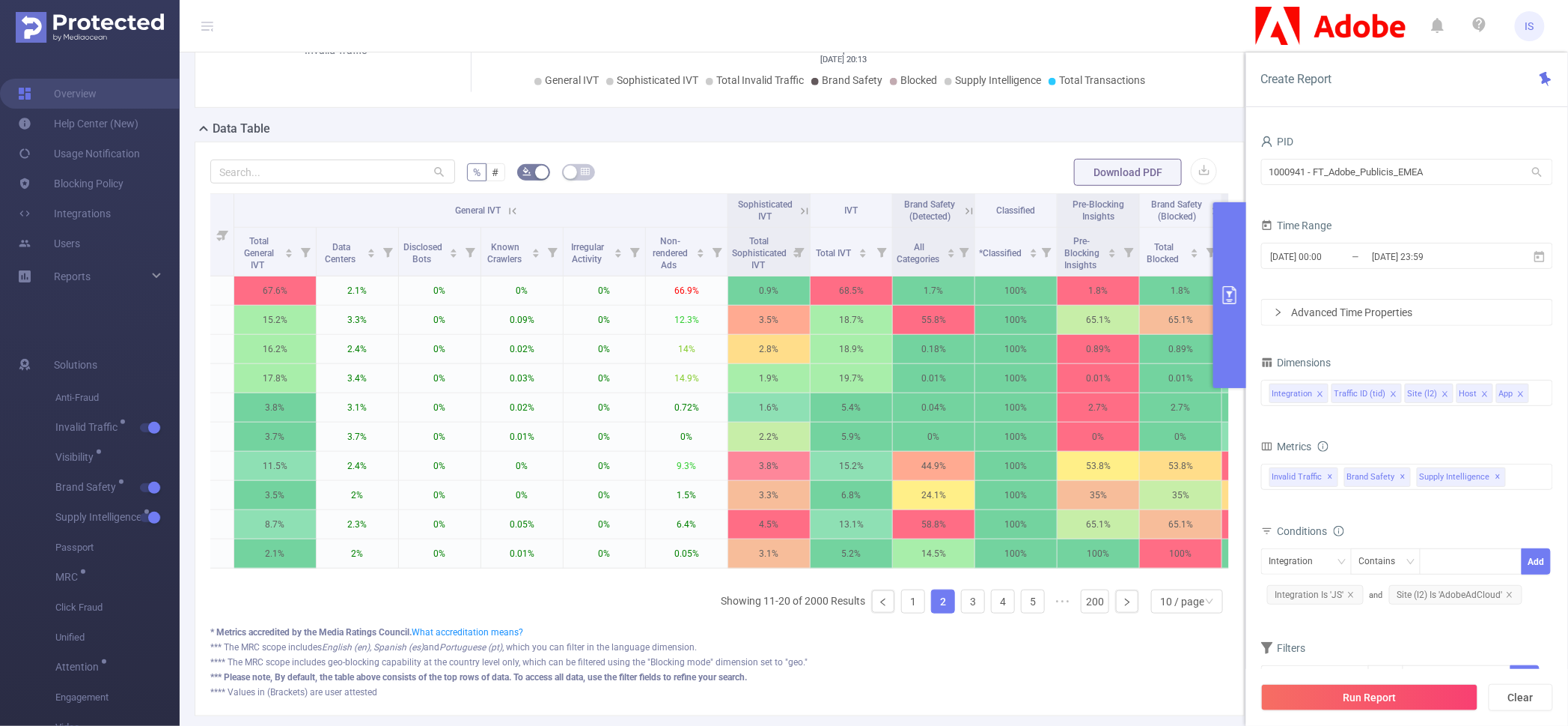
scroll to position [0, 451]
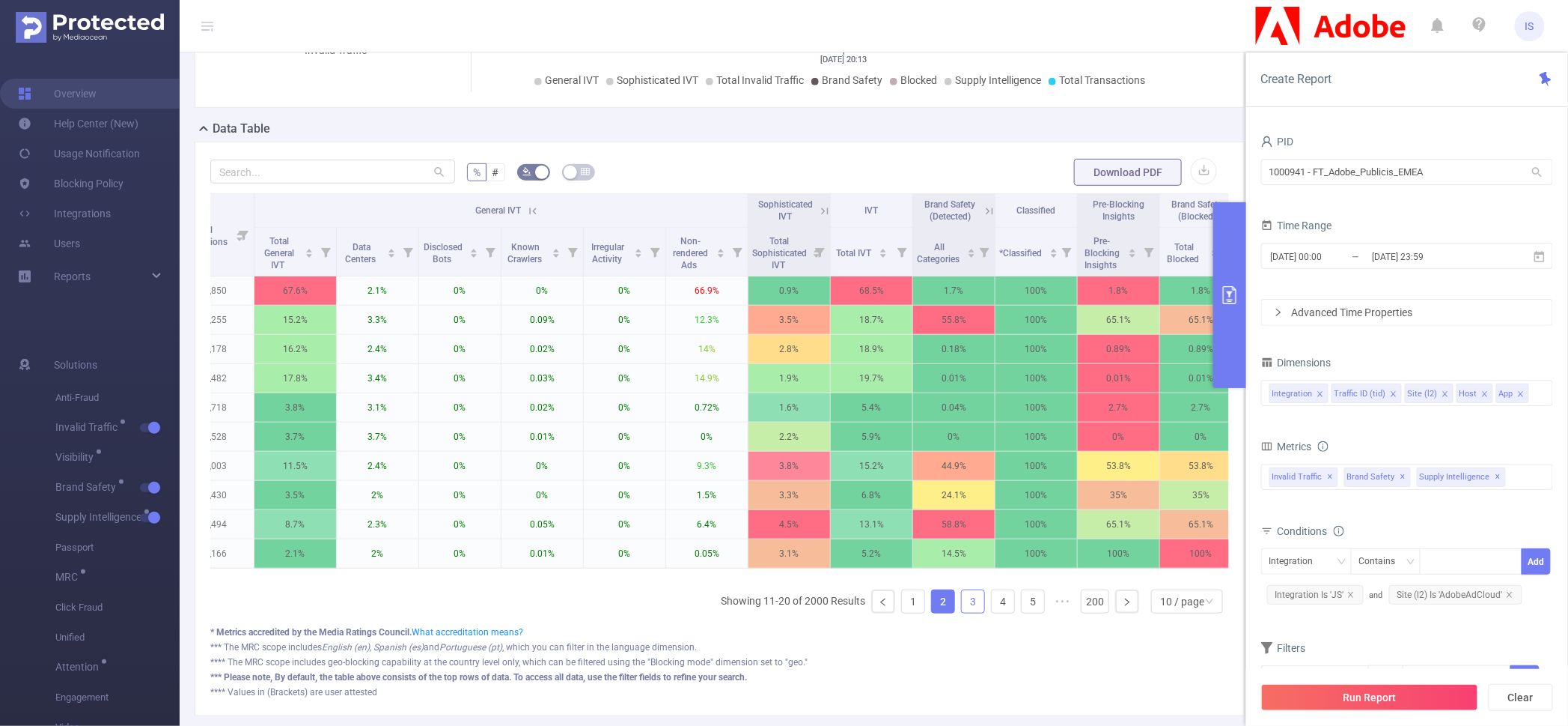
click at [967, 613] on li "3" at bounding box center [973, 601] width 24 height 24
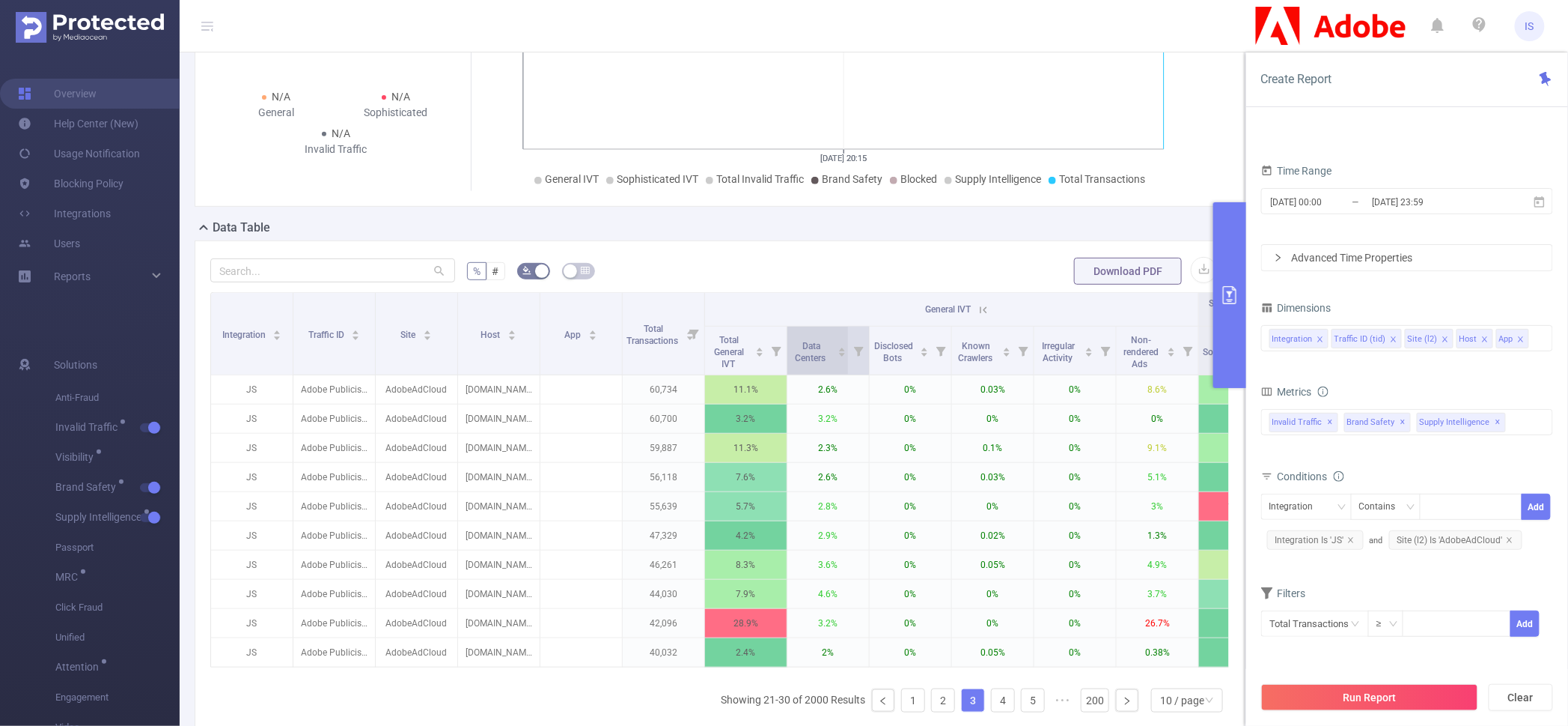
scroll to position [374, 0]
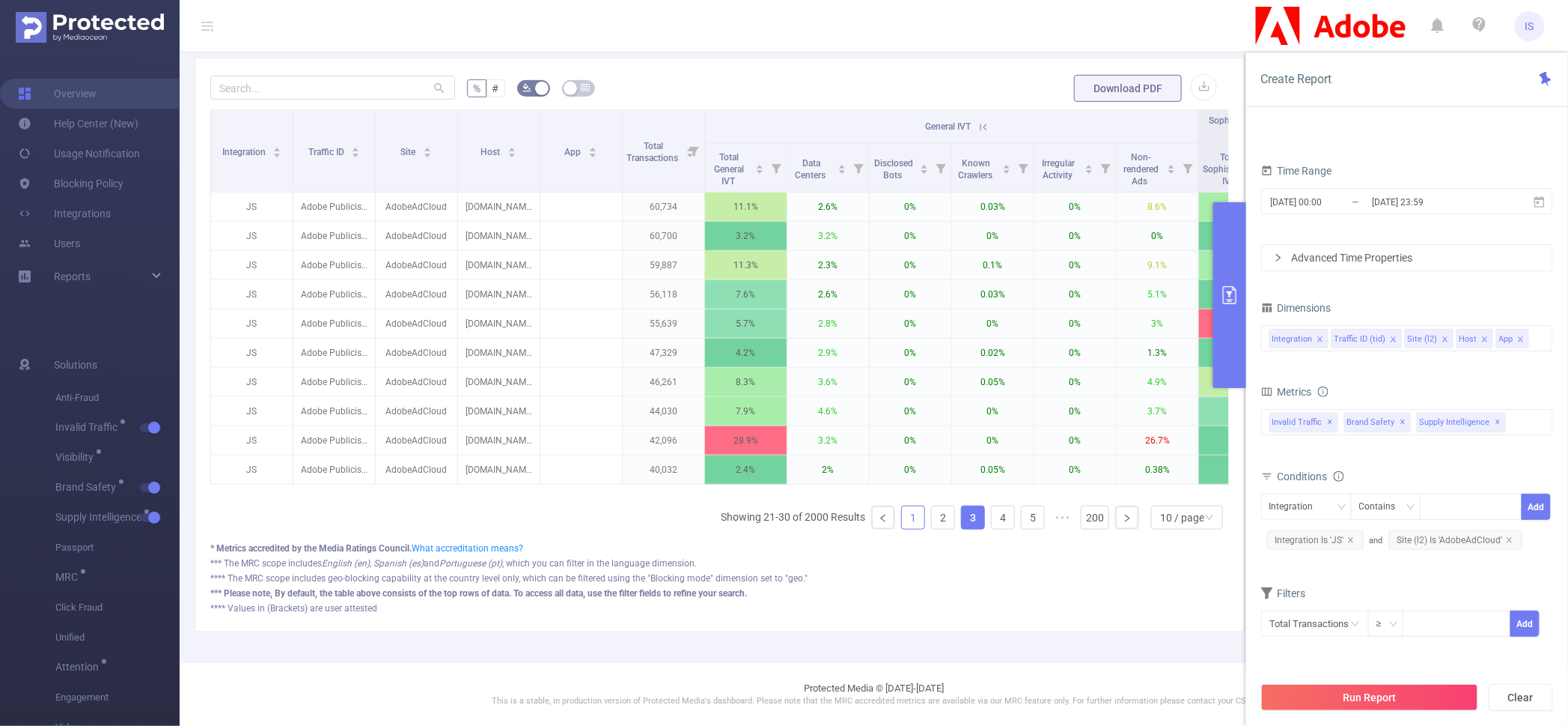
click at [902, 529] on link "1" at bounding box center [913, 517] width 22 height 22
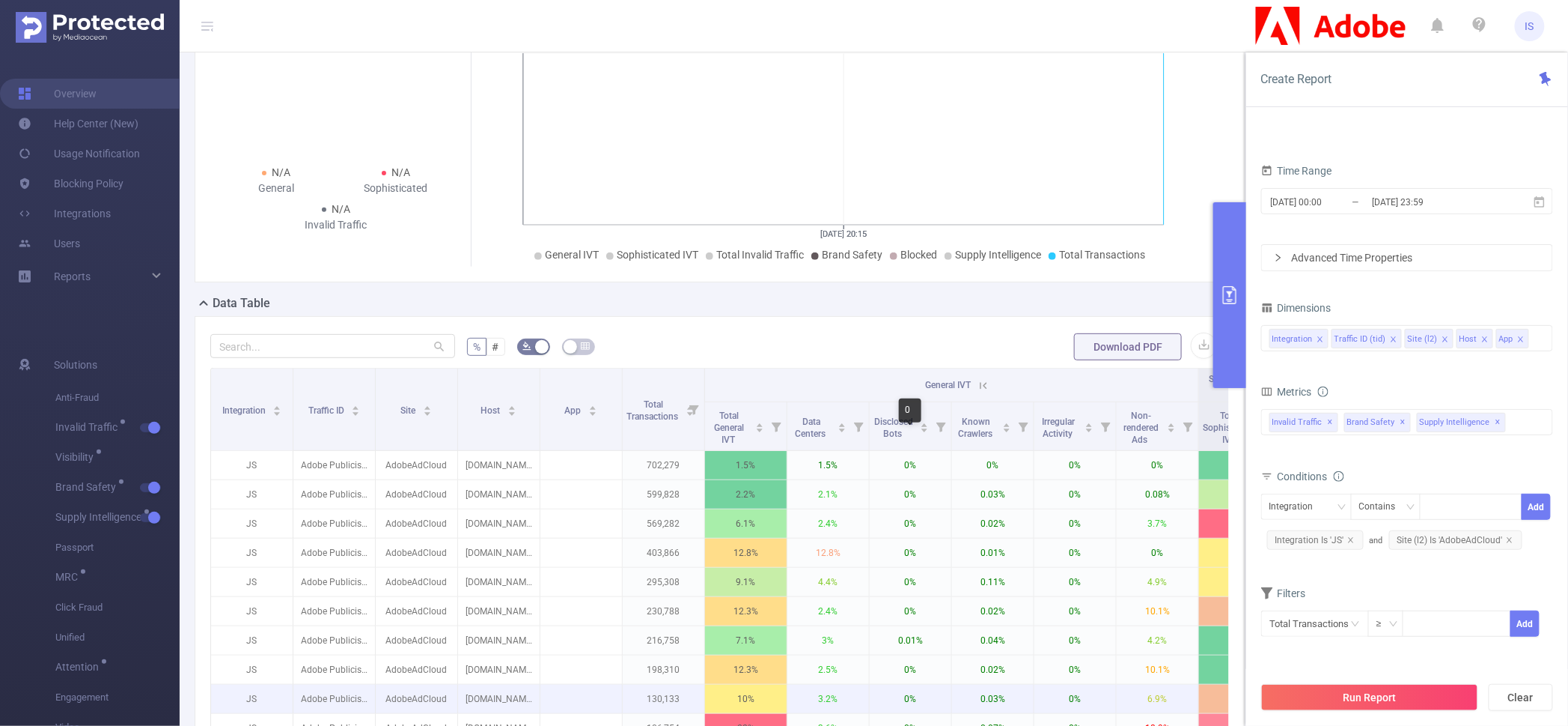
scroll to position [0, 0]
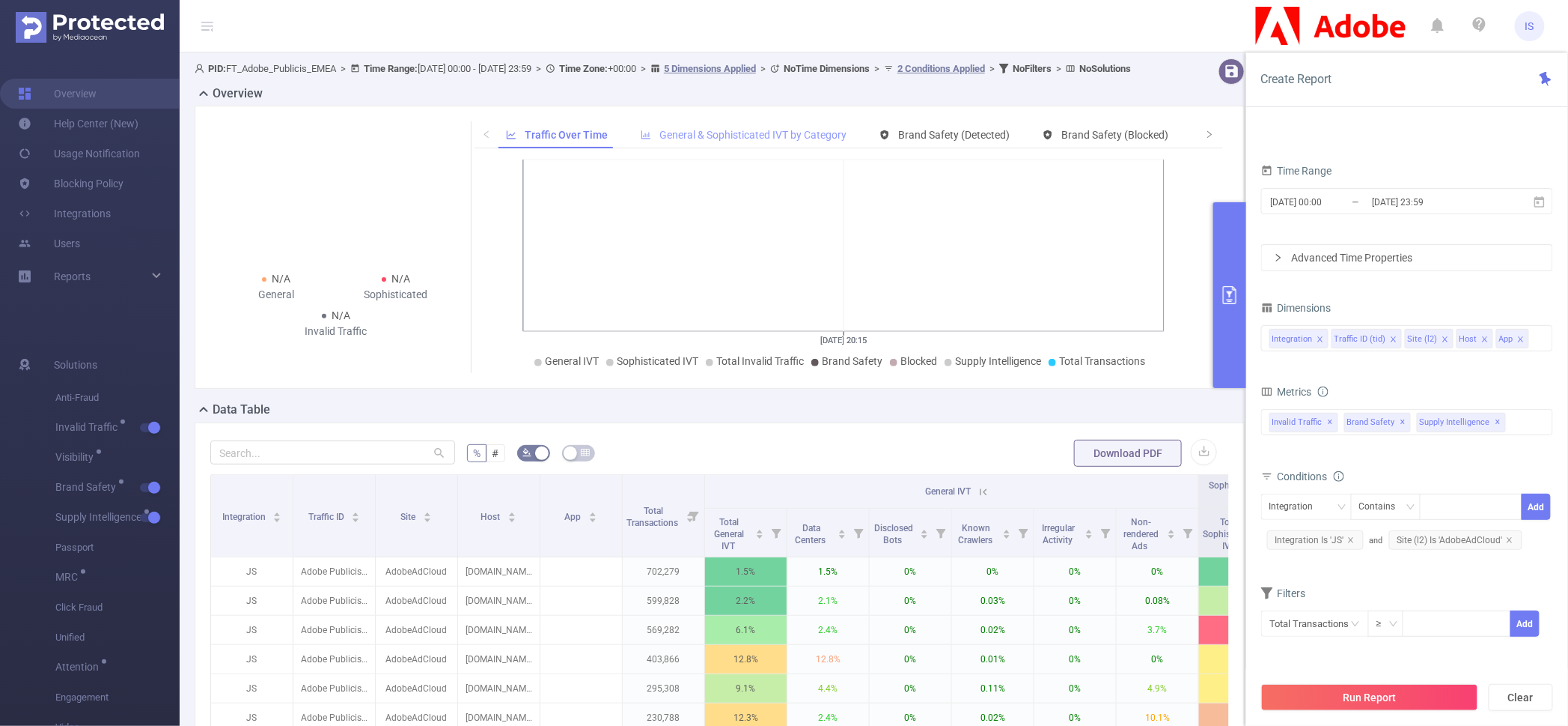
click at [730, 140] on span "General & Sophisticated IVT by Category" at bounding box center [753, 135] width 187 height 12
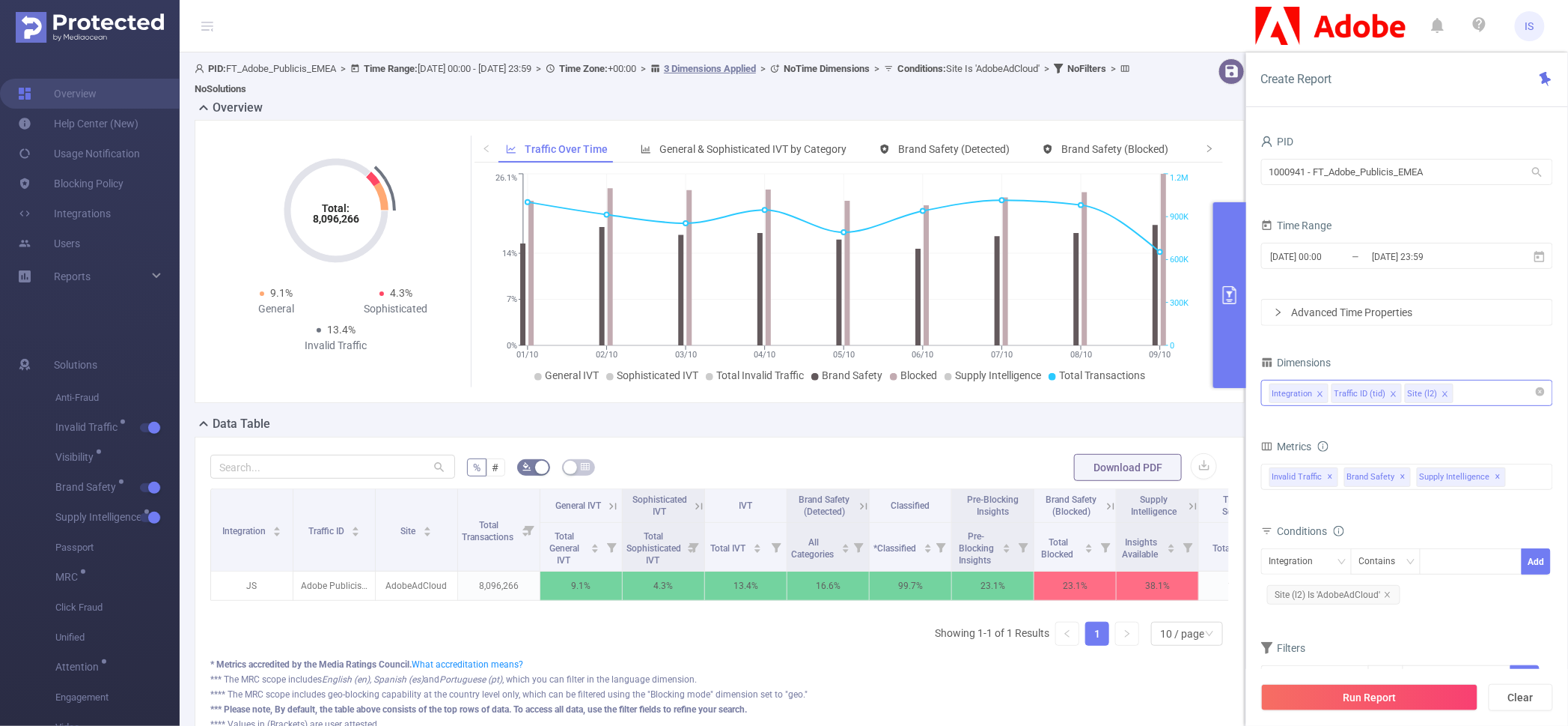
click at [1471, 388] on div "Integration Traffic ID (tid) Site (l2)" at bounding box center [1408, 393] width 276 height 25
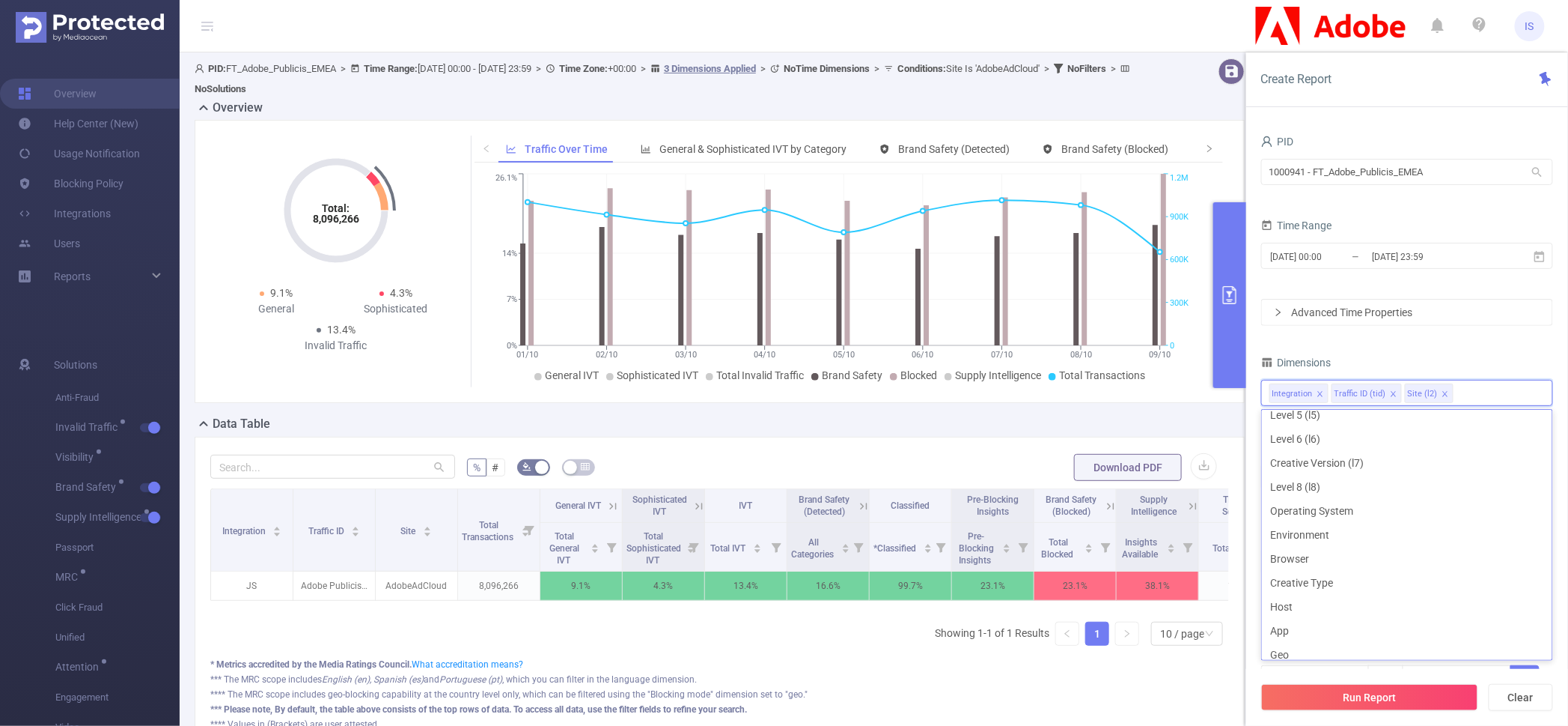
scroll to position [186, 0]
click at [1296, 591] on li "App" at bounding box center [1407, 597] width 291 height 24
click at [1313, 577] on li "Host" at bounding box center [1407, 573] width 291 height 24
click at [1240, 633] on div "Overview Total: 8,096,266 Total: 8,096,266 9.1% General 4.3% Sophisticated 13.4…" at bounding box center [726, 423] width 1062 height 650
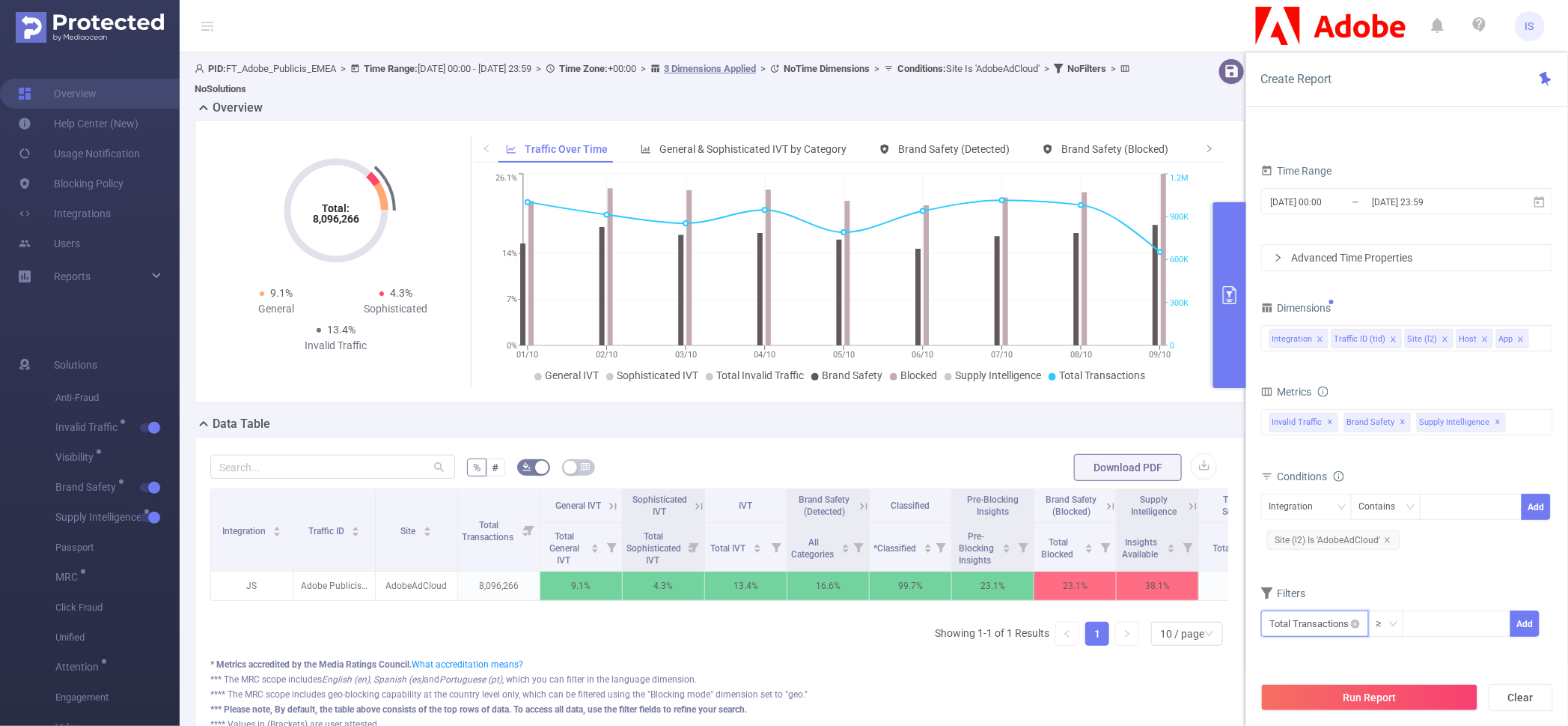
click at [1321, 623] on input "text" at bounding box center [1314, 623] width 108 height 26
click at [1496, 420] on span "✕" at bounding box center [1498, 422] width 6 height 18
click at [1314, 628] on input "text" at bounding box center [1314, 623] width 108 height 26
click at [1312, 512] on li "Invalid Traffic" at bounding box center [1314, 511] width 108 height 24
click at [1399, 530] on li "IVT" at bounding box center [1420, 535] width 108 height 24
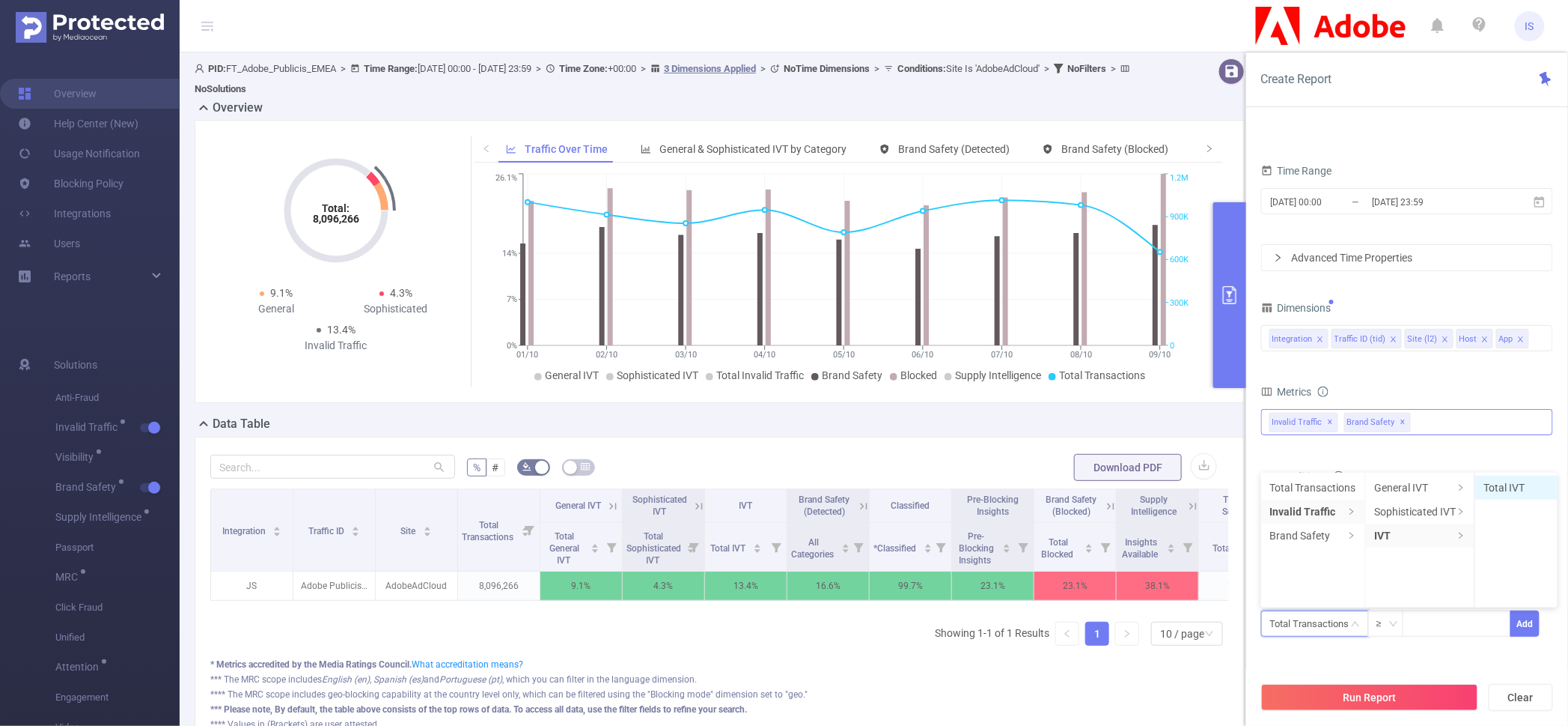
click at [1514, 489] on li "Total IVT" at bounding box center [1516, 487] width 82 height 24
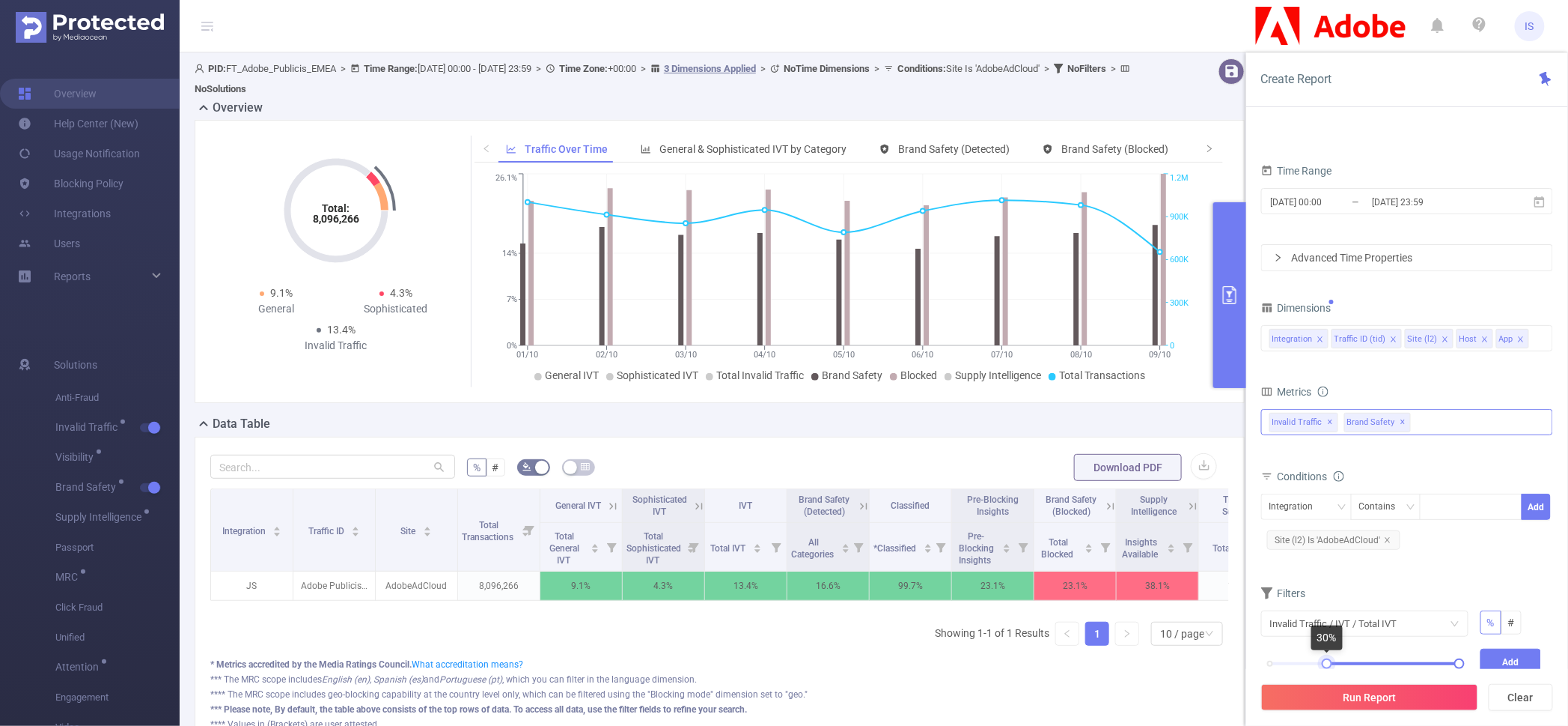
drag, startPoint x: 1272, startPoint y: 659, endPoint x: 1328, endPoint y: 659, distance: 56.0
click at [1328, 659] on div at bounding box center [1327, 664] width 11 height 11
click at [1505, 653] on button "Add" at bounding box center [1511, 662] width 62 height 26
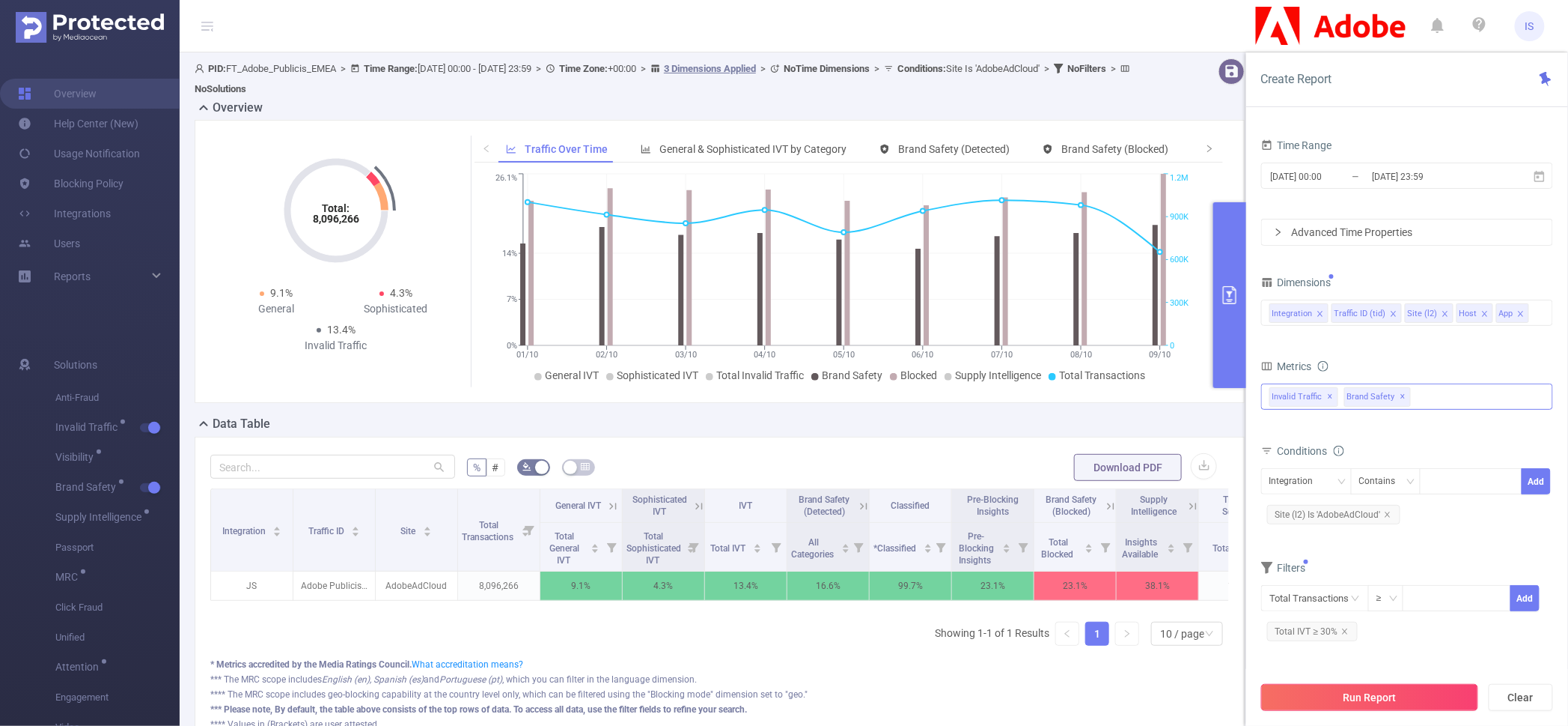
click at [1398, 701] on button "Run Report" at bounding box center [1369, 697] width 217 height 27
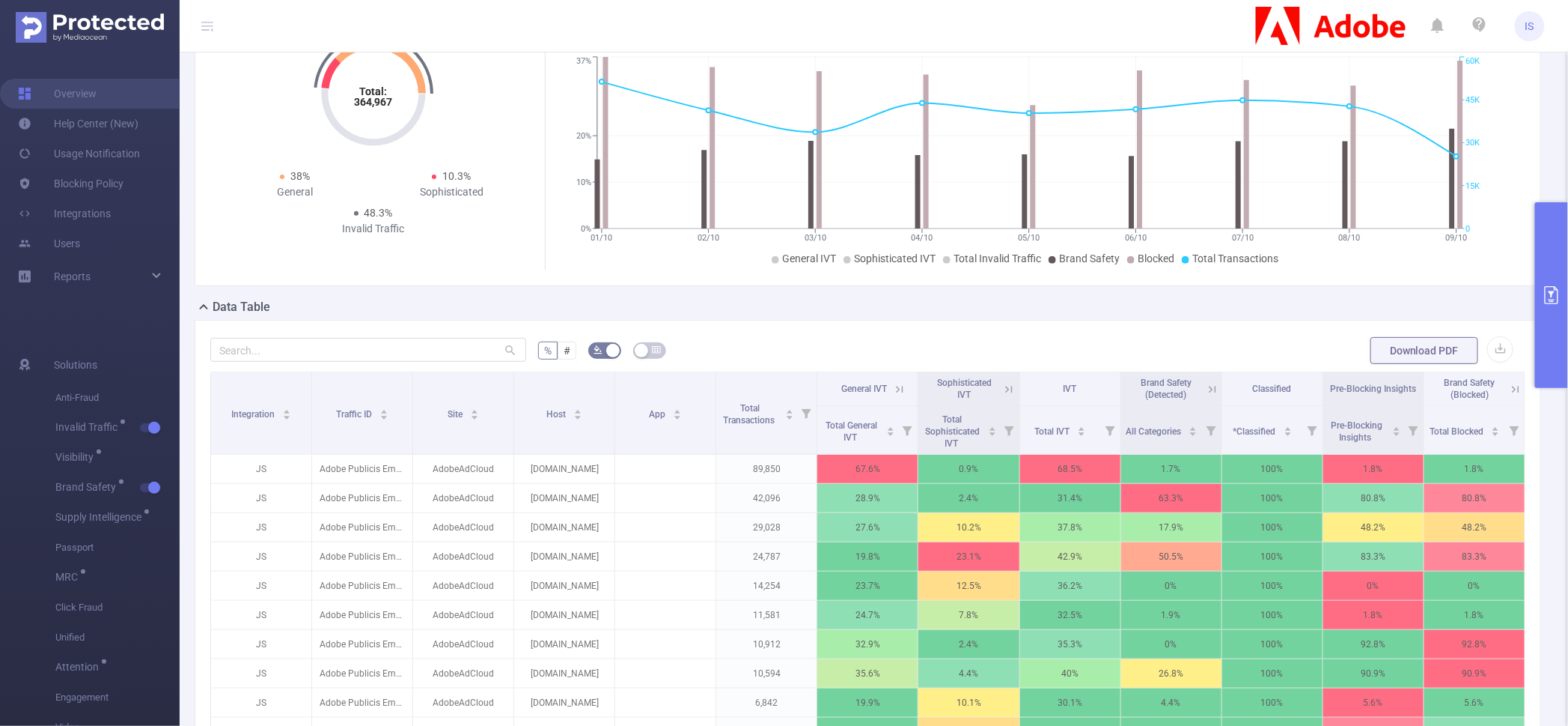
scroll to position [374, 0]
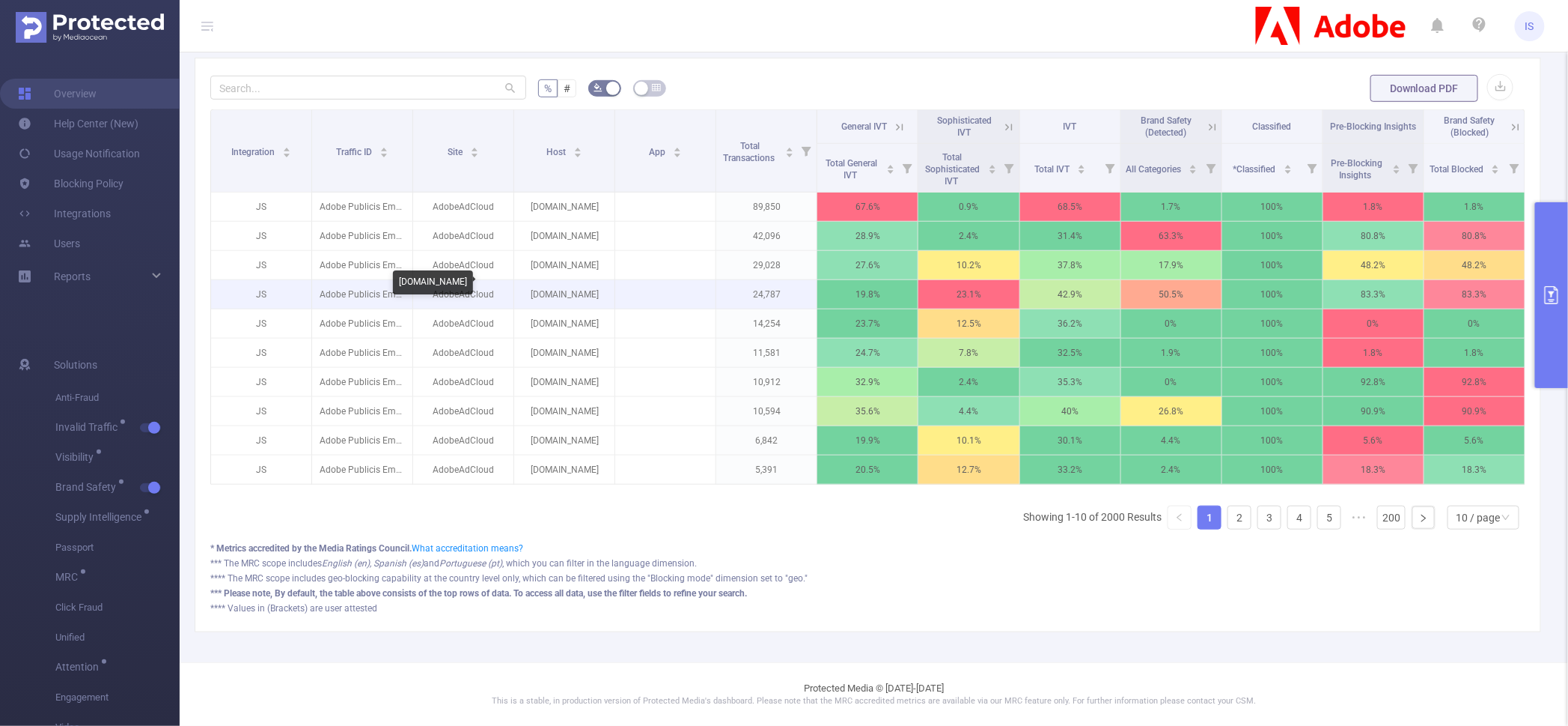
click at [582, 285] on p "lifeintheuktestweb.co.uk" at bounding box center [564, 294] width 100 height 29
copy p "lifeintheuktestweb.co.uk"
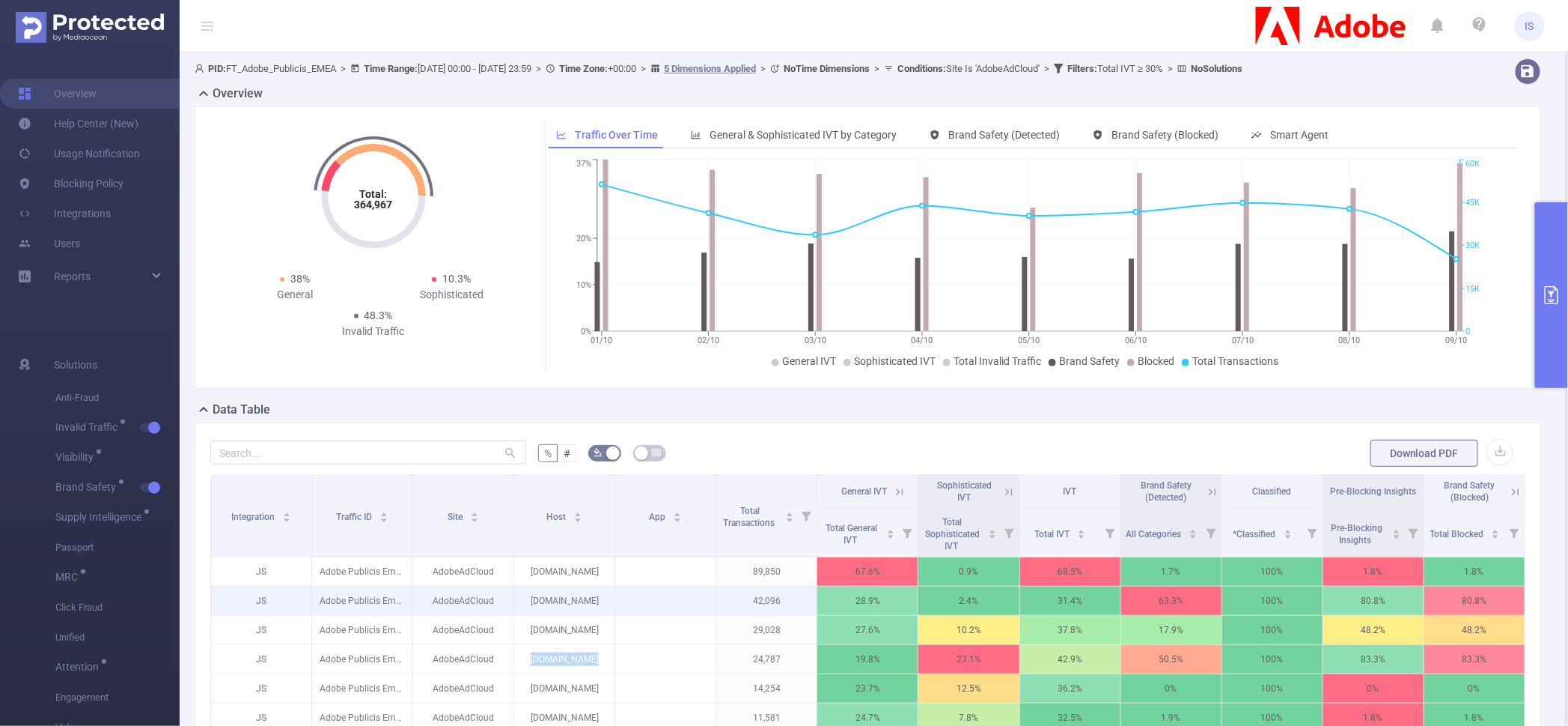
scroll to position [379, 0]
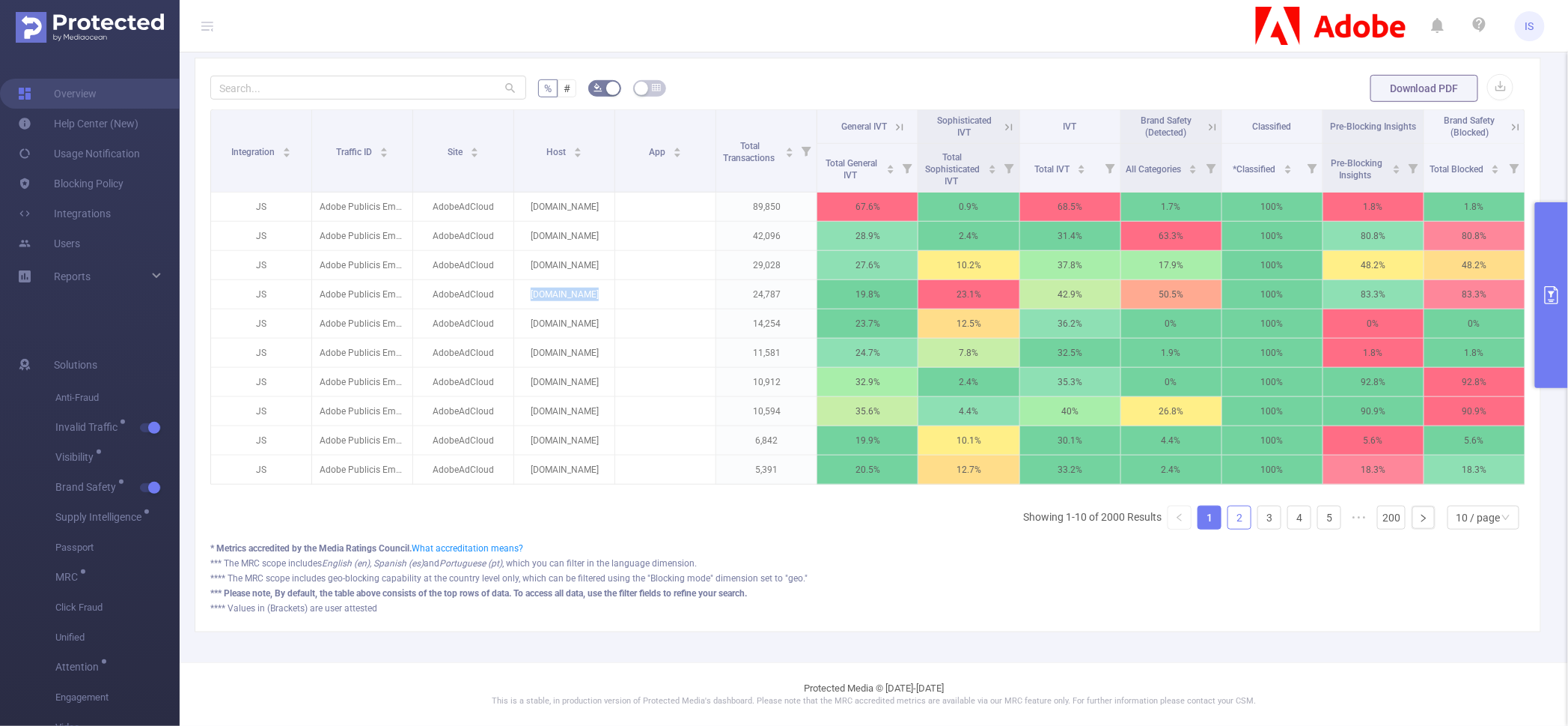
click at [1232, 522] on link "2" at bounding box center [1239, 517] width 22 height 22
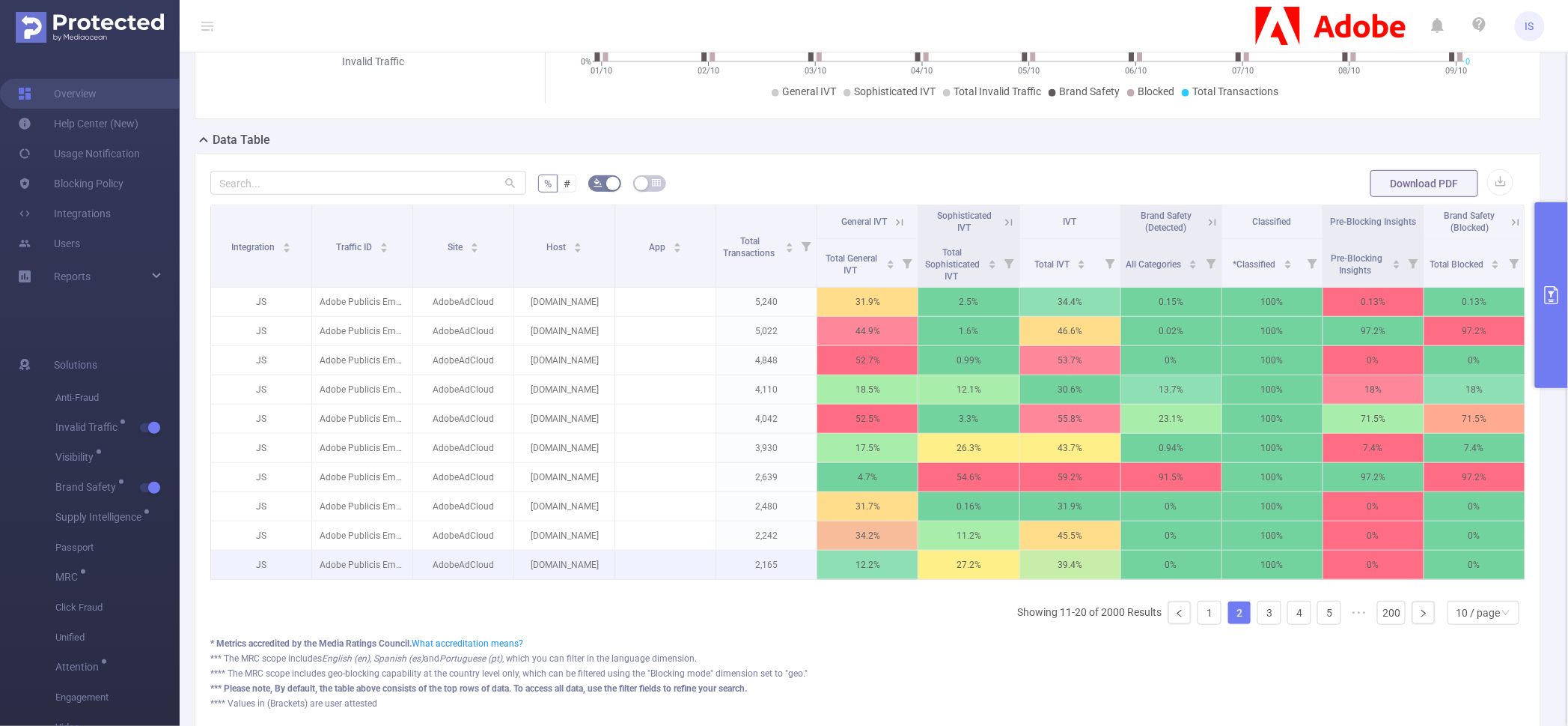
scroll to position [374, 0]
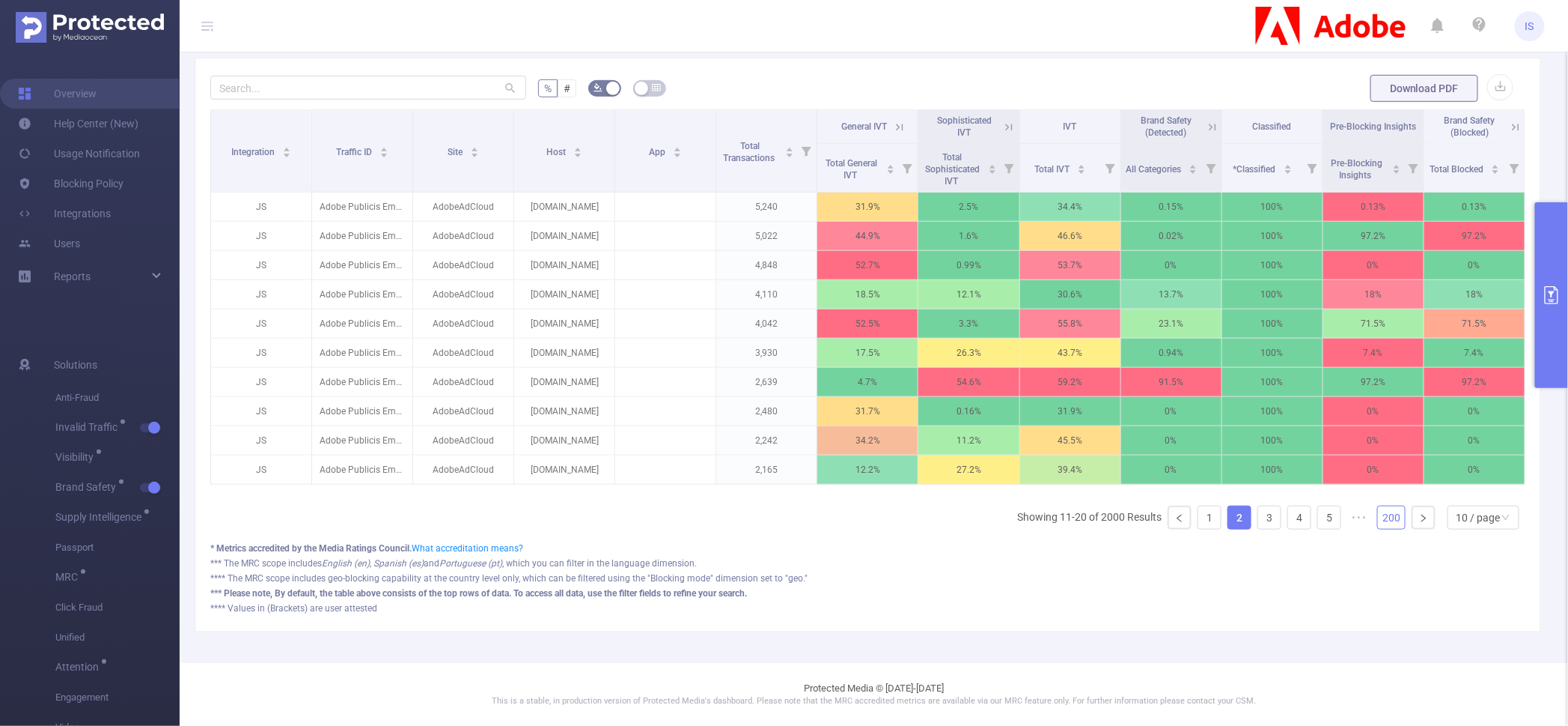
click at [1378, 528] on link "200" at bounding box center [1391, 517] width 27 height 22
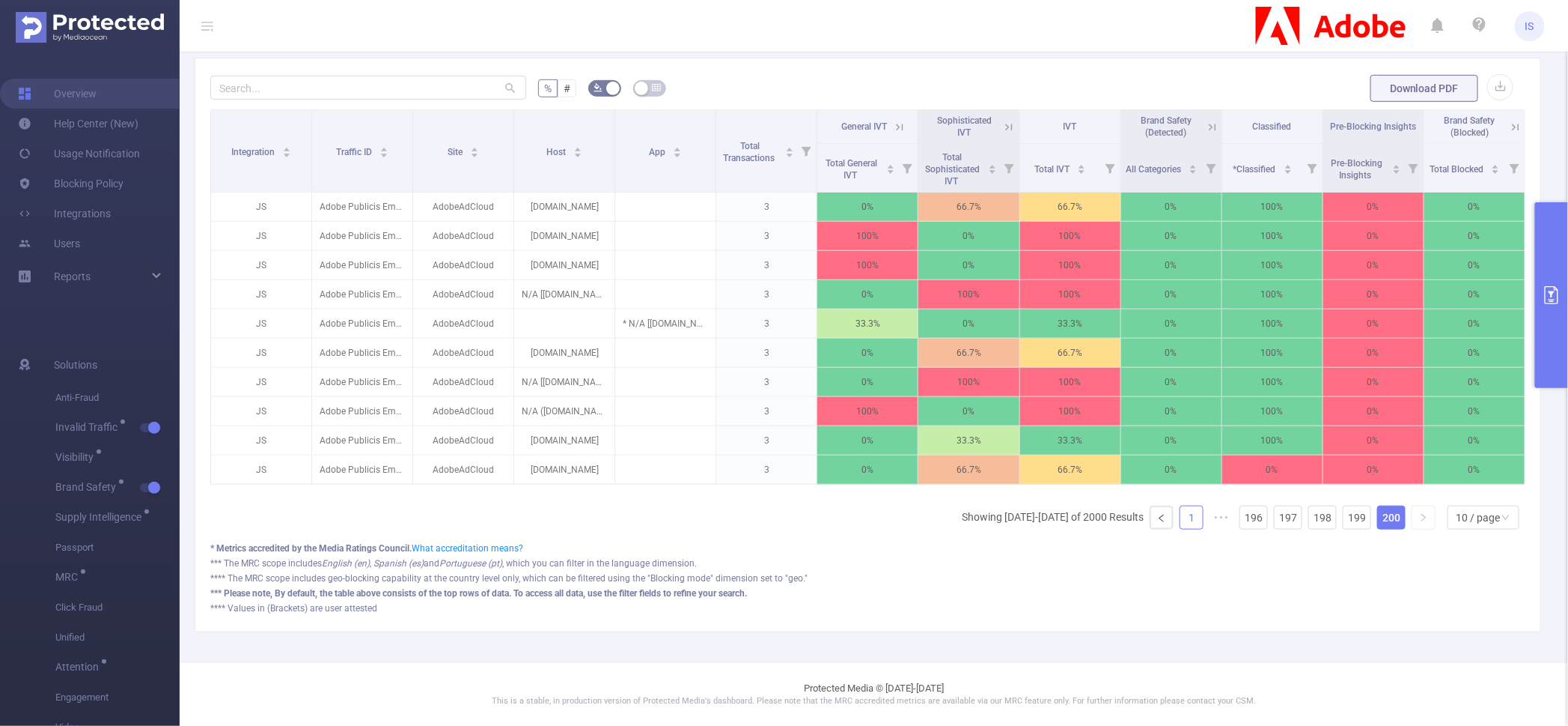
click at [1181, 519] on link "1" at bounding box center [1191, 517] width 22 height 22
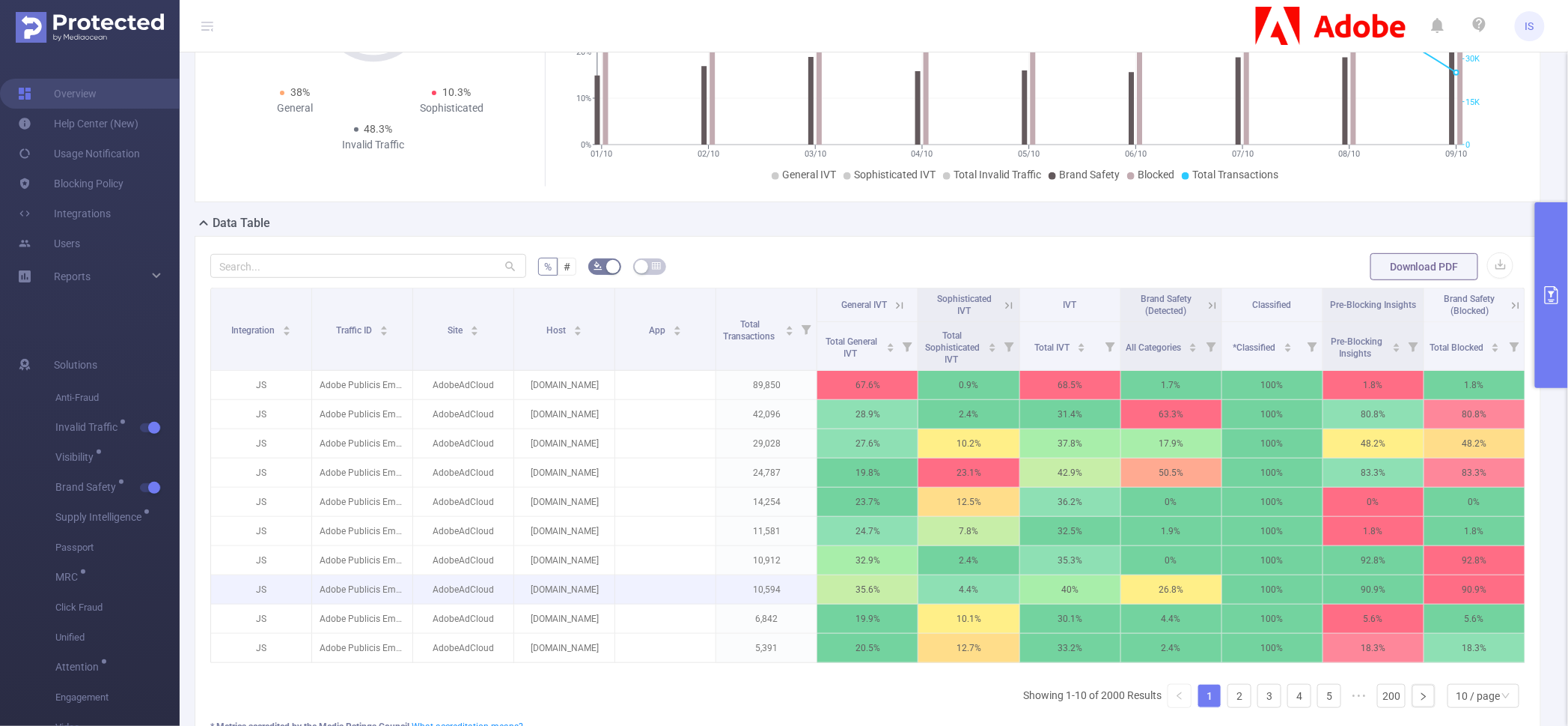
scroll to position [0, 0]
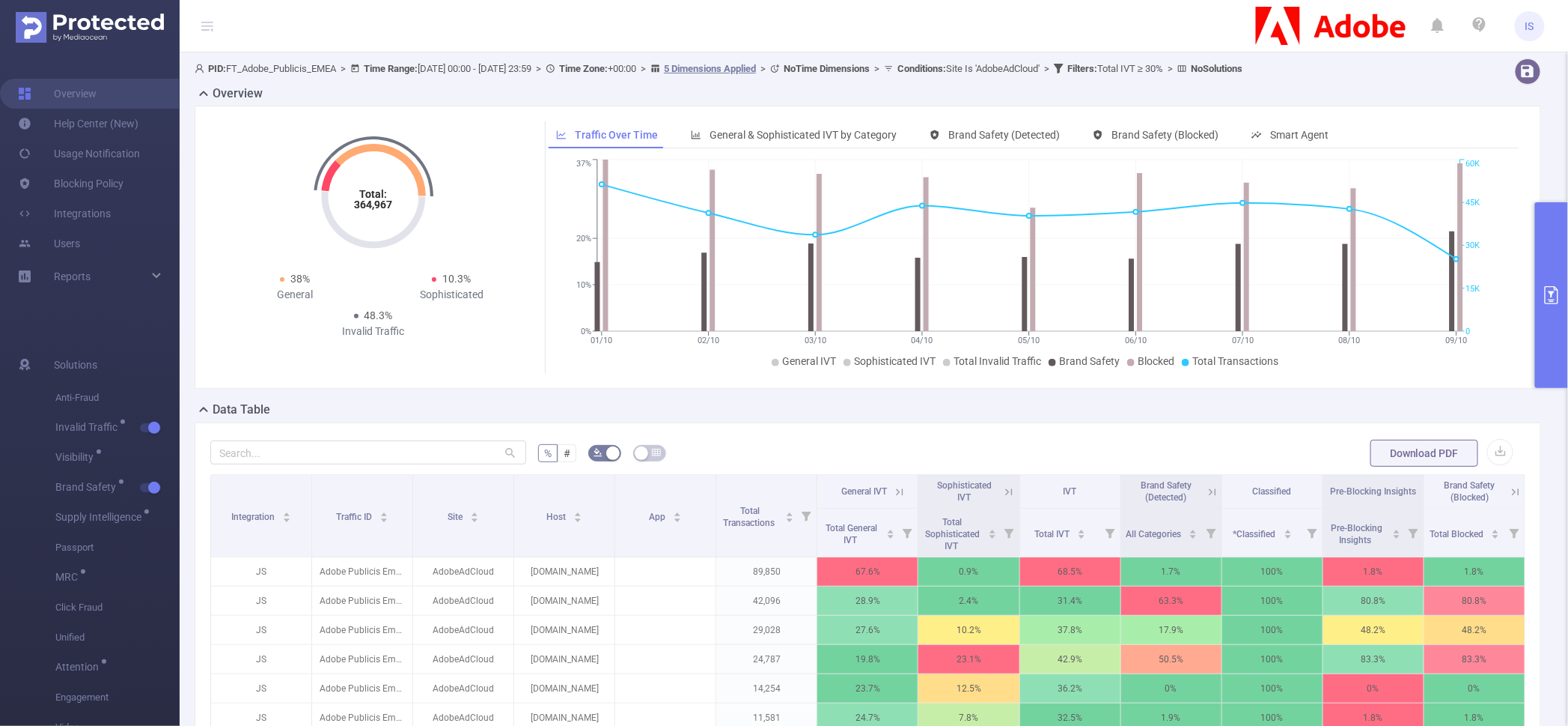
click at [785, 420] on div "Data Table" at bounding box center [873, 411] width 1359 height 21
click at [684, 450] on form "% # Download PDF" at bounding box center [868, 453] width 1315 height 30
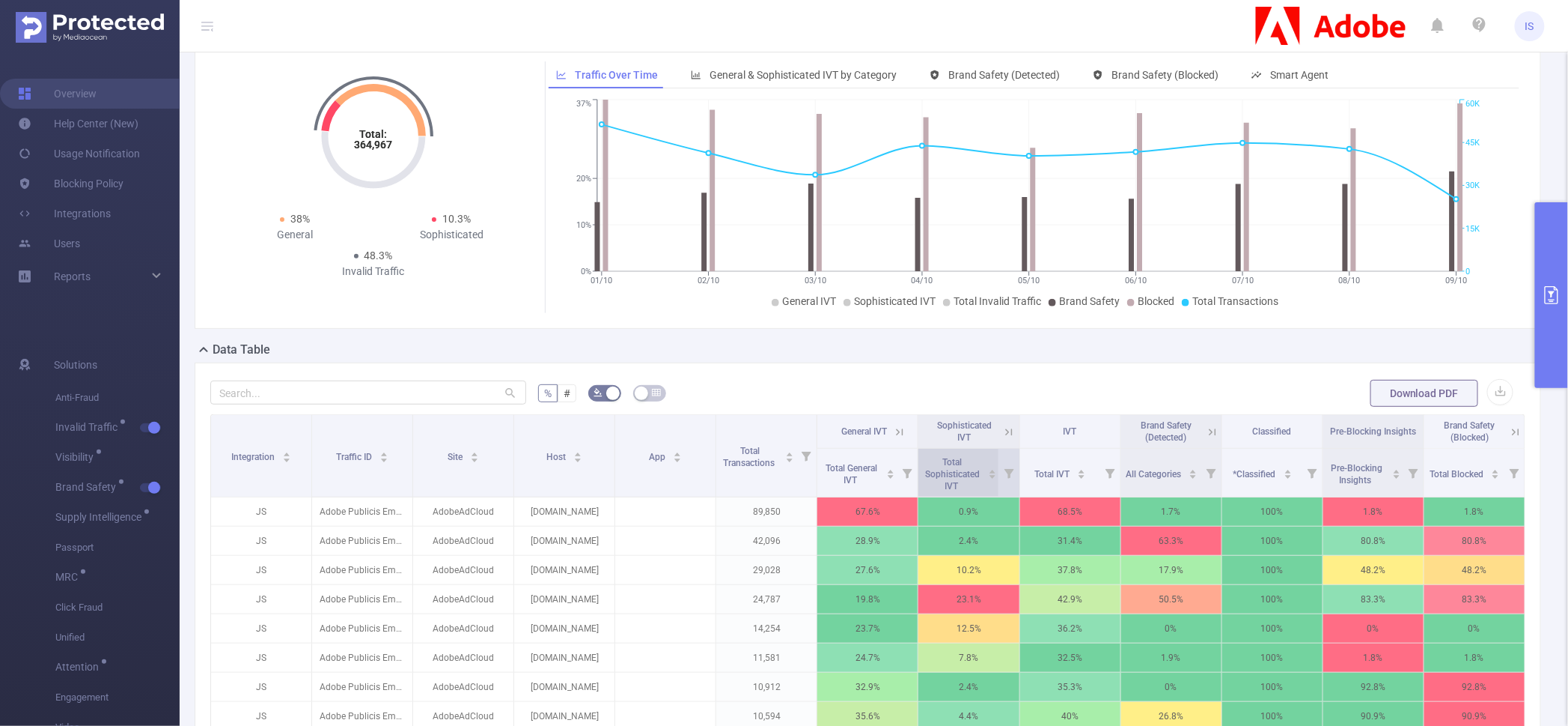
scroll to position [94, 0]
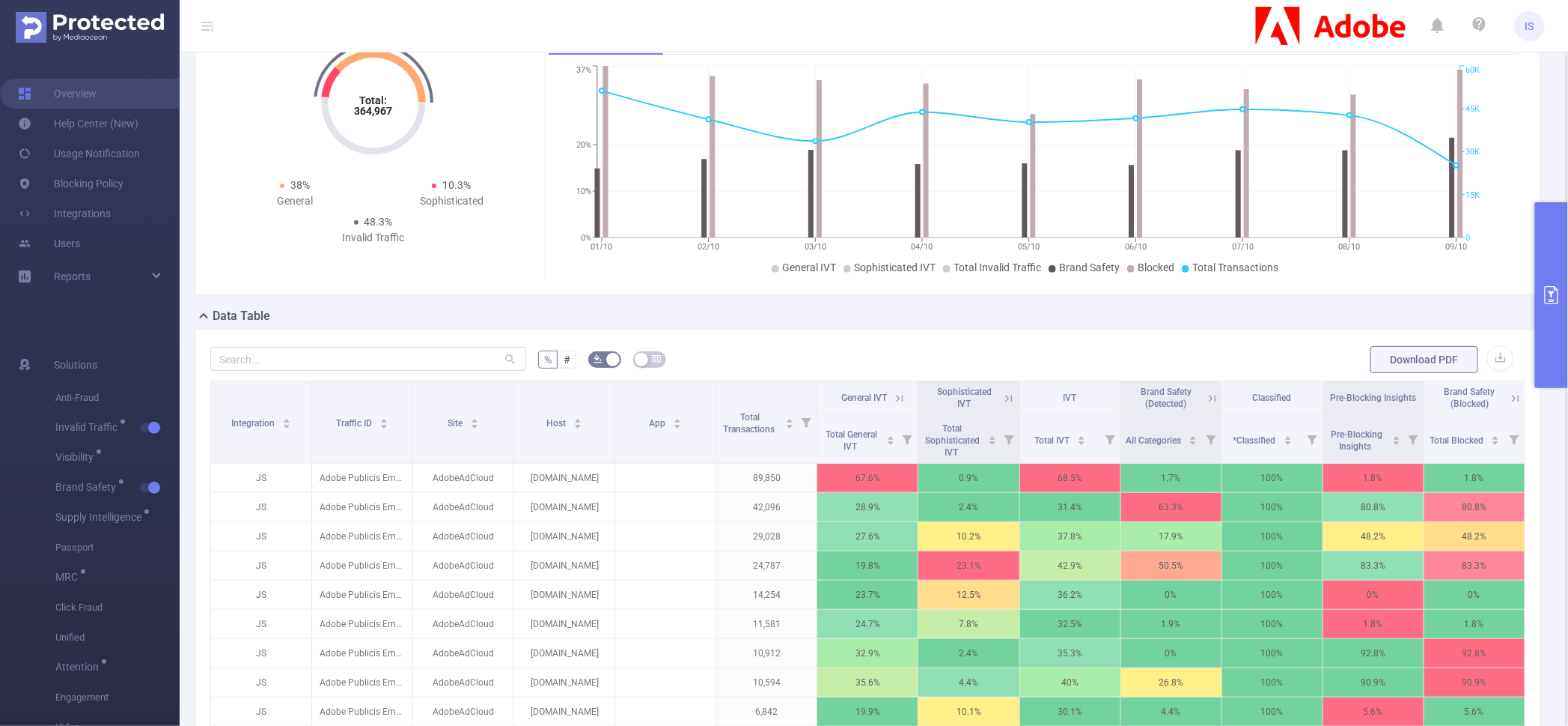
click at [898, 397] on icon at bounding box center [900, 398] width 13 height 13
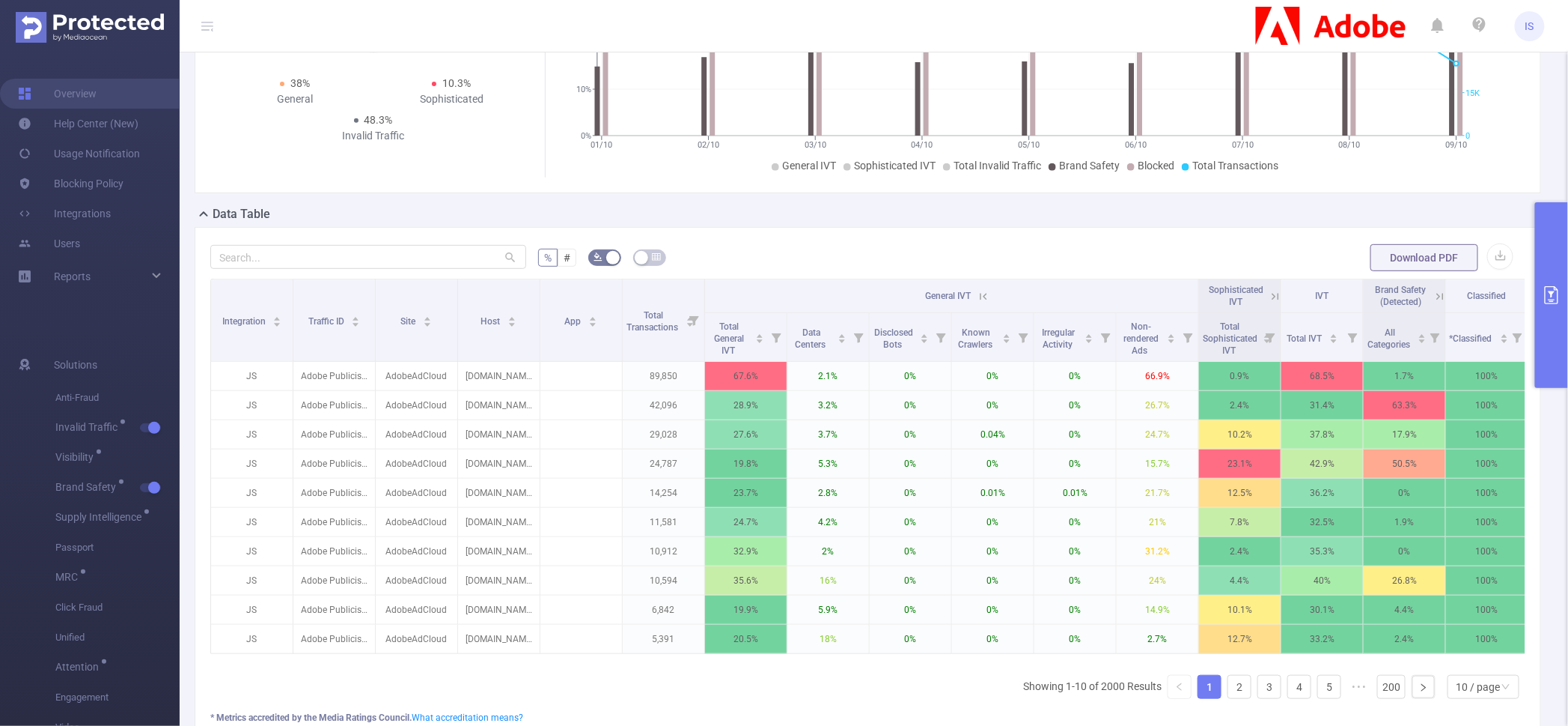
scroll to position [281, 0]
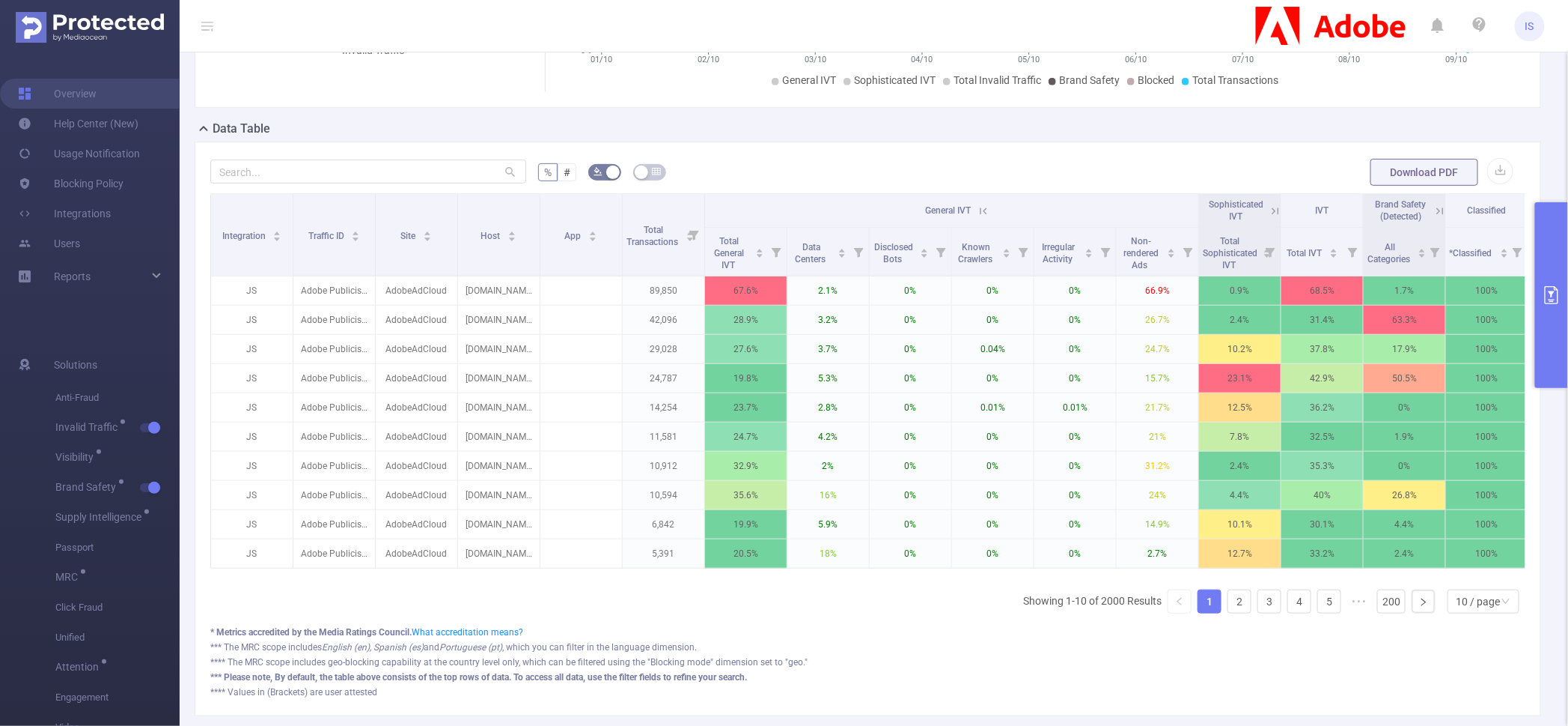
click at [993, 207] on th "General IVT" at bounding box center [952, 210] width 494 height 34
click at [989, 208] on icon at bounding box center [983, 211] width 13 height 13
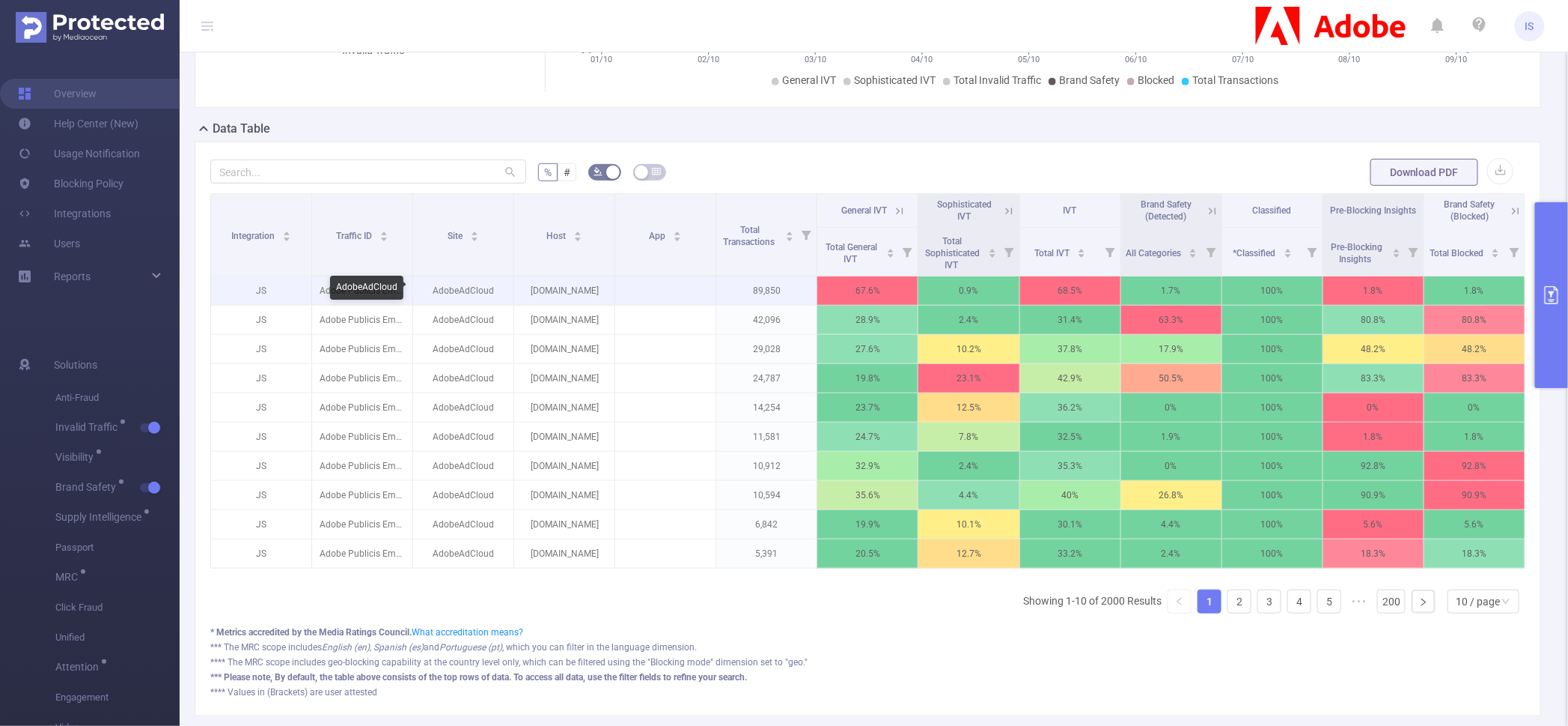
click at [462, 292] on p "AdobeAdCloud" at bounding box center [463, 290] width 100 height 29
copy p "AdobeAdCloud"
click at [737, 165] on form "% # Download PDF" at bounding box center [868, 172] width 1315 height 30
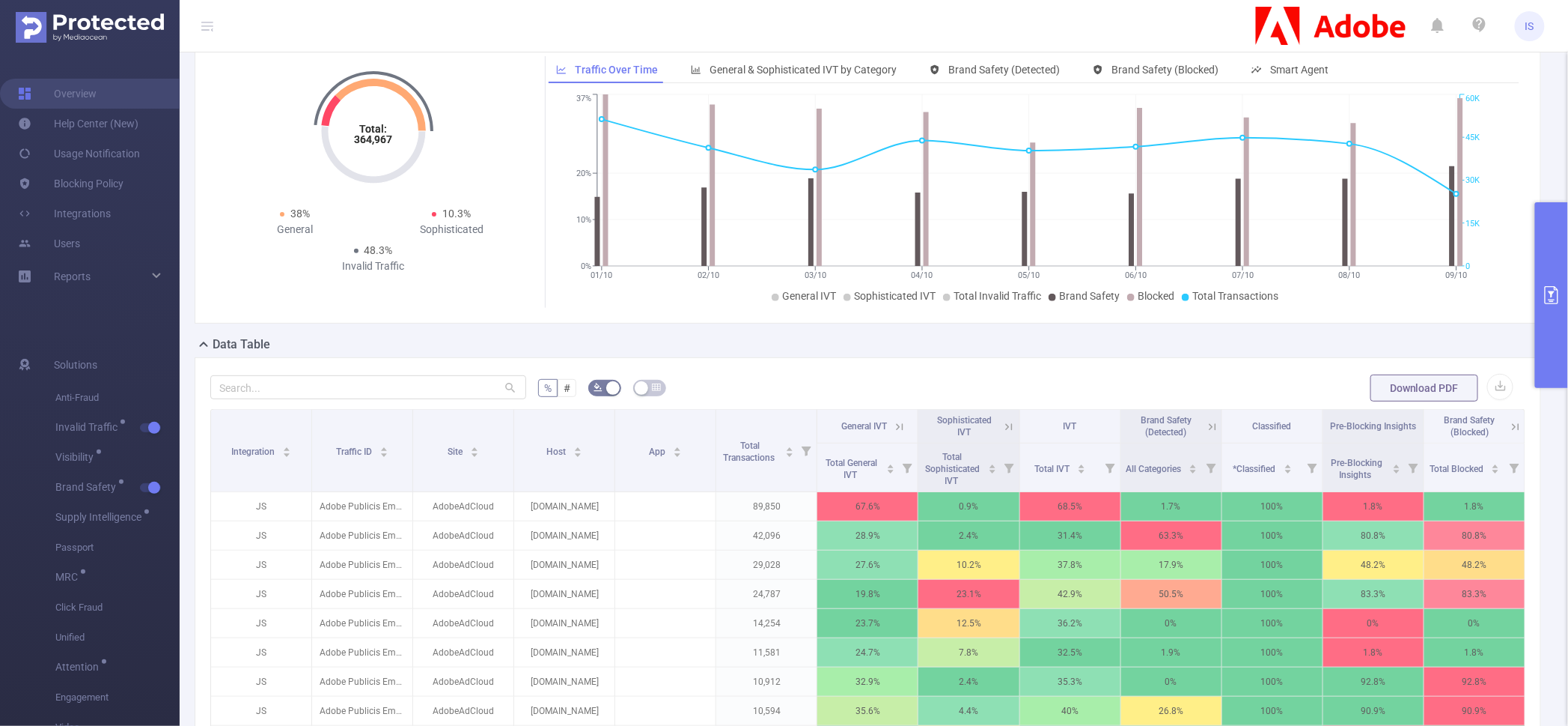
scroll to position [0, 0]
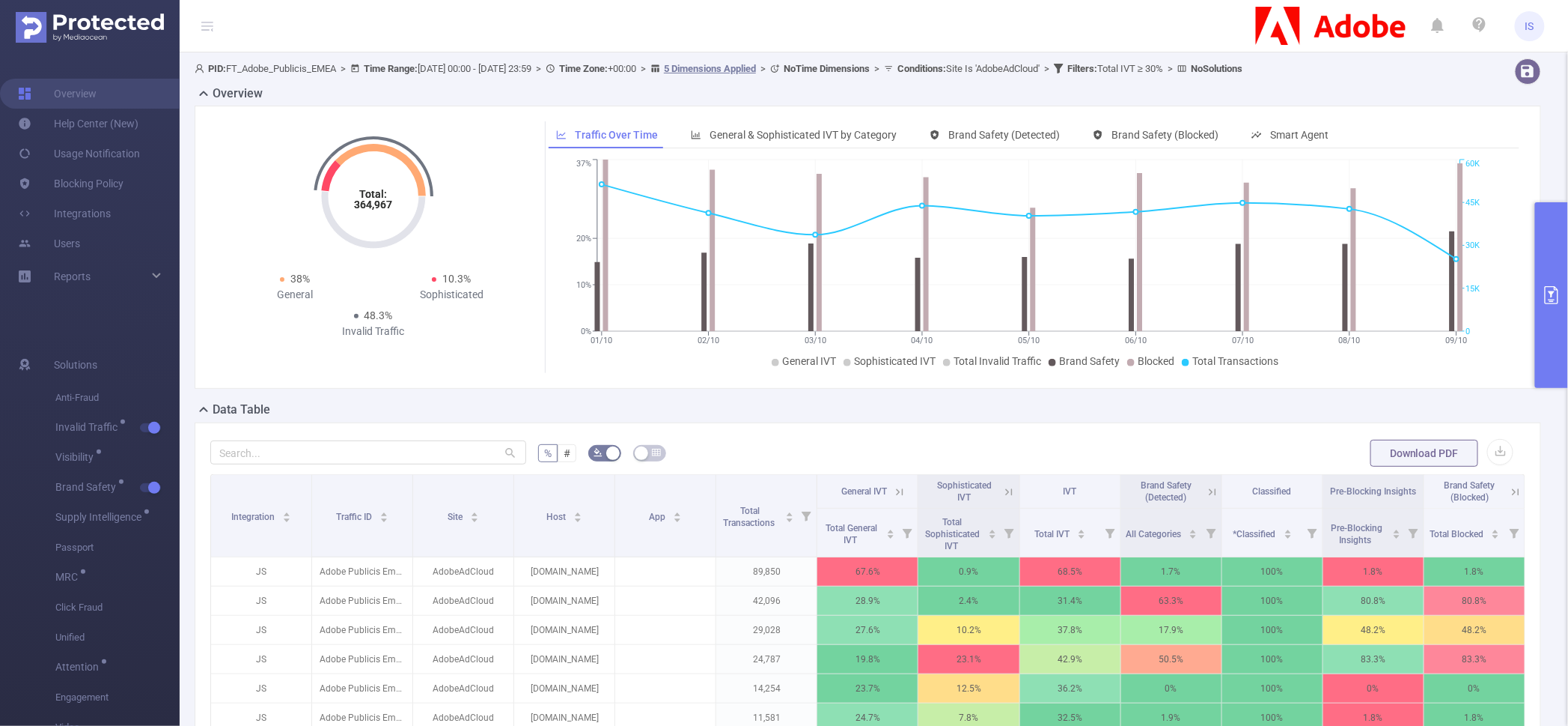
click at [1563, 356] on button "primary" at bounding box center [1552, 295] width 33 height 186
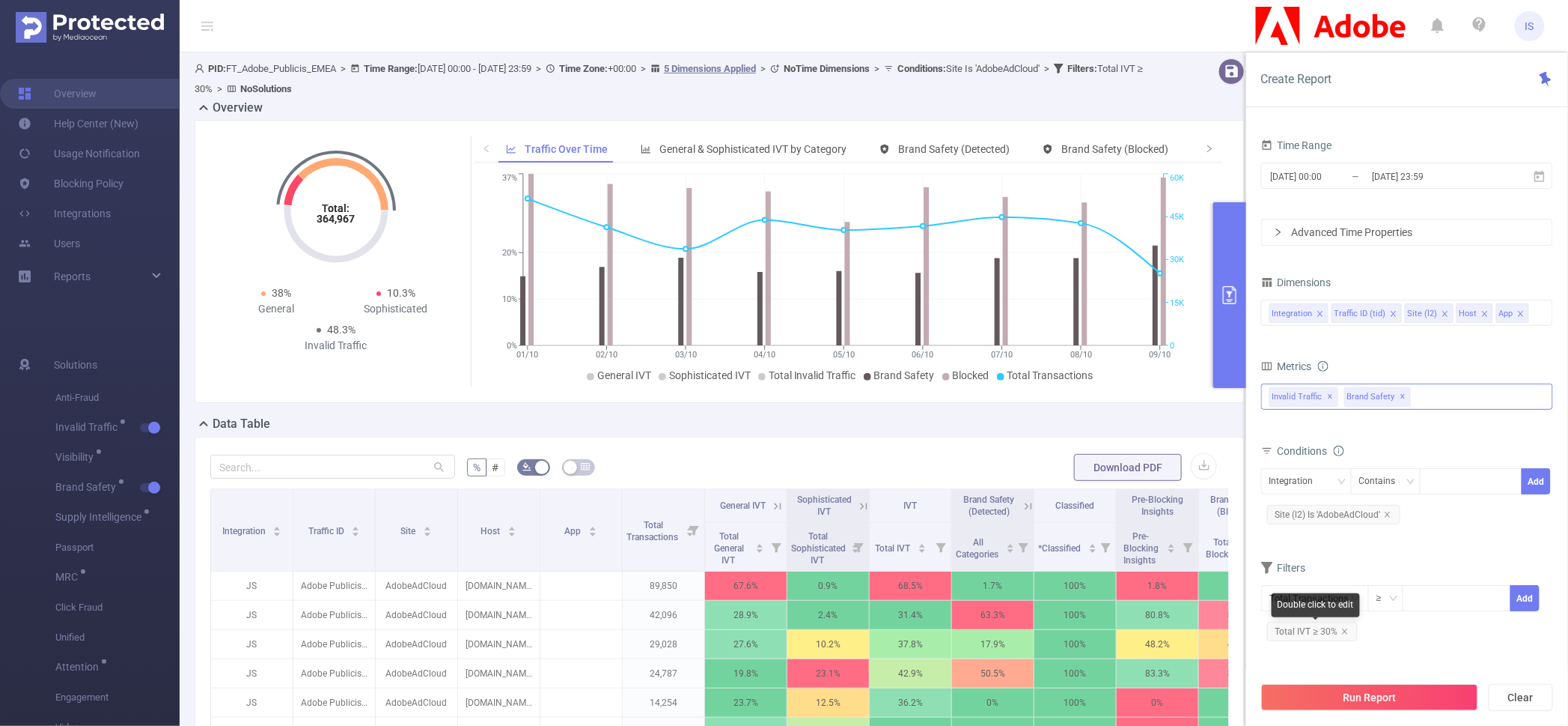
click at [1345, 635] on span "Total IVT ≥ 30%" at bounding box center [1313, 632] width 90 height 20
click at [1345, 627] on icon "icon: close" at bounding box center [1345, 631] width 7 height 7
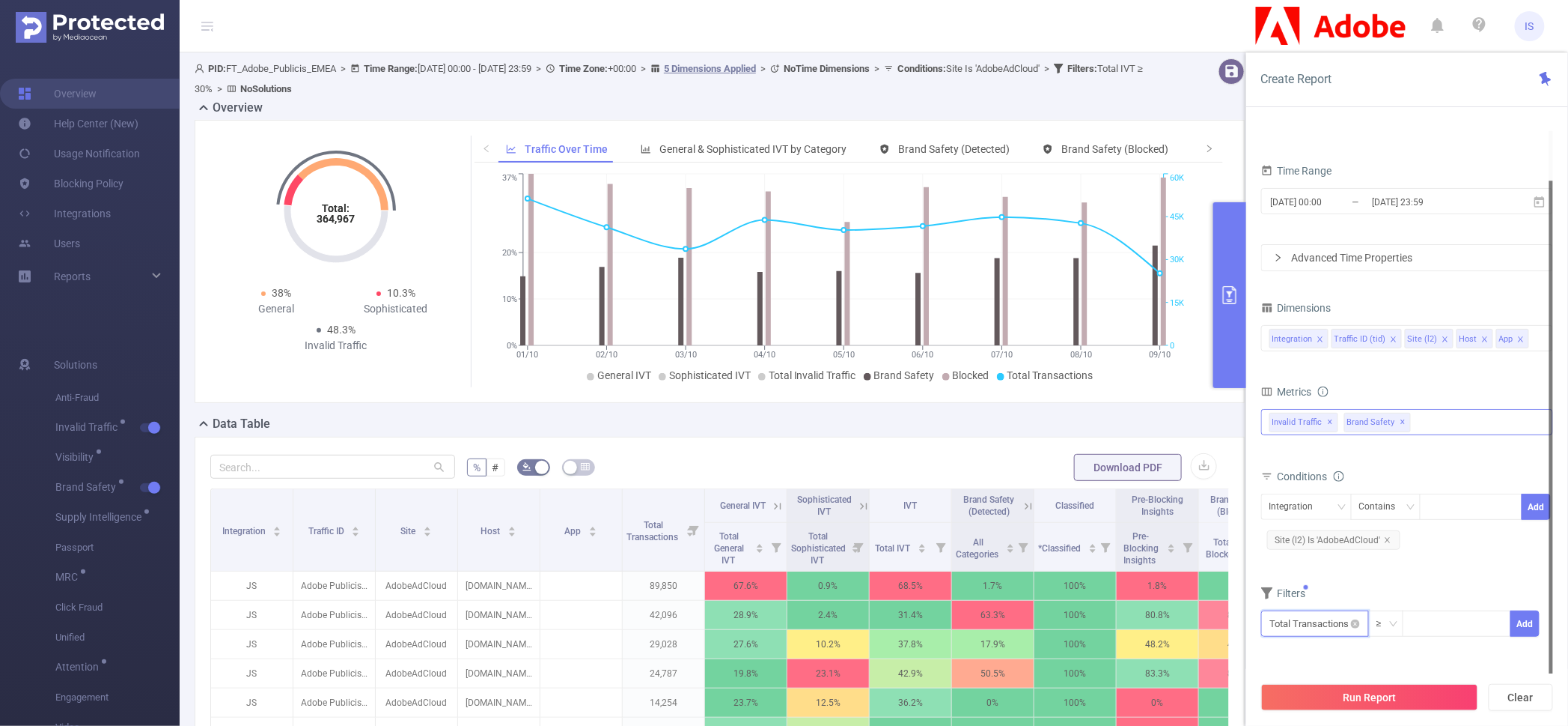
click at [1336, 621] on input "text" at bounding box center [1314, 623] width 108 height 26
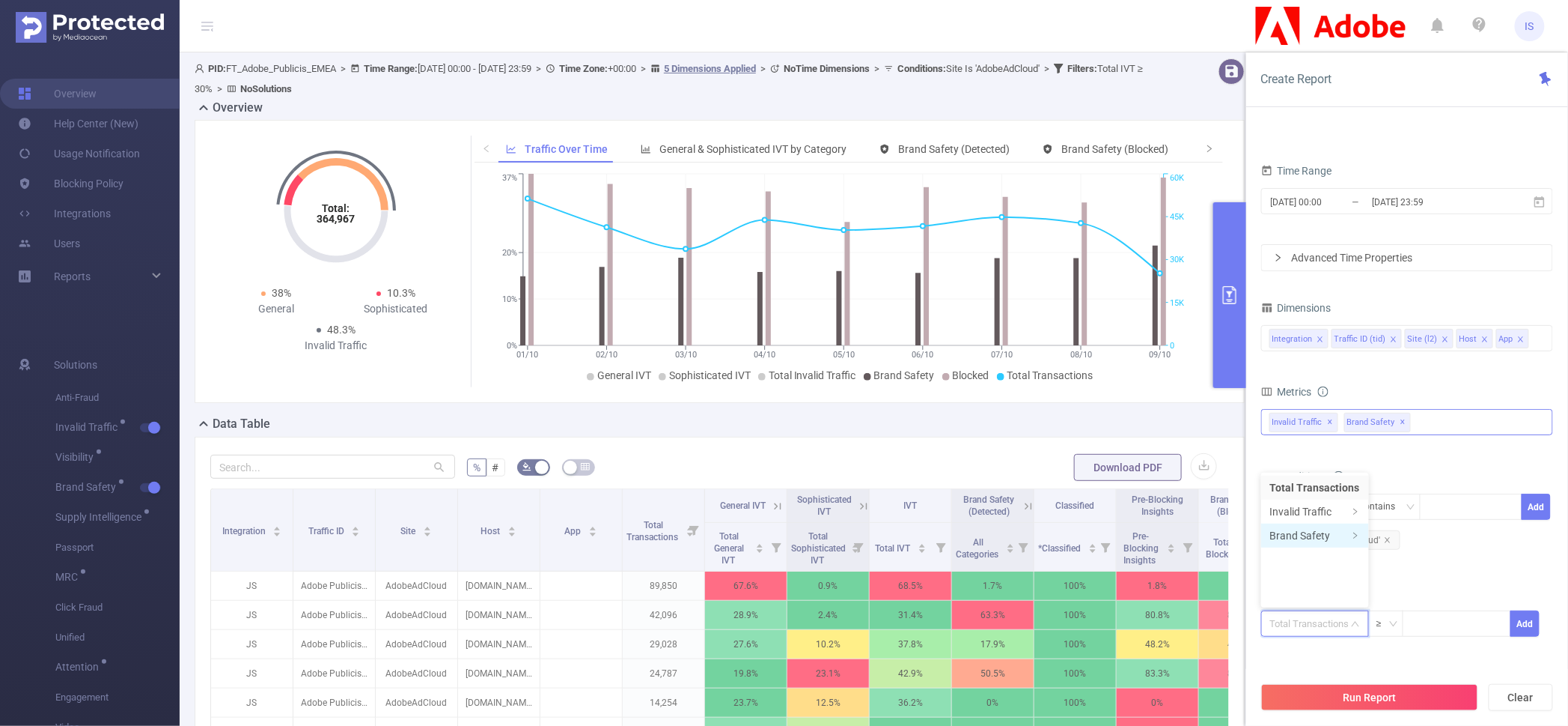
click at [1333, 542] on li "Brand Safety" at bounding box center [1314, 535] width 108 height 24
click at [1428, 567] on li "Brand Safety (Blocked)" at bounding box center [1435, 559] width 139 height 24
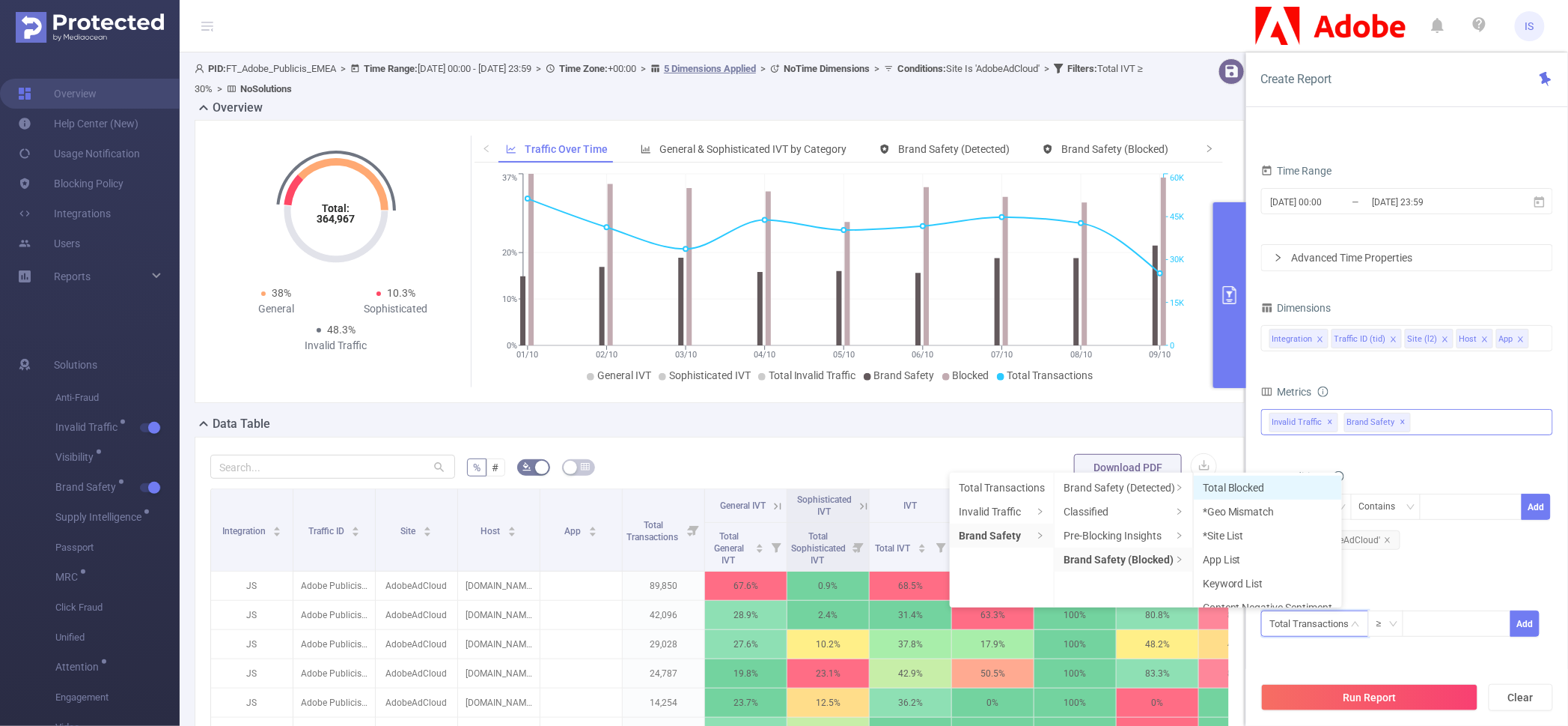
click at [1272, 491] on li "Total Blocked" at bounding box center [1268, 487] width 149 height 24
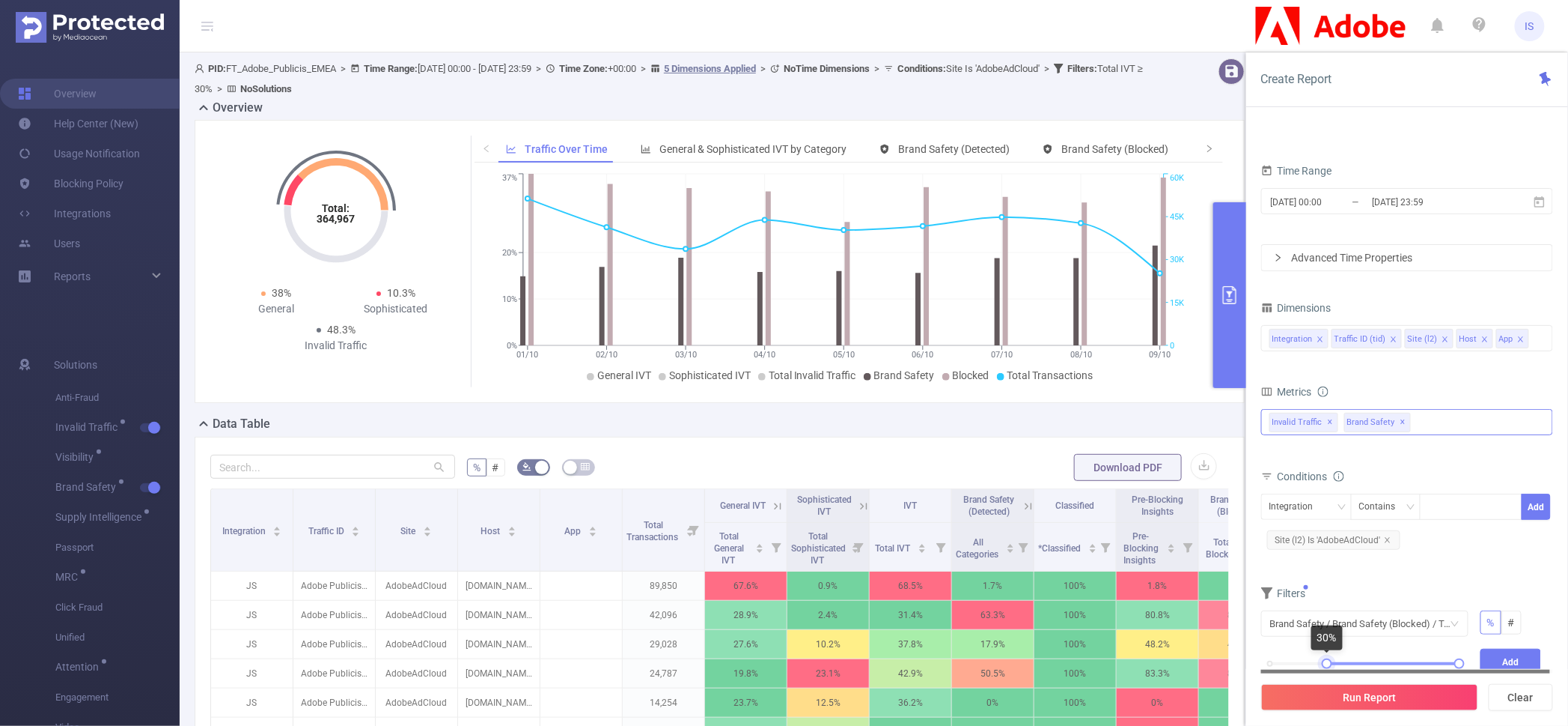
drag, startPoint x: 1270, startPoint y: 660, endPoint x: 1327, endPoint y: 669, distance: 57.7
click at [1327, 669] on section "PID 1000941 - FT_Adobe_Publicis_EMEA 1000941 - FT_Adobe_Publicis_EMEA Time Rang…" at bounding box center [1407, 402] width 292 height 542
click at [1507, 659] on button "Add" at bounding box center [1511, 662] width 62 height 26
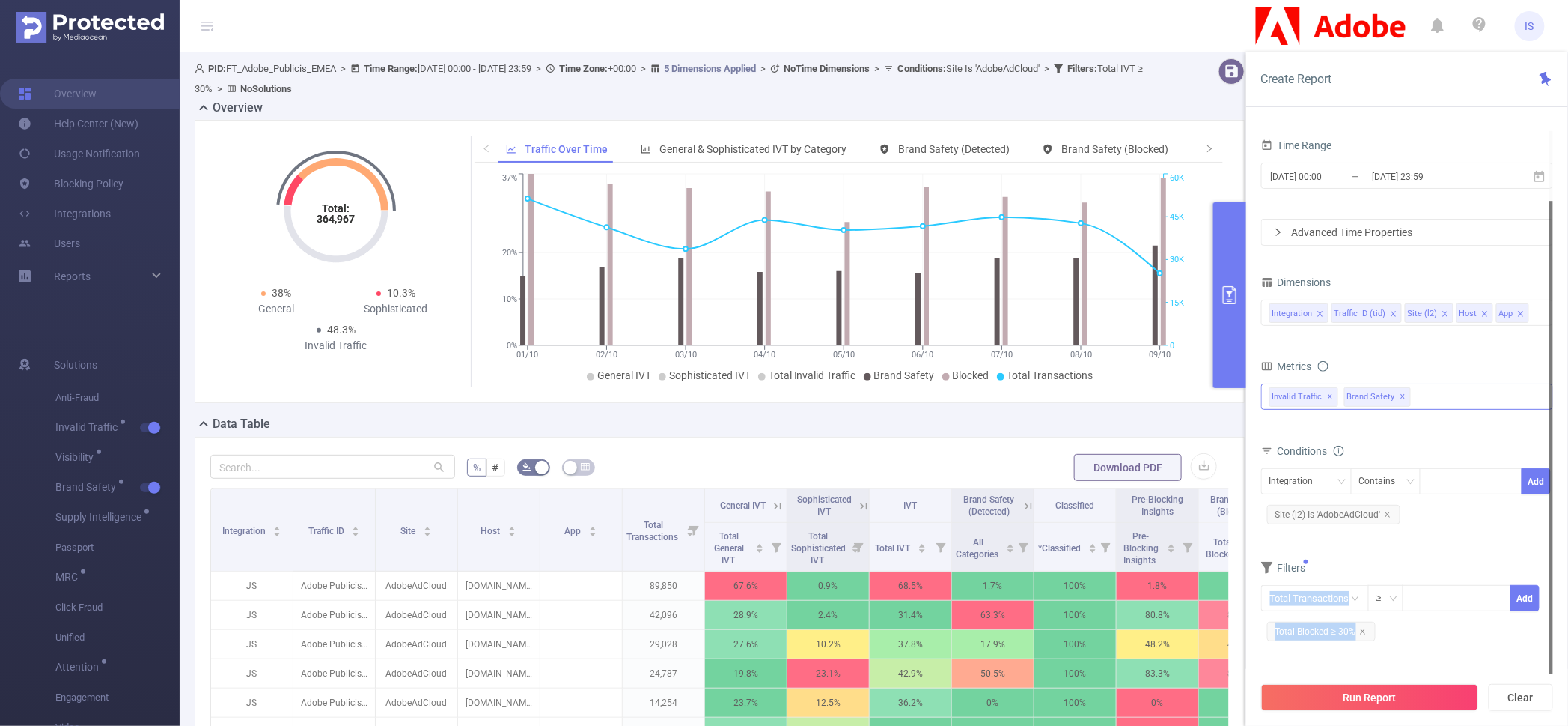
click at [1458, 646] on div "Total Transactions ≥ Add Total Blocked ≥ 30%" at bounding box center [1407, 616] width 292 height 68
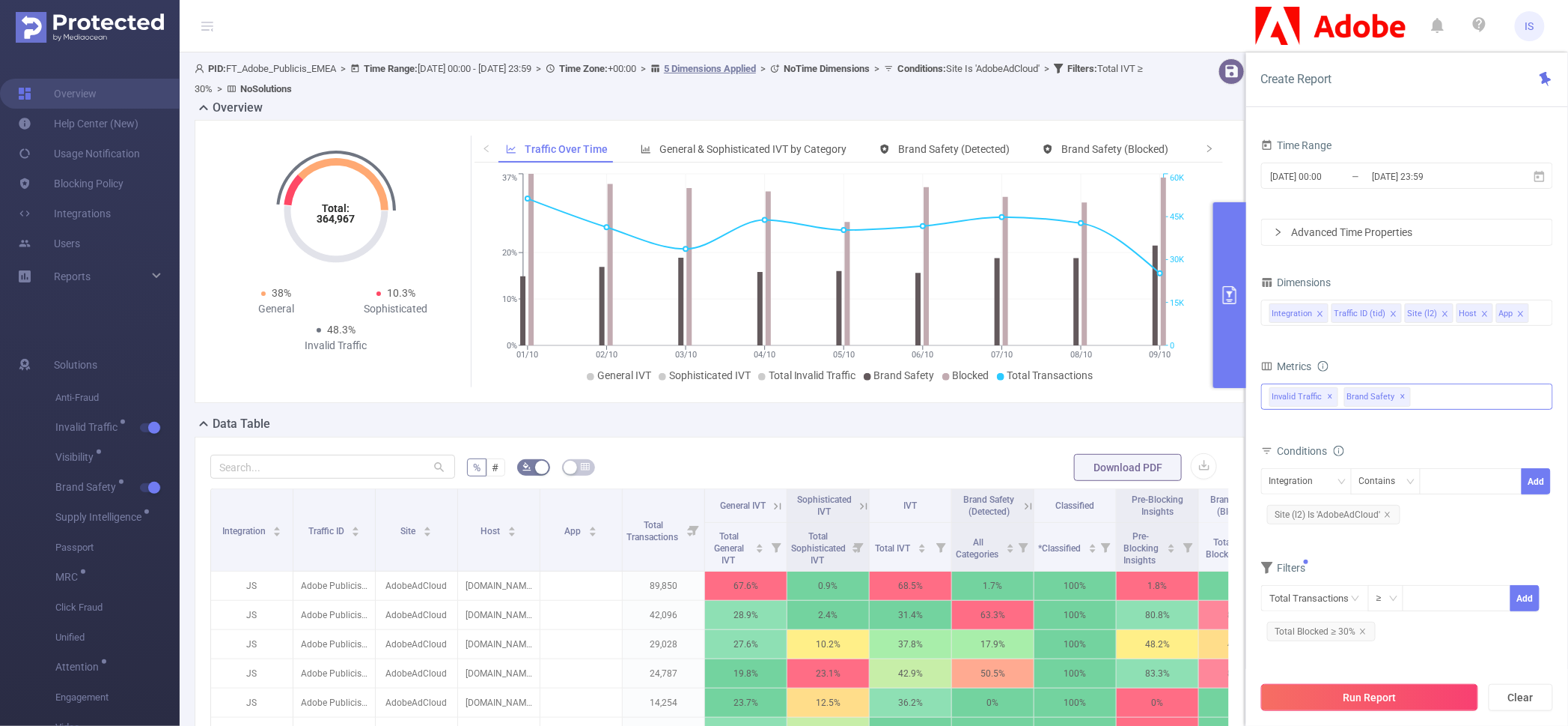
click at [1397, 691] on button "Run Report" at bounding box center [1369, 697] width 217 height 27
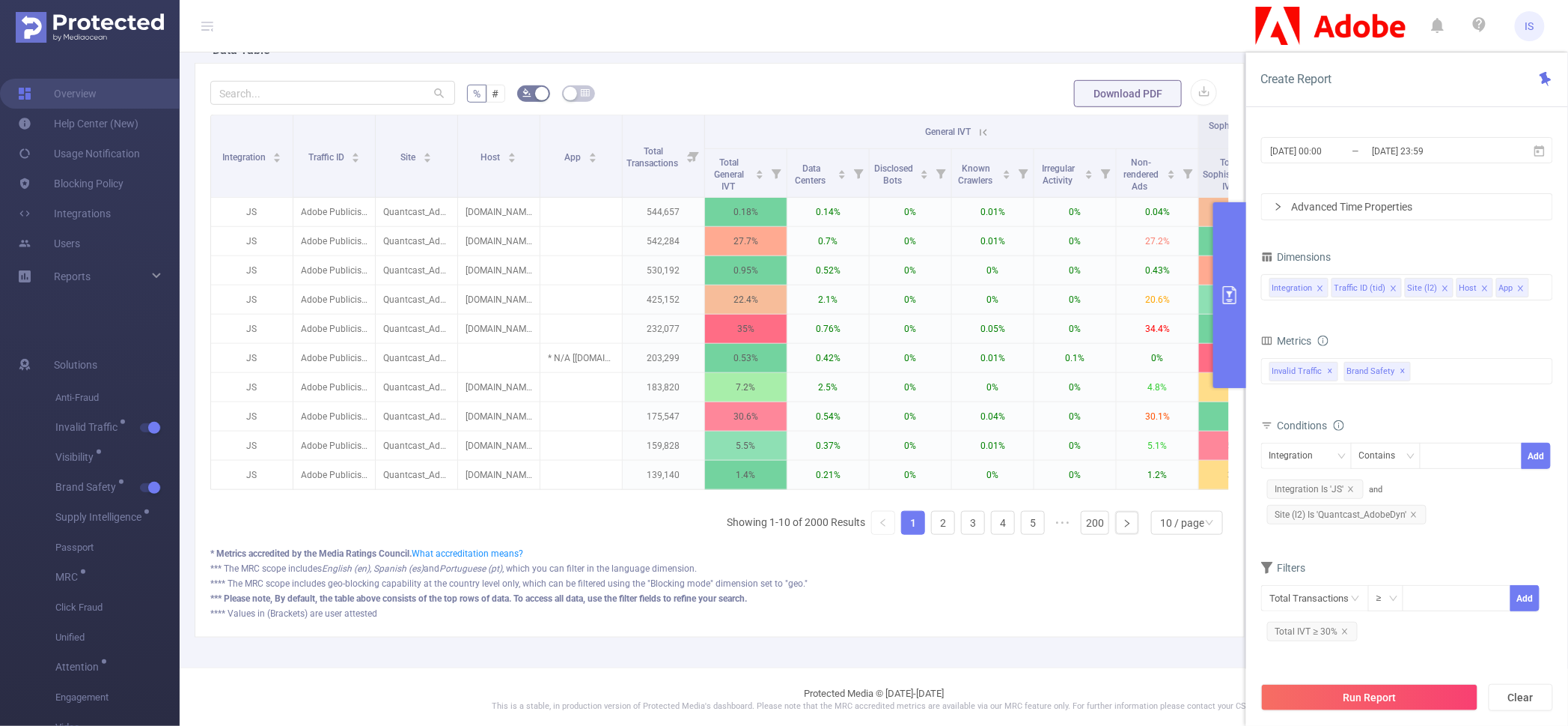
scroll to position [0, 480]
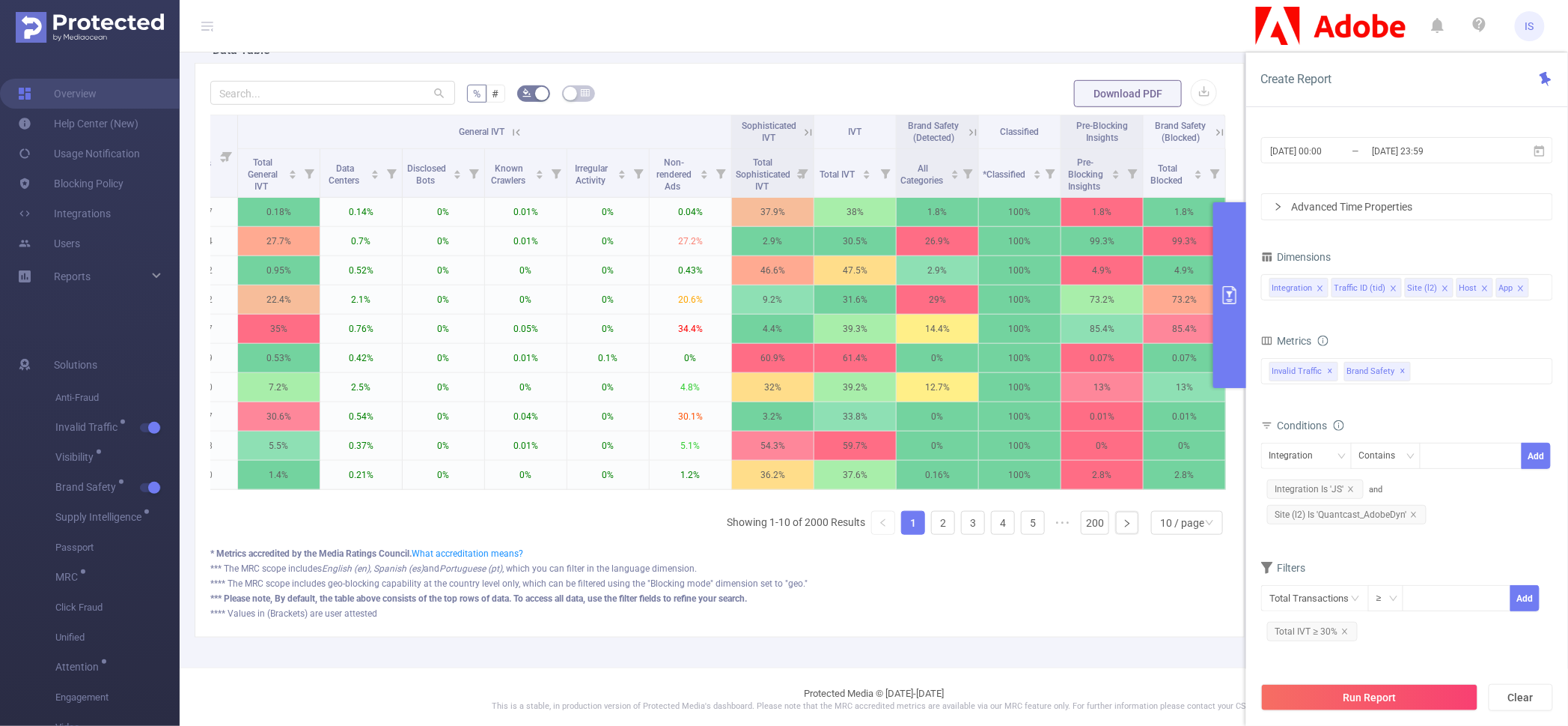
click at [802, 133] on icon at bounding box center [809, 132] width 13 height 13
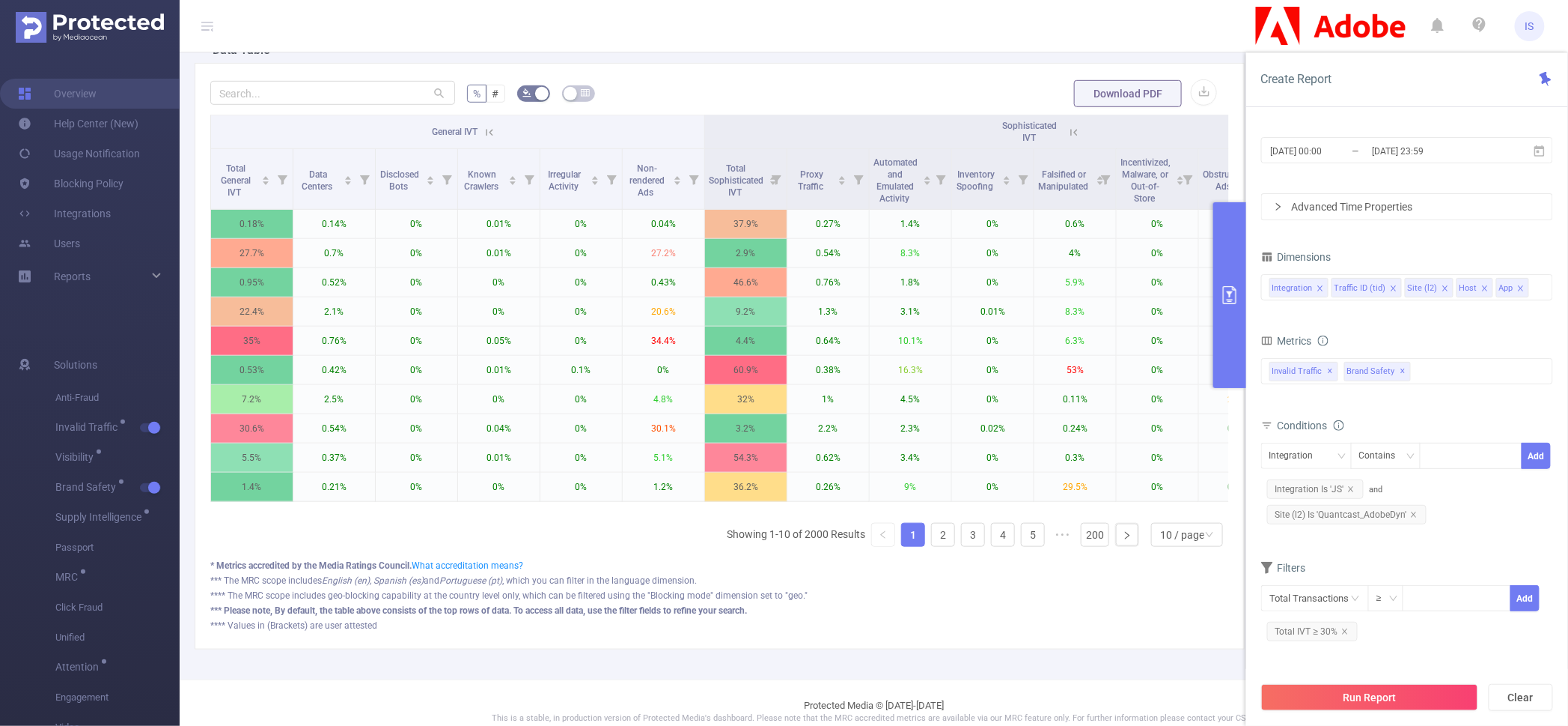
scroll to position [0, 0]
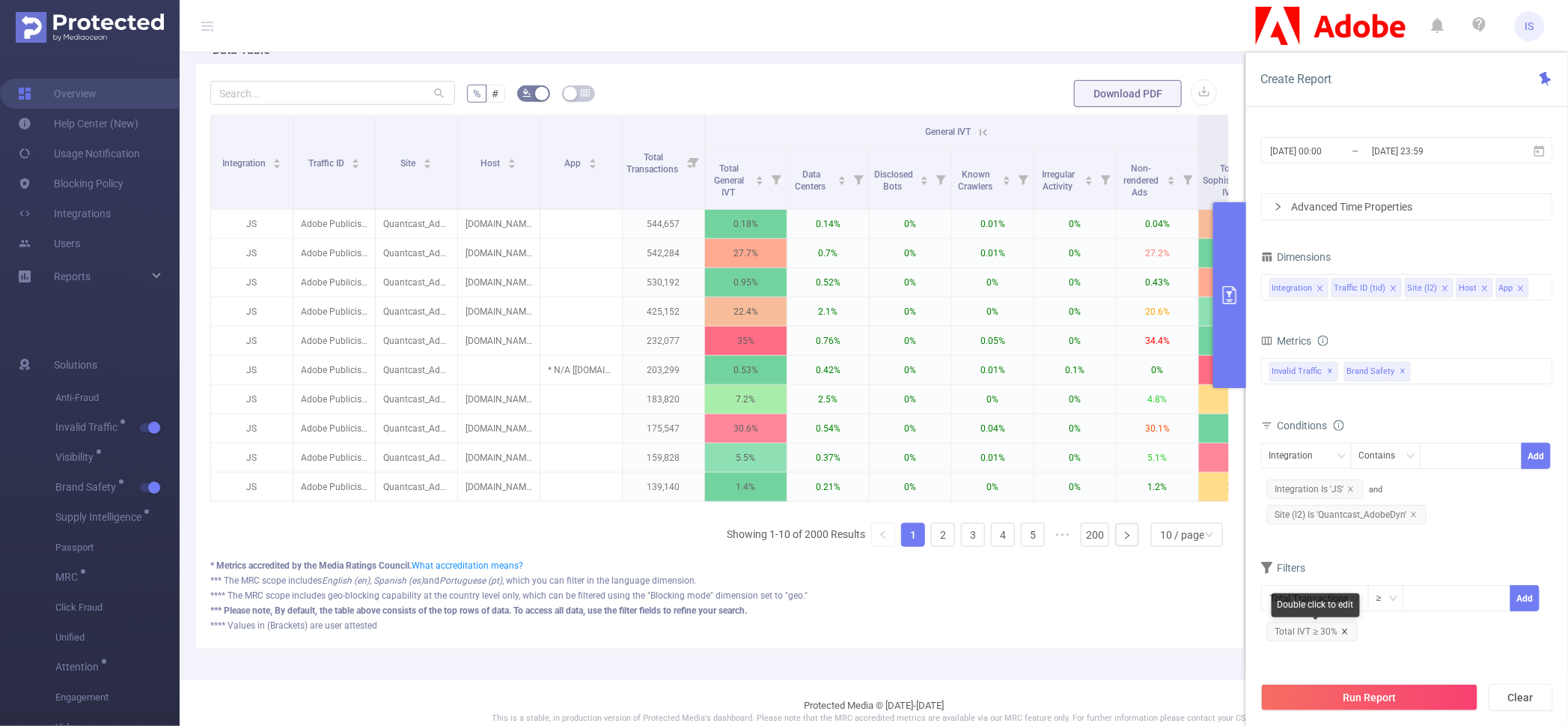
click at [1343, 631] on icon "icon: close" at bounding box center [1345, 631] width 7 height 7
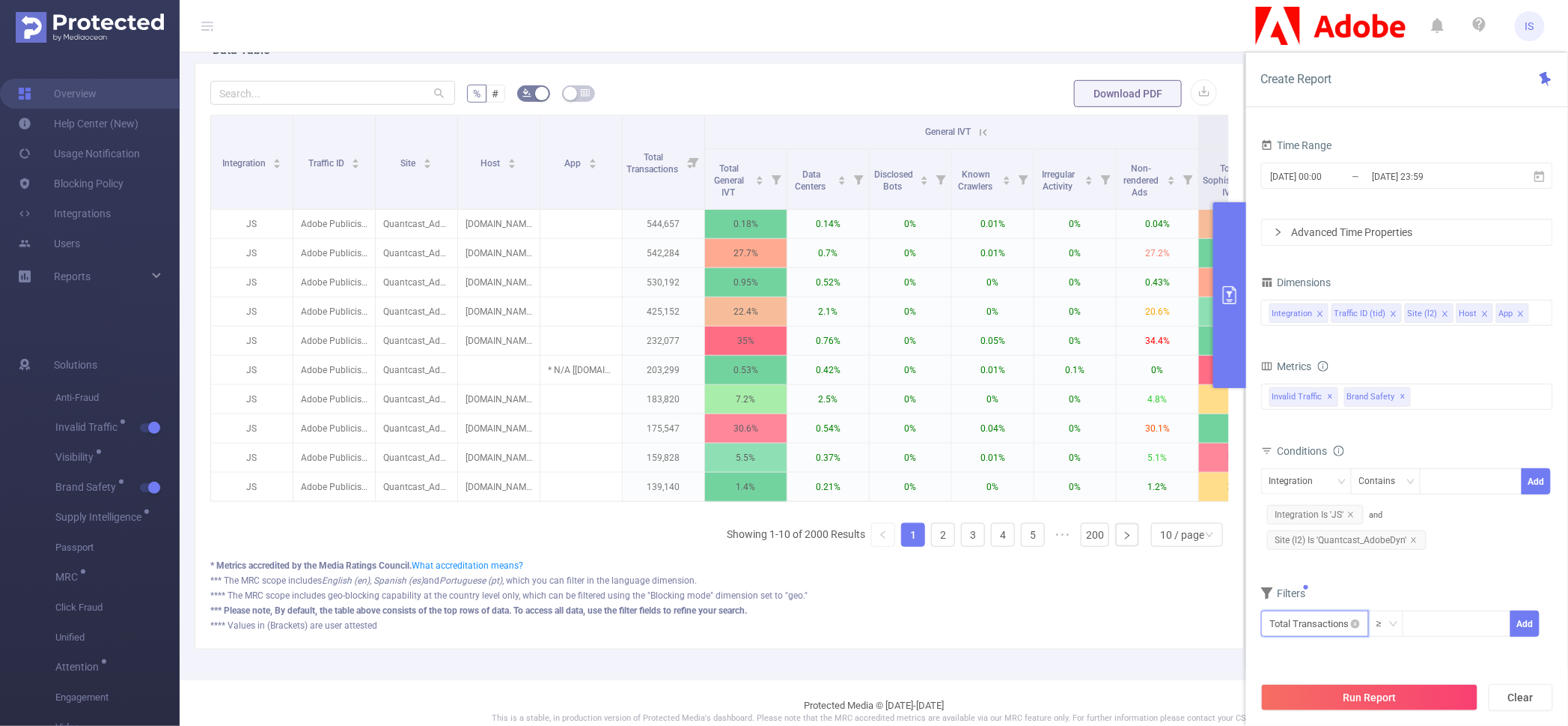
click at [1326, 624] on input "text" at bounding box center [1314, 623] width 108 height 26
click at [1315, 532] on li "Brand Safety" at bounding box center [1314, 535] width 108 height 24
click at [1414, 553] on li "Brand Safety (Blocked)" at bounding box center [1435, 559] width 139 height 24
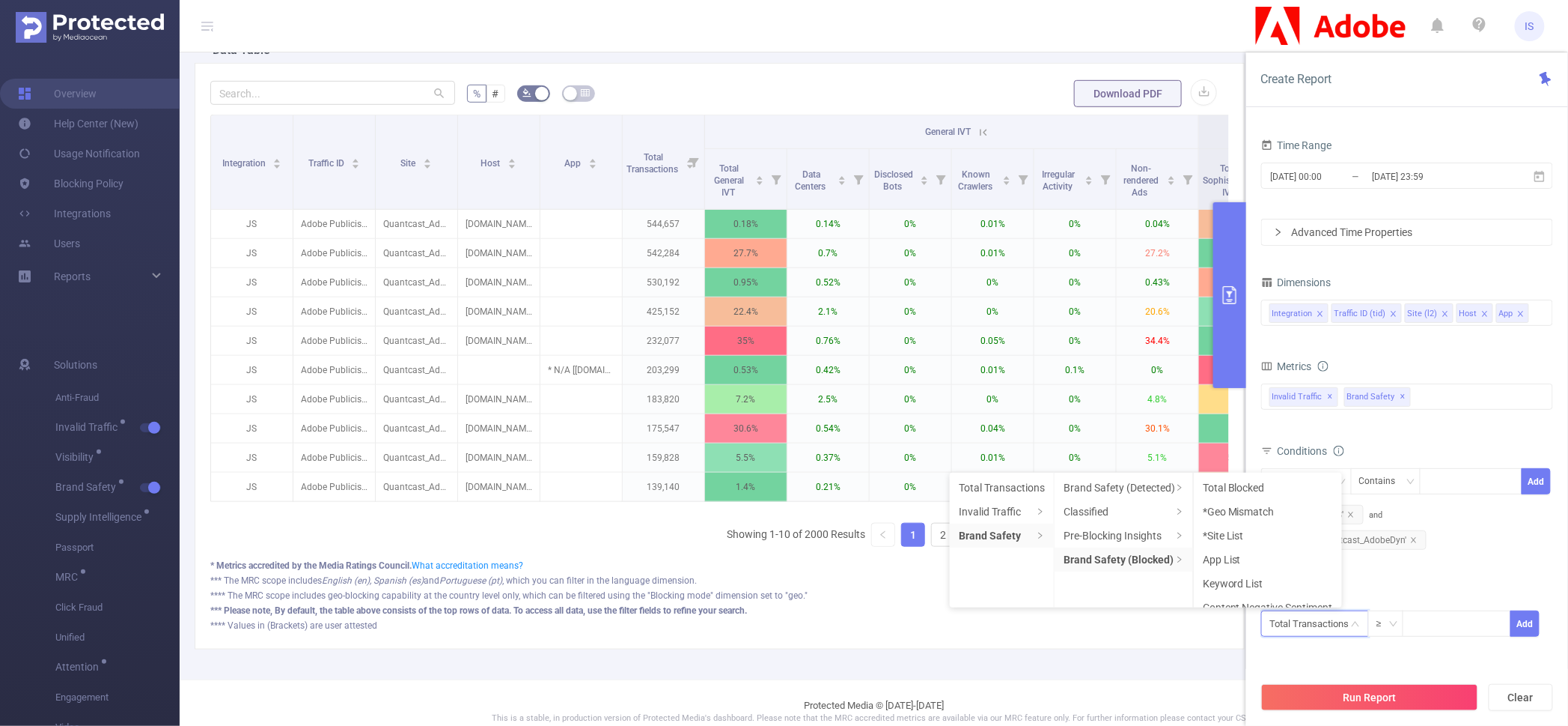
drag, startPoint x: 1256, startPoint y: 491, endPoint x: 1304, endPoint y: 521, distance: 56.6
click at [1256, 491] on li "Total Blocked" at bounding box center [1268, 487] width 149 height 24
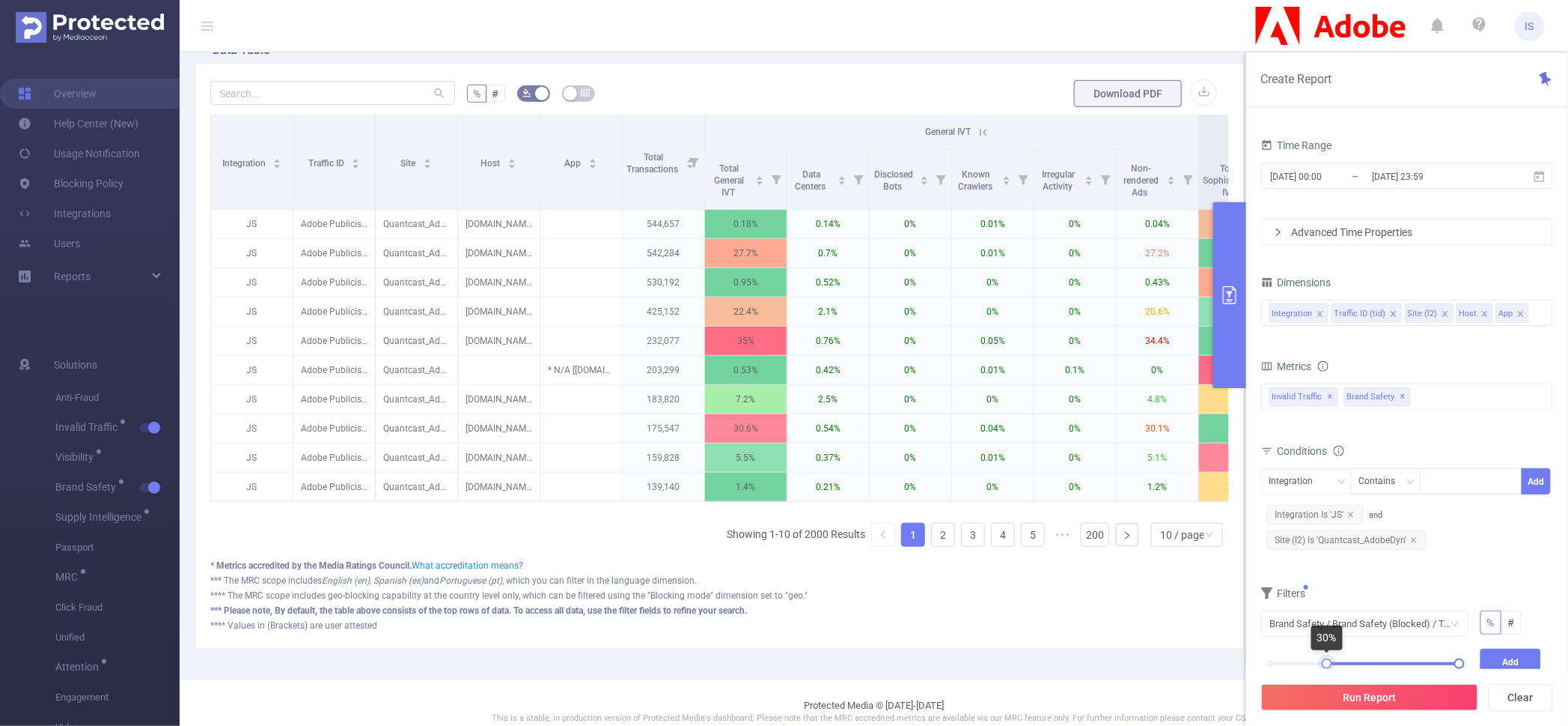
drag, startPoint x: 1271, startPoint y: 660, endPoint x: 1328, endPoint y: 664, distance: 57.1
click at [1328, 664] on div at bounding box center [1327, 664] width 11 height 11
click at [1492, 655] on button "Add" at bounding box center [1511, 662] width 62 height 26
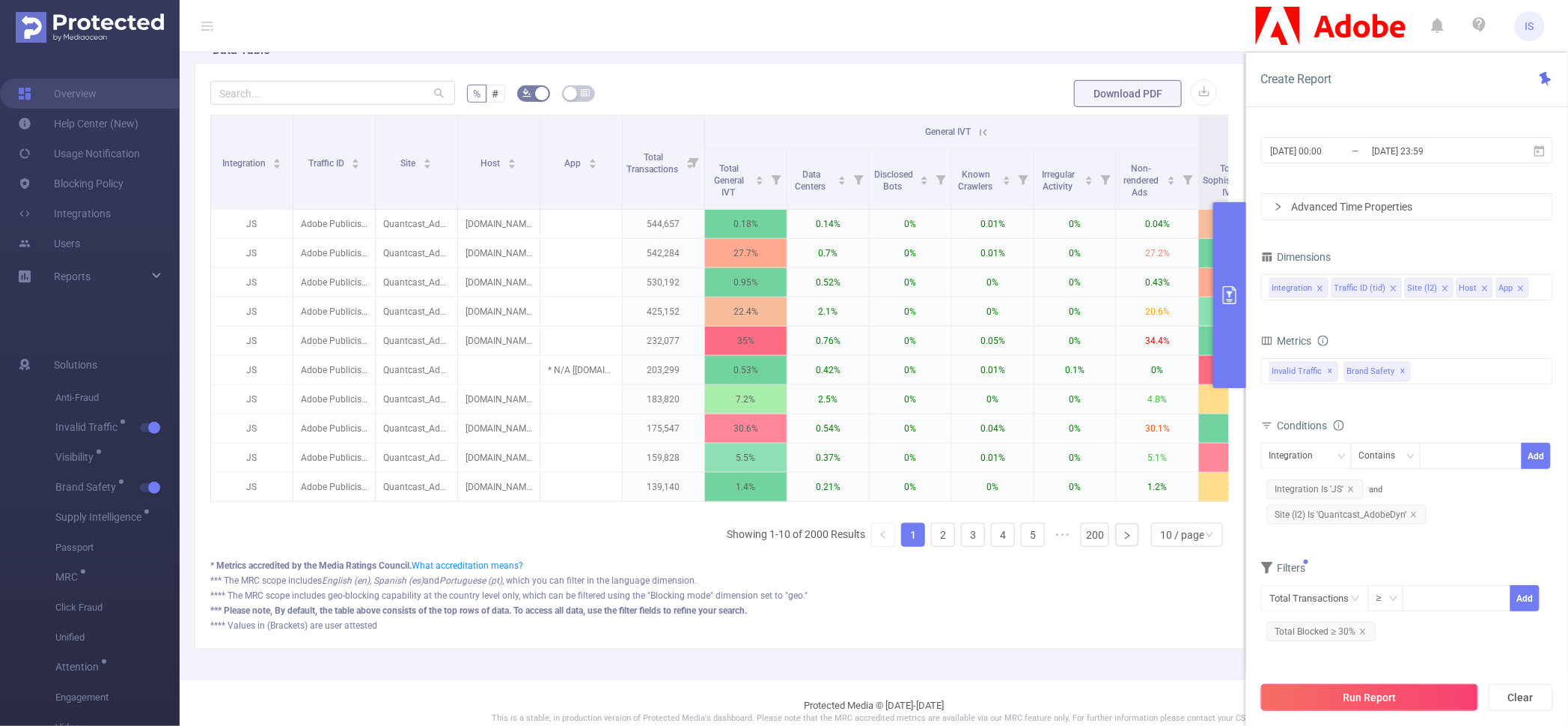
click at [1439, 698] on button "Run Report" at bounding box center [1369, 697] width 217 height 27
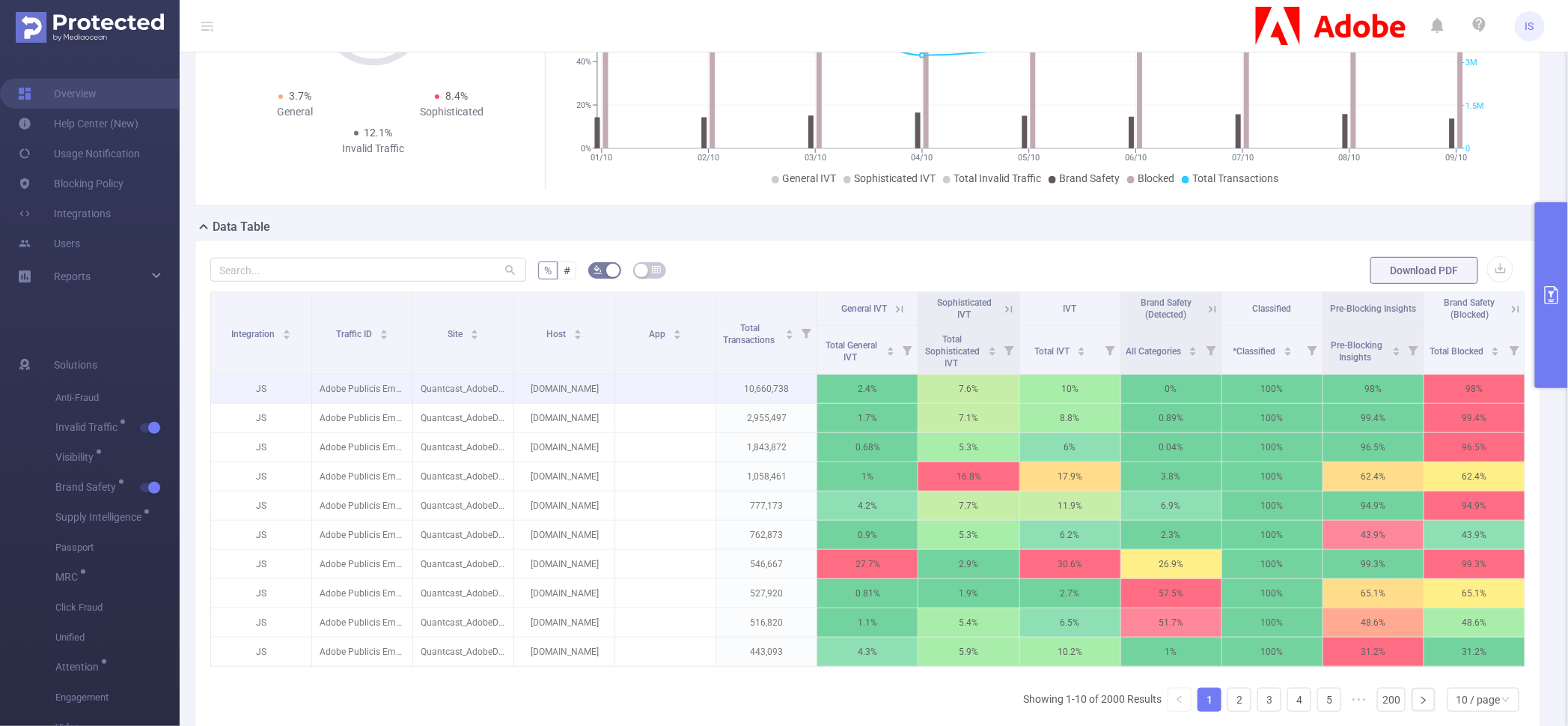
scroll to position [187, 0]
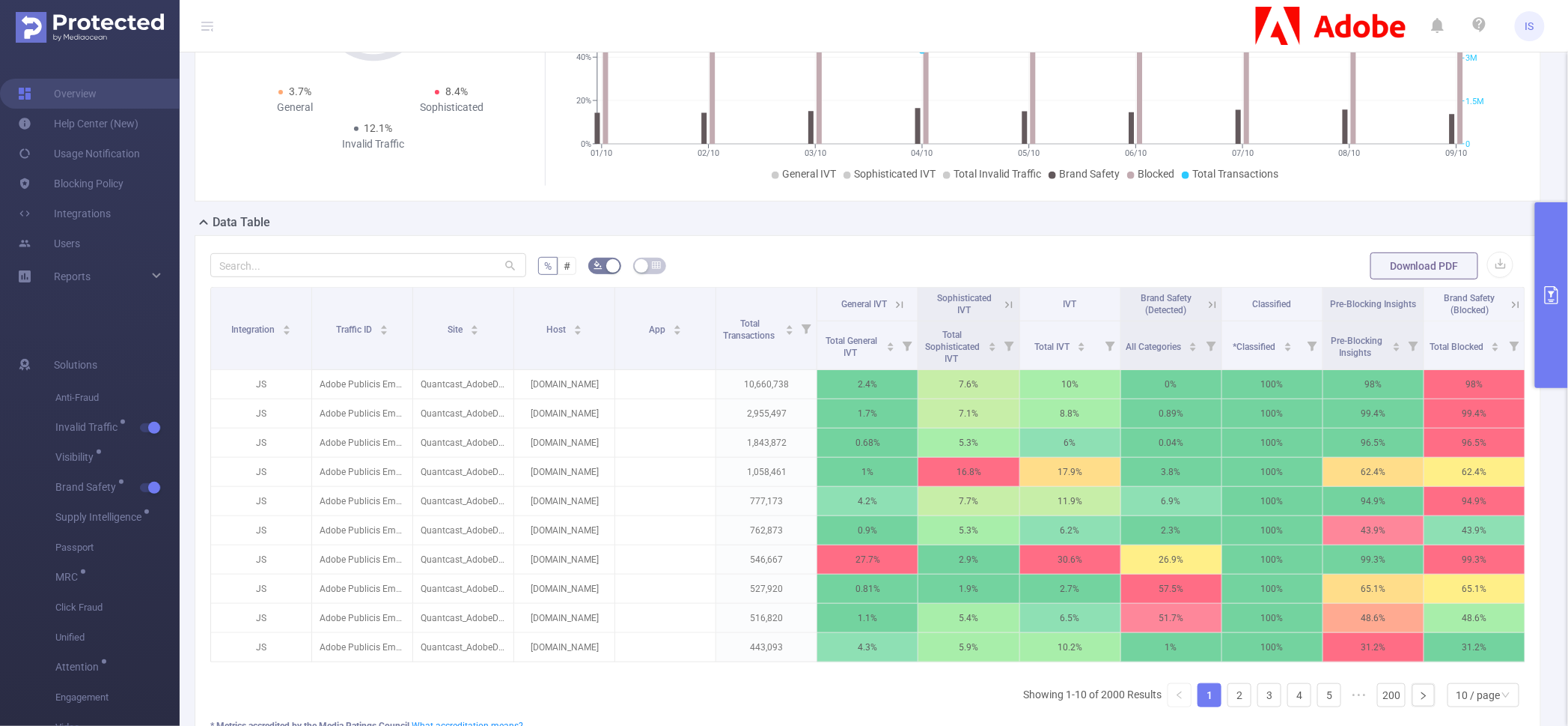
click at [1509, 311] on icon at bounding box center [1515, 305] width 13 height 13
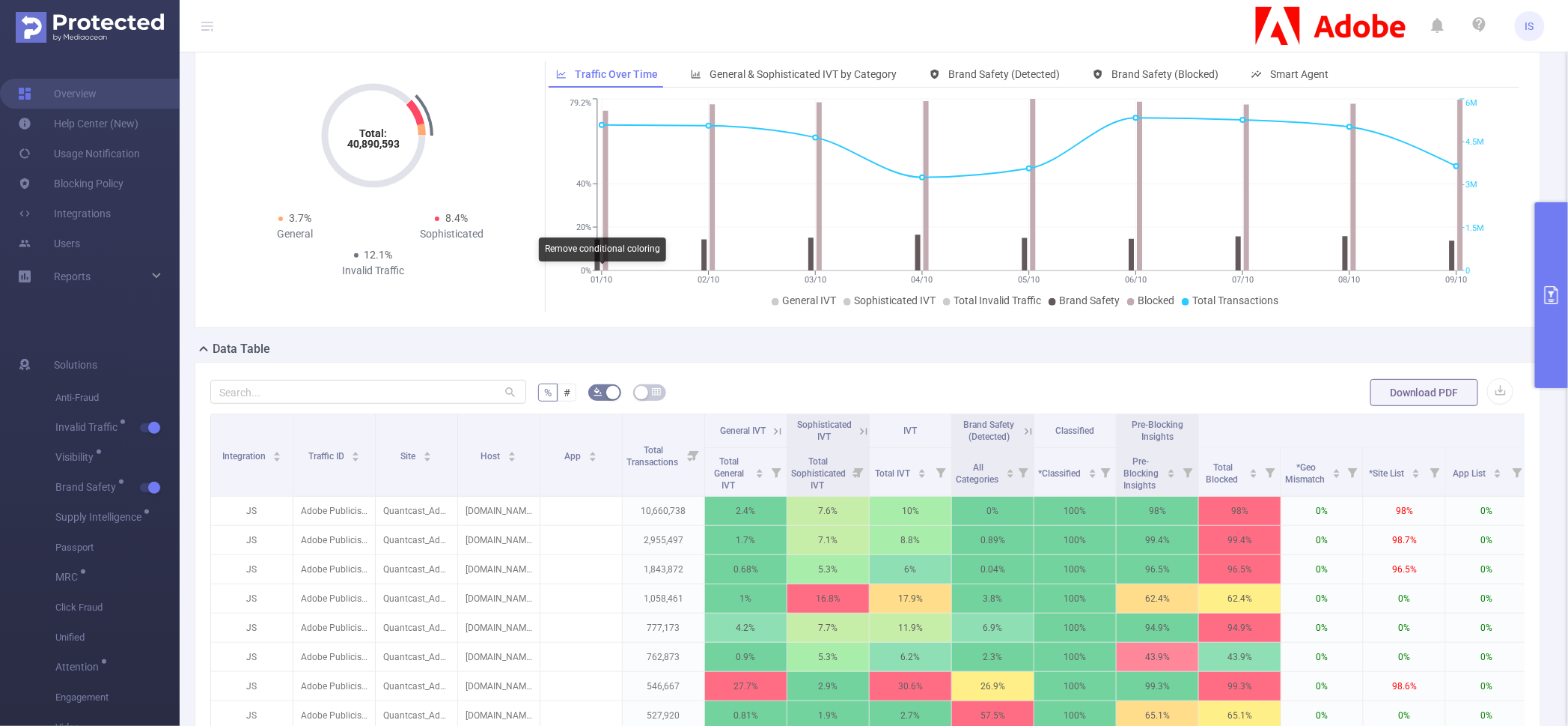
scroll to position [0, 0]
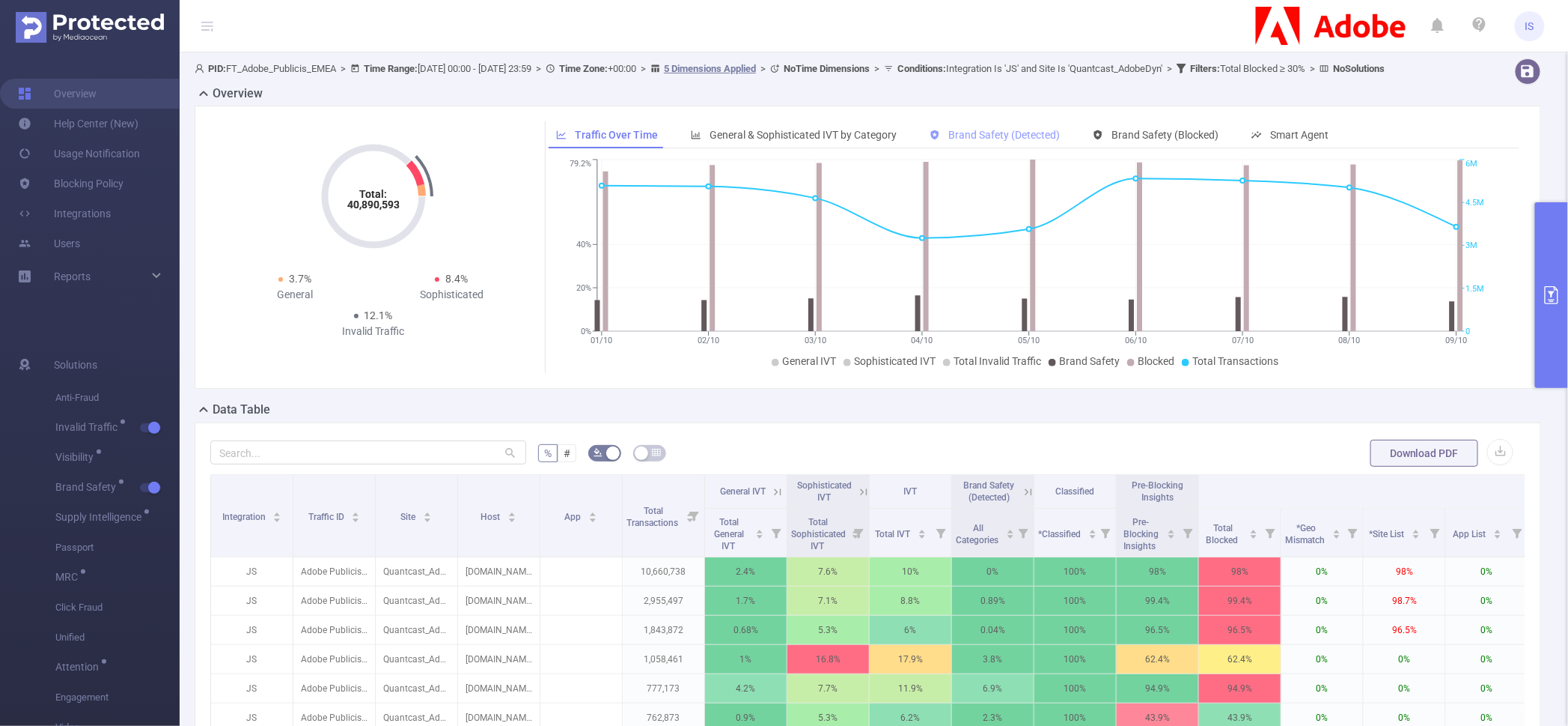
click at [1021, 140] on span "Brand Safety (Detected)" at bounding box center [1004, 135] width 112 height 12
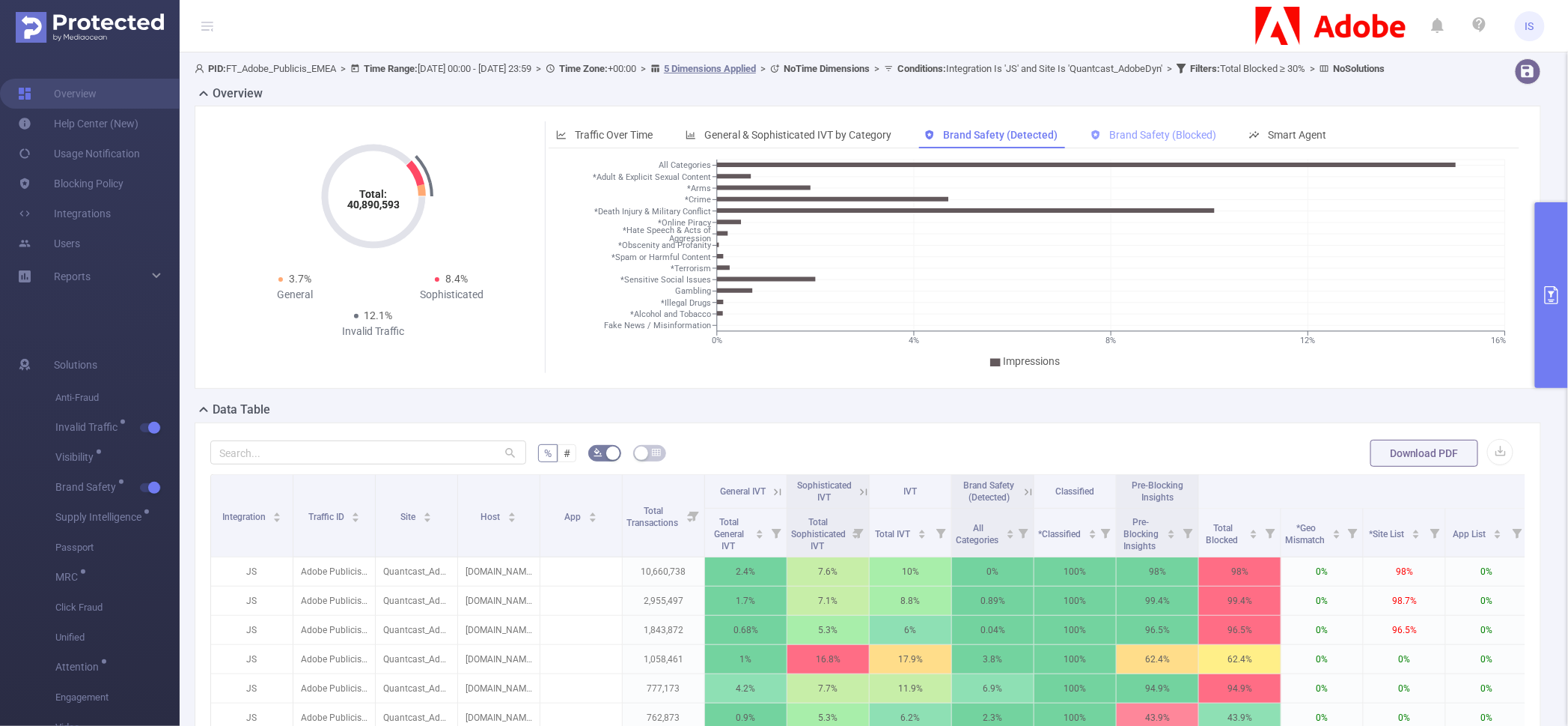
click at [1147, 140] on span "Brand Safety (Blocked)" at bounding box center [1162, 135] width 107 height 12
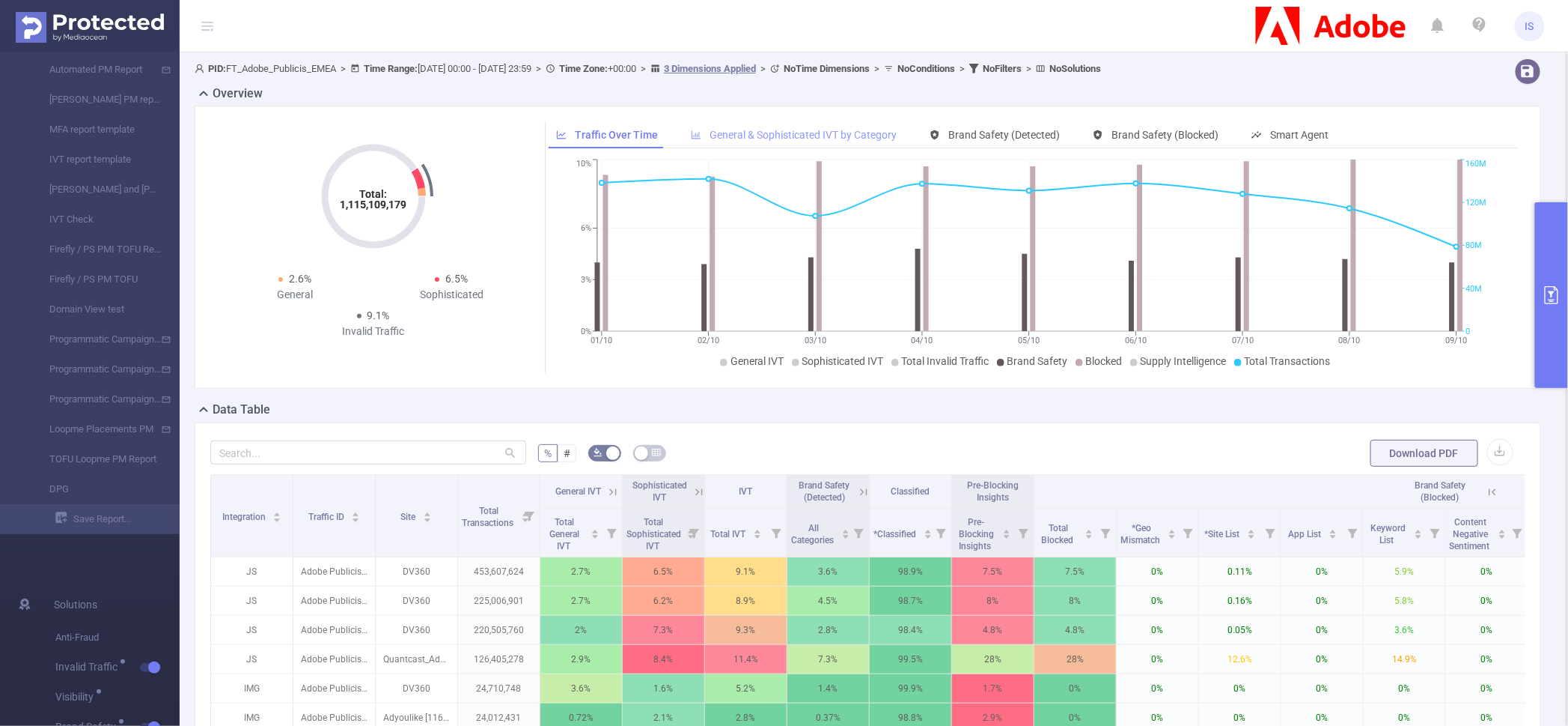
click at [760, 140] on span "General & Sophisticated IVT by Category" at bounding box center [803, 135] width 187 height 12
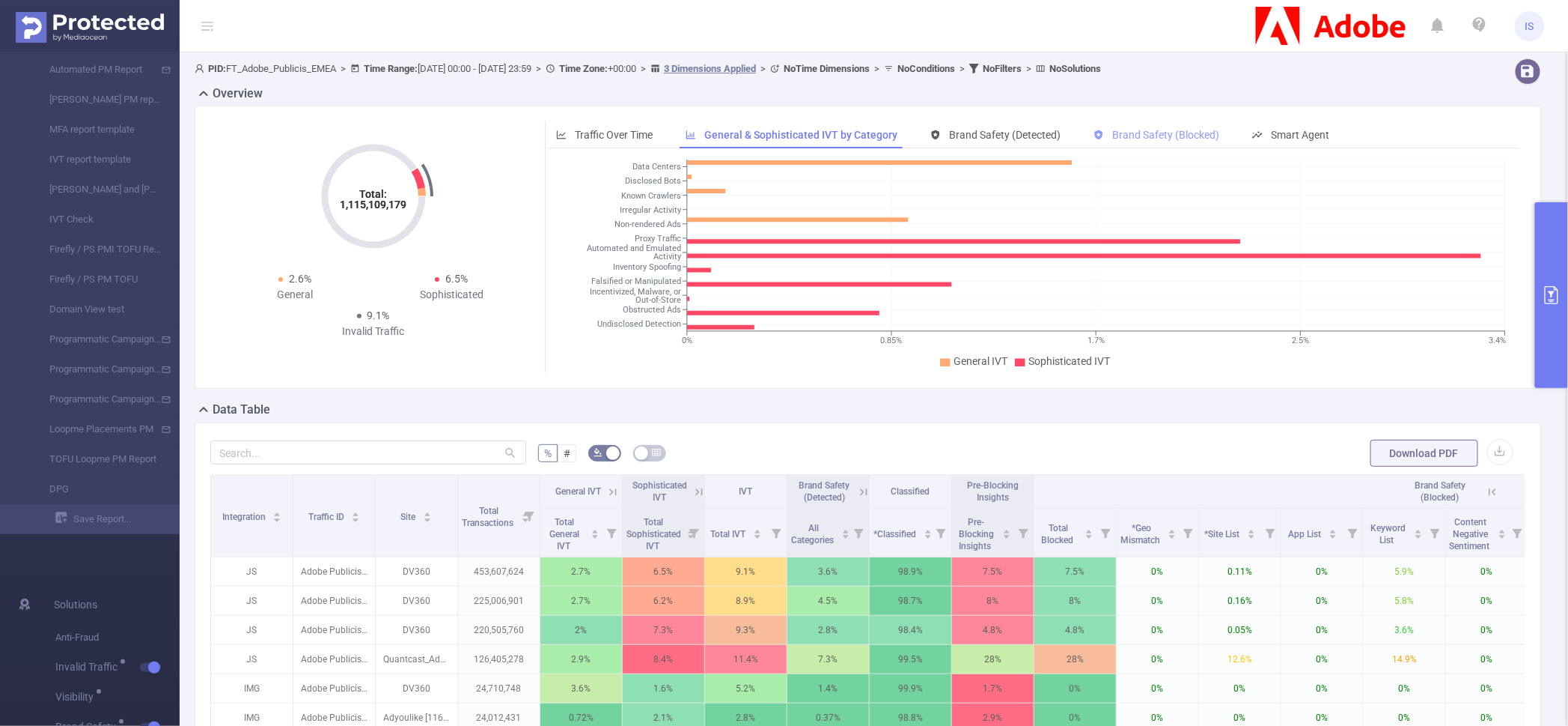
click at [1172, 134] on span "Brand Safety (Blocked)" at bounding box center [1166, 135] width 107 height 12
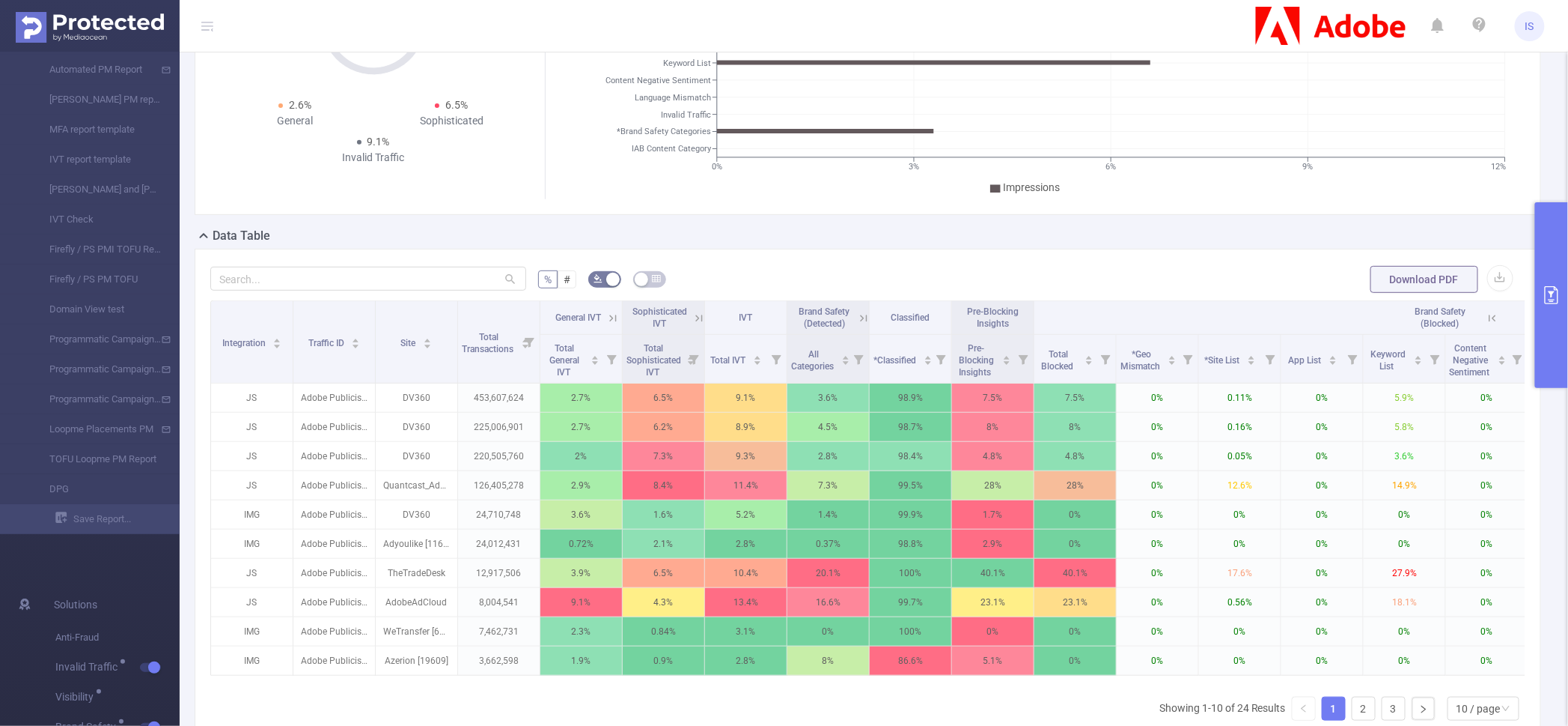
scroll to position [186, 0]
